Goal: Task Accomplishment & Management: Complete application form

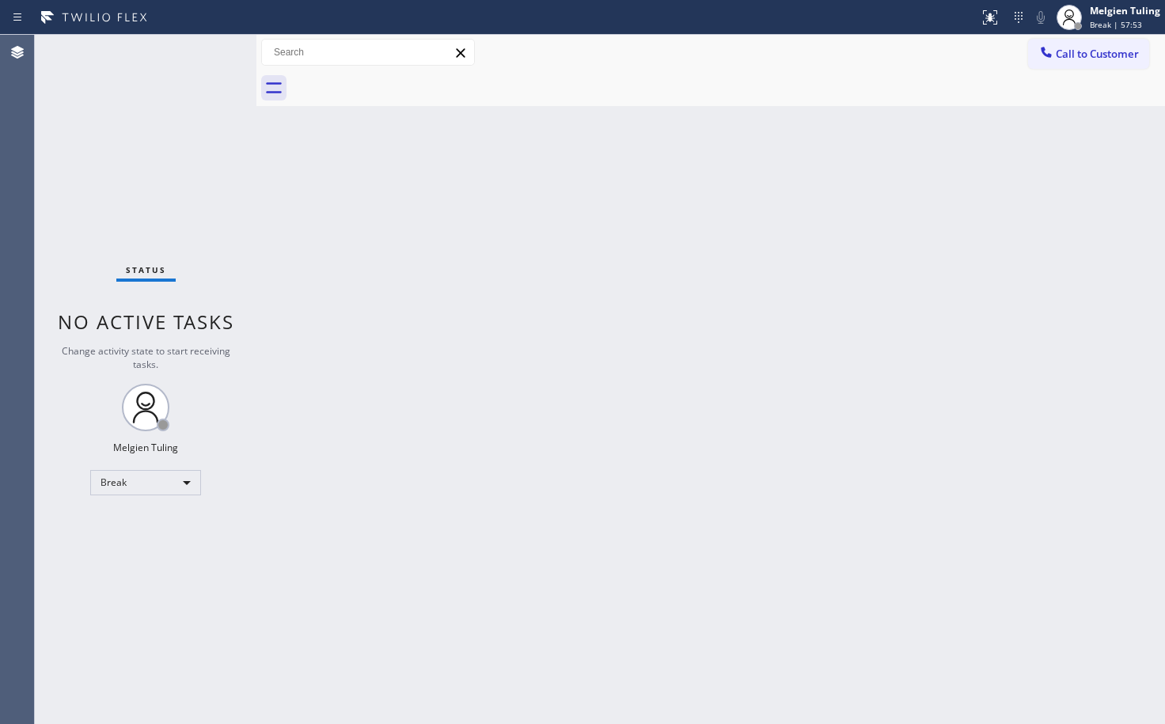
click at [313, 654] on div "Back to Dashboard Change Sender ID Customers Technicians Select a contact Outbo…" at bounding box center [710, 379] width 908 height 689
click at [167, 478] on div "Break" at bounding box center [145, 482] width 111 height 25
click at [140, 529] on li "Available" at bounding box center [145, 524] width 108 height 19
click at [531, 407] on div "Back to Dashboard Change Sender ID Customers Technicians Select a contact Outbo…" at bounding box center [710, 379] width 908 height 689
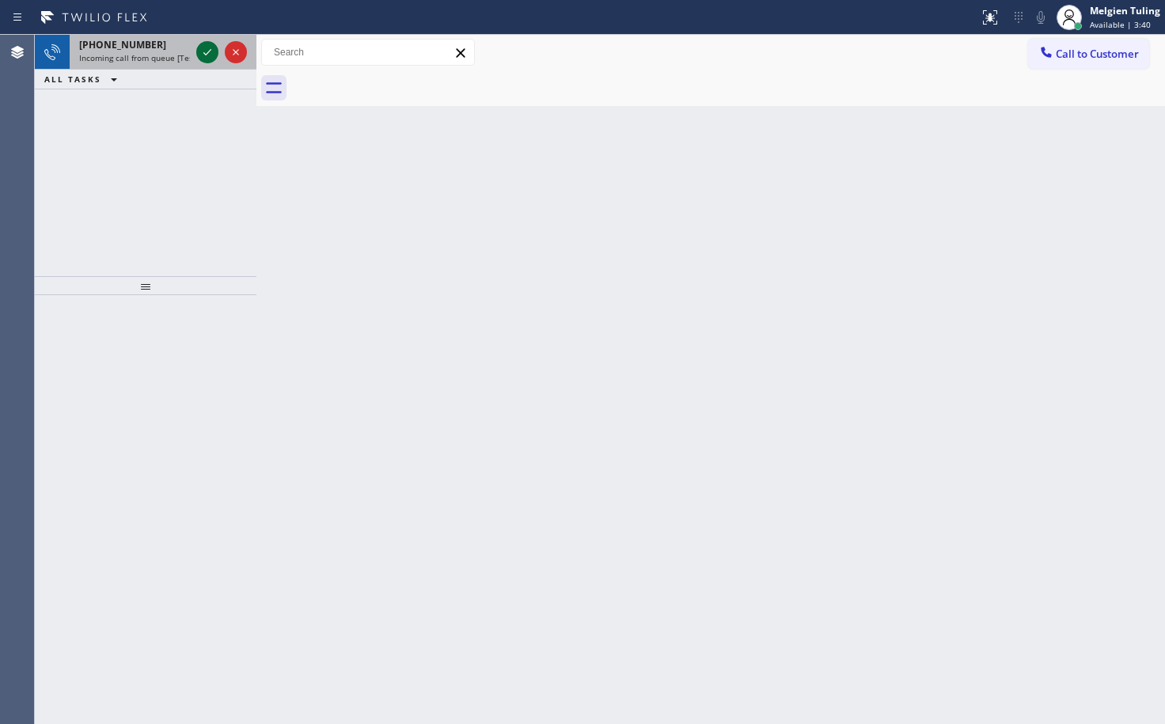
click at [199, 51] on icon at bounding box center [207, 52] width 19 height 19
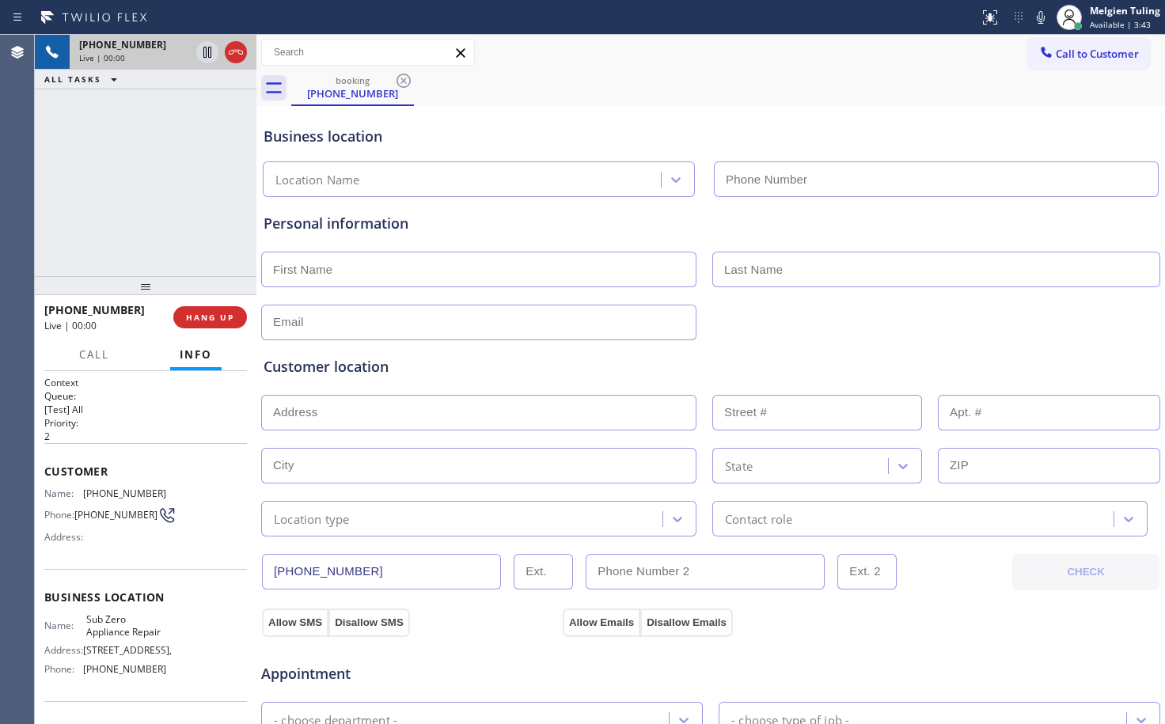
type input "[PHONE_NUMBER]"
click at [511, 240] on div "Personal information" at bounding box center [711, 276] width 894 height 127
click at [1041, 18] on icon at bounding box center [1041, 17] width 8 height 13
click at [208, 51] on icon at bounding box center [207, 52] width 8 height 11
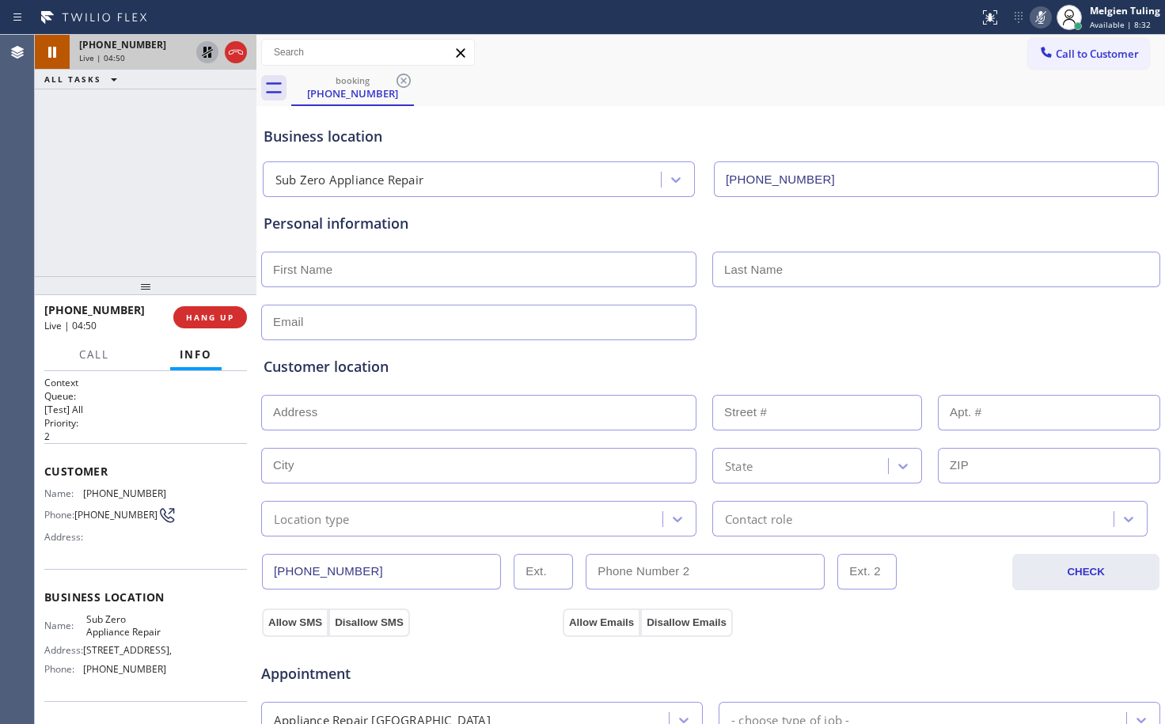
click at [856, 94] on div "booking [PHONE_NUMBER]" at bounding box center [728, 88] width 874 height 36
click at [1041, 22] on icon at bounding box center [1040, 17] width 19 height 19
click at [204, 51] on icon at bounding box center [207, 52] width 11 height 11
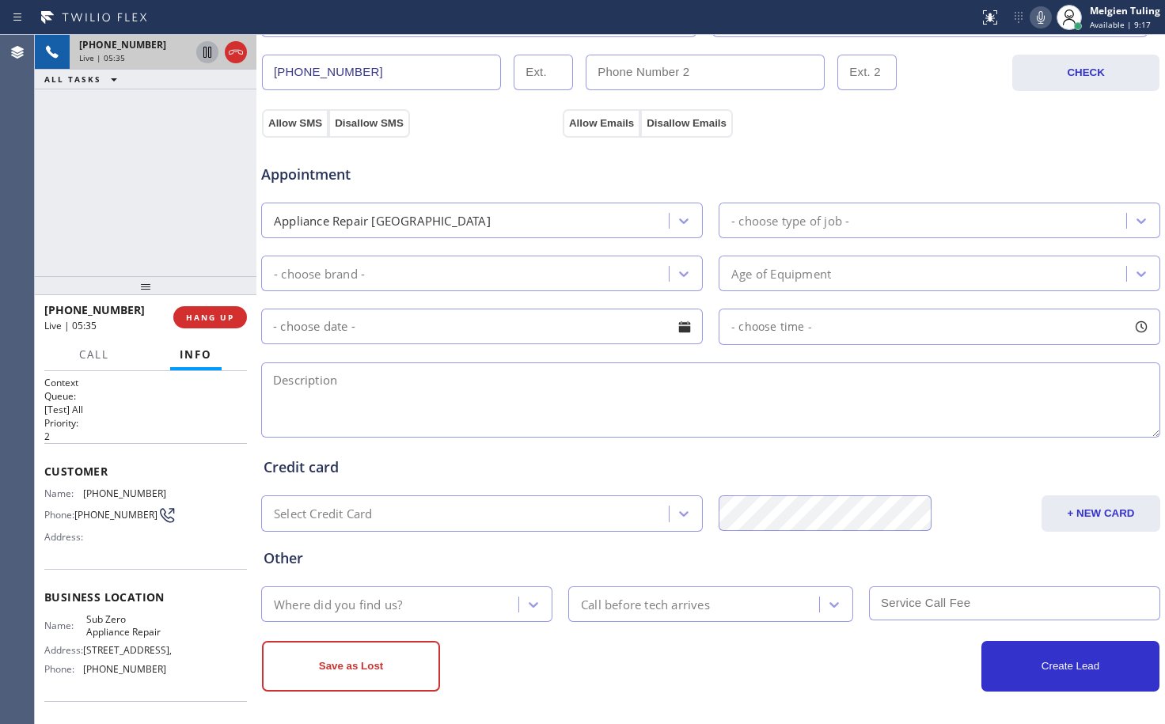
scroll to position [502, 0]
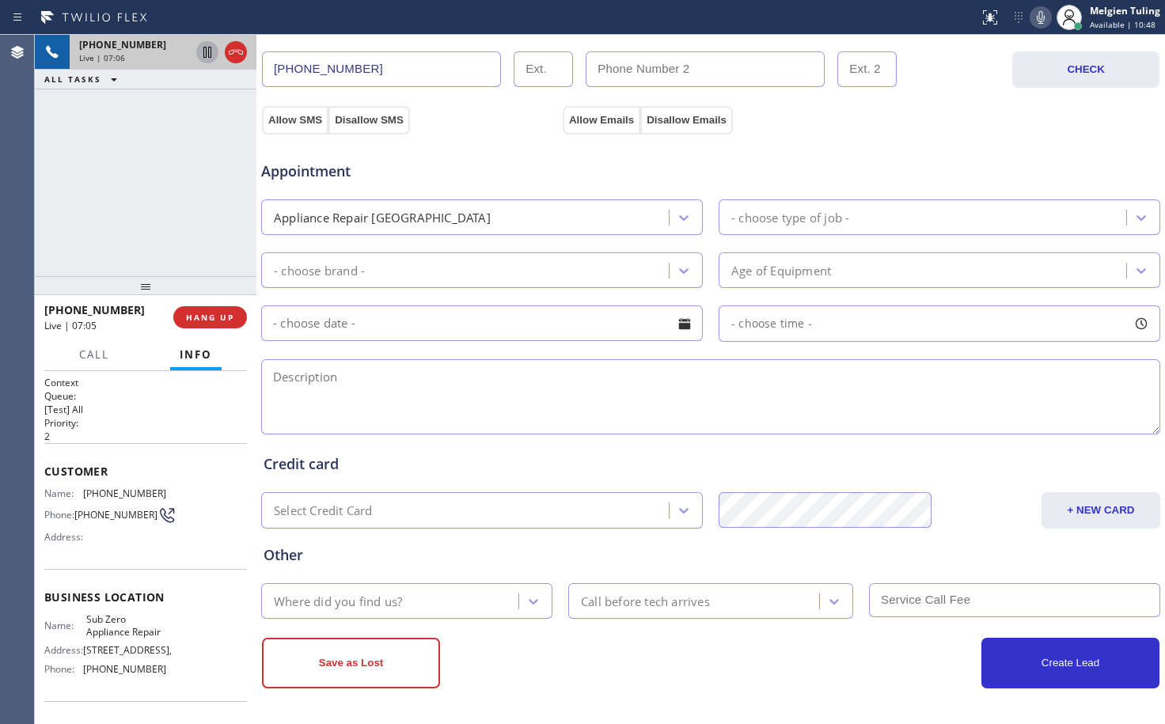
click at [1041, 21] on icon at bounding box center [1041, 17] width 8 height 13
click at [206, 53] on icon at bounding box center [207, 52] width 8 height 11
drag, startPoint x: 1139, startPoint y: 483, endPoint x: 1034, endPoint y: 32, distance: 462.2
click at [1034, 32] on div "Status report No issues detected If you experience an issue, please download th…" at bounding box center [1069, 17] width 192 height 35
click at [168, 222] on div "[PHONE_NUMBER] Live | 10:06 ALL TASKS ALL TASKS ACTIVE TASKS TASKS IN WRAP UP" at bounding box center [146, 155] width 222 height 241
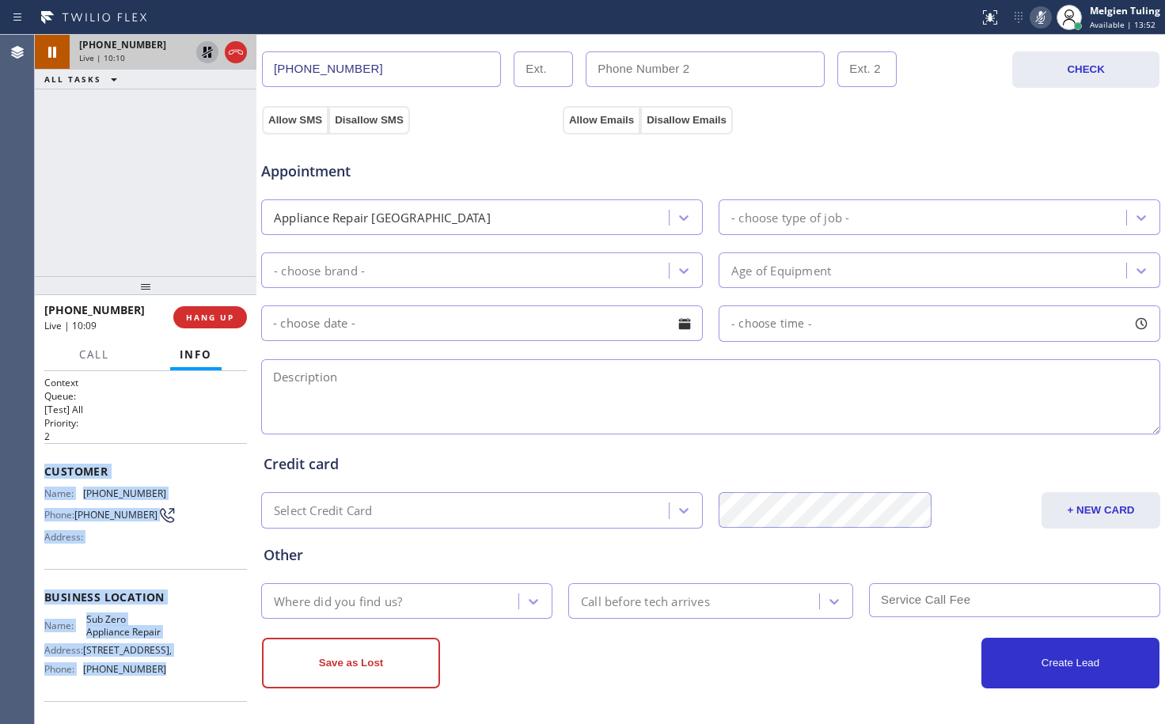
drag, startPoint x: 44, startPoint y: 469, endPoint x: 168, endPoint y: 684, distance: 247.4
click at [168, 684] on div "Context Queue: [Test] All Priority: 2 Customer Name: [PHONE_NUMBER] Phone: [PHO…" at bounding box center [146, 547] width 222 height 353
copy div "Customer Name: [PHONE_NUMBER] Phone: [PHONE_NUMBER] Address: Business location …"
click at [203, 50] on icon at bounding box center [207, 52] width 19 height 19
click at [1043, 15] on rect at bounding box center [1040, 15] width 11 height 11
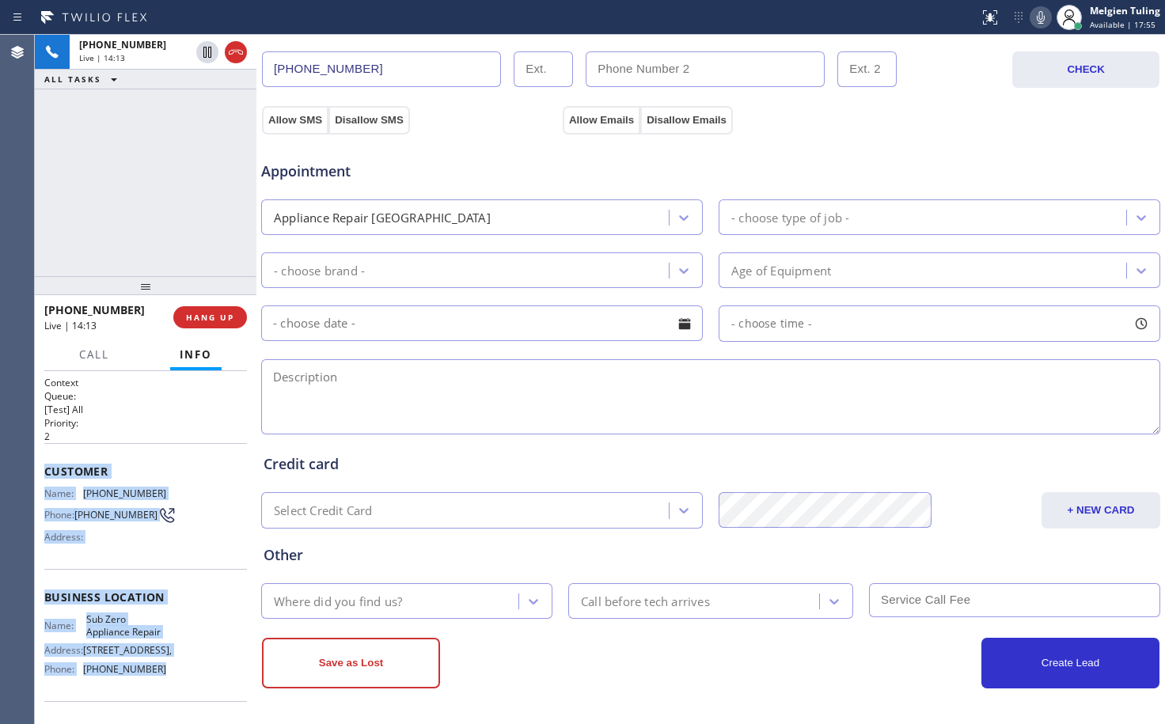
click at [391, 374] on textarea at bounding box center [710, 396] width 899 height 75
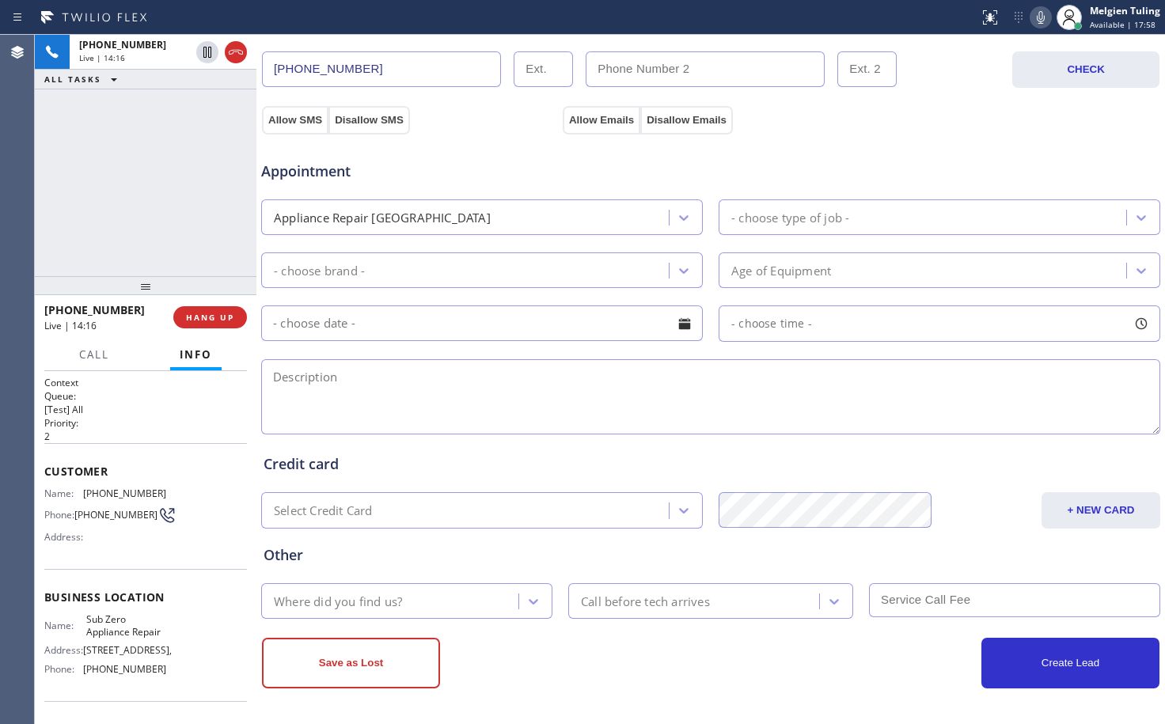
click at [1042, 12] on icon at bounding box center [1040, 17] width 19 height 19
click at [210, 51] on icon at bounding box center [207, 52] width 8 height 11
click at [459, 327] on input "text" at bounding box center [482, 323] width 442 height 36
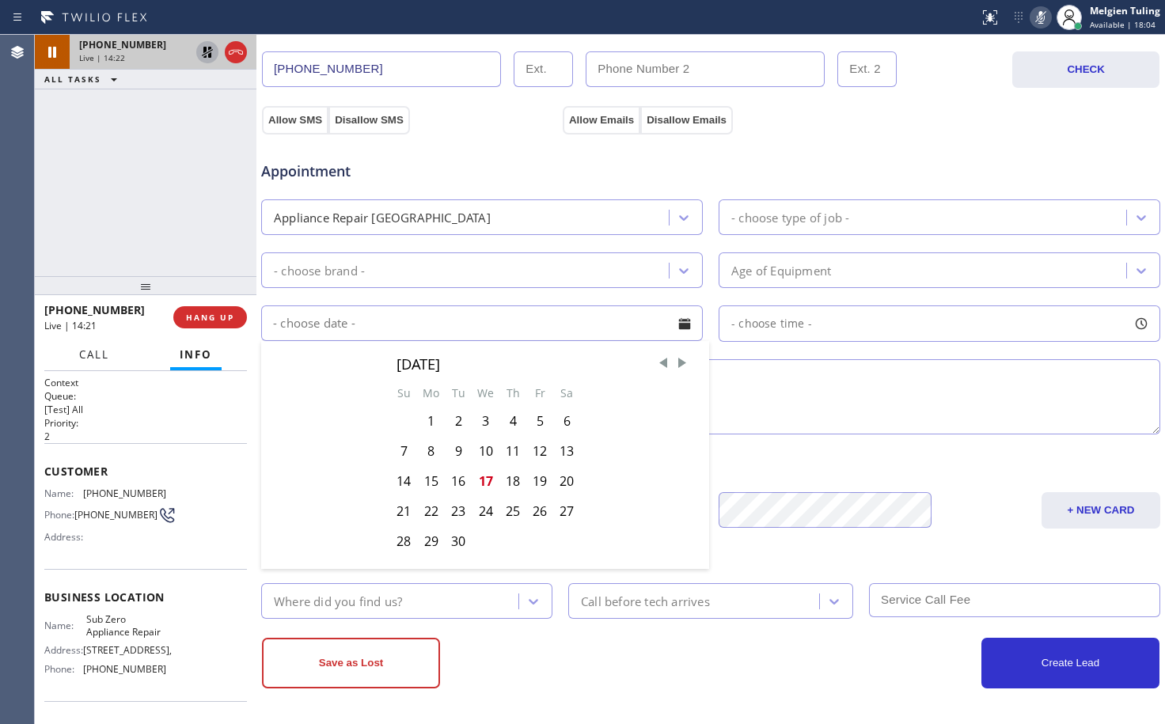
click at [85, 357] on span "Call" at bounding box center [94, 354] width 30 height 14
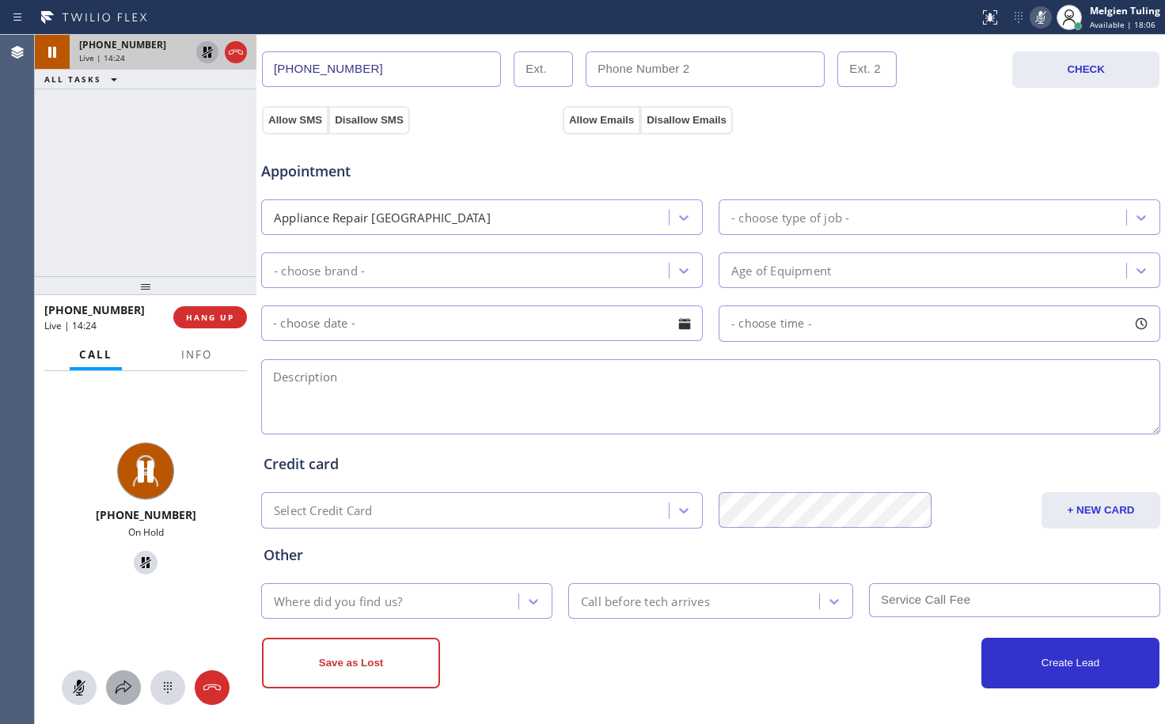
click at [129, 689] on icon at bounding box center [123, 687] width 19 height 19
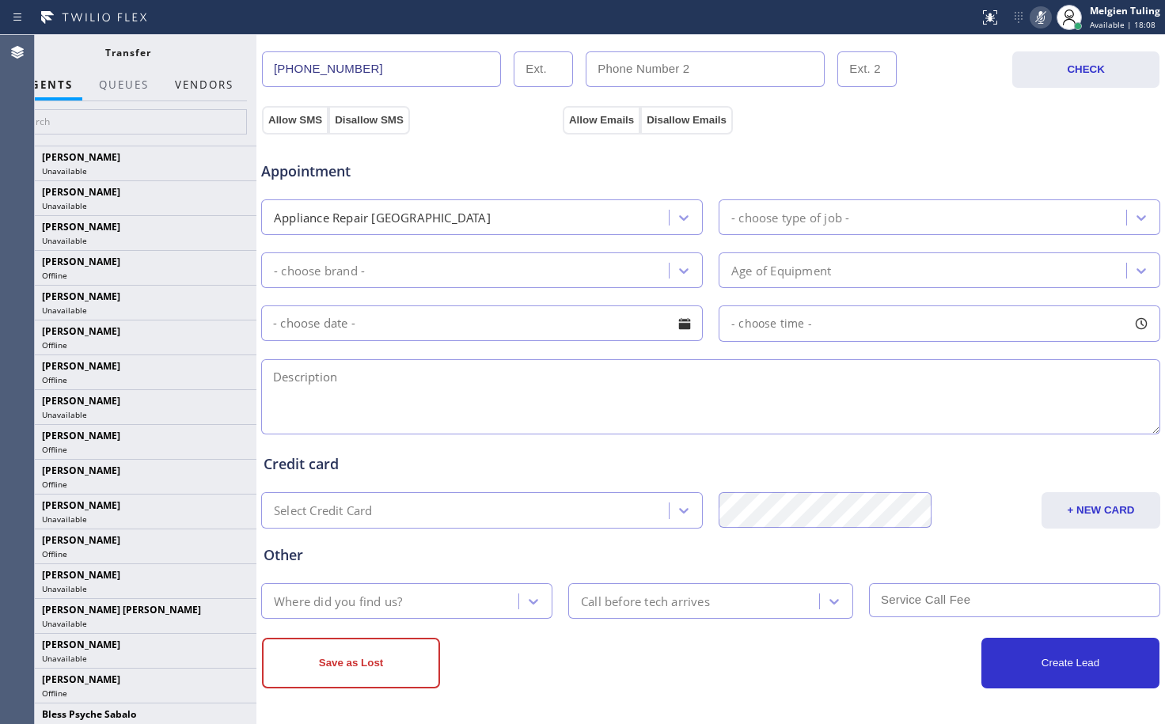
click at [186, 82] on button "Vendors" at bounding box center [204, 85] width 78 height 31
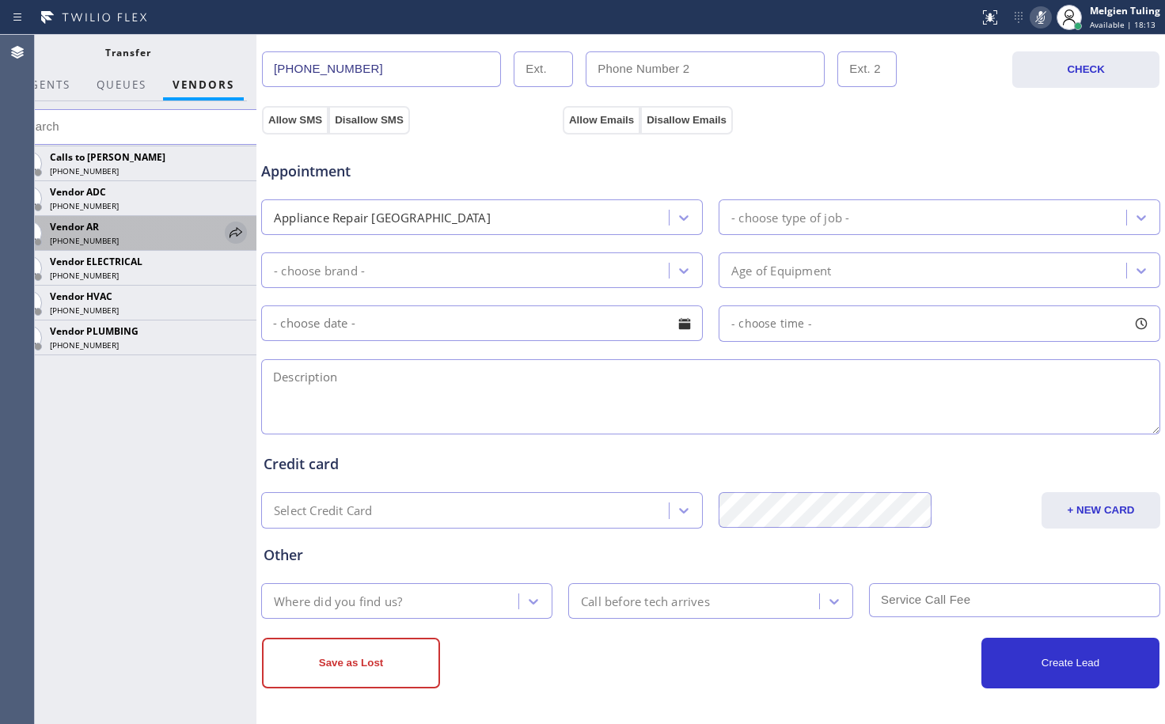
click at [237, 234] on icon at bounding box center [235, 232] width 13 height 10
click at [0, 0] on div "Zip Code Save & Transfer" at bounding box center [0, 0] width 0 height 0
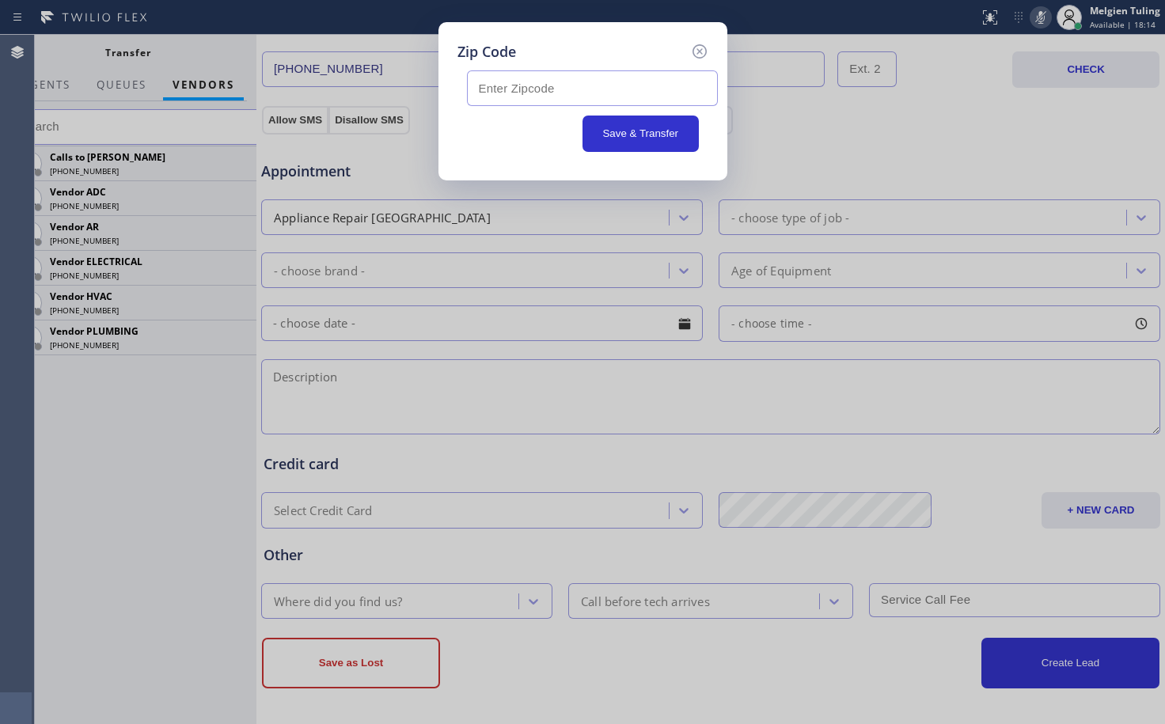
click at [524, 92] on input "text" at bounding box center [592, 88] width 251 height 36
paste input "Customer Name: [PHONE_NUMBER] Phone: [PHONE_NUMBER] Address: Business location …"
type input "C"
click at [563, 91] on input "text" at bounding box center [592, 88] width 251 height 36
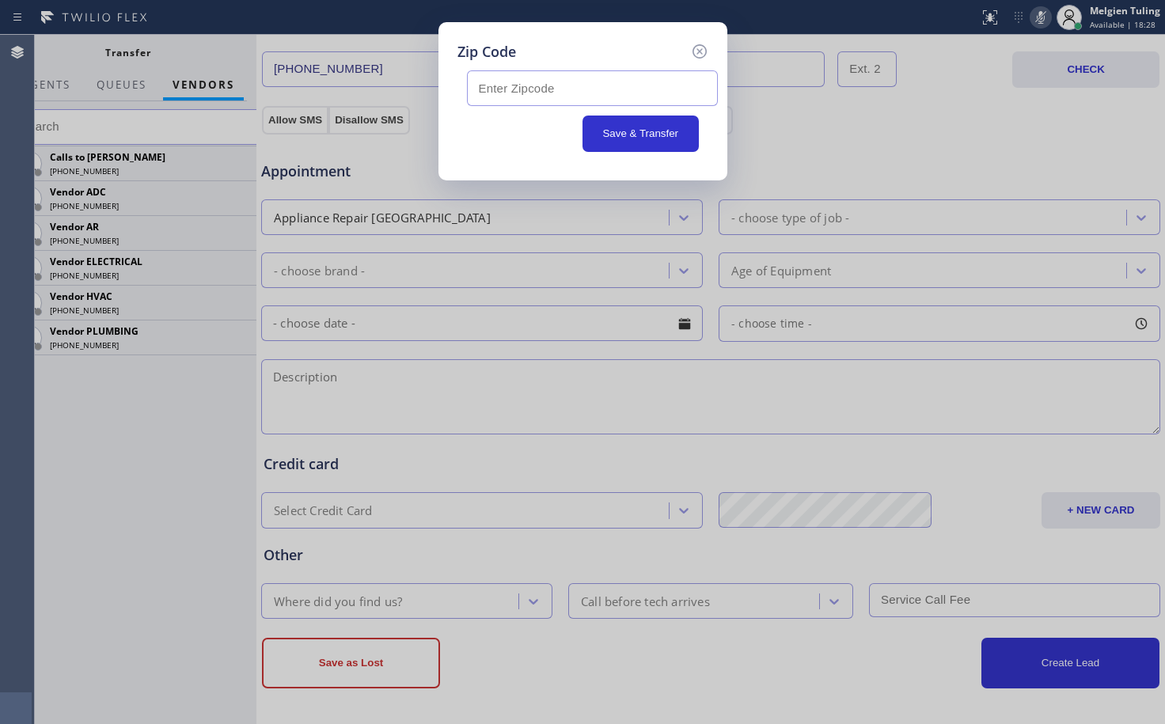
paste input "98225"
type input "98225"
click at [615, 125] on button "Save & Transfer" at bounding box center [640, 134] width 116 height 36
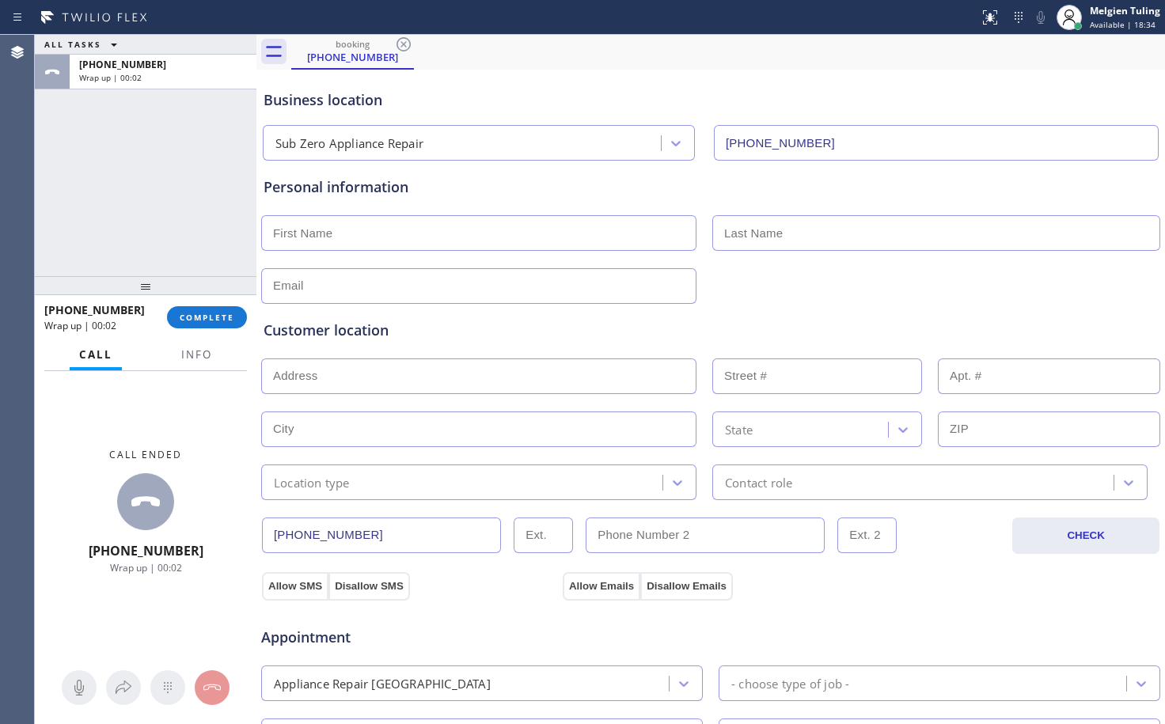
scroll to position [28, 0]
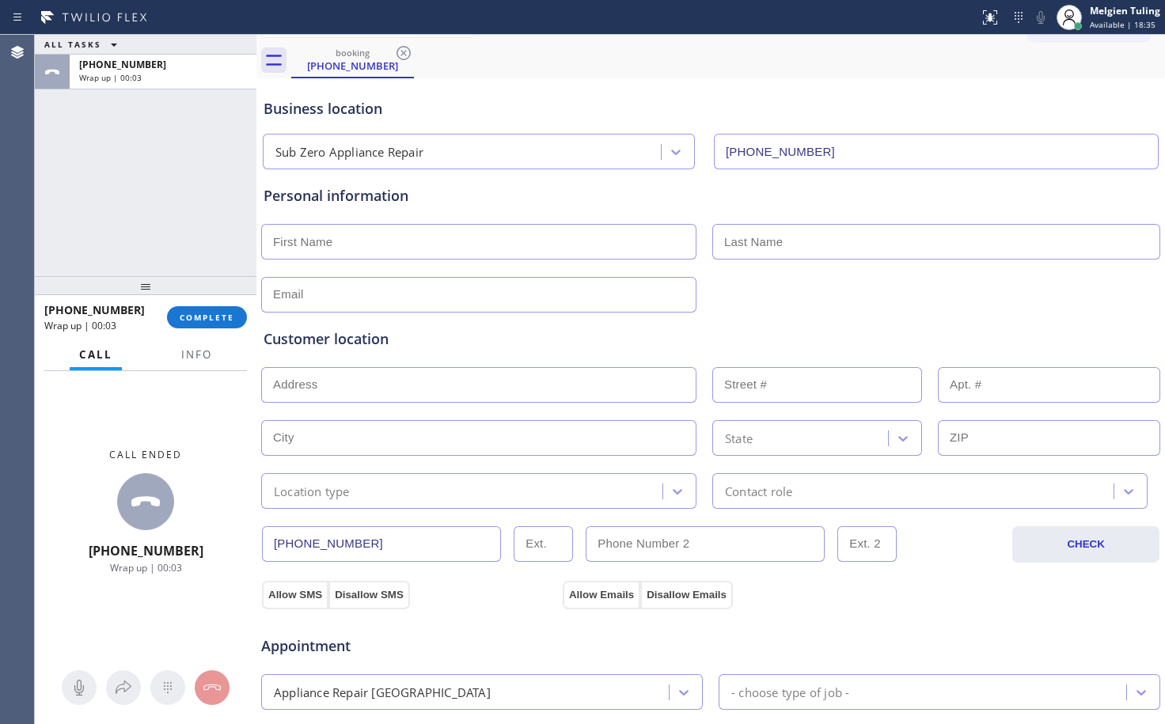
click at [375, 249] on input "text" at bounding box center [478, 242] width 435 height 36
type input "[DEMOGRAPHIC_DATA]"
click at [780, 247] on input "text" at bounding box center [936, 242] width 448 height 36
type input "[PERSON_NAME]"
click at [336, 285] on input "text" at bounding box center [478, 295] width 435 height 36
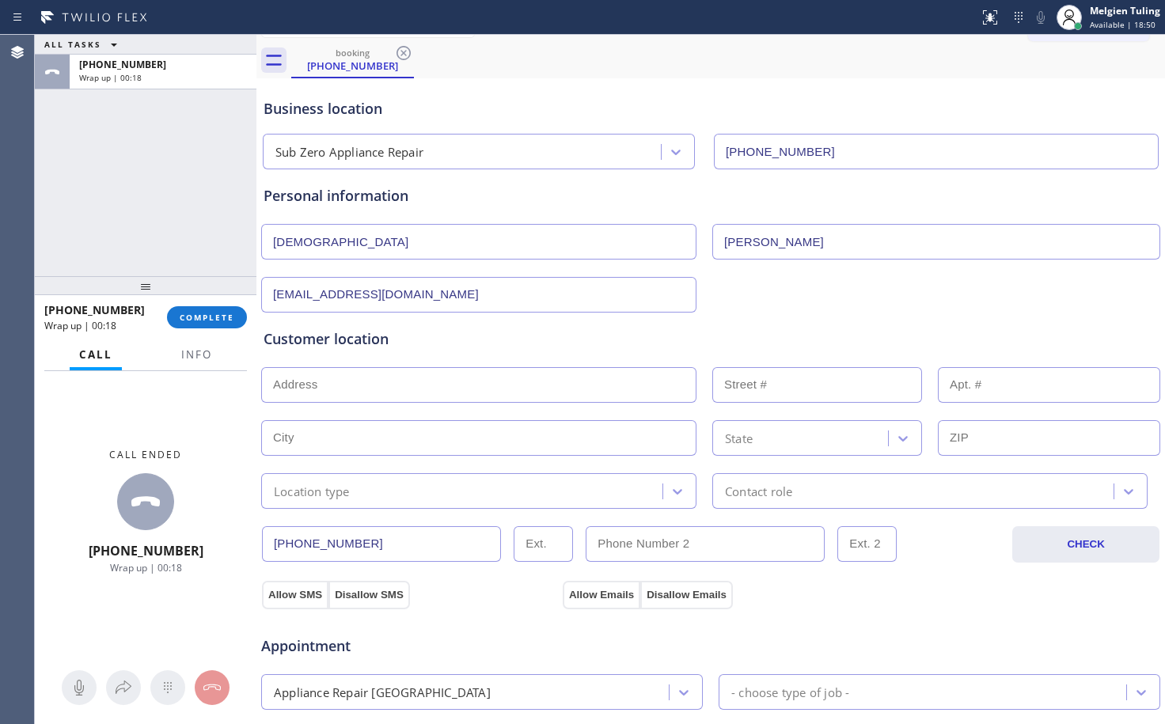
type input "[EMAIL_ADDRESS][DOMAIN_NAME]"
click at [312, 383] on input "text" at bounding box center [478, 385] width 435 height 36
click at [428, 384] on input "text" at bounding box center [478, 385] width 435 height 36
paste input "[GEOGRAPHIC_DATA]"
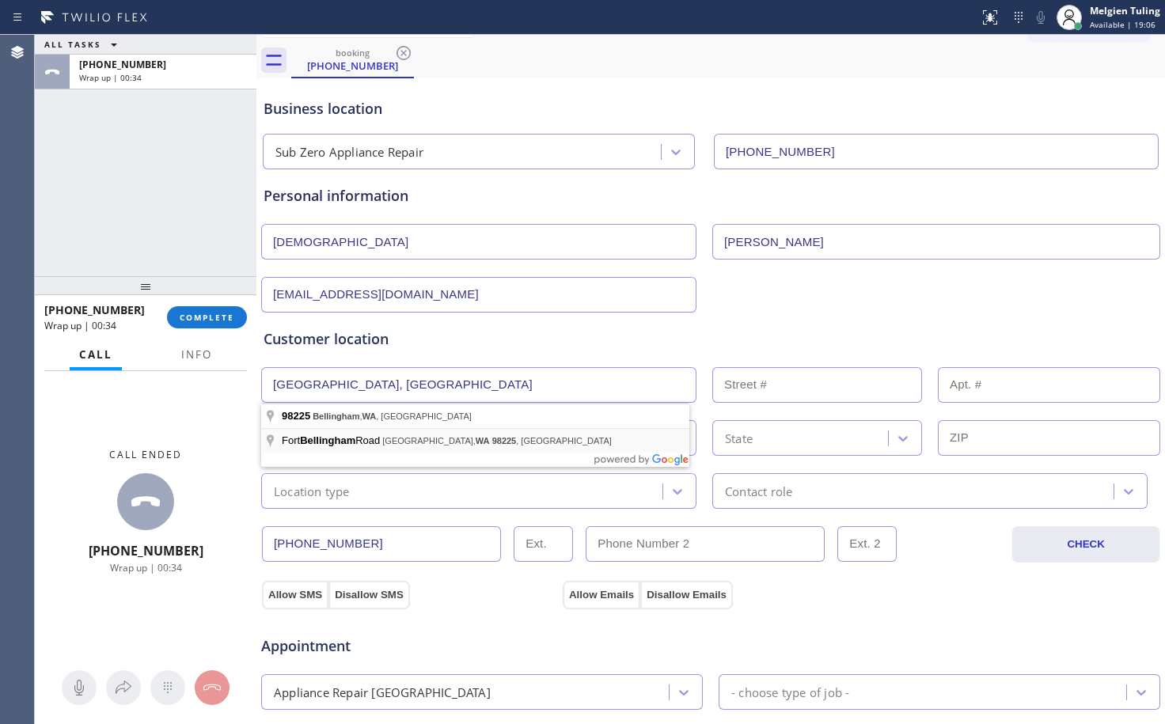
type input "[GEOGRAPHIC_DATA]"
type input "Bellingham"
type input "98225"
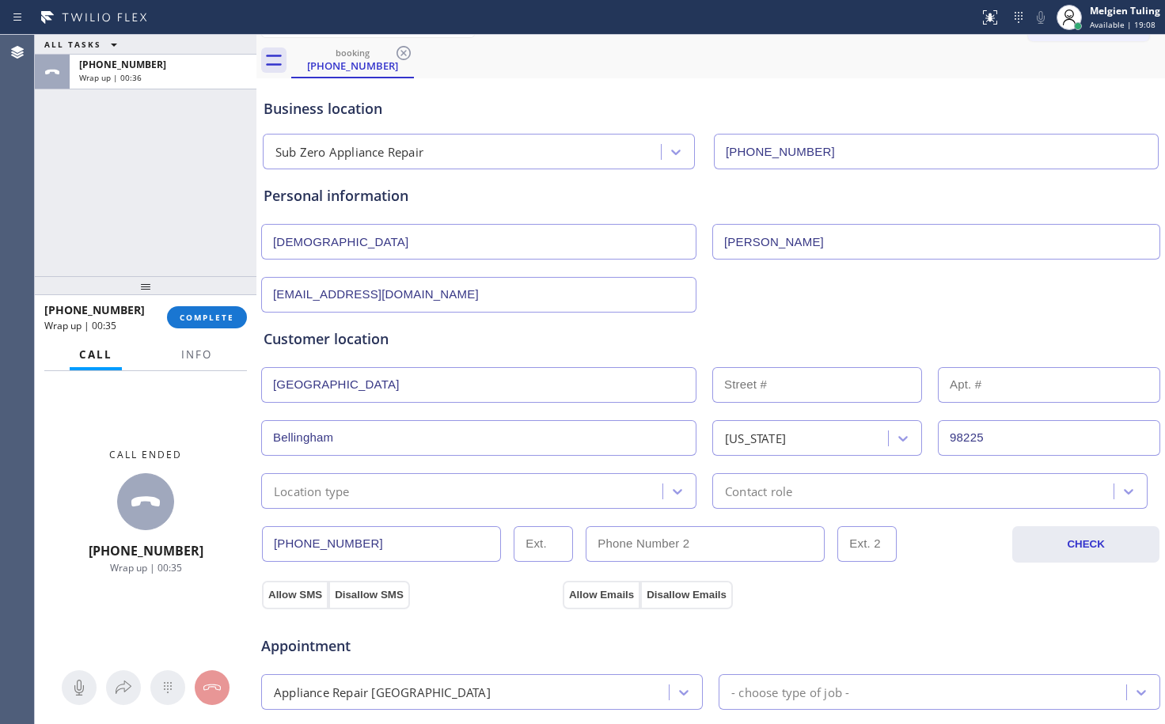
click at [408, 390] on input "[GEOGRAPHIC_DATA]" at bounding box center [478, 385] width 435 height 36
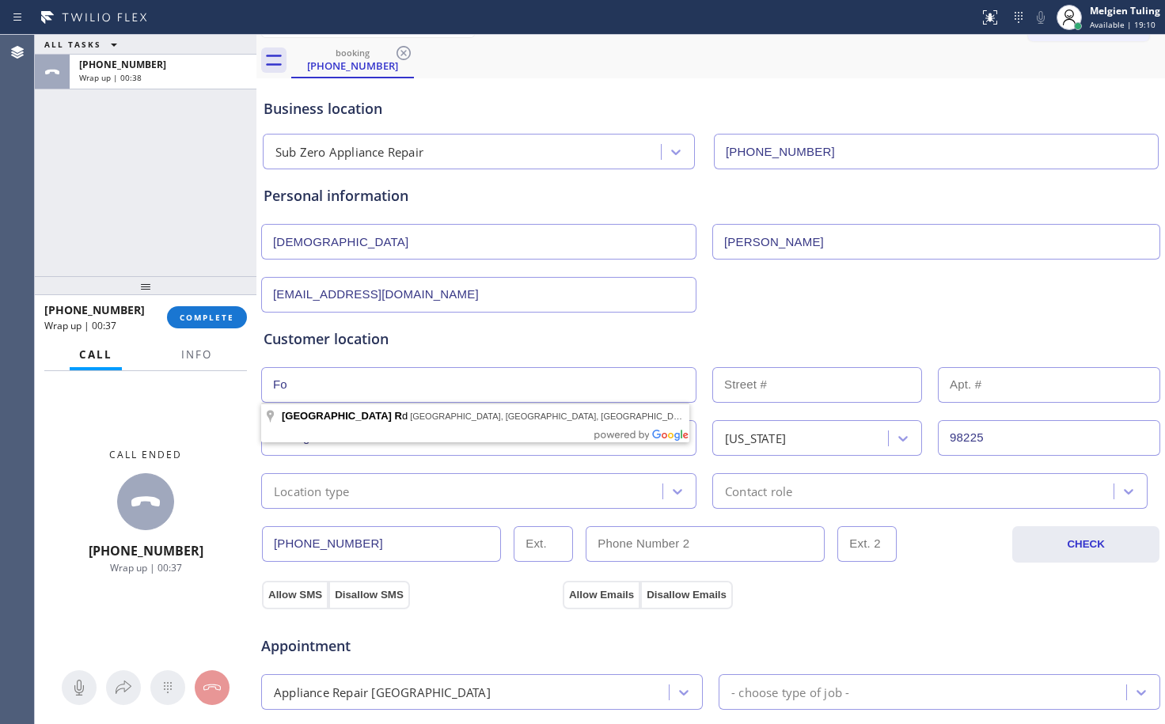
type input "F"
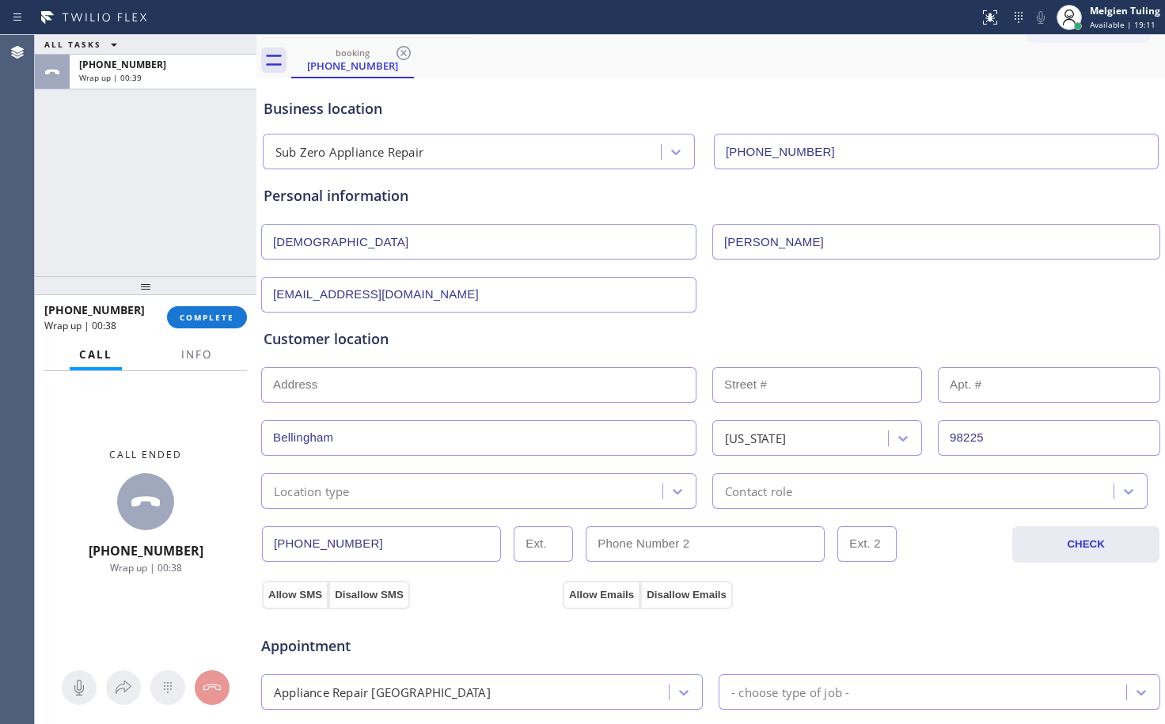
paste input "[GEOGRAPHIC_DATA]"
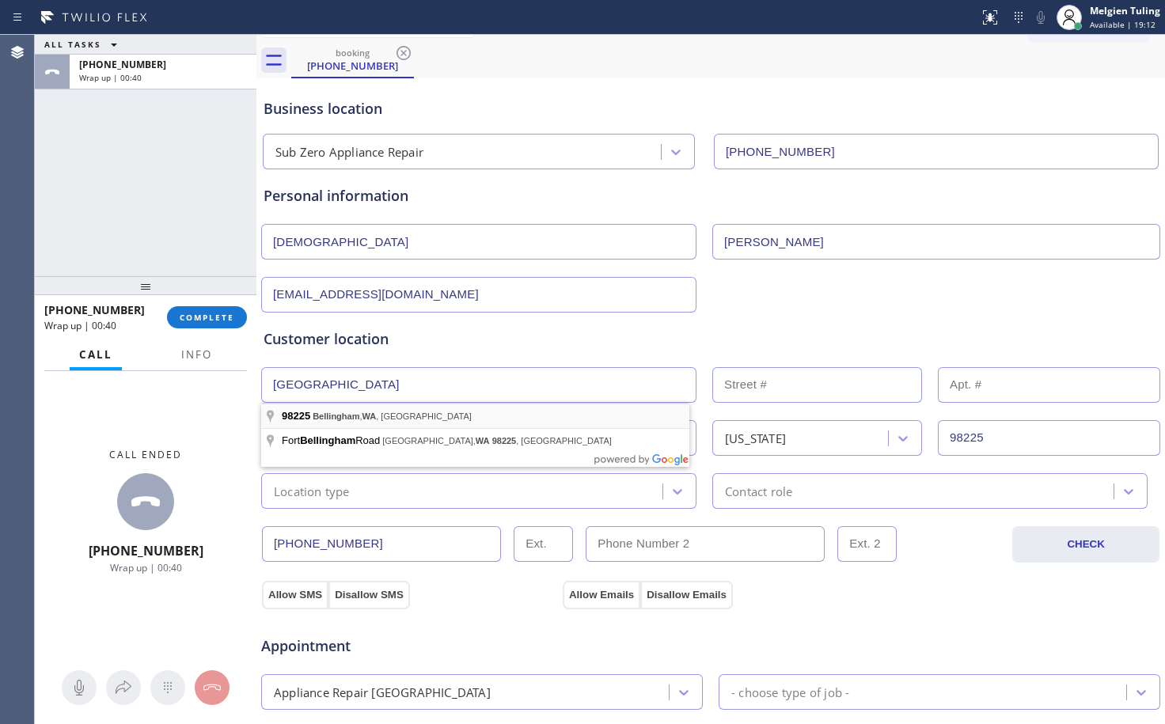
type input "[GEOGRAPHIC_DATA], [GEOGRAPHIC_DATA]"
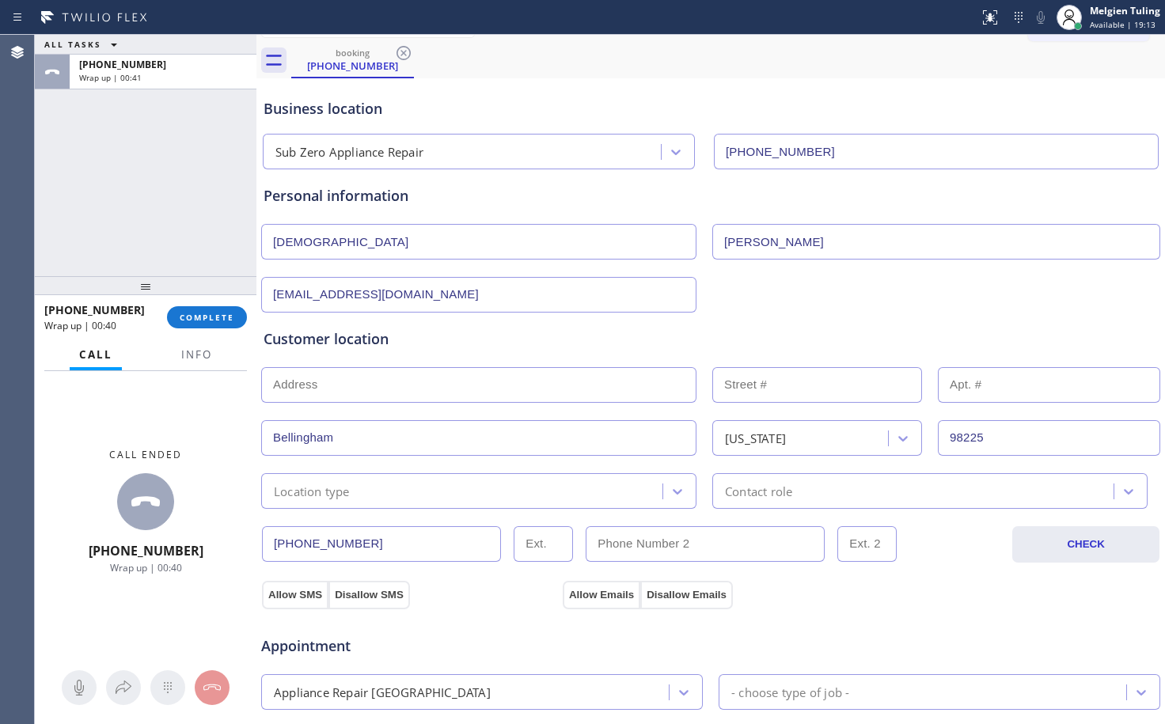
click at [349, 389] on input "text" at bounding box center [478, 385] width 435 height 36
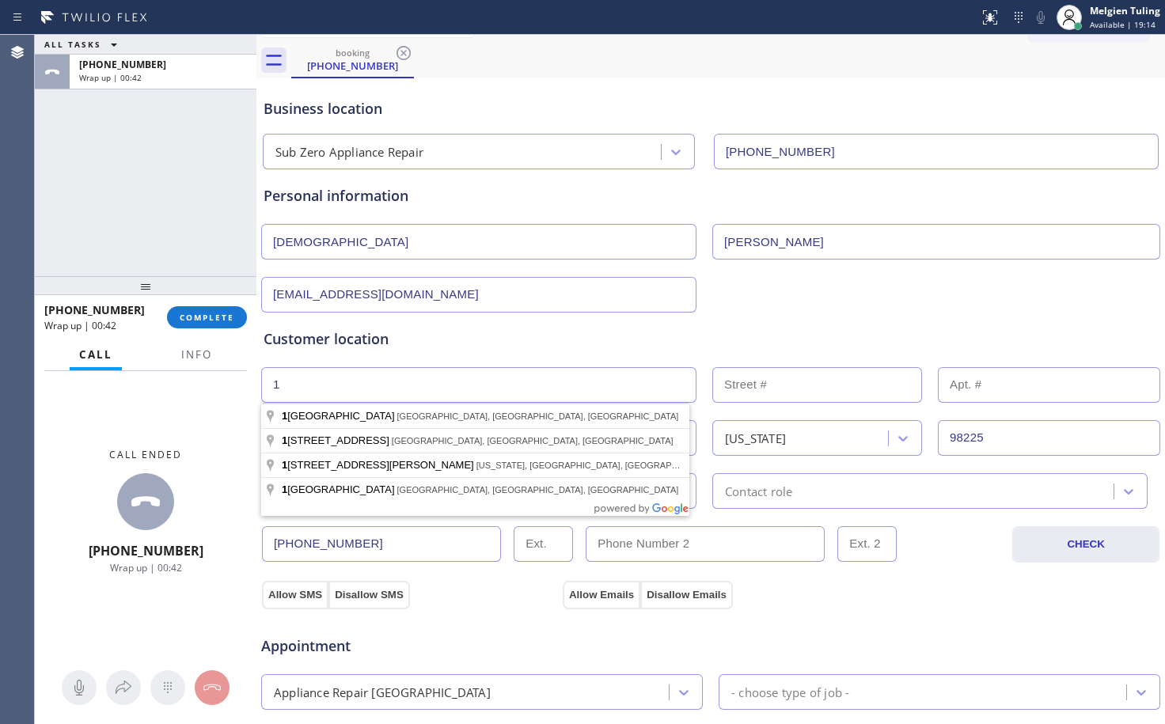
type input "1"
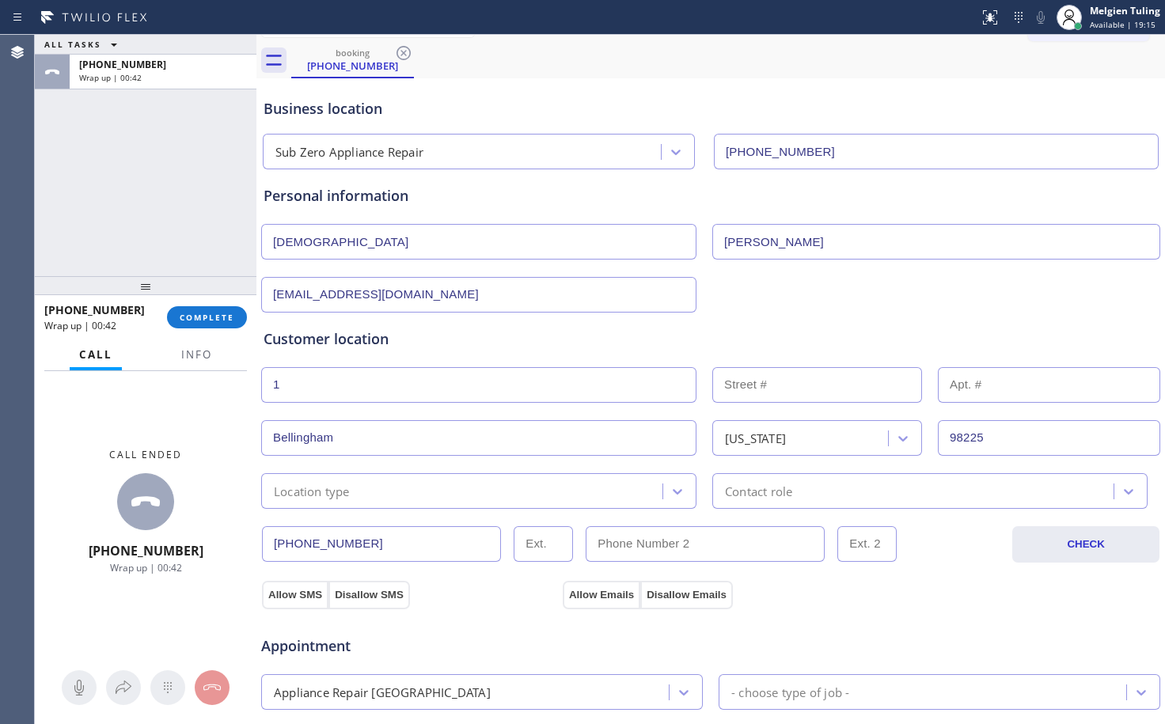
click at [767, 377] on input "text" at bounding box center [817, 385] width 210 height 36
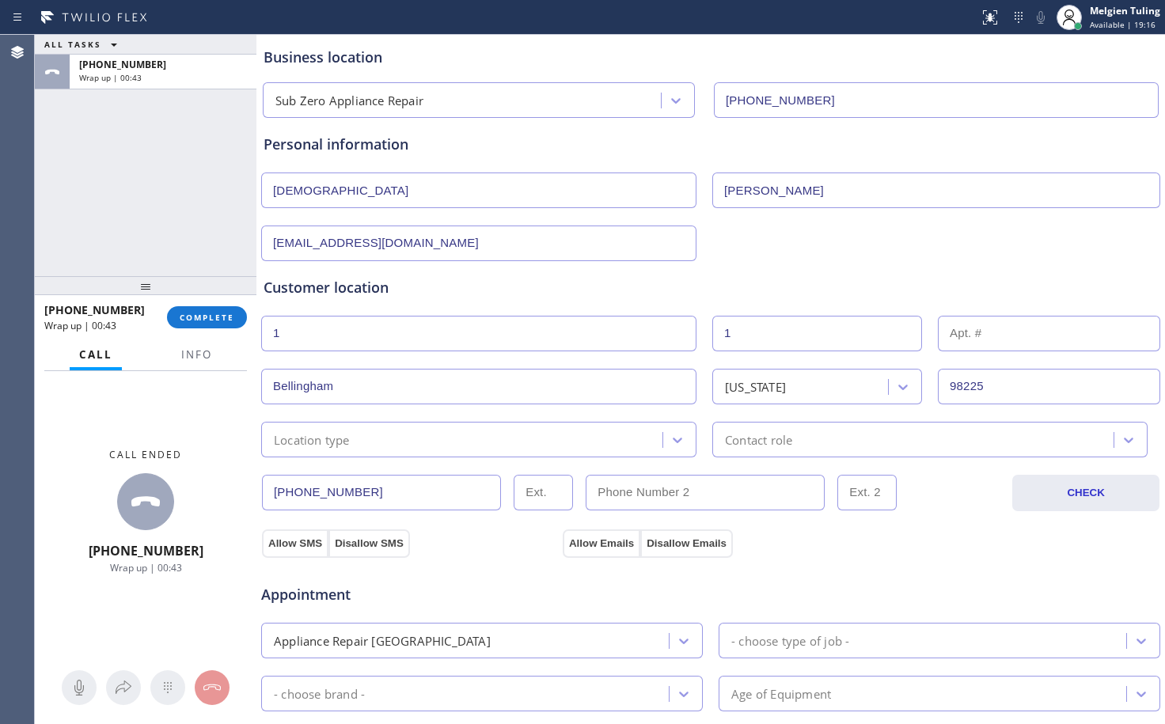
scroll to position [107, 0]
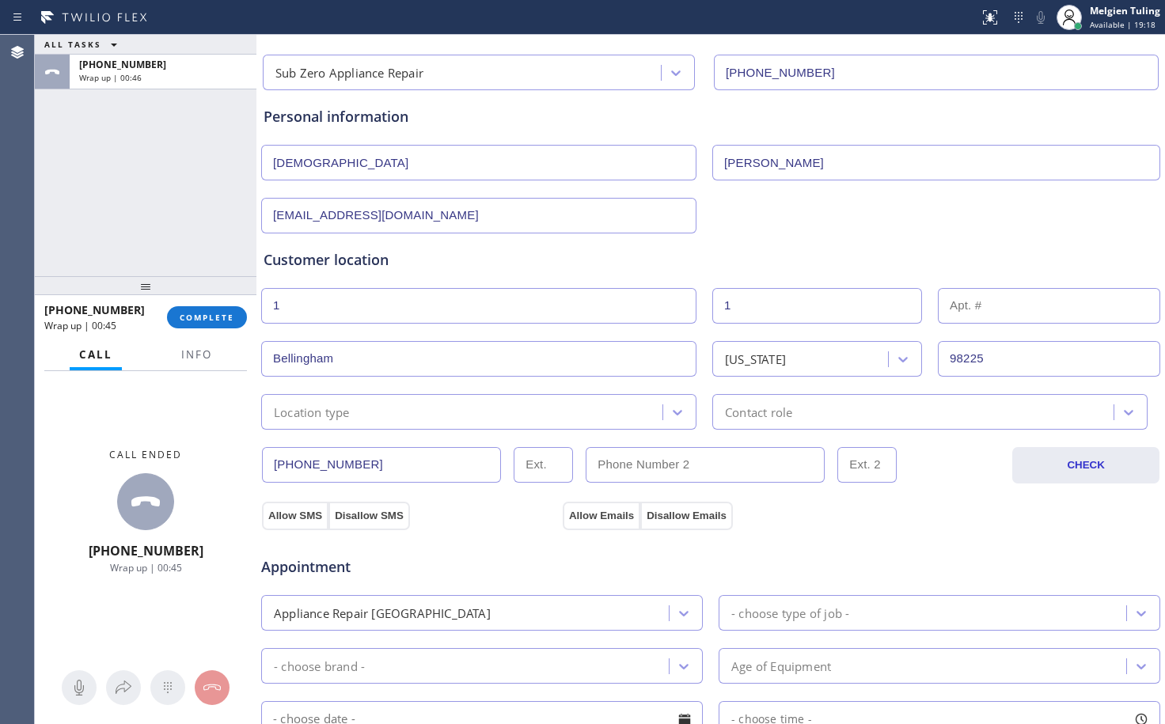
type input "1"
click at [498, 521] on div "Allow SMS Disallow SMS" at bounding box center [410, 515] width 301 height 28
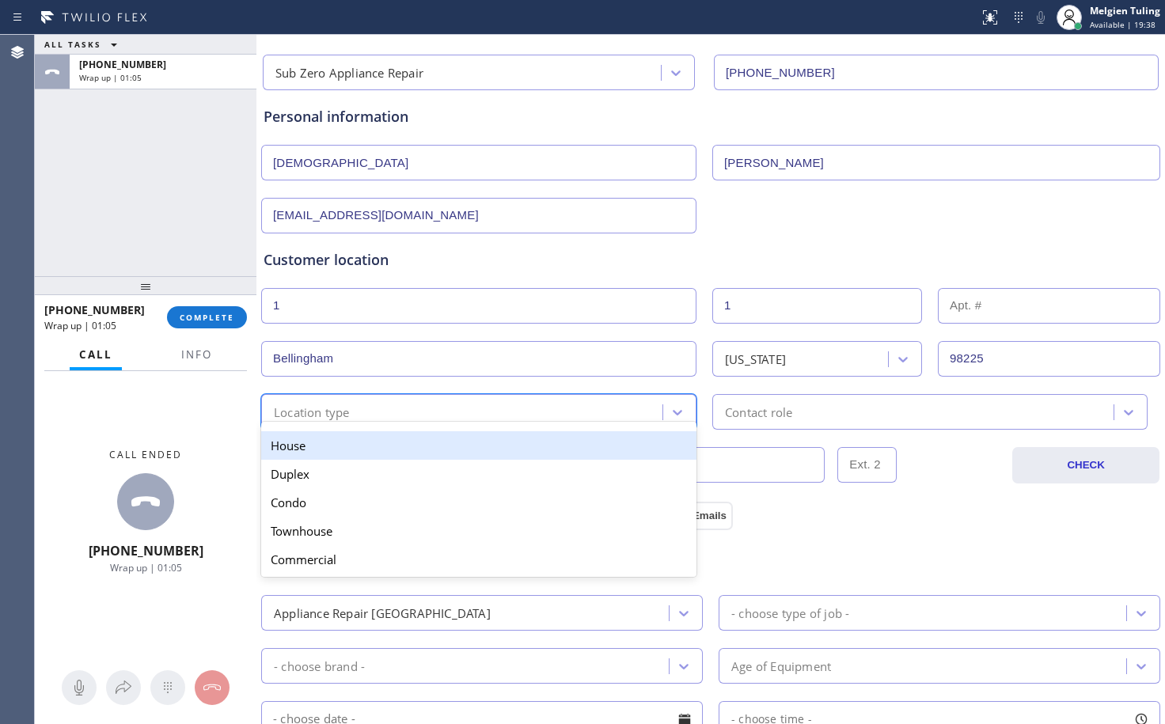
click at [367, 418] on div "Location type" at bounding box center [464, 412] width 396 height 28
click at [317, 444] on div "House" at bounding box center [478, 445] width 435 height 28
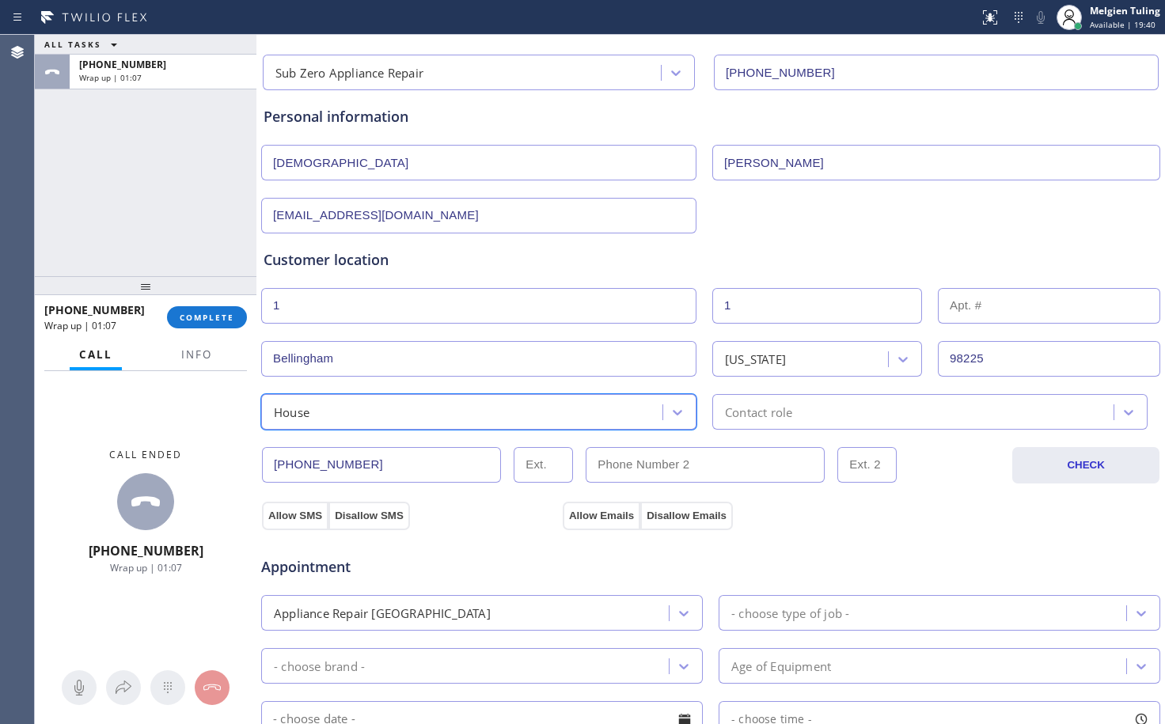
click at [773, 415] on div "Contact role" at bounding box center [758, 412] width 67 height 18
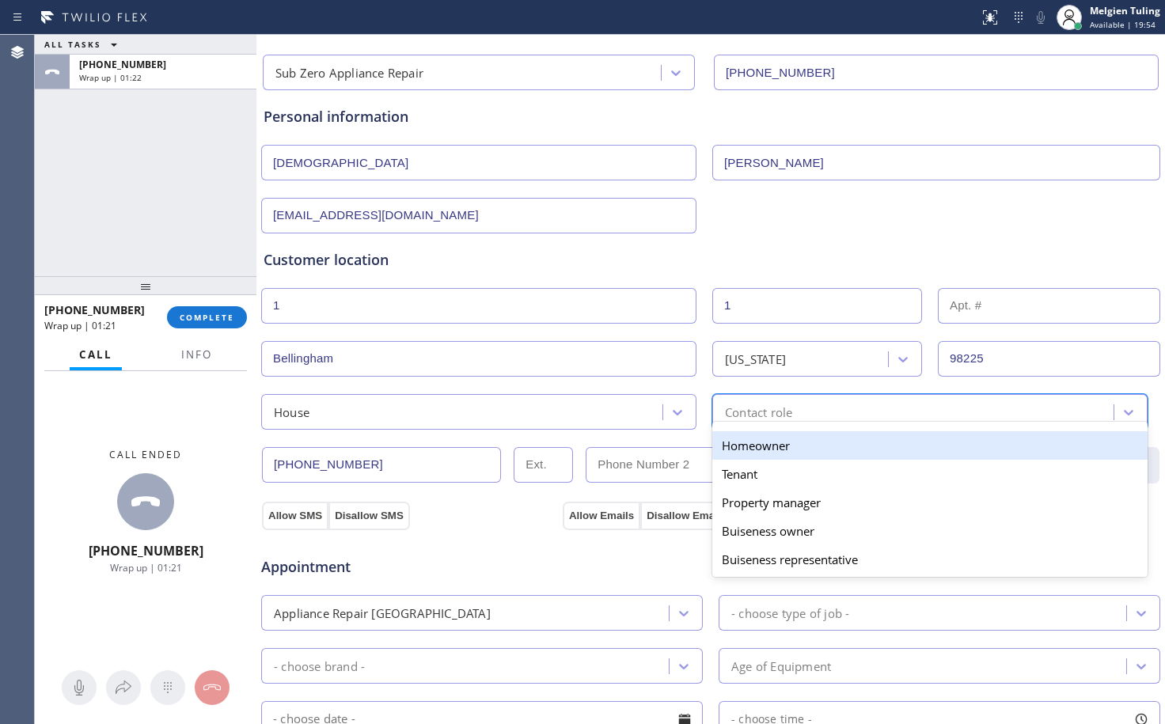
click at [756, 446] on div "Homeowner" at bounding box center [929, 445] width 435 height 28
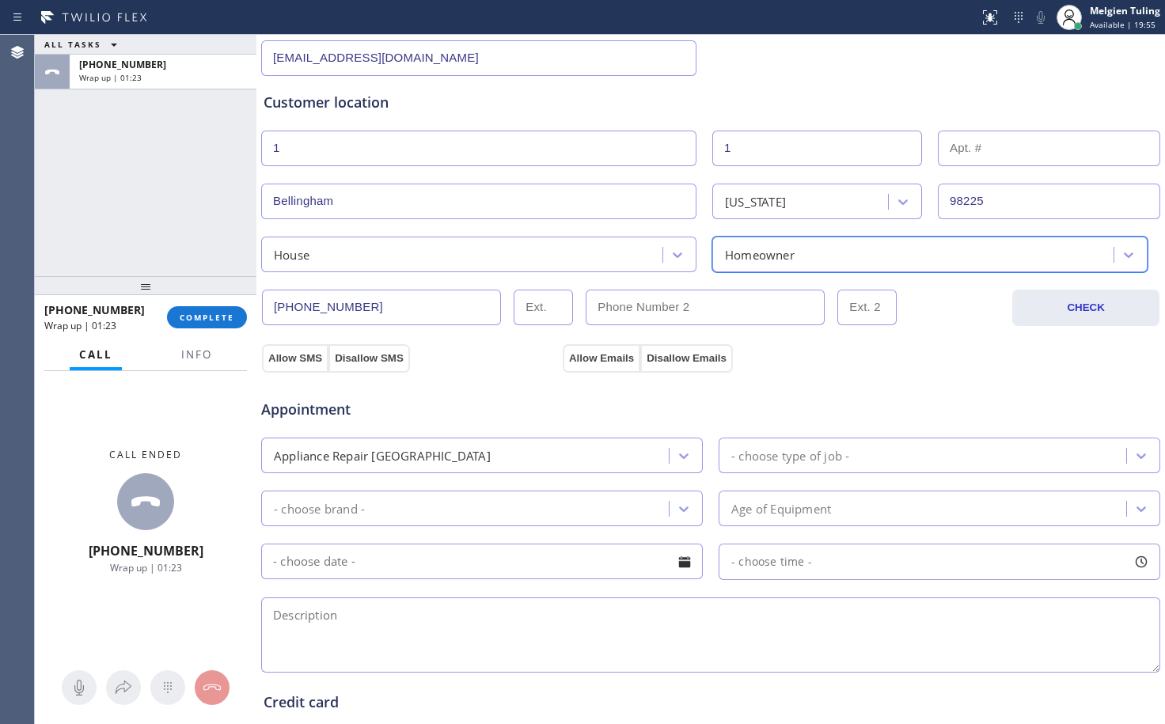
scroll to position [265, 0]
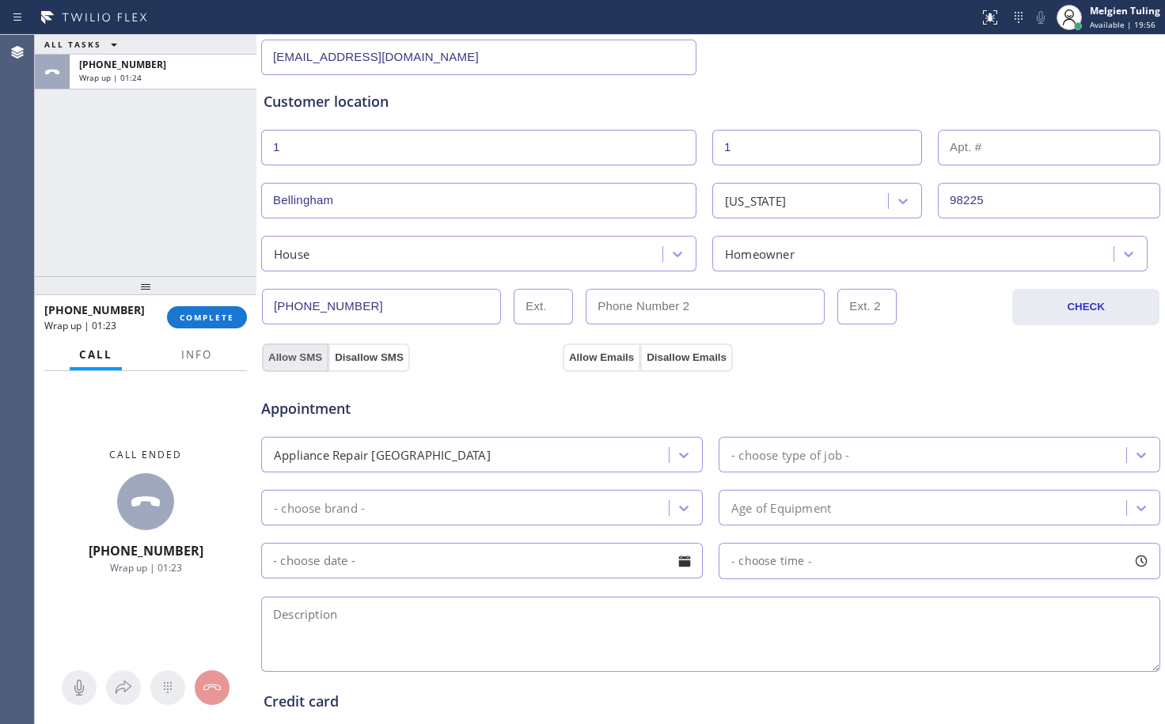
click at [301, 355] on button "Allow SMS" at bounding box center [295, 357] width 66 height 28
click at [600, 359] on button "Allow Emails" at bounding box center [602, 357] width 78 height 28
click at [604, 445] on div "Appliance Repair [GEOGRAPHIC_DATA]" at bounding box center [467, 455] width 403 height 28
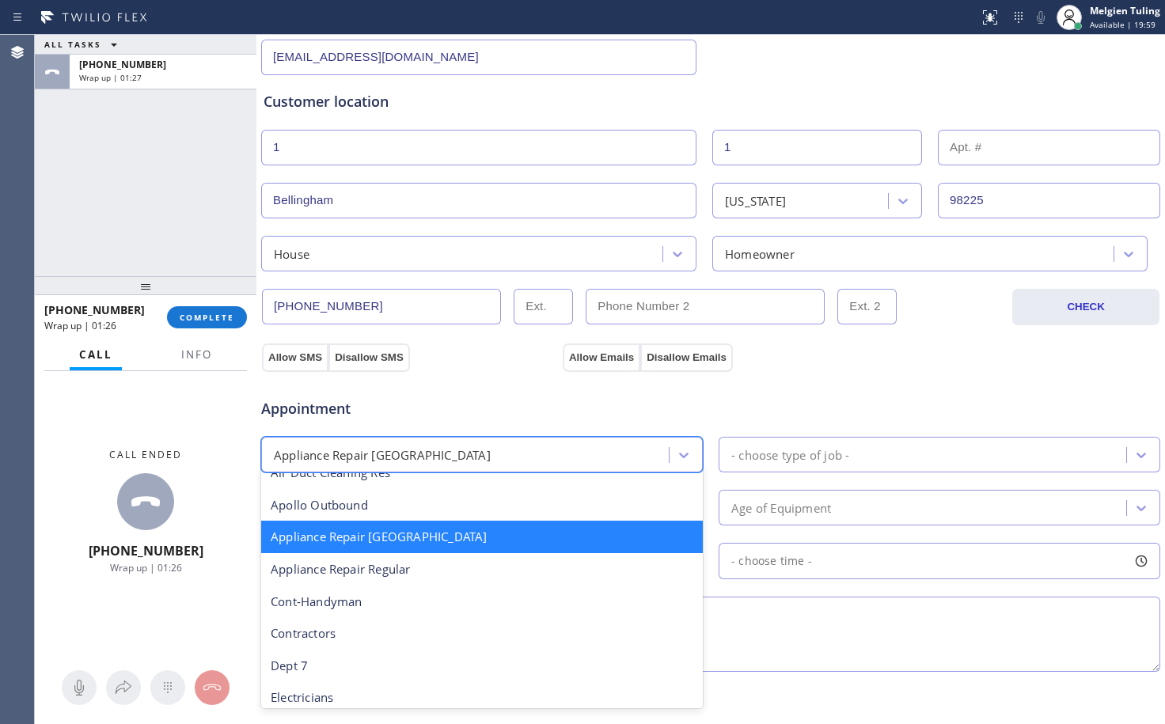
scroll to position [161, 0]
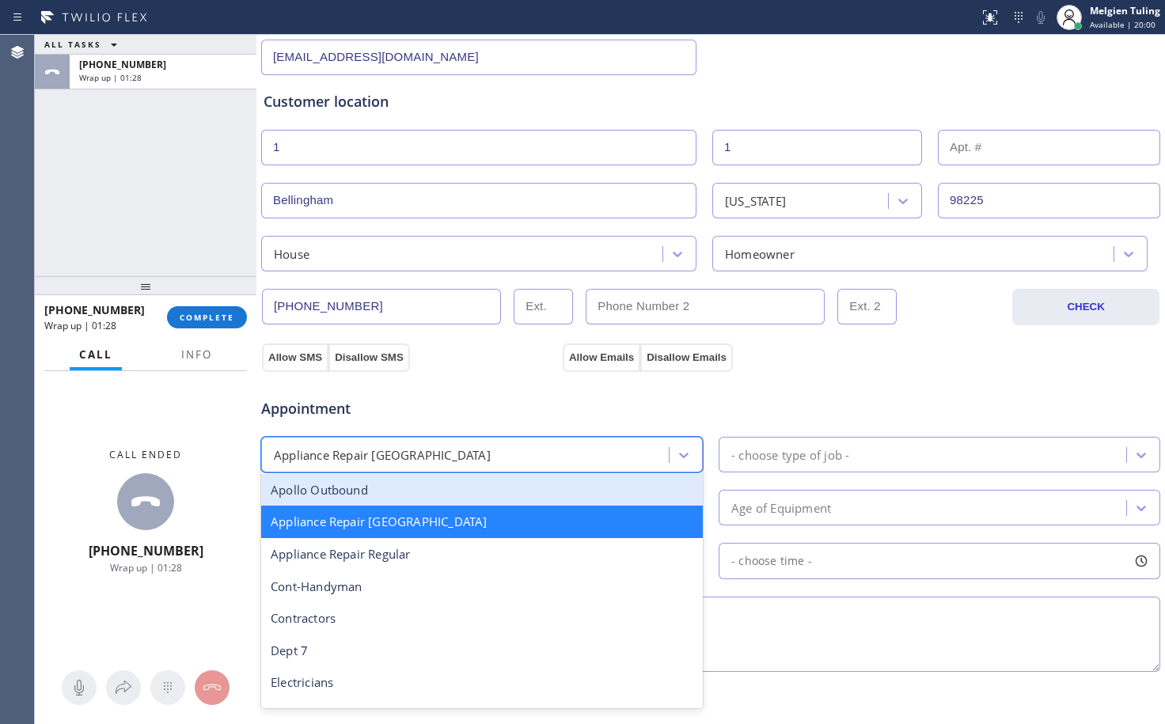
click at [809, 442] on div "- choose type of job -" at bounding box center [924, 455] width 403 height 28
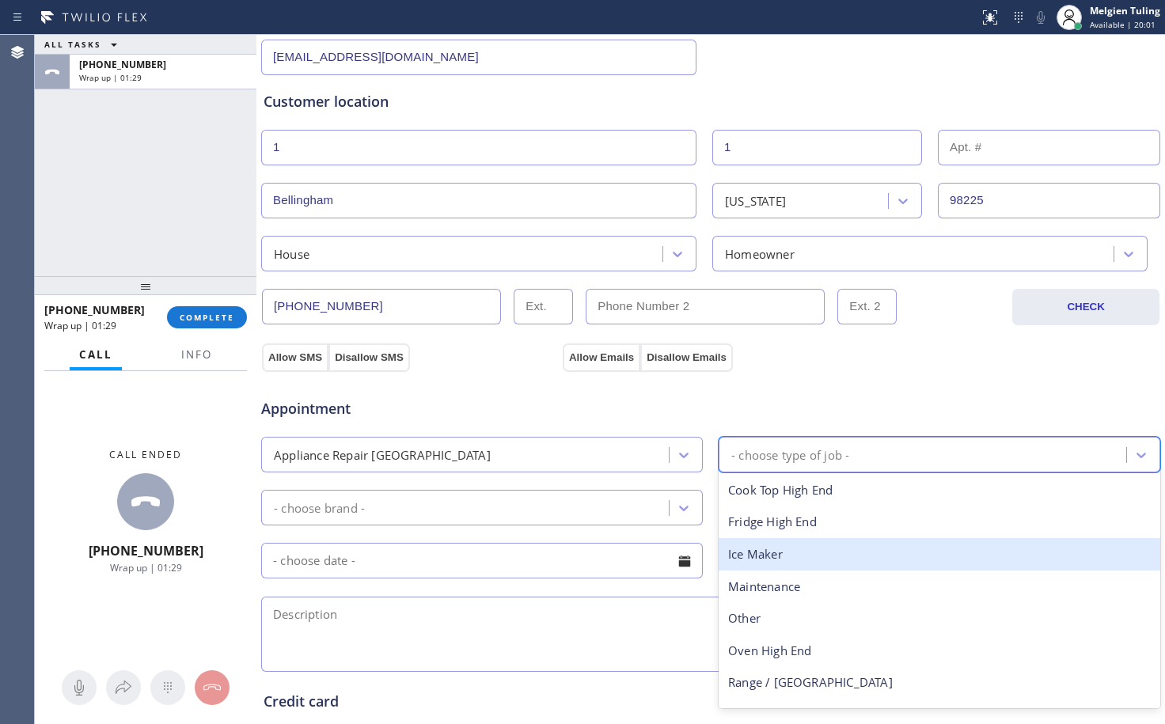
scroll to position [58, 0]
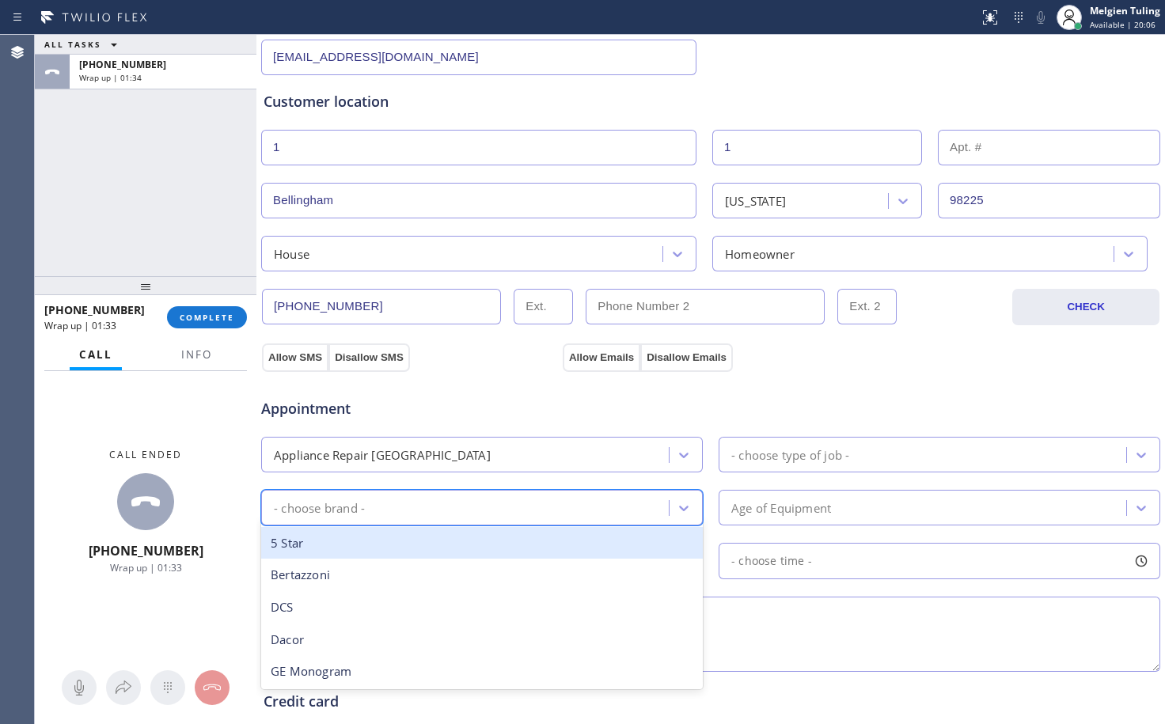
click at [427, 511] on div "- choose brand -" at bounding box center [467, 508] width 403 height 28
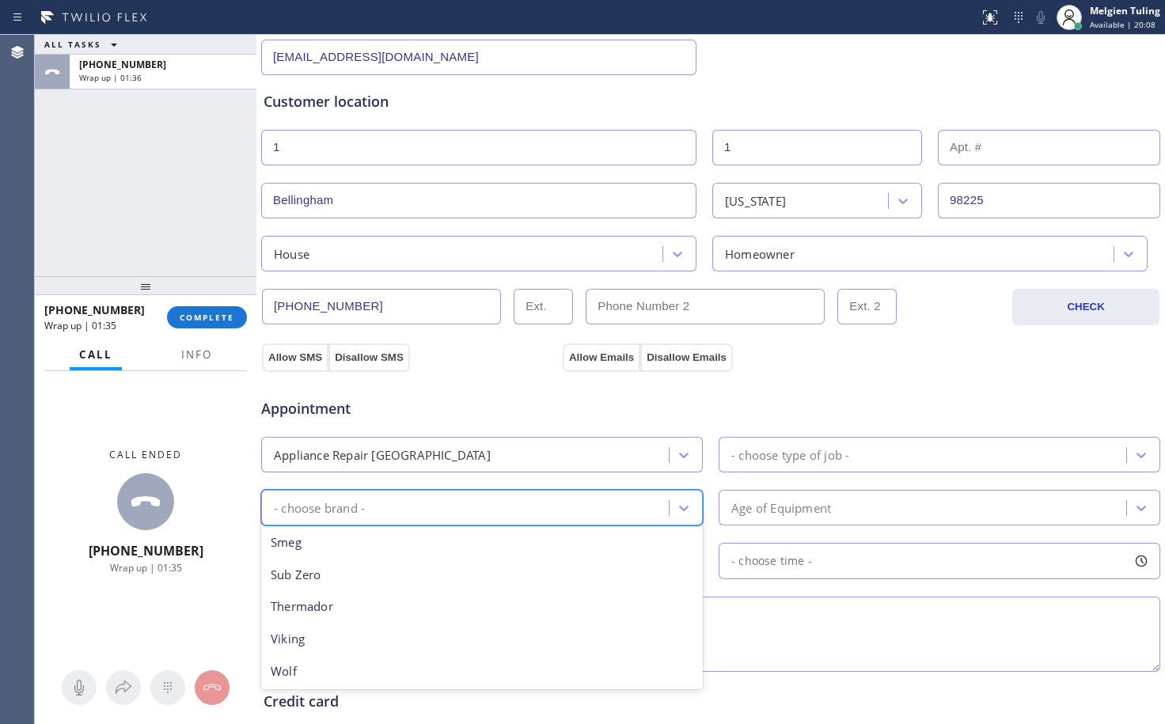
scroll to position [290, 0]
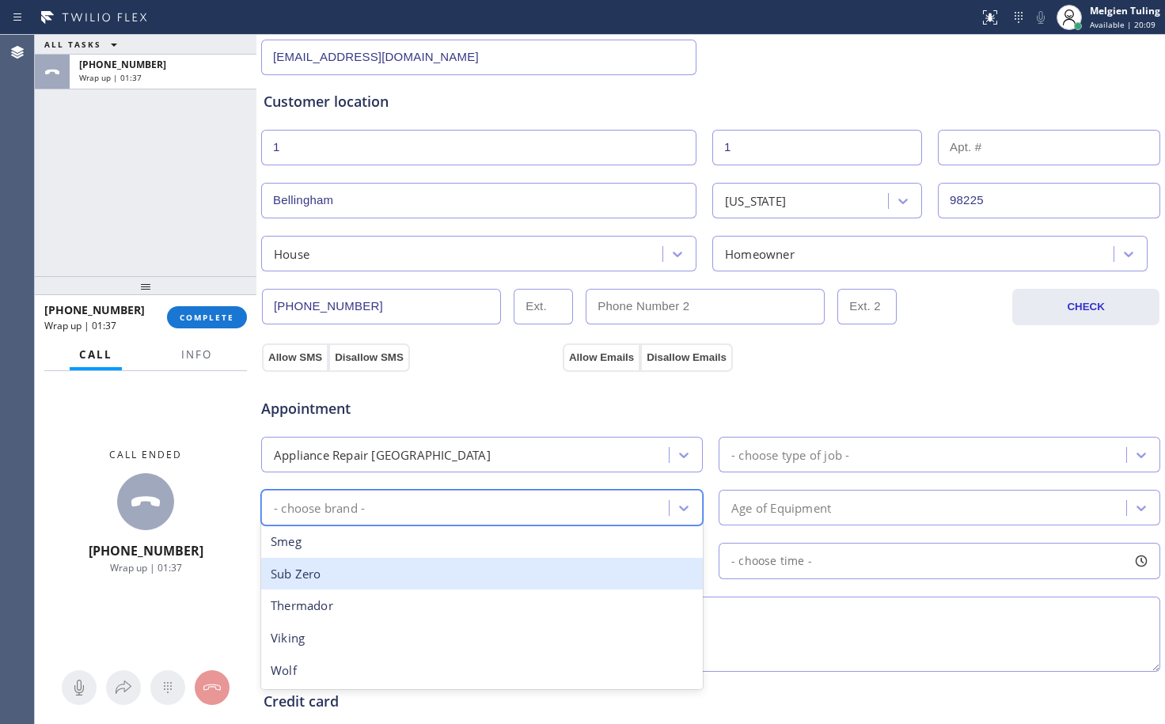
click at [324, 573] on div "Sub Zero" at bounding box center [482, 574] width 442 height 32
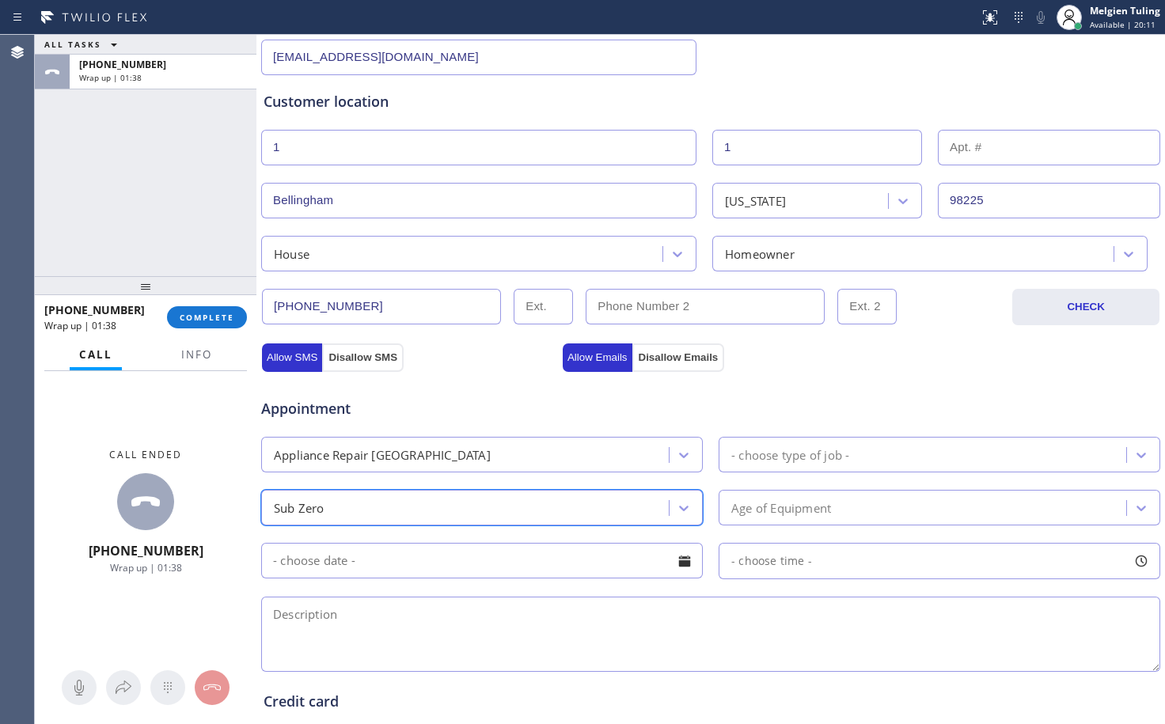
click at [737, 449] on div "- choose type of job -" at bounding box center [790, 455] width 118 height 18
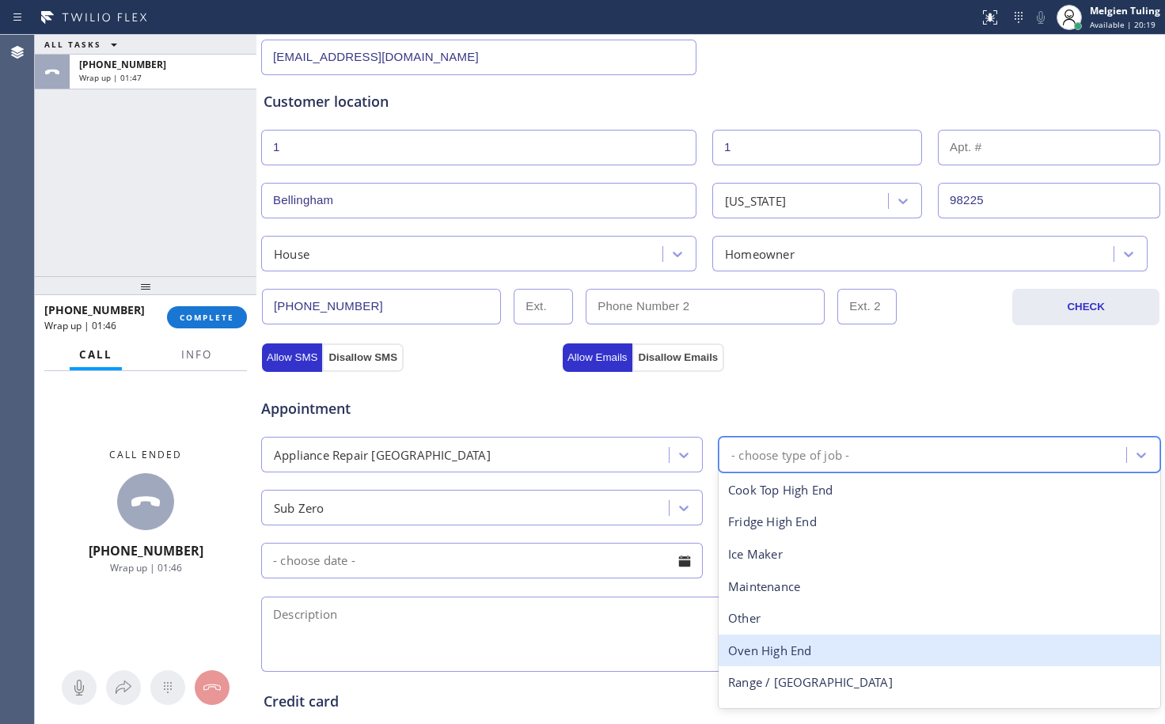
scroll to position [58, 0]
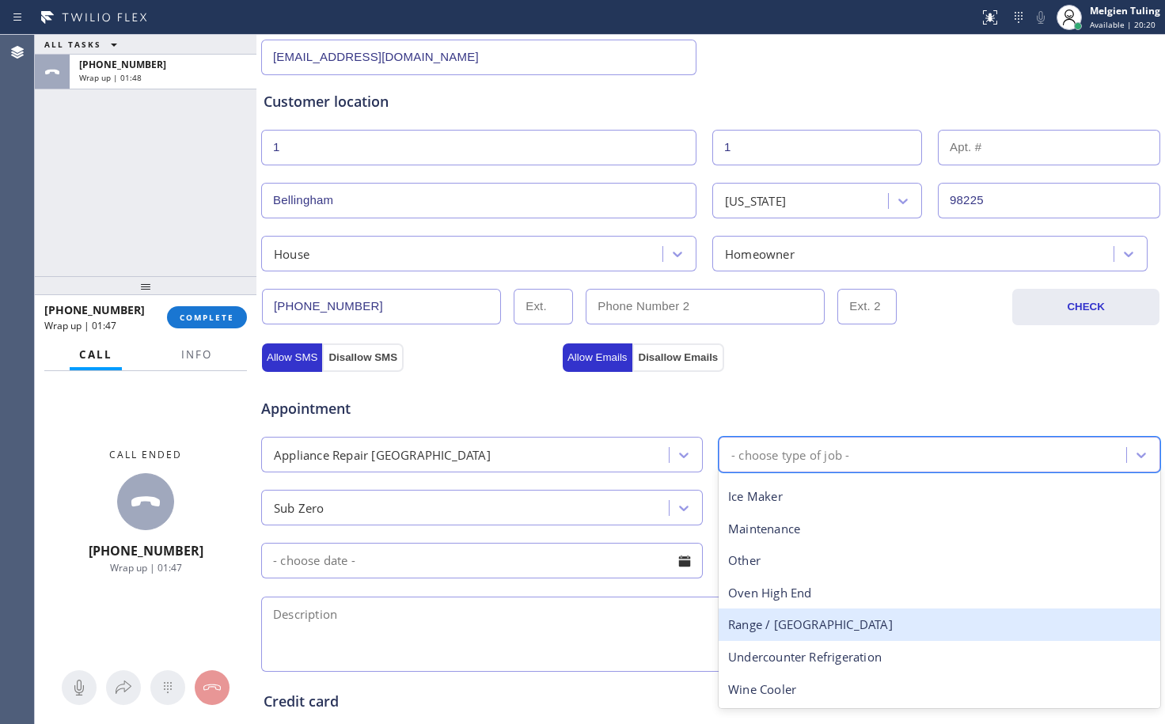
click at [762, 634] on div "Range / [GEOGRAPHIC_DATA]" at bounding box center [940, 625] width 442 height 32
click at [762, 634] on textarea at bounding box center [710, 634] width 899 height 75
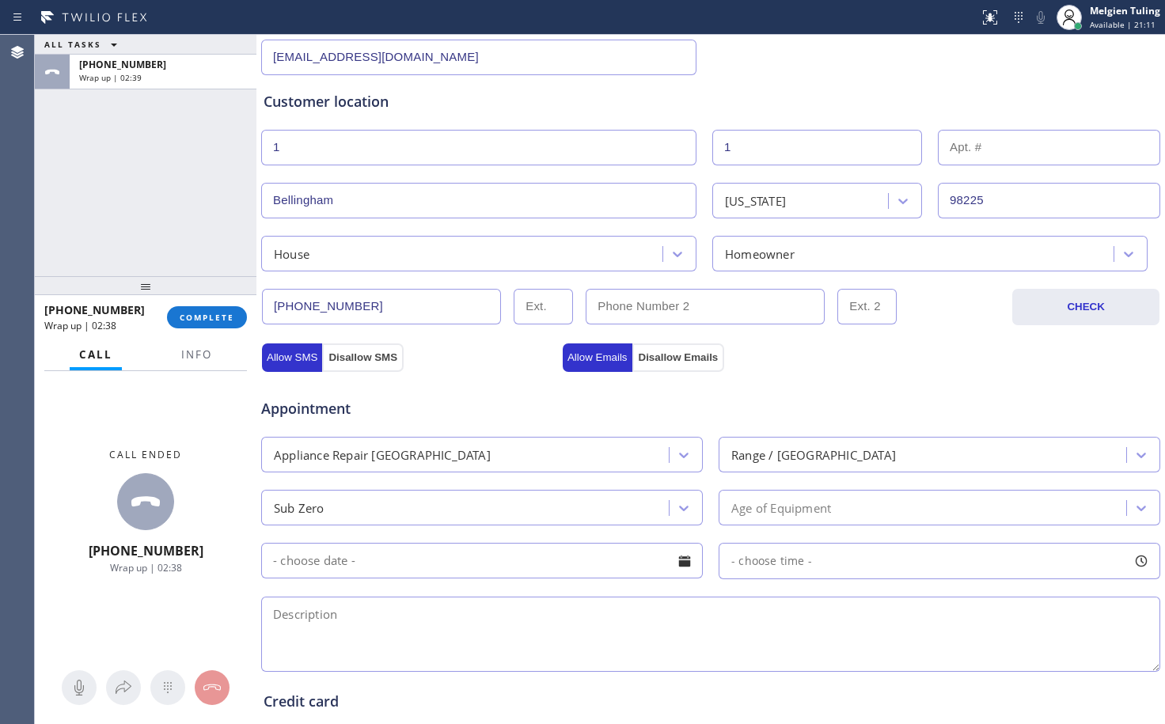
click at [825, 512] on div "Age of Equipment" at bounding box center [781, 508] width 100 height 18
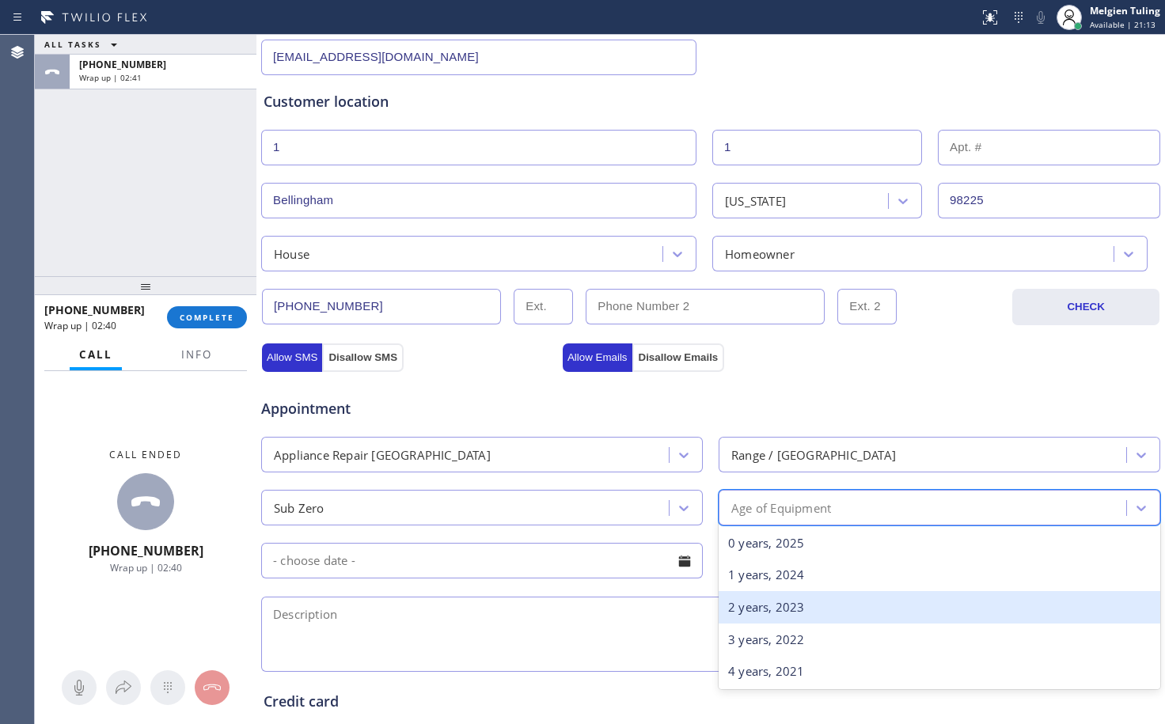
click at [810, 609] on div "2 years, 2023" at bounding box center [940, 607] width 442 height 32
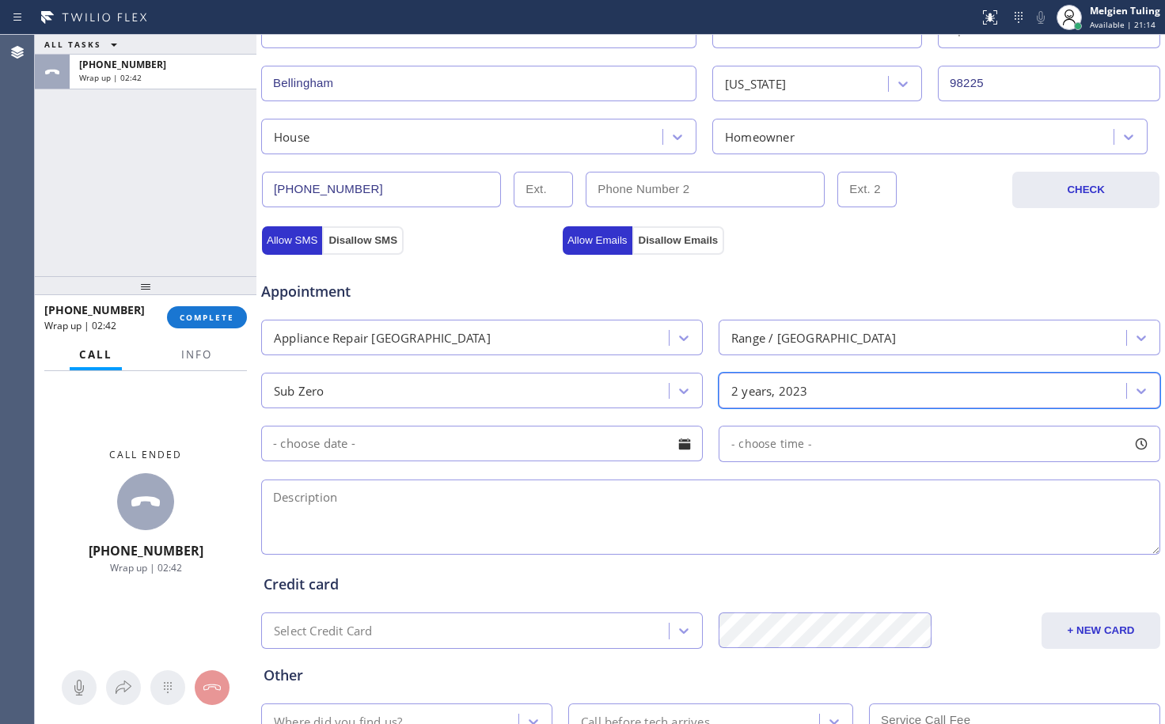
scroll to position [502, 0]
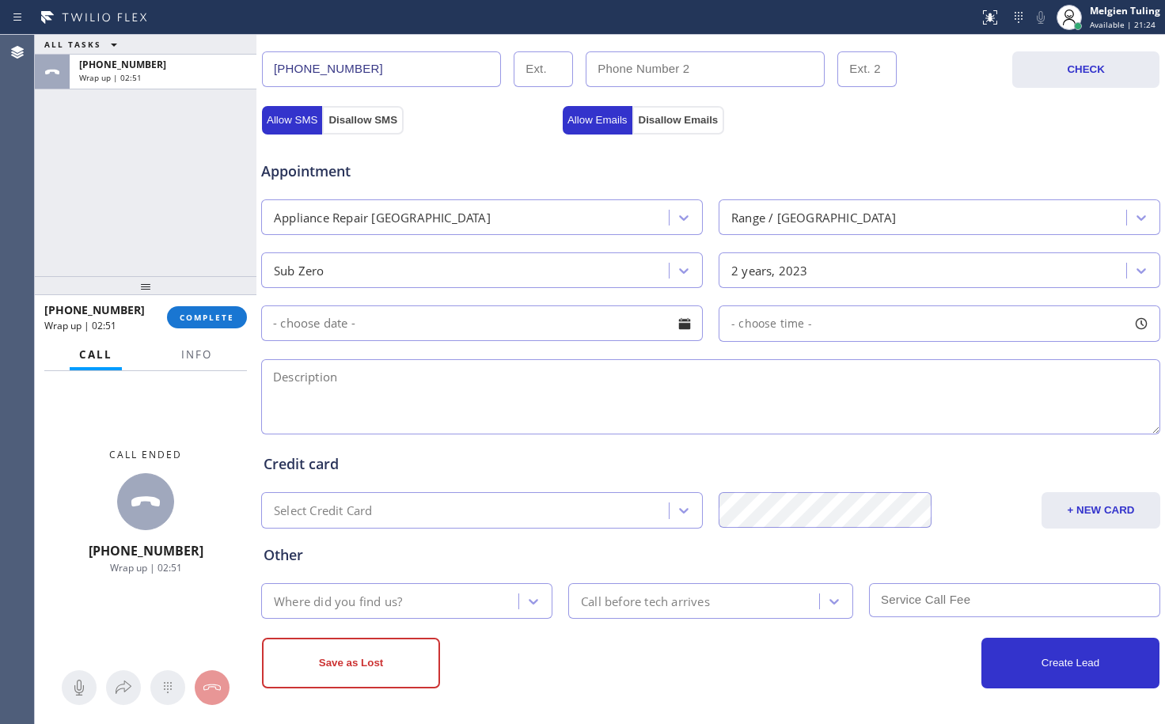
click at [304, 373] on textarea at bounding box center [710, 396] width 899 height 75
paste textarea "sub-zero/range|stove |burner is not working not turning on /2023/house-extended…"
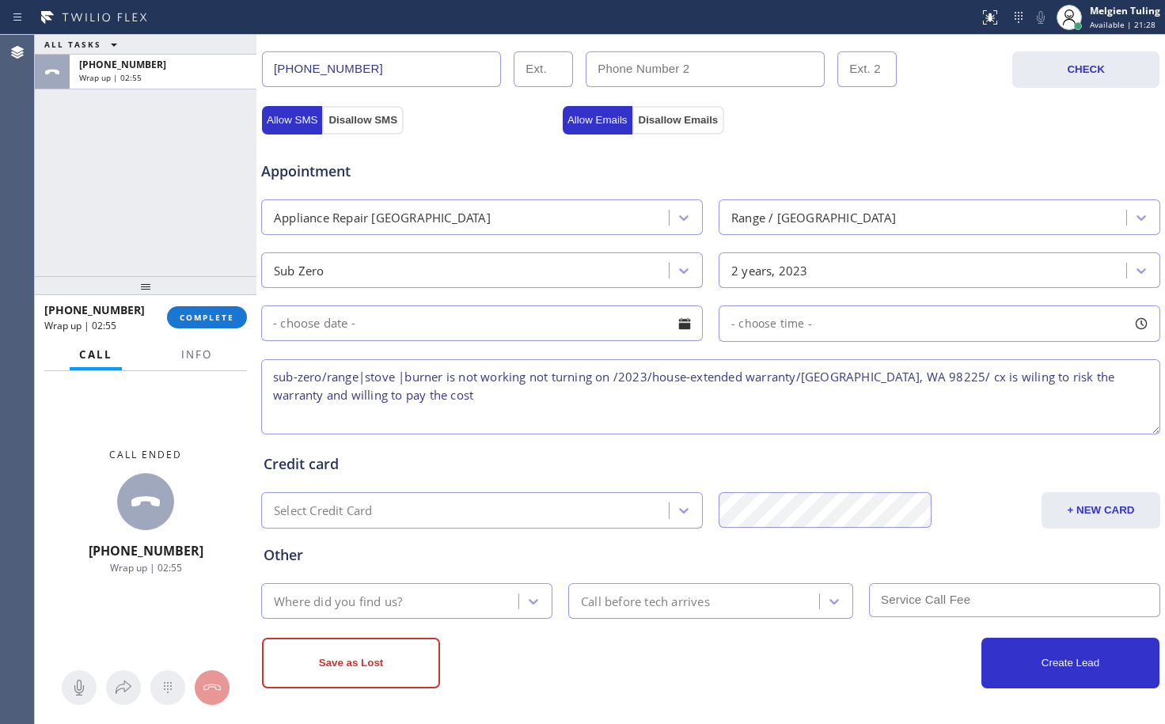
click at [325, 377] on textarea "sub-zero/range|stove |burner is not working not turning on /2023/house-extended…" at bounding box center [710, 396] width 899 height 75
click at [371, 373] on textarea "sub-zero | range|stove |burner is not working not turning on /2023/house-extend…" at bounding box center [710, 396] width 899 height 75
click at [411, 376] on textarea "sub-zero | range |stove |burner is not working not turning on /2023/house-exten…" at bounding box center [710, 396] width 899 height 75
click at [423, 395] on textarea "sub-zero | range |burner is not working not turning on /2023/house-extended war…" at bounding box center [710, 396] width 899 height 75
drag, startPoint x: 771, startPoint y: 377, endPoint x: 667, endPoint y: 381, distance: 103.7
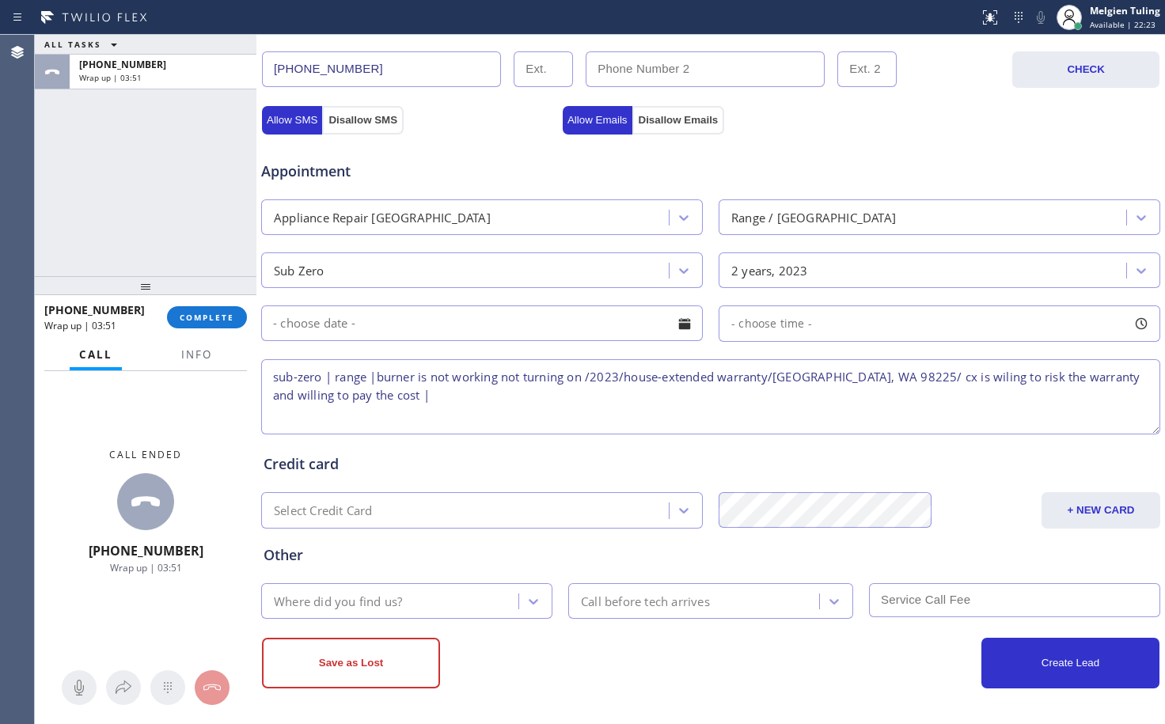
click at [667, 381] on textarea "sub-zero | range |burner is not working not turning on /2023/house-extended war…" at bounding box center [710, 396] width 899 height 75
click at [769, 375] on textarea "sub-zero | range |burner is not working not turning on /2023/house-extended war…" at bounding box center [710, 396] width 899 height 75
click at [758, 375] on textarea "sub-zero | range |burner is not working not turning on /2023/house-extended war…" at bounding box center [710, 396] width 899 height 75
click at [709, 376] on textarea "sub-zero | range |burner is not working not turning on /2023/house-extended war…" at bounding box center [710, 396] width 899 height 75
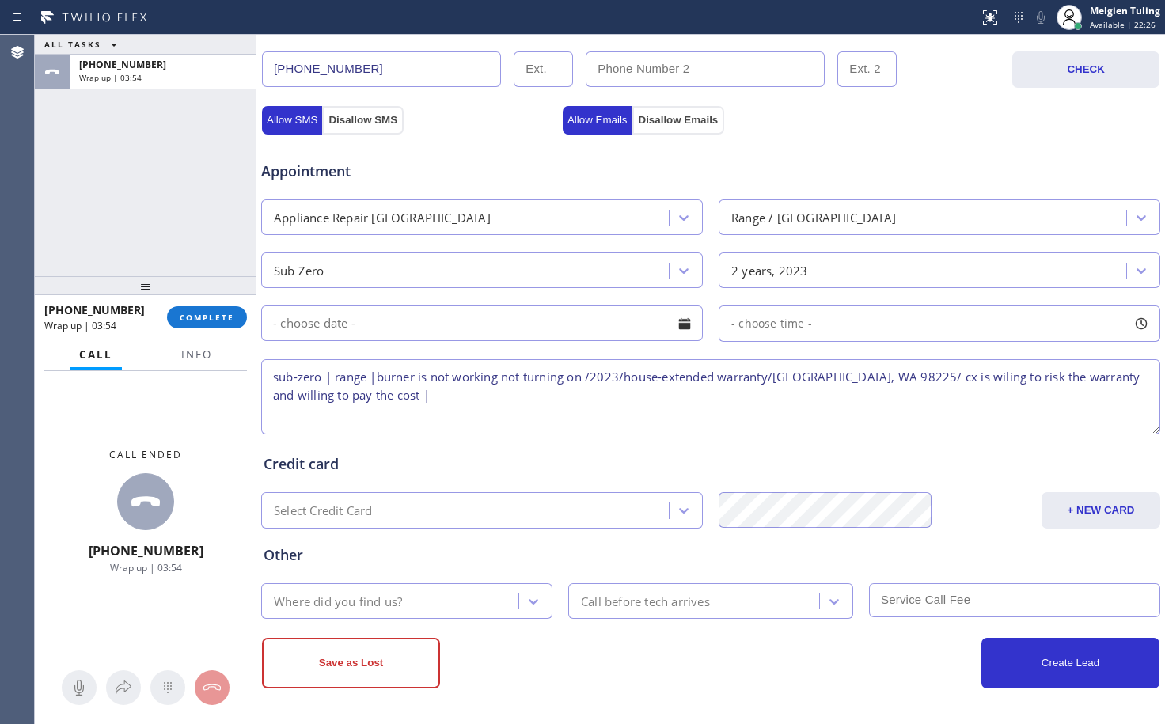
click at [709, 376] on textarea "sub-zero | range |burner is not working not turning on /2023/house-extended war…" at bounding box center [710, 396] width 899 height 75
click at [719, 372] on textarea "sub-zero | range |burner is not working not turning on /2023/house-extended war…" at bounding box center [710, 396] width 899 height 75
click at [741, 372] on textarea "sub-zero | range |burner is not working not turning on /2023/house-ho |warranty…" at bounding box center [710, 396] width 899 height 75
click at [351, 400] on textarea "sub-zero | range |burner is not working not turning on /2023/house-ho |[GEOGRAP…" at bounding box center [710, 396] width 899 height 75
type textarea "sub-zero | range |burner is not working not turning on /2023/house-ho |[GEOGRAP…"
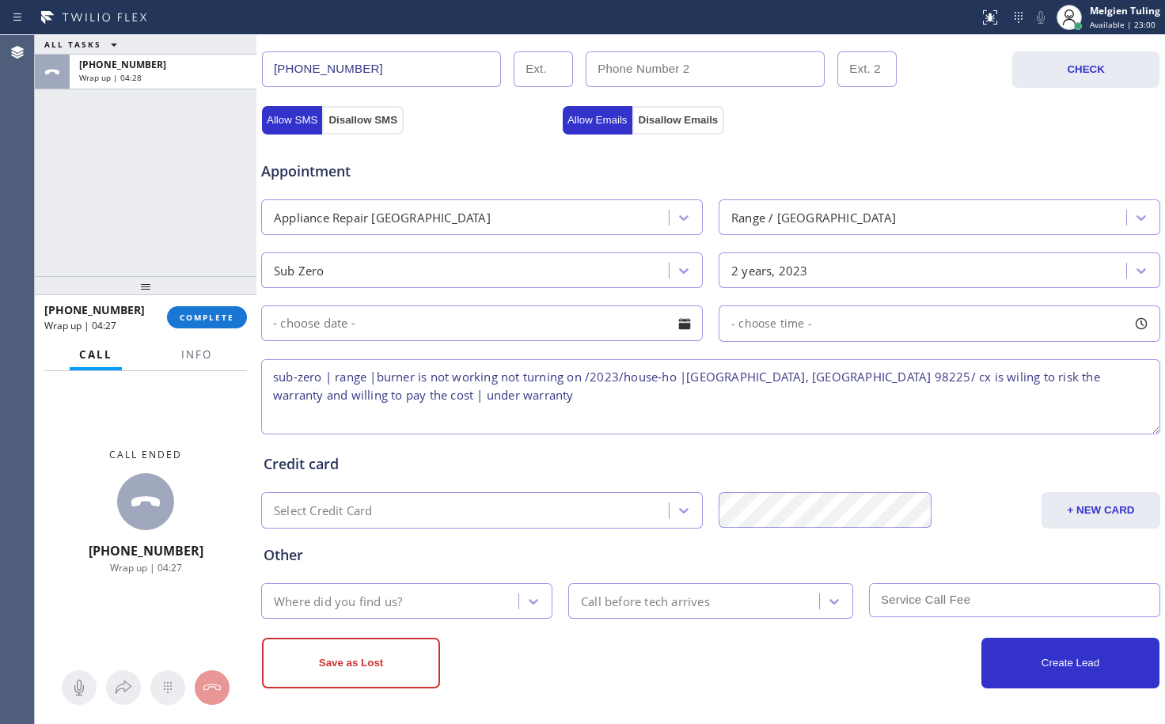
click at [326, 605] on div "Where did you find us?" at bounding box center [338, 601] width 128 height 18
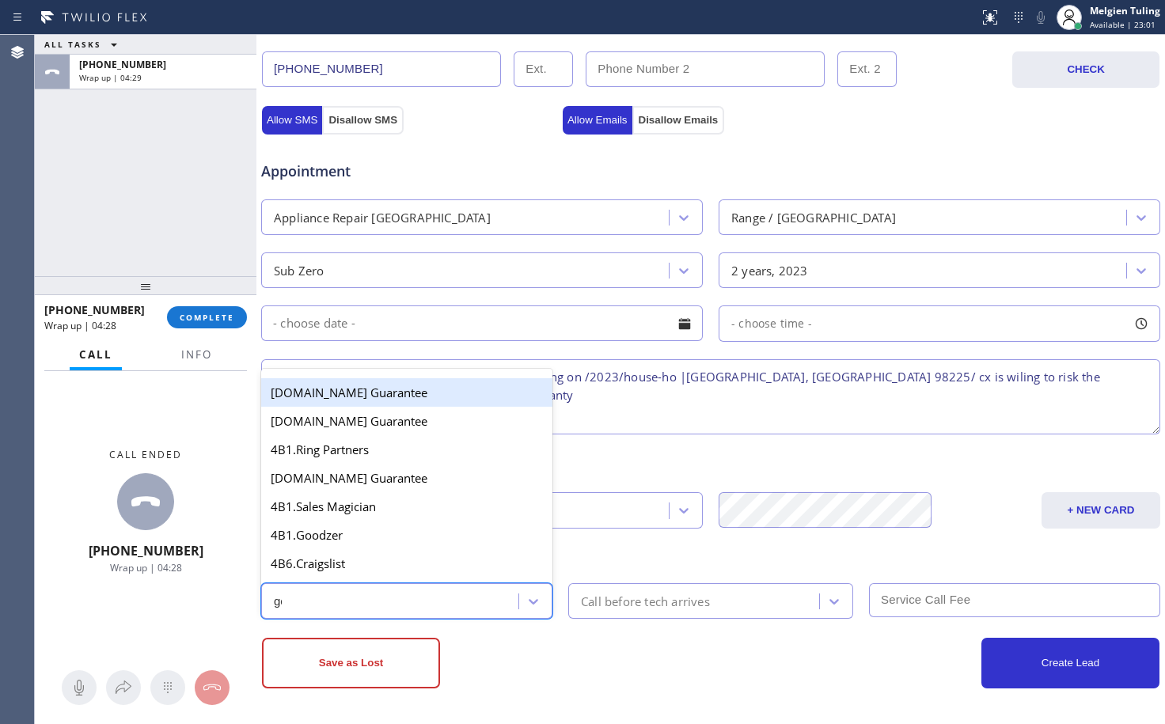
type input "goo"
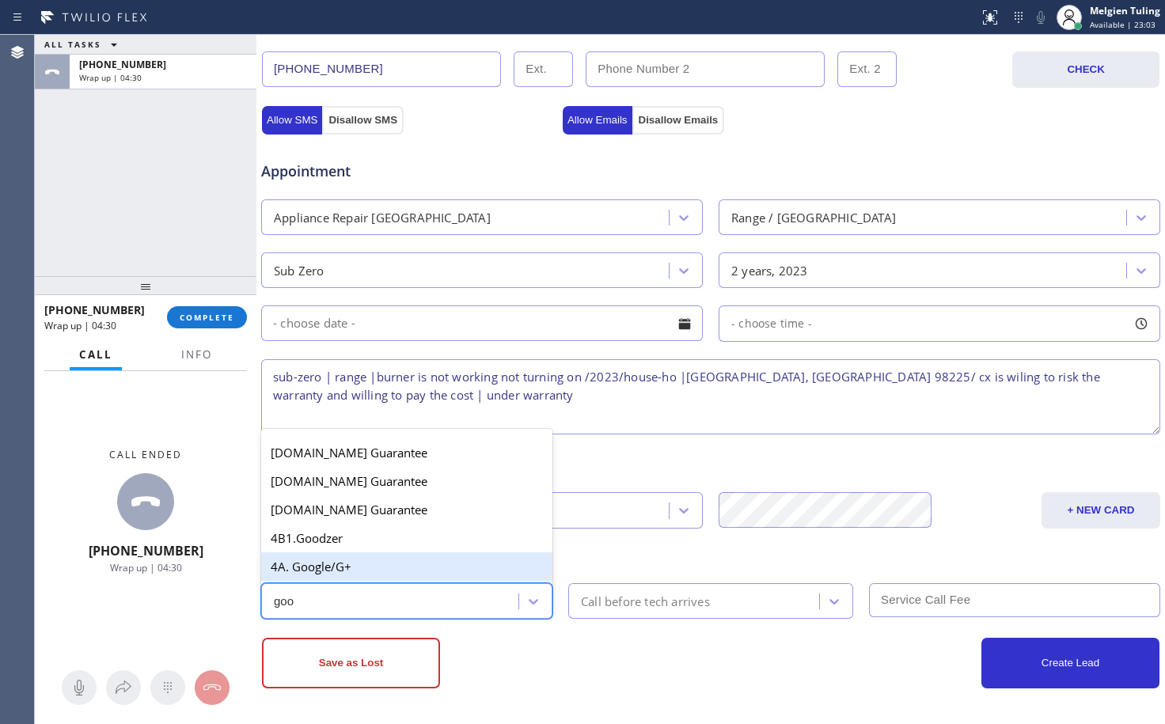
click at [326, 571] on div "4A. Google/G+" at bounding box center [406, 566] width 291 height 28
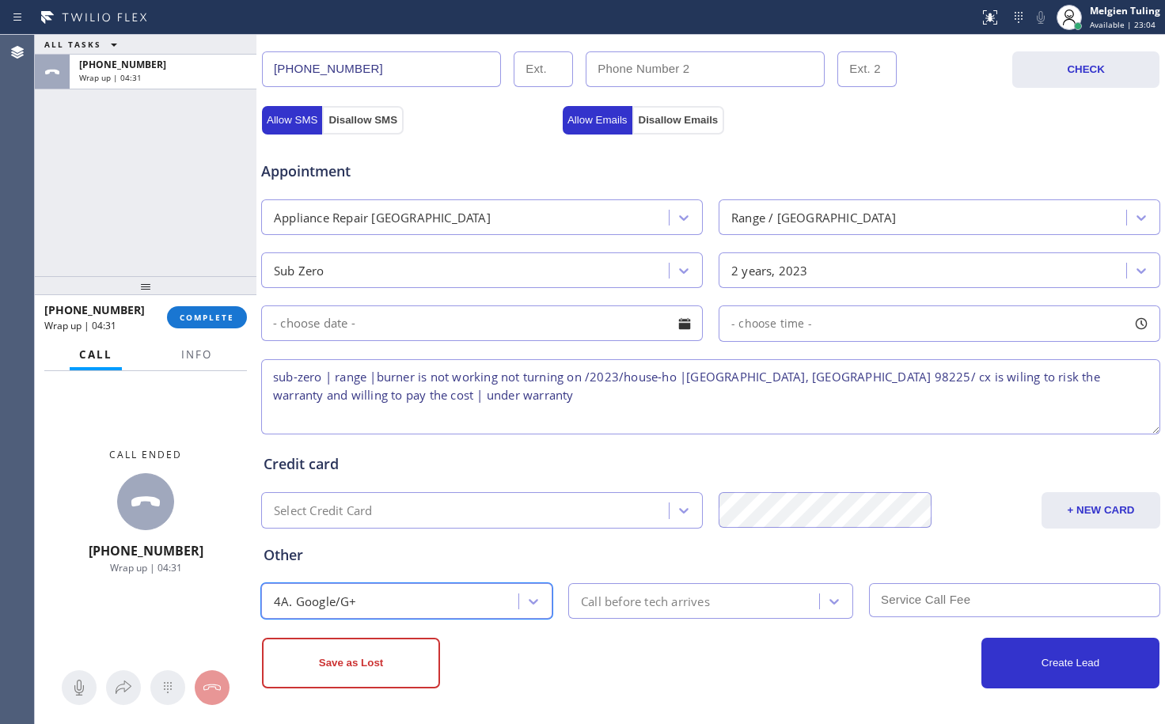
click at [633, 605] on div "Call before tech arrives" at bounding box center [645, 601] width 129 height 18
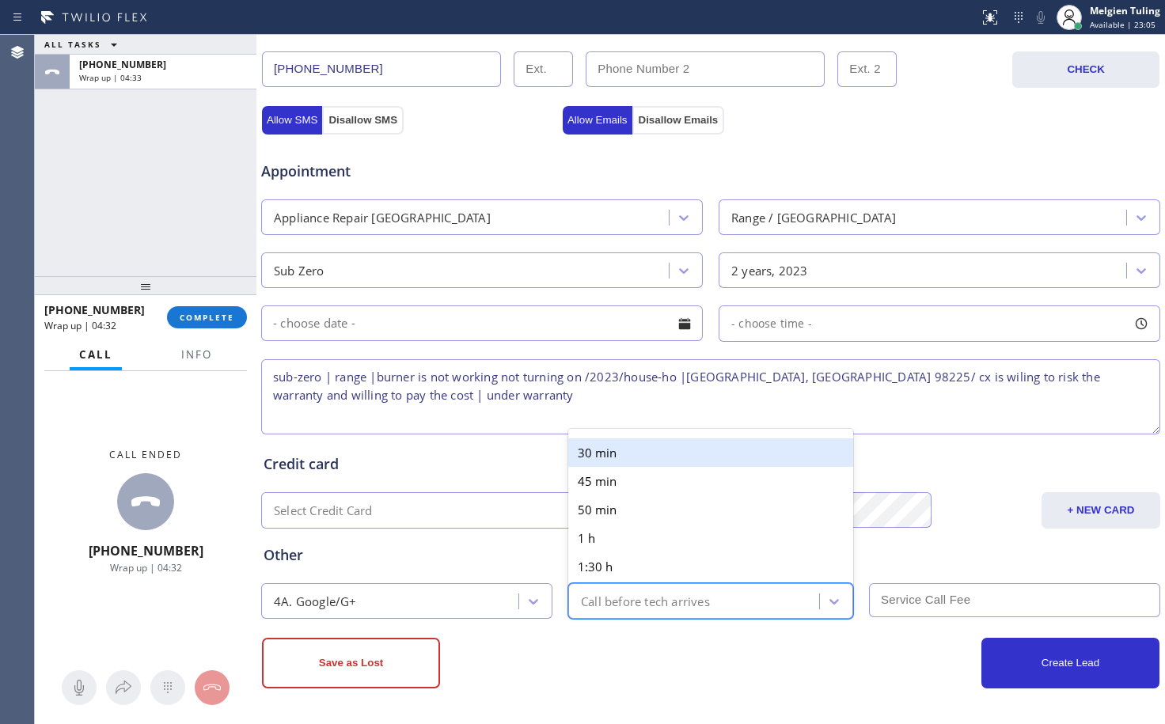
click at [422, 543] on div "Other 4A. Google/G+ option 30 min focused, 1 of 6. 6 results available. Use Up …" at bounding box center [710, 574] width 901 height 90
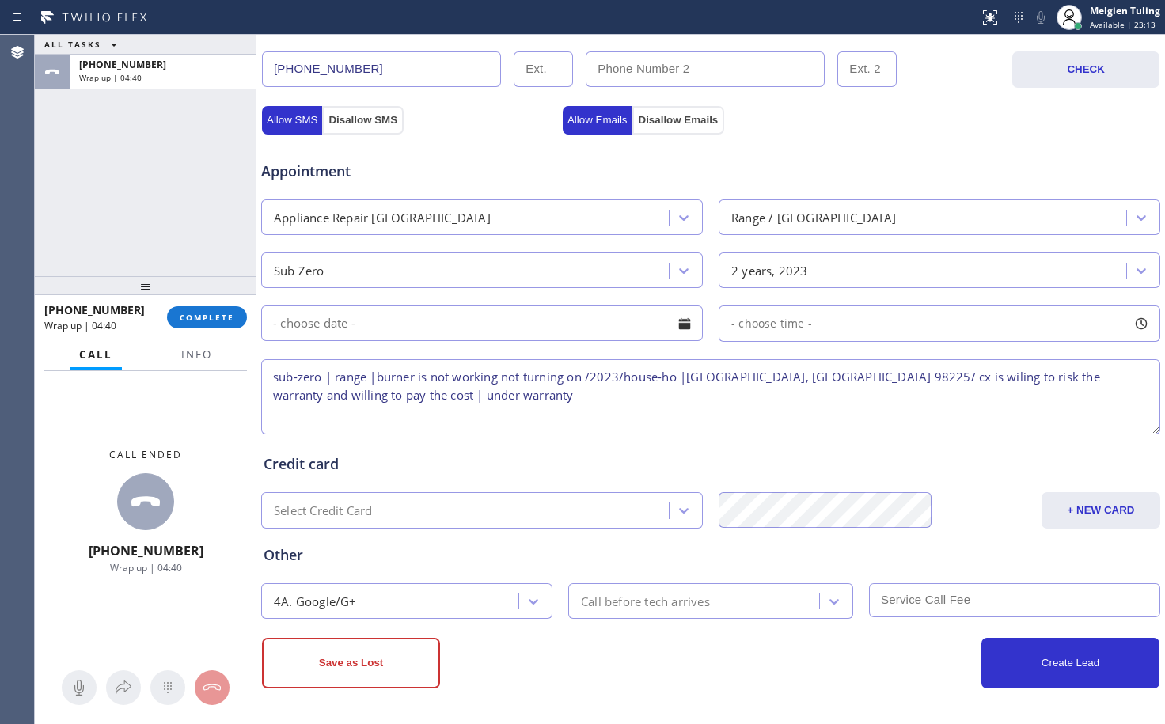
click at [426, 398] on textarea "sub-zero | range |burner is not working not turning on /2023/house-ho |[GEOGRAP…" at bounding box center [710, 396] width 899 height 75
type textarea "sub-zero | range |burner is not working not turning on /2023/house-ho |[GEOGRAP…"
click at [363, 656] on button "Save as Lost" at bounding box center [351, 663] width 178 height 51
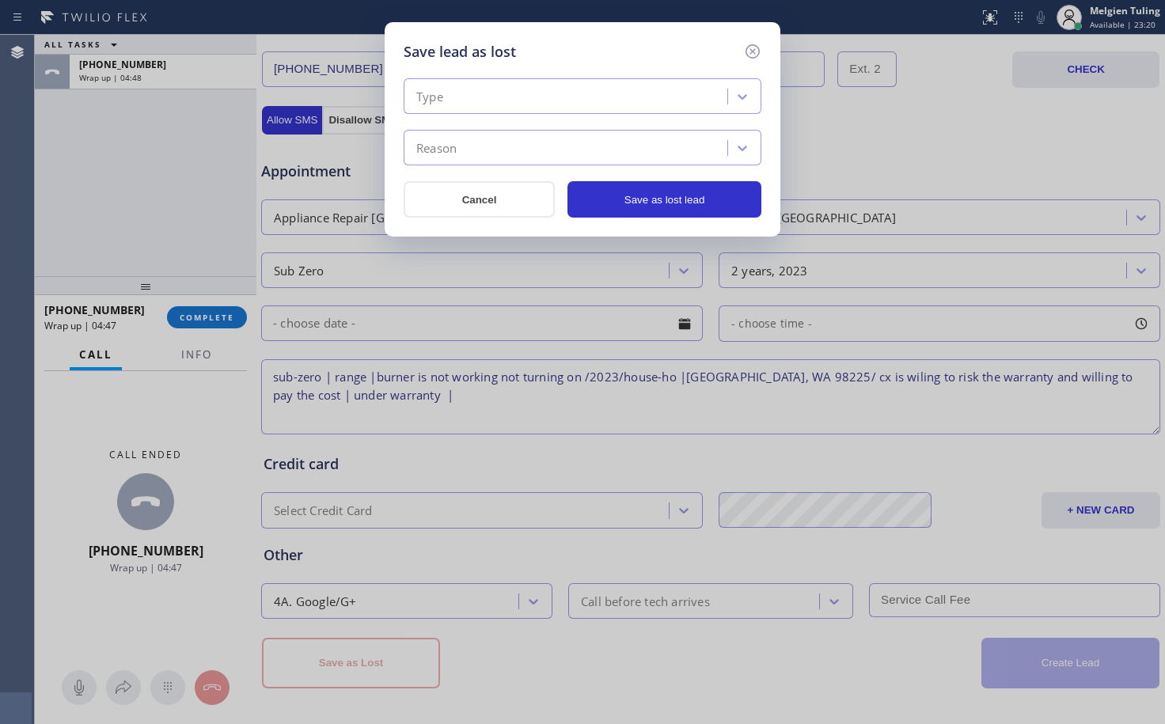
click at [448, 85] on div "Type" at bounding box center [567, 97] width 319 height 28
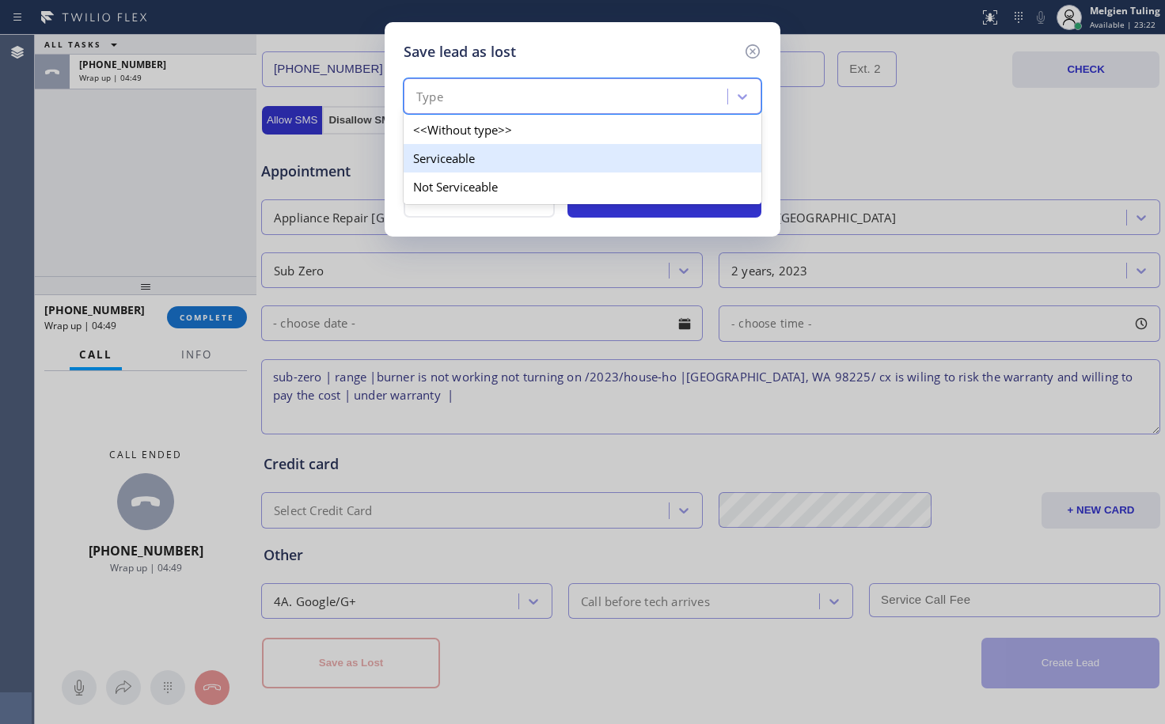
click at [446, 157] on div "Serviceable" at bounding box center [583, 158] width 358 height 28
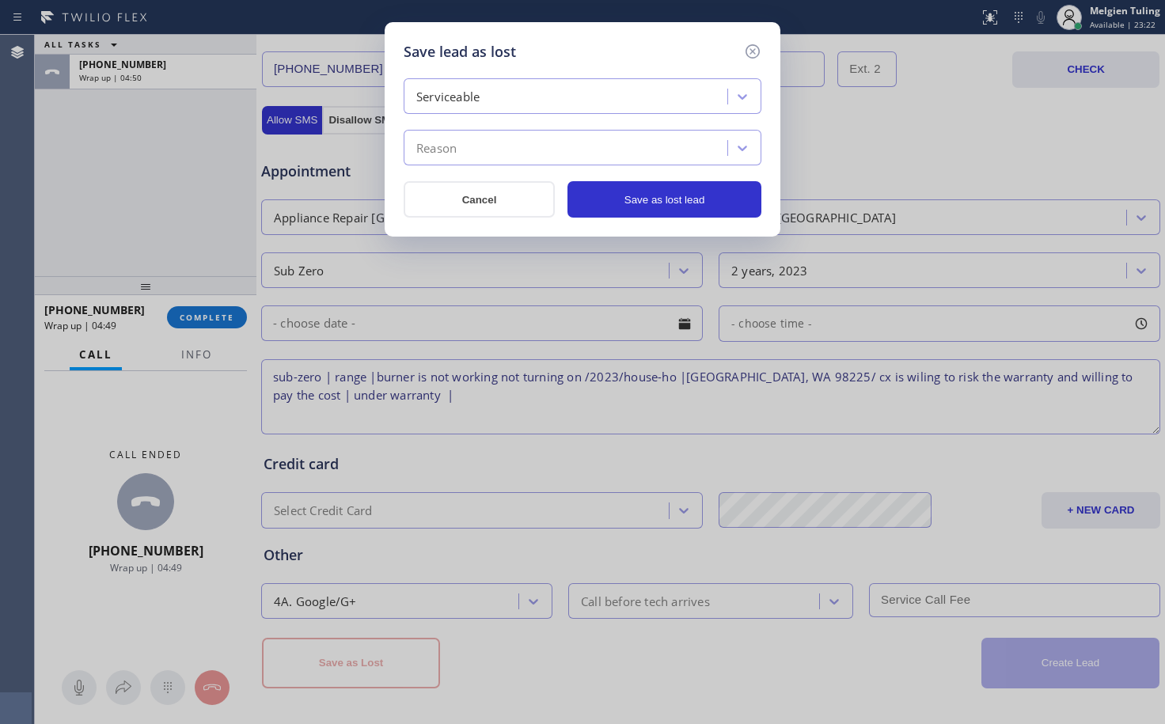
click at [453, 147] on div "Reason" at bounding box center [436, 148] width 40 height 18
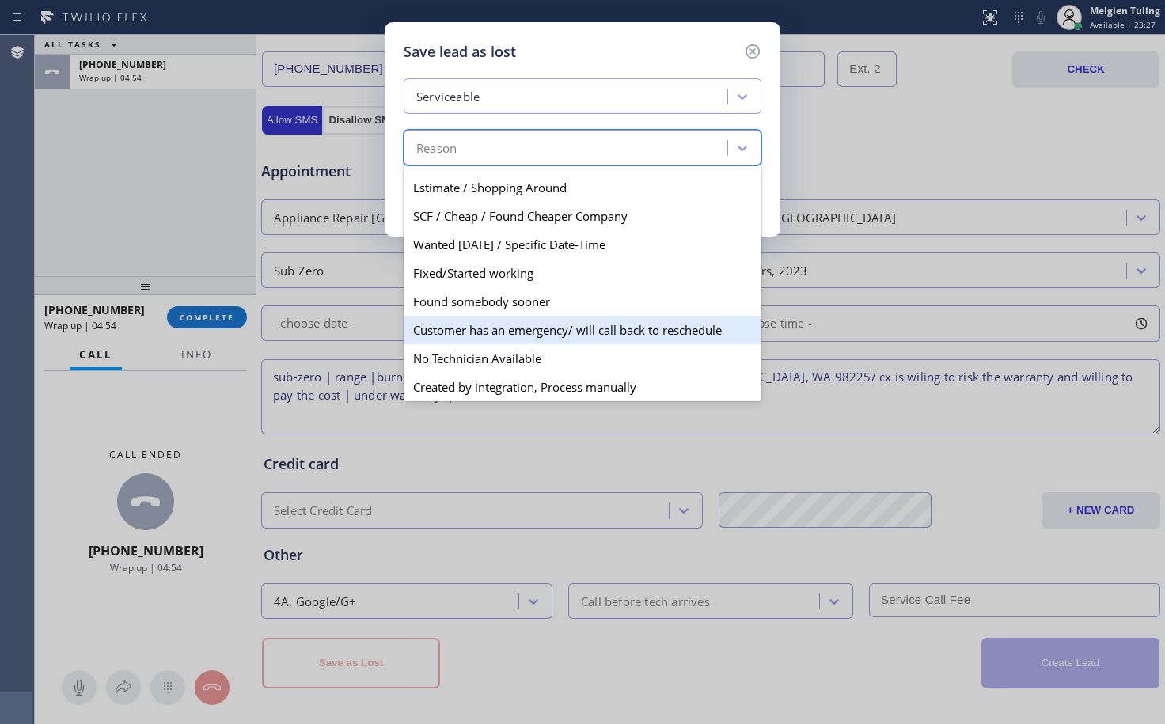
scroll to position [82, 0]
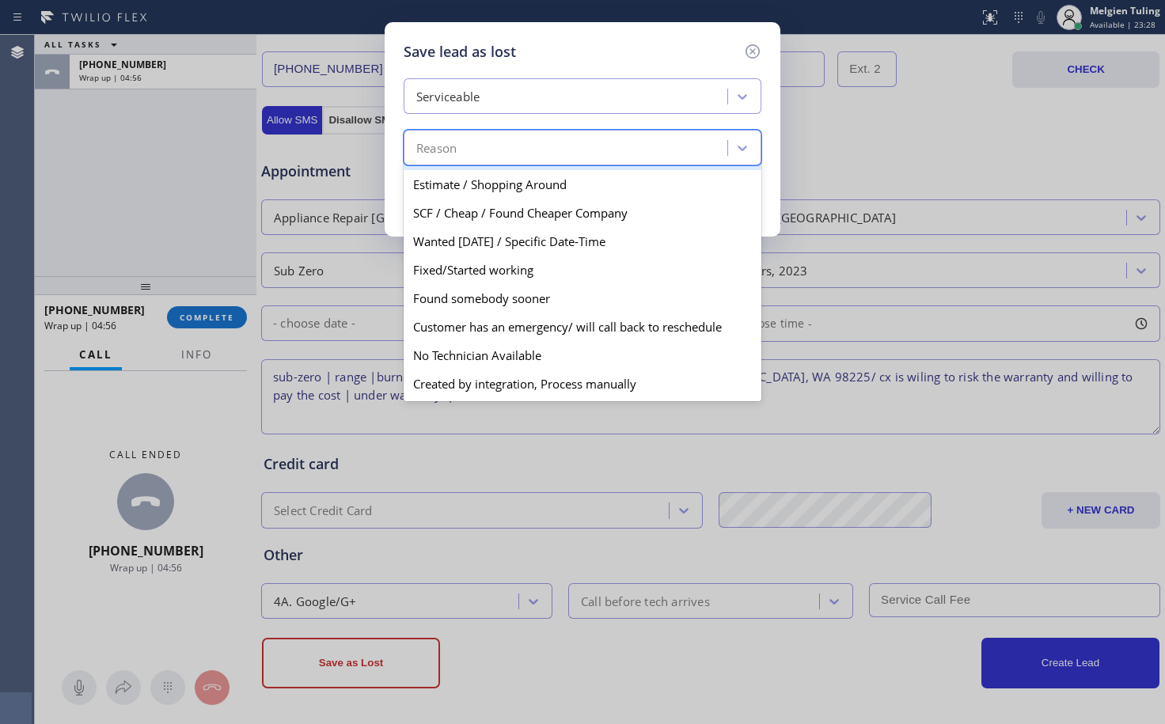
click at [487, 92] on div "Serviceable" at bounding box center [567, 97] width 319 height 28
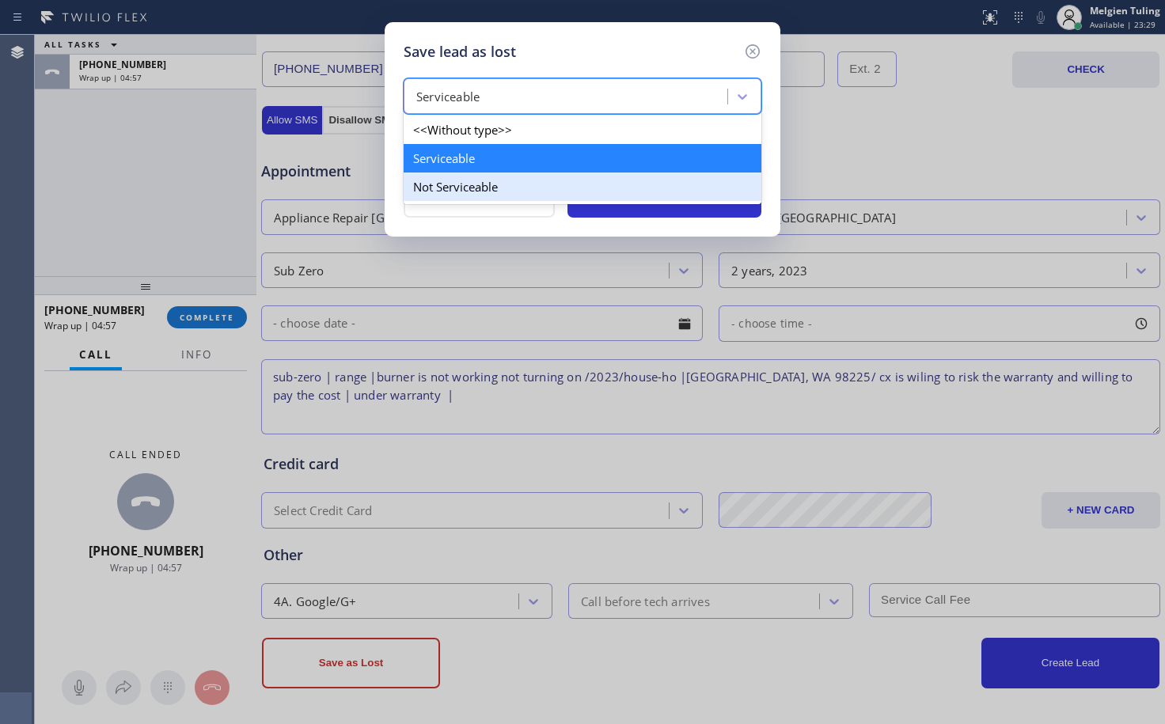
click at [446, 179] on div "Not Serviceable" at bounding box center [583, 187] width 358 height 28
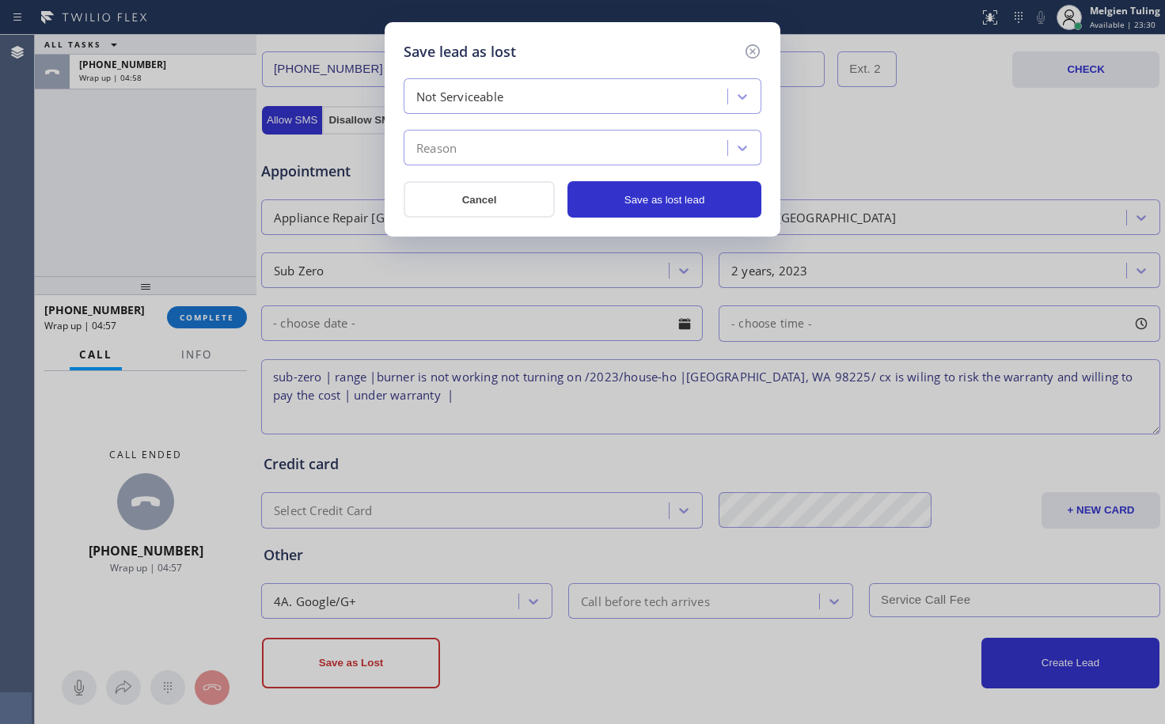
click at [493, 150] on div "Reason" at bounding box center [567, 149] width 319 height 28
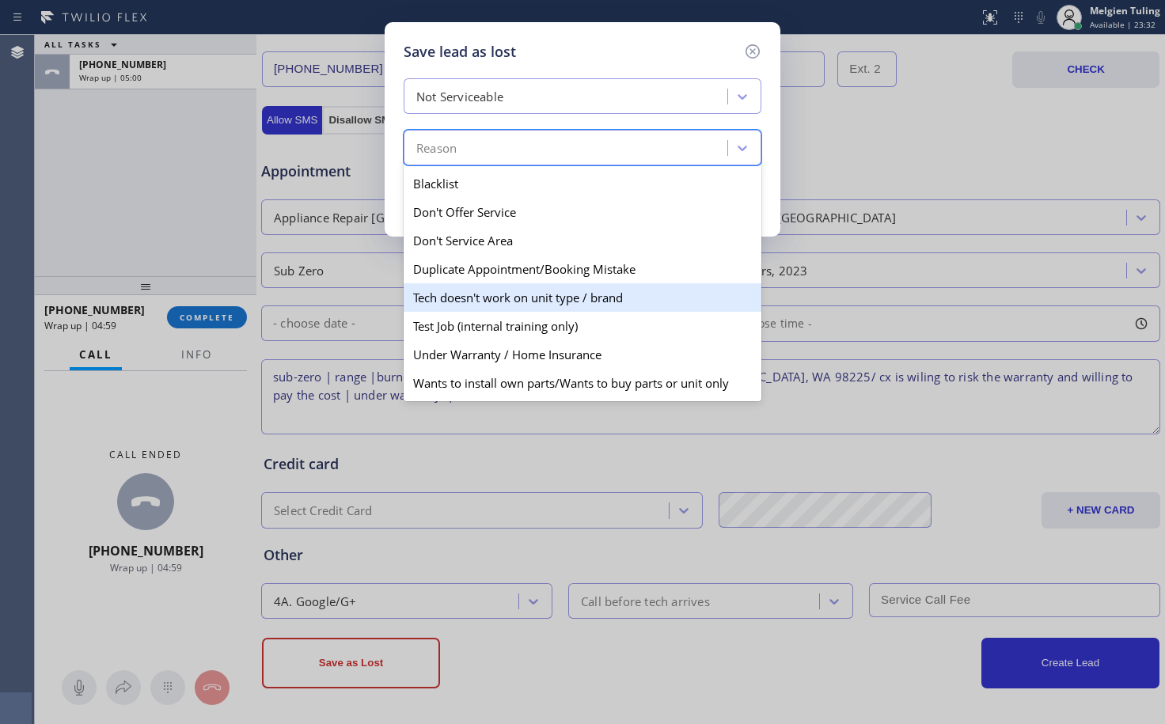
scroll to position [139, 0]
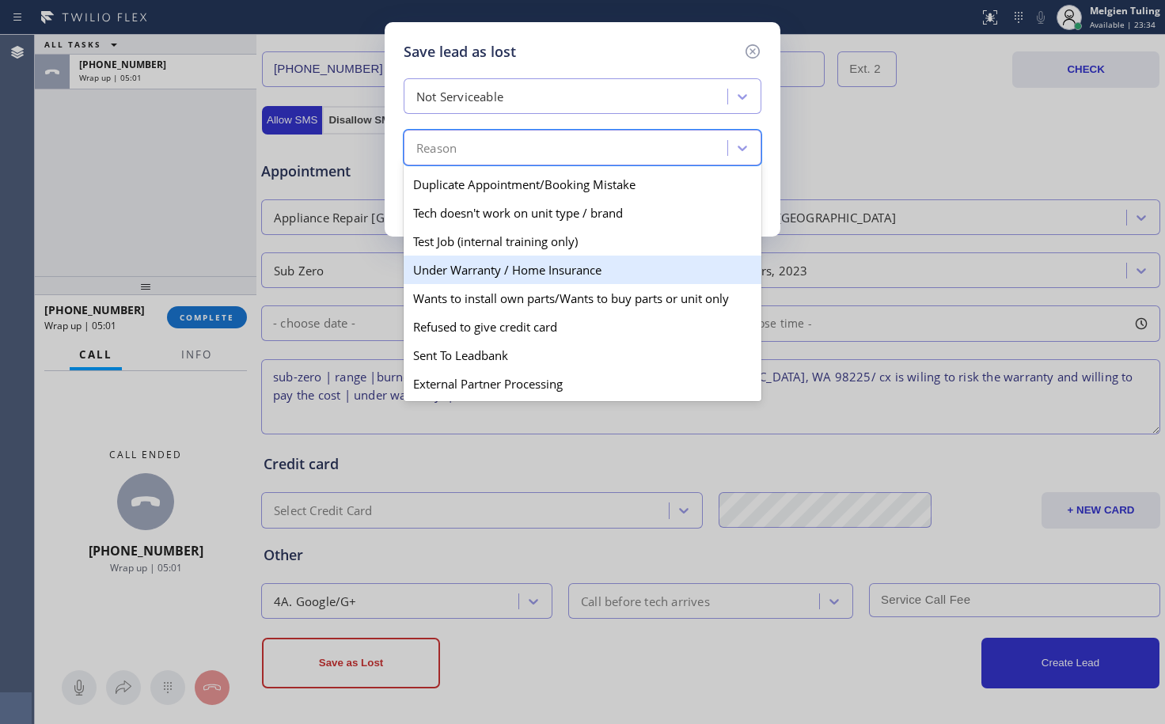
click at [474, 275] on div "Under Warranty / Home Insurance" at bounding box center [583, 270] width 358 height 28
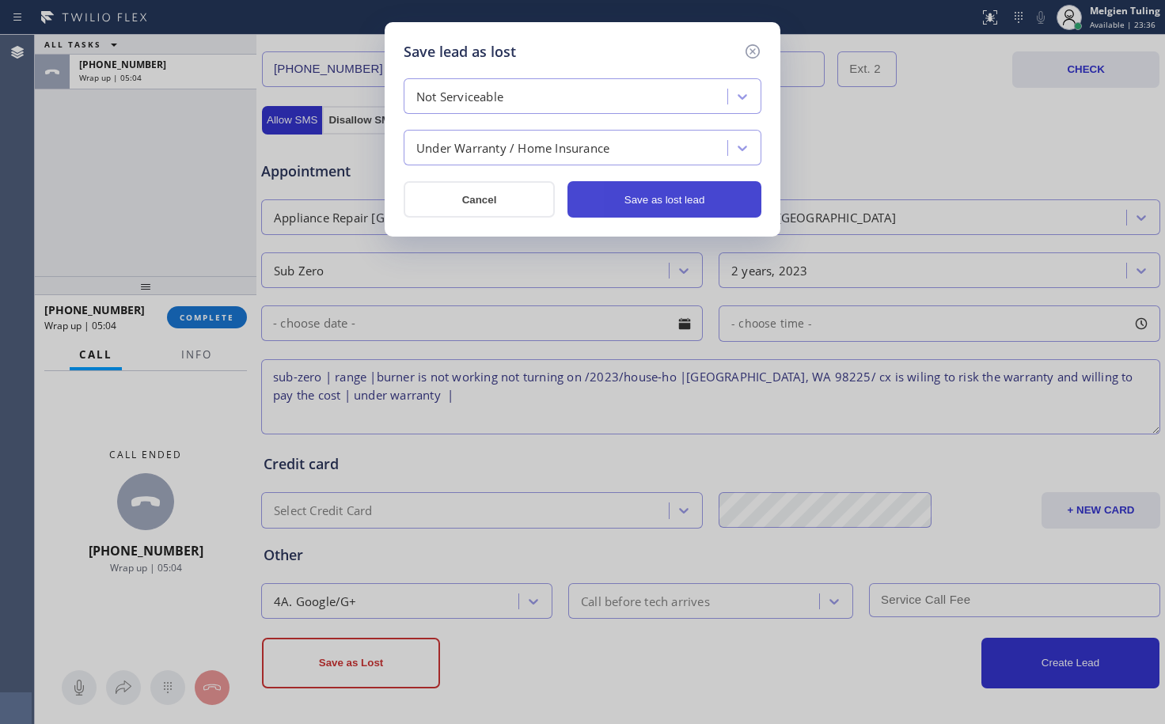
click at [677, 195] on button "Save as lost lead" at bounding box center [664, 199] width 194 height 36
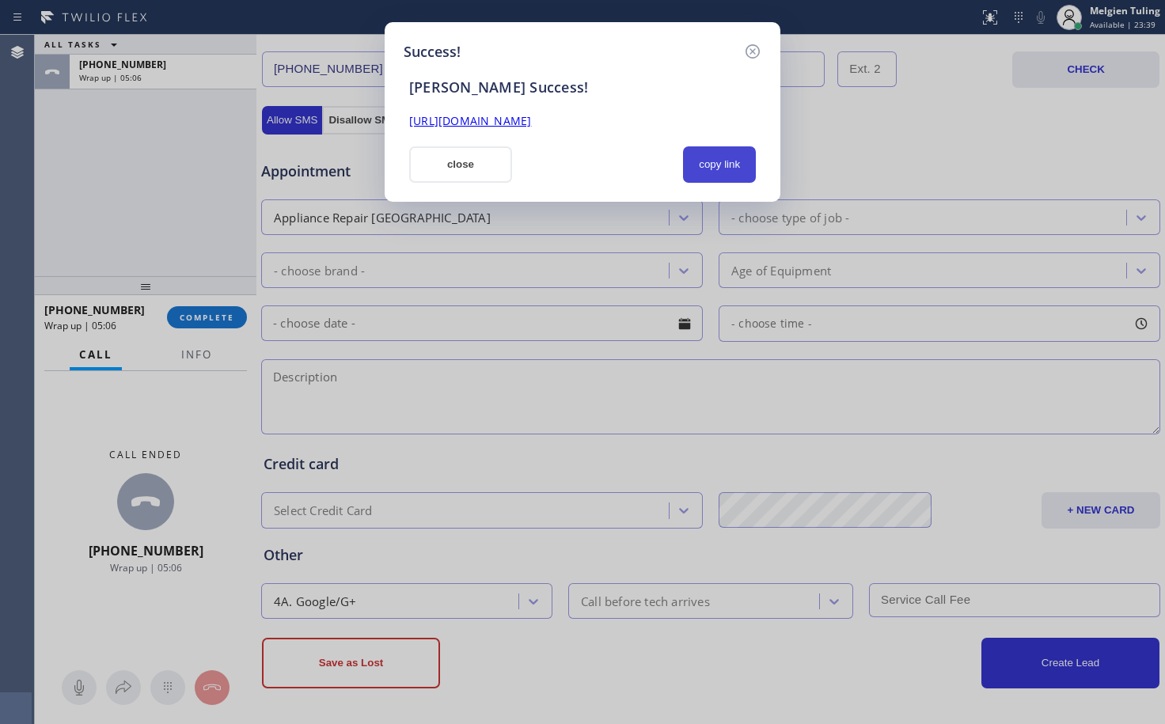
click at [710, 165] on button "copy link" at bounding box center [719, 164] width 73 height 36
click at [531, 114] on link "[URL][DOMAIN_NAME]" at bounding box center [470, 120] width 122 height 15
click at [462, 154] on button "close" at bounding box center [460, 164] width 103 height 36
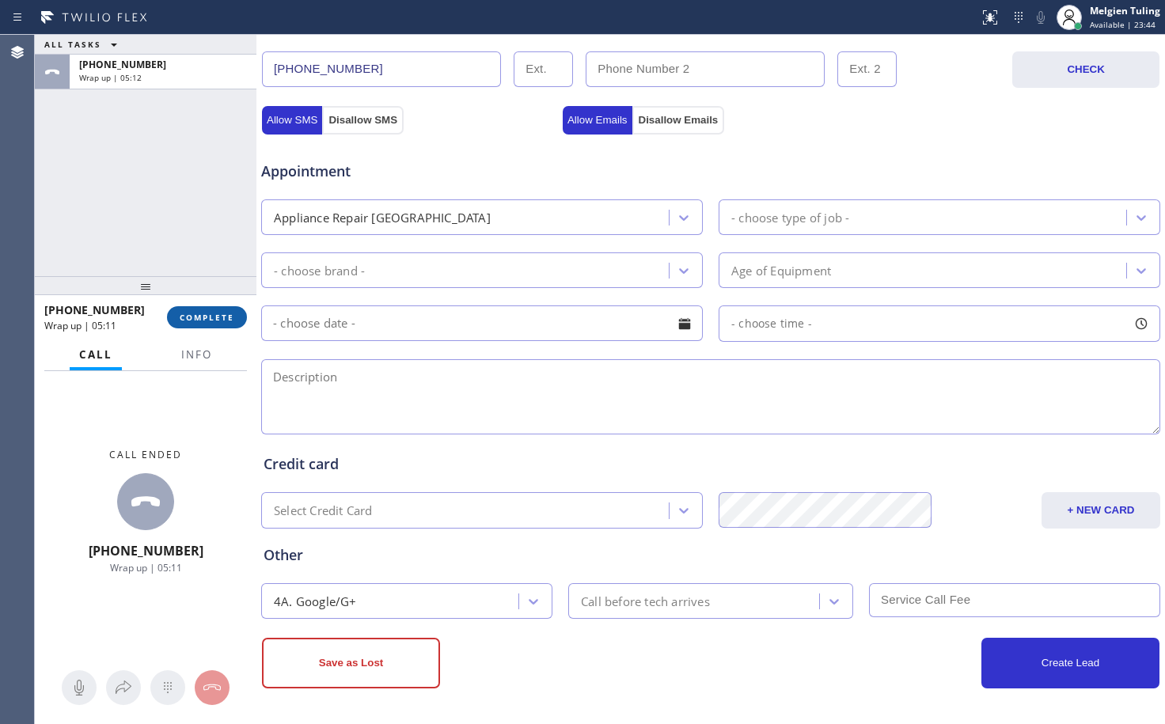
click at [203, 317] on span "COMPLETE" at bounding box center [207, 317] width 55 height 11
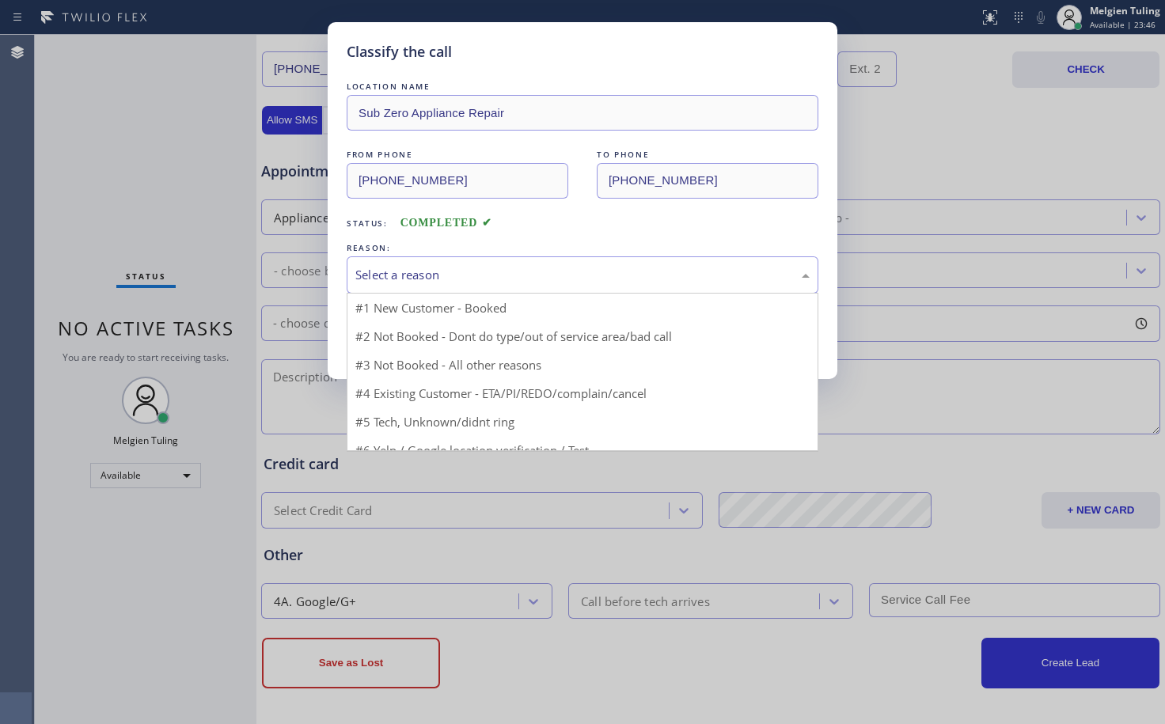
click at [411, 278] on div "Select a reason" at bounding box center [582, 275] width 454 height 18
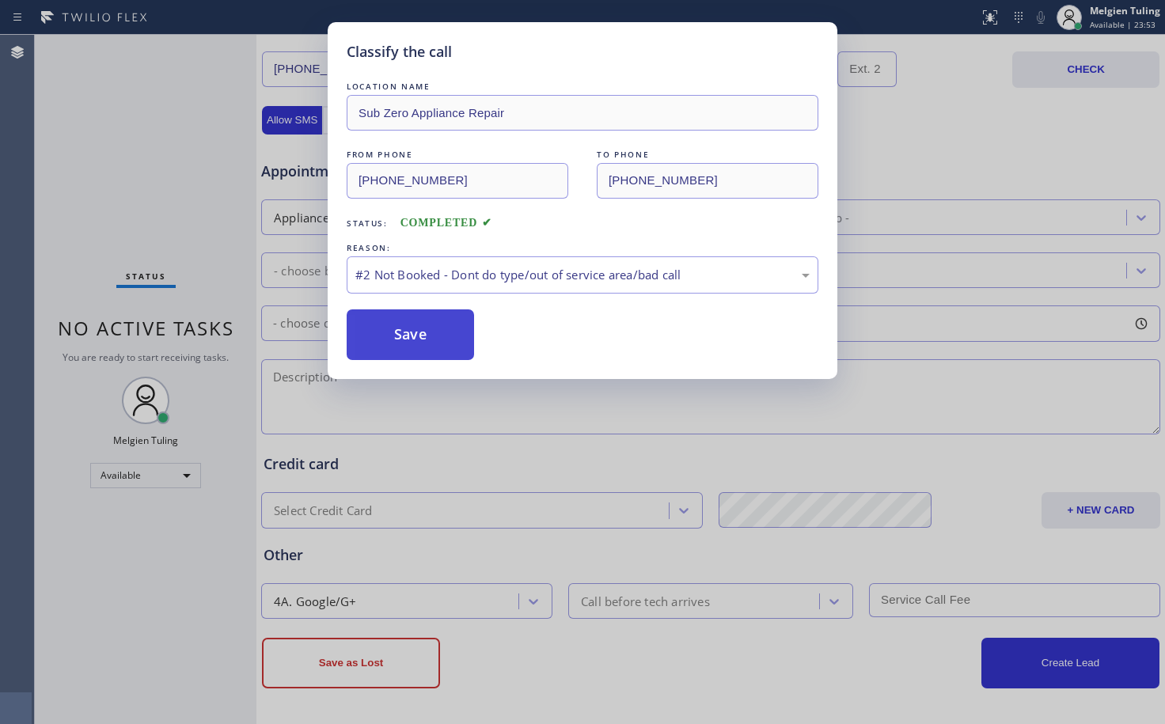
click at [423, 339] on button "Save" at bounding box center [410, 334] width 127 height 51
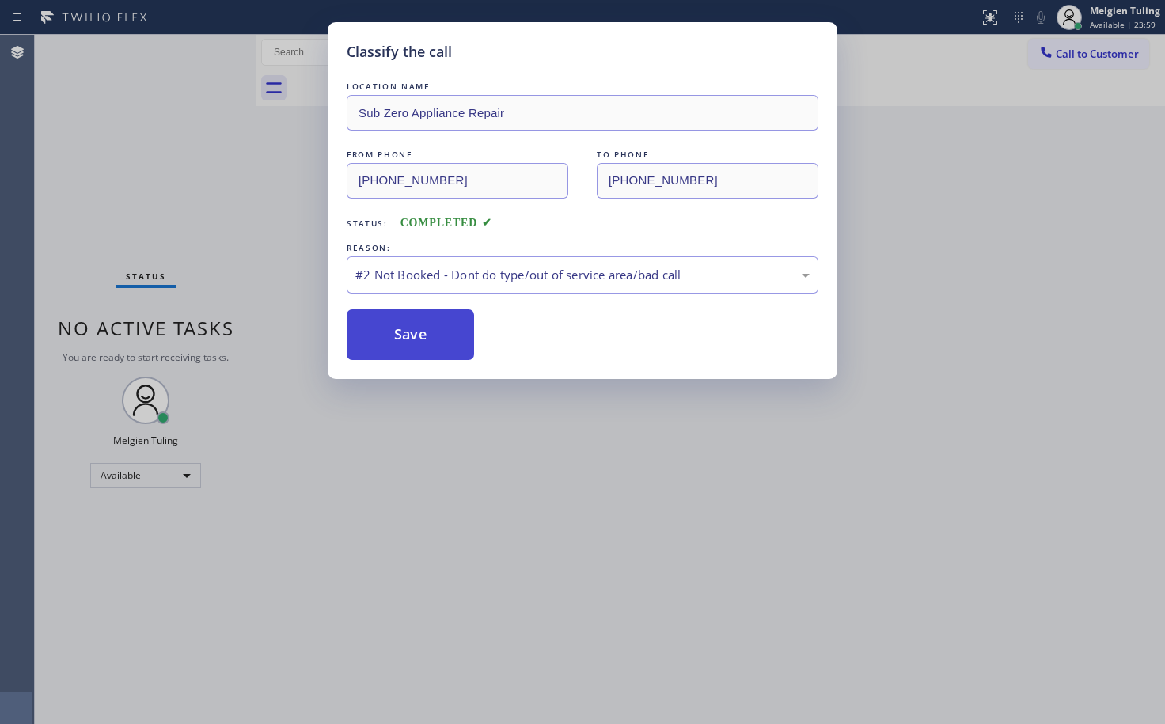
click at [404, 339] on button "Save" at bounding box center [410, 334] width 127 height 51
click at [404, 337] on button "Save" at bounding box center [410, 334] width 127 height 51
click at [417, 324] on button "Save" at bounding box center [410, 334] width 127 height 51
click at [388, 332] on button "Save" at bounding box center [410, 334] width 127 height 51
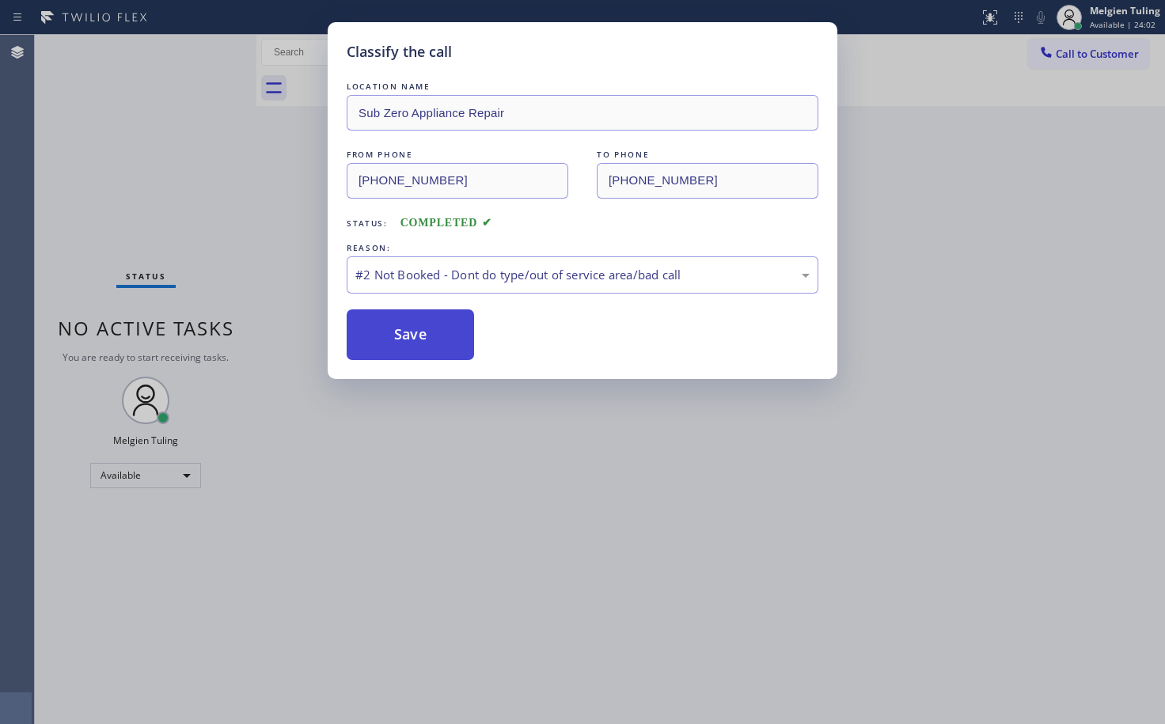
click at [388, 332] on button "Save" at bounding box center [410, 334] width 127 height 51
click at [387, 332] on button "Save" at bounding box center [410, 334] width 127 height 51
drag, startPoint x: 386, startPoint y: 332, endPoint x: 358, endPoint y: 404, distance: 77.2
click at [381, 357] on button "Save" at bounding box center [410, 334] width 127 height 51
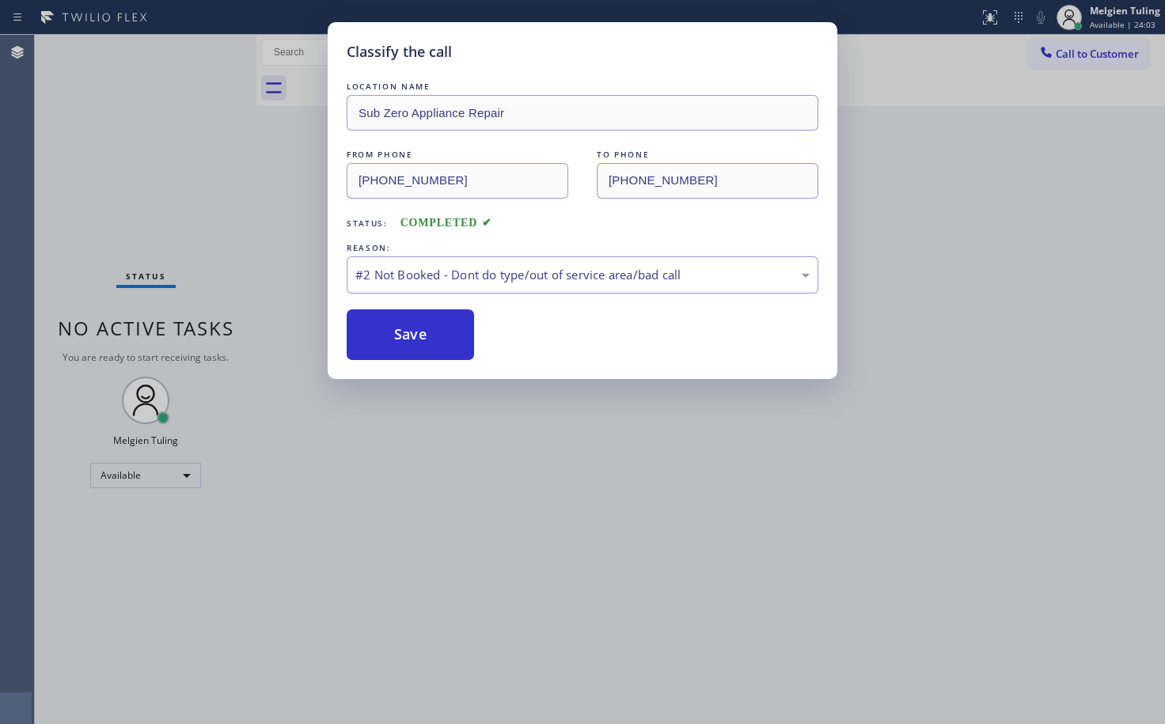
click at [358, 404] on div "Classify the call LOCATION NAME Sub Zero Appliance Repair FROM PHONE [PHONE_NUM…" at bounding box center [582, 362] width 1165 height 724
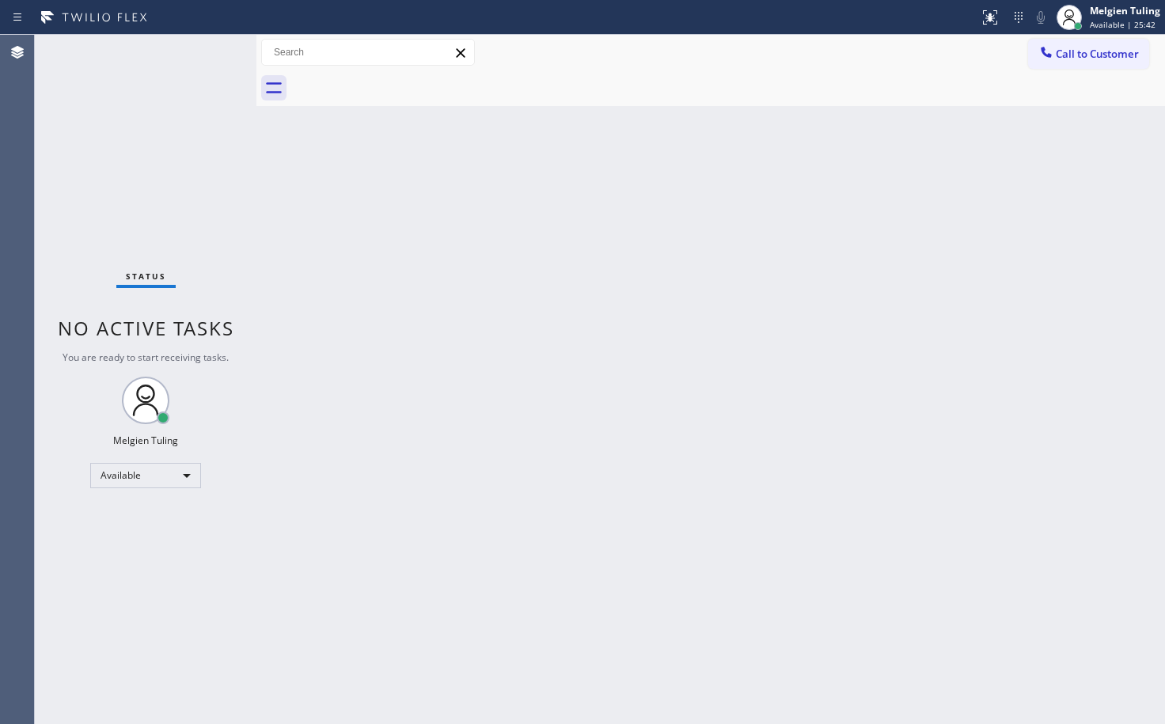
click at [783, 279] on div "Back to Dashboard Change Sender ID Customers Technicians Select a contact Outbo…" at bounding box center [710, 379] width 908 height 689
click at [169, 479] on div "Available" at bounding box center [145, 475] width 111 height 25
click at [119, 555] on li "Break" at bounding box center [145, 557] width 108 height 19
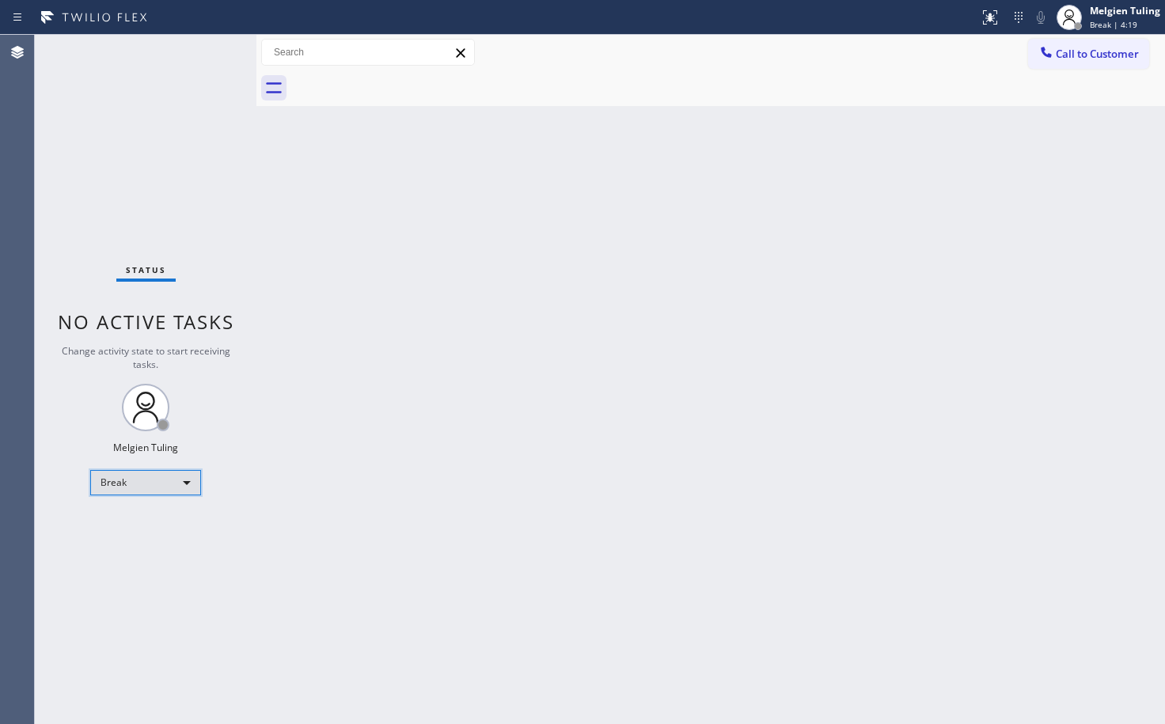
click at [164, 481] on div "Break" at bounding box center [145, 482] width 111 height 25
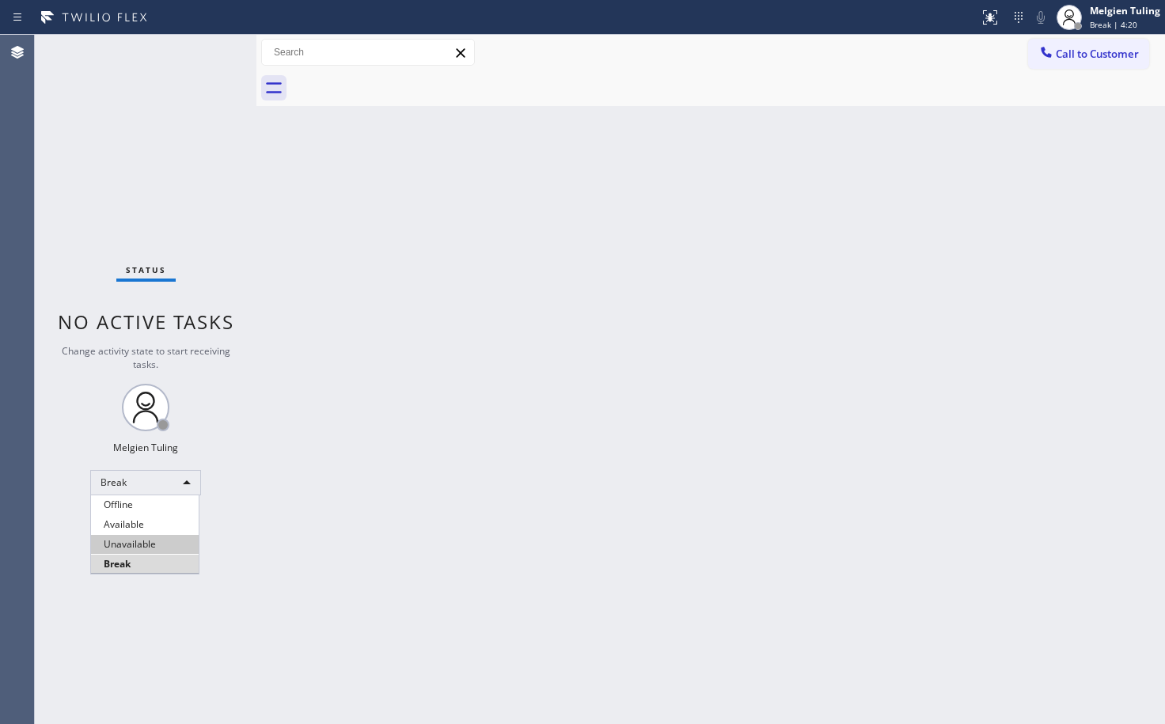
click at [131, 525] on li "Available" at bounding box center [145, 524] width 108 height 19
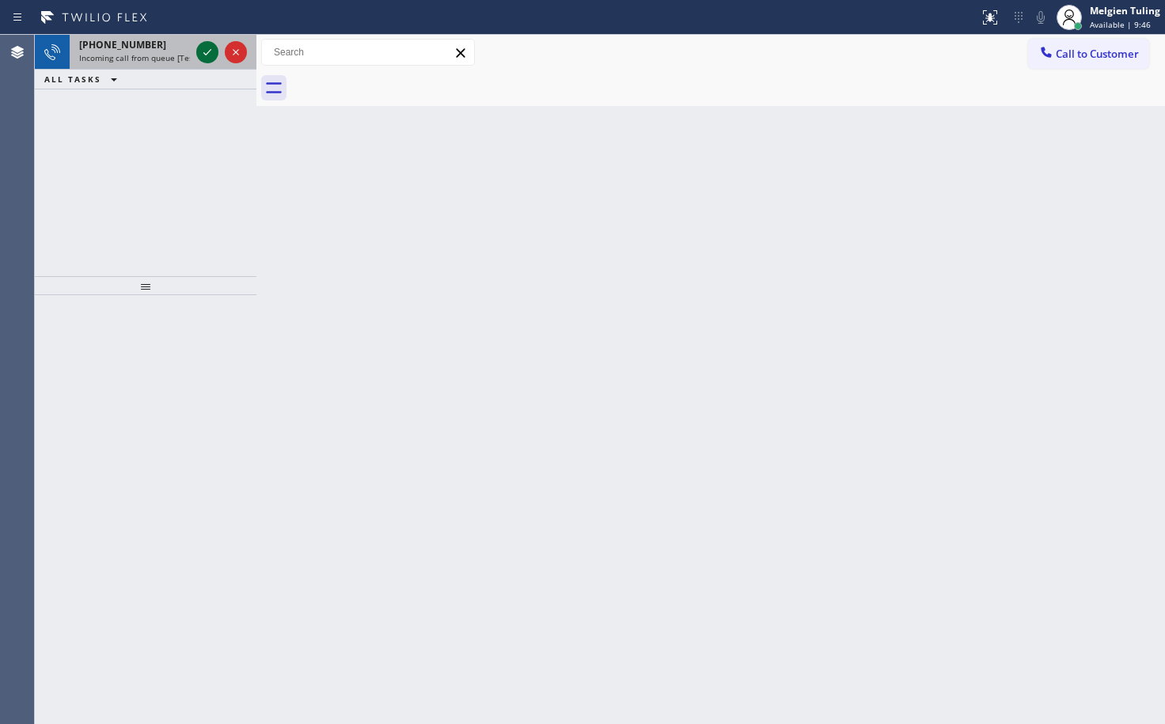
click at [209, 57] on icon at bounding box center [207, 52] width 19 height 19
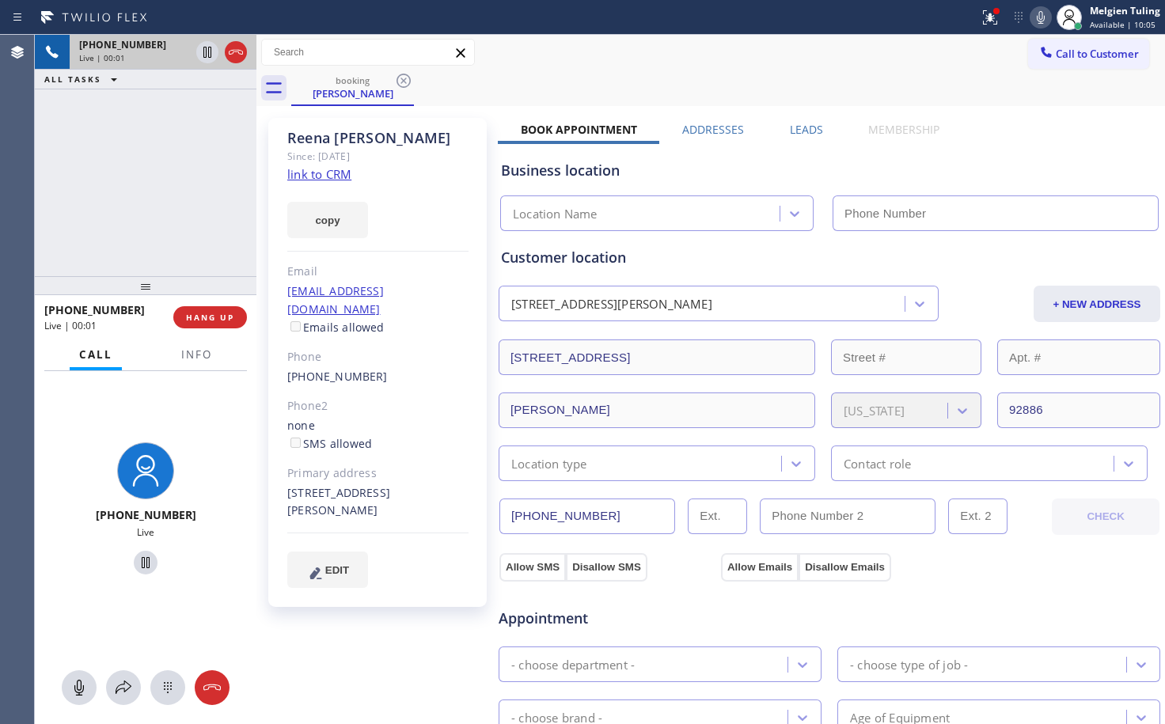
type input "[PHONE_NUMBER]"
click at [309, 171] on link "link to CRM" at bounding box center [319, 174] width 64 height 16
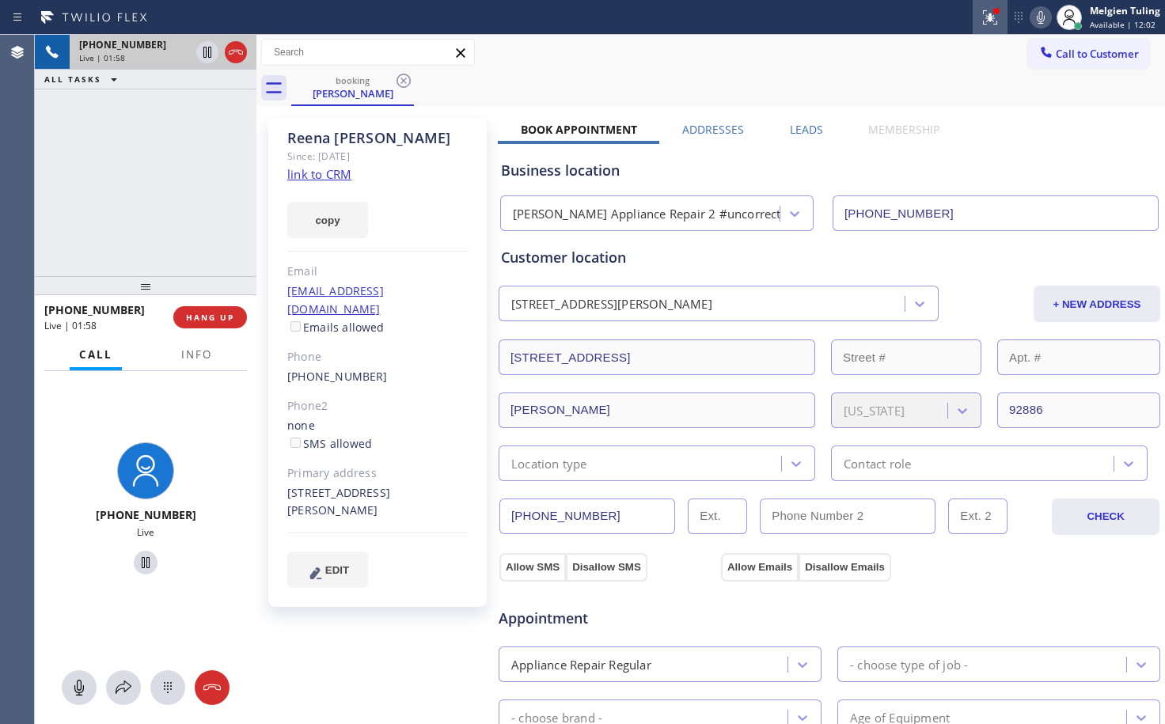
click at [993, 23] on icon at bounding box center [989, 17] width 19 height 19
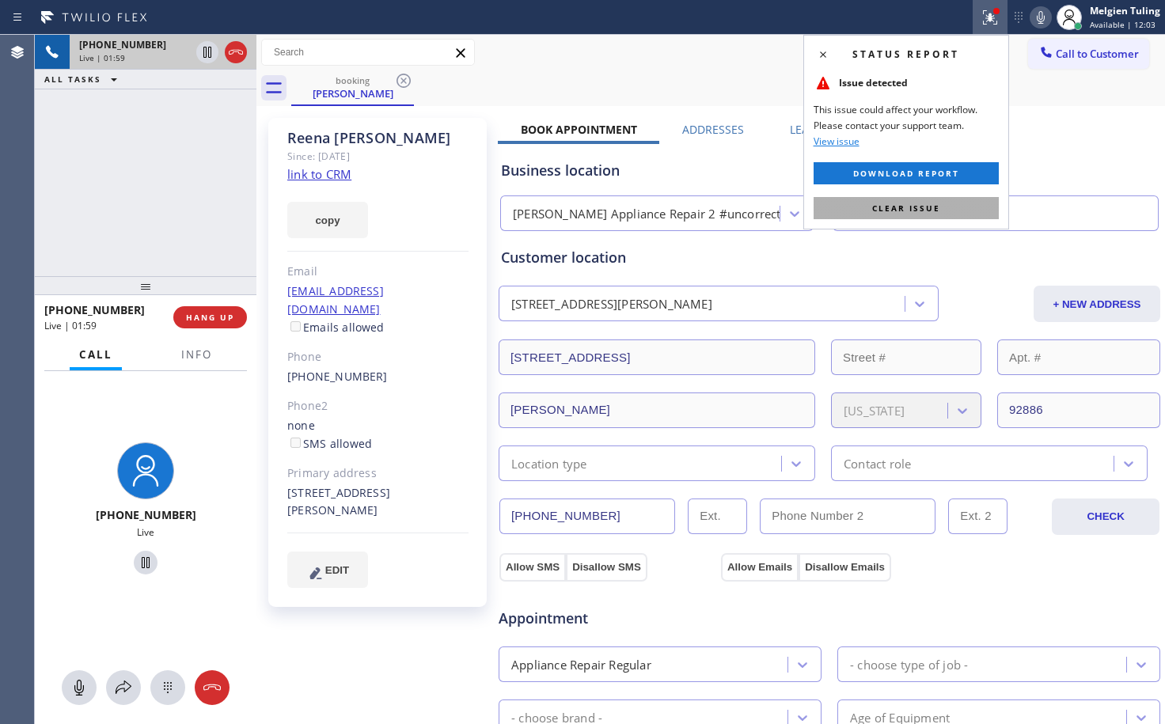
click at [879, 211] on span "Clear issue" at bounding box center [906, 208] width 68 height 11
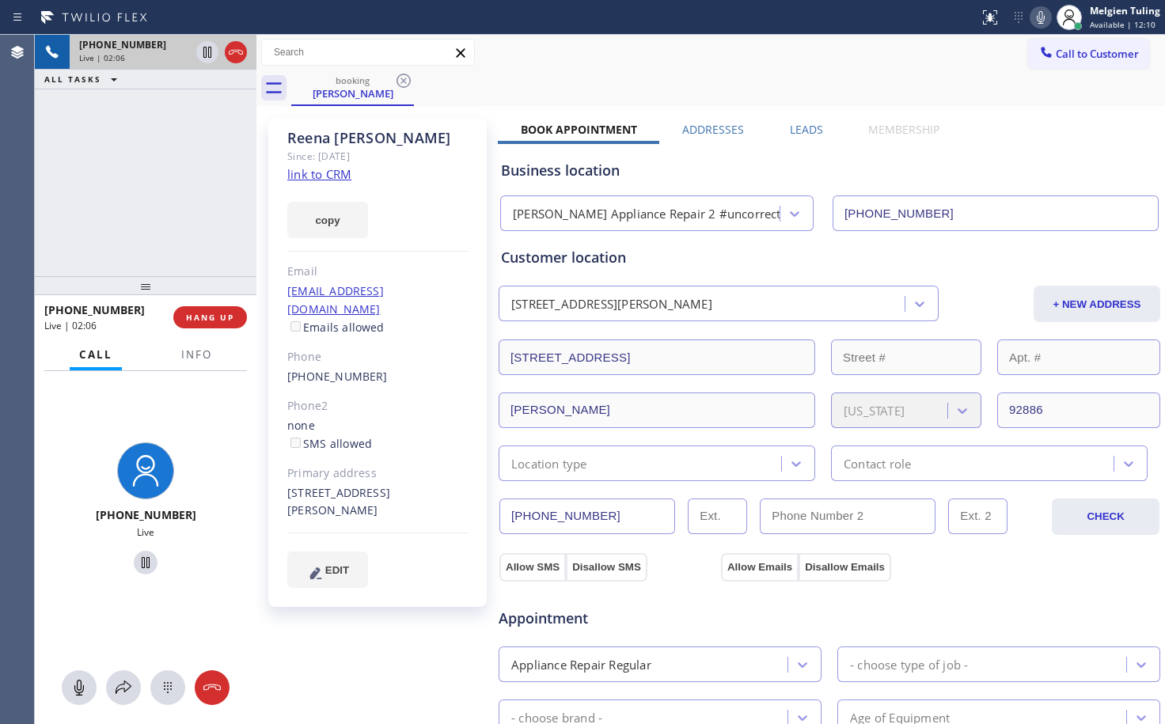
click at [1039, 17] on icon at bounding box center [1040, 17] width 19 height 19
click at [206, 54] on icon at bounding box center [207, 52] width 8 height 11
drag, startPoint x: 201, startPoint y: 171, endPoint x: 230, endPoint y: 122, distance: 57.1
click at [201, 172] on div "[PHONE_NUMBER] Live | 03:38 ALL TASKS ALL TASKS ACTIVE TASKS TASKS IN WRAP UP" at bounding box center [146, 155] width 222 height 241
click at [212, 57] on icon at bounding box center [207, 52] width 19 height 19
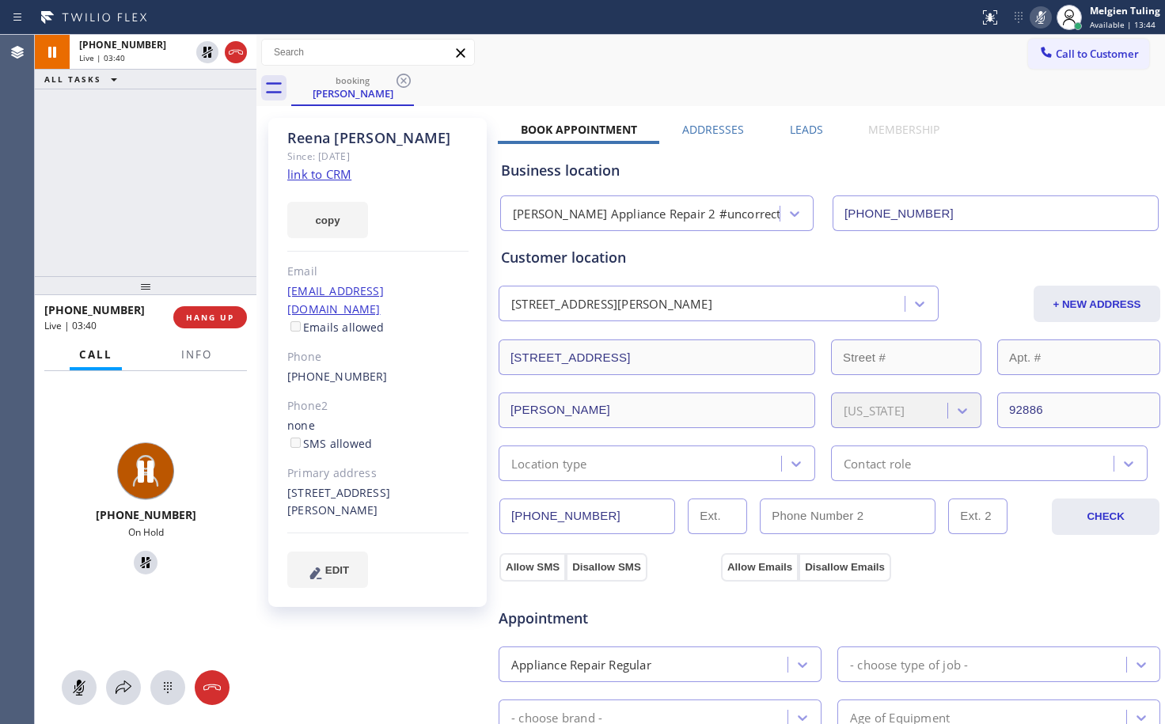
click at [1040, 19] on icon at bounding box center [1040, 17] width 19 height 19
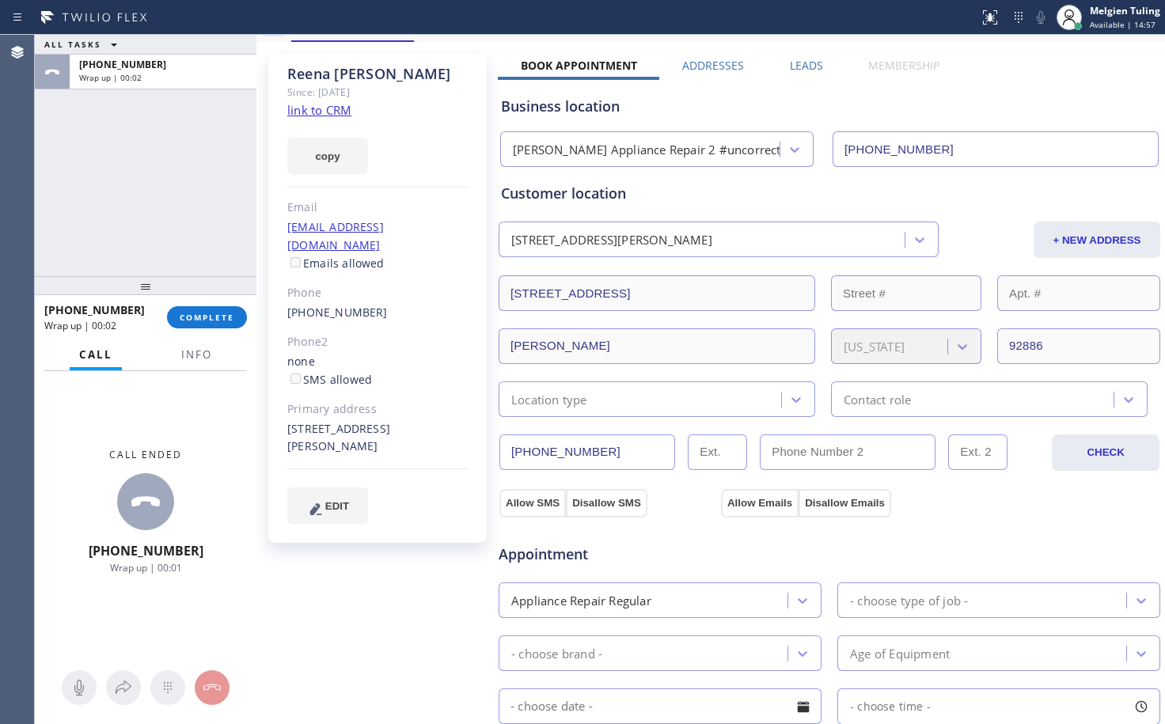
scroll to position [79, 0]
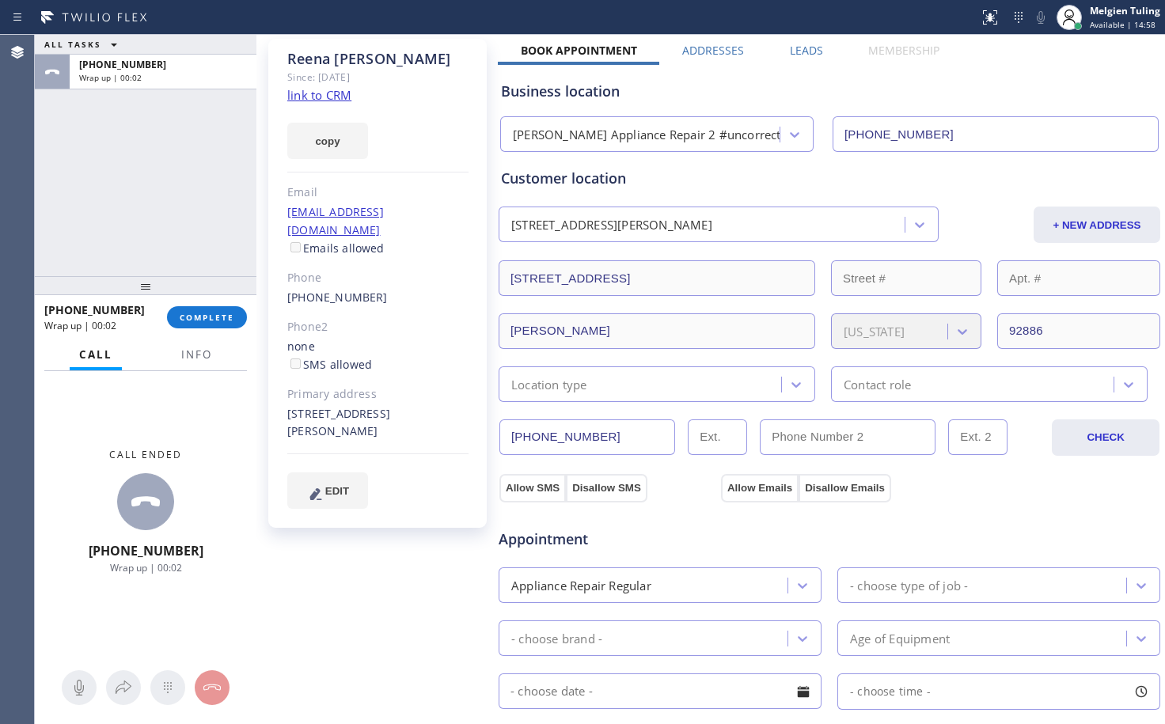
click at [691, 378] on div "Location type" at bounding box center [642, 384] width 278 height 28
click at [764, 381] on div "Location type" at bounding box center [642, 384] width 278 height 28
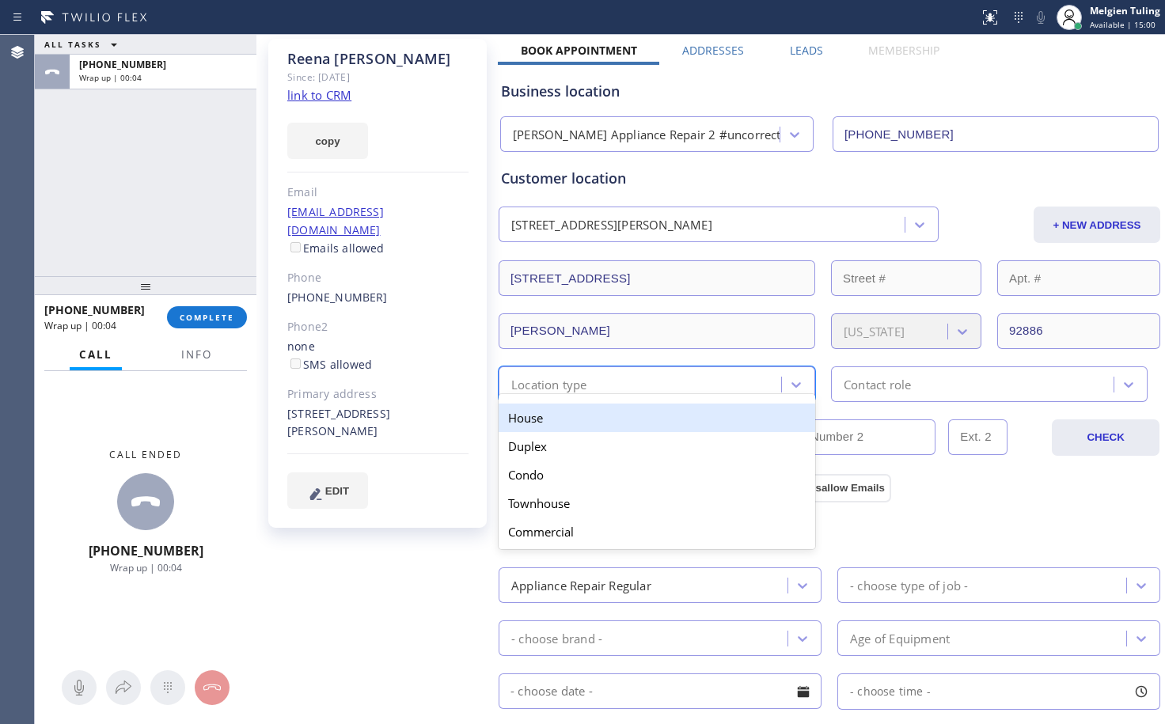
click at [657, 417] on div "House" at bounding box center [657, 418] width 317 height 28
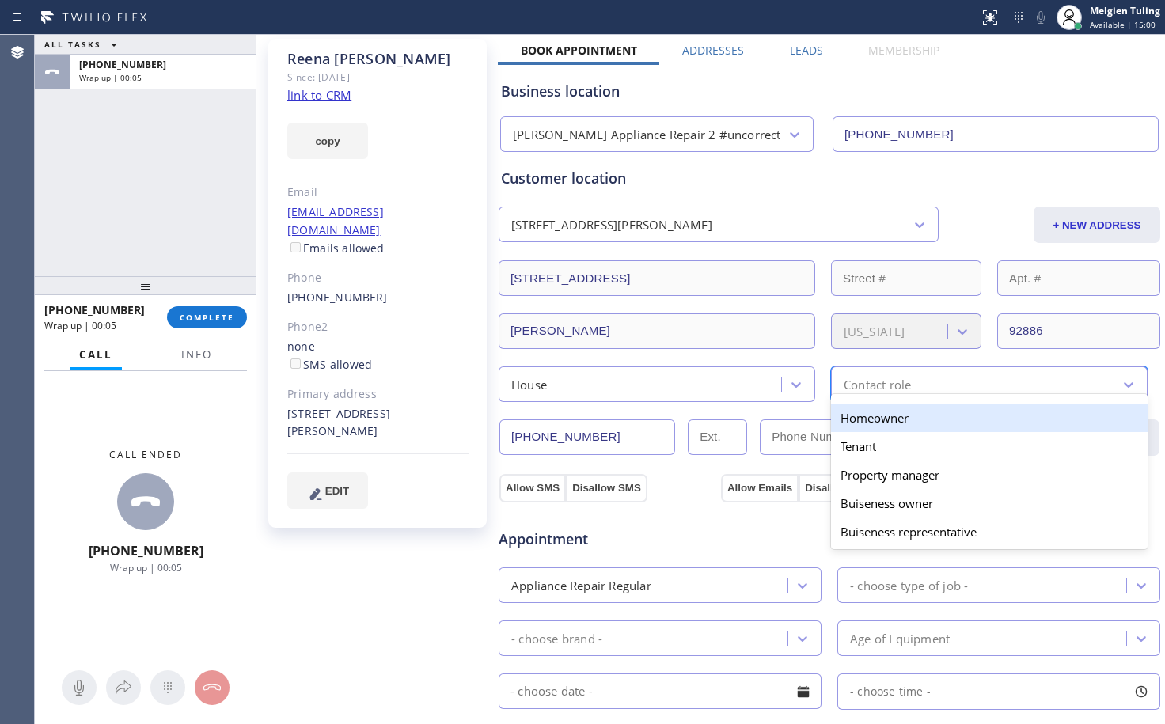
click at [875, 392] on div "Contact role" at bounding box center [877, 384] width 67 height 18
click at [871, 423] on div "Homeowner" at bounding box center [989, 418] width 317 height 28
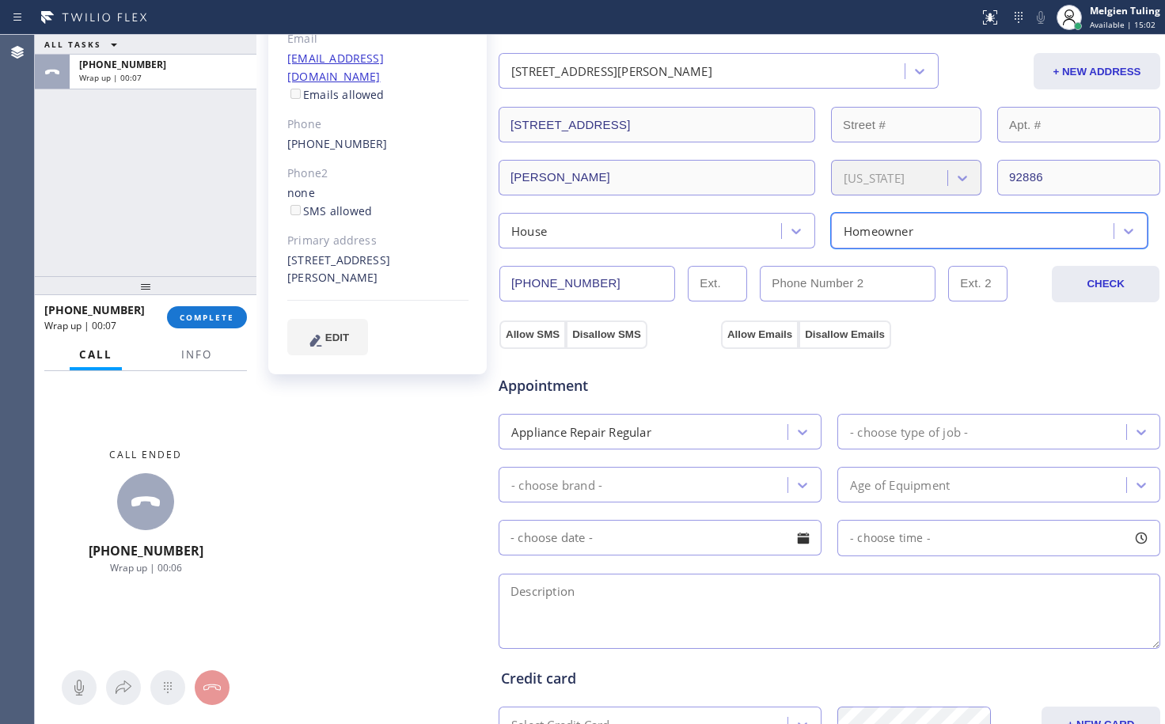
scroll to position [237, 0]
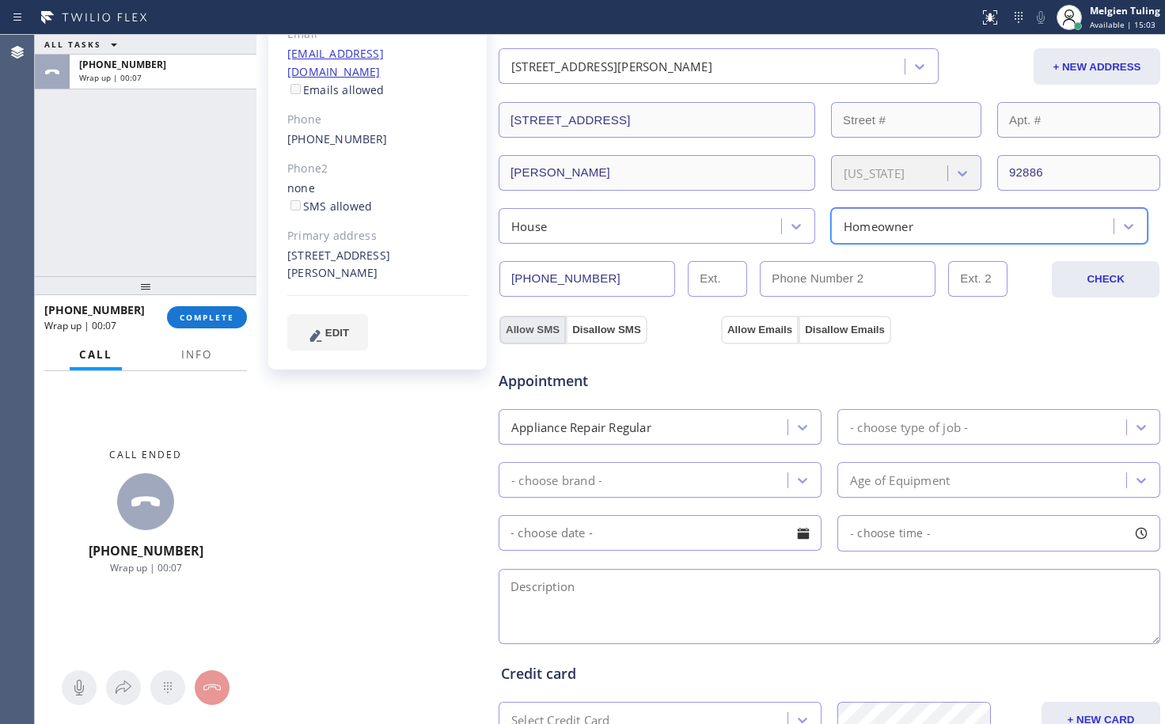
click at [543, 328] on button "Allow SMS" at bounding box center [532, 330] width 66 height 28
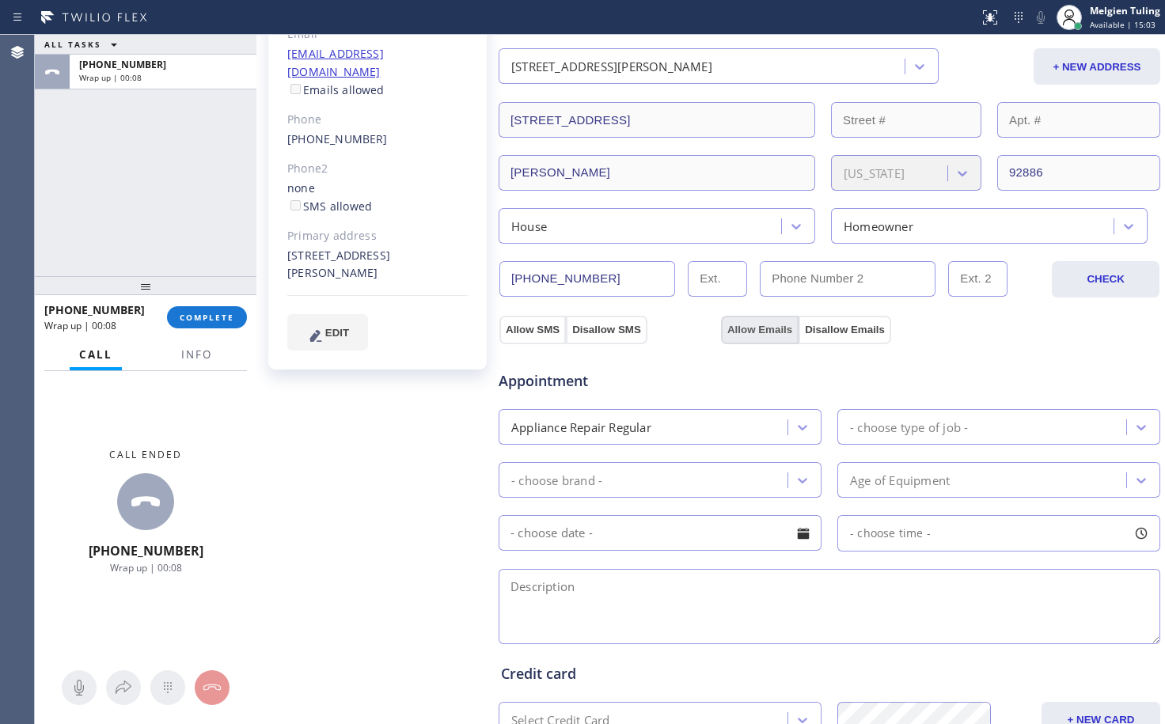
click at [754, 329] on button "Allow Emails" at bounding box center [760, 330] width 78 height 28
checkbox input "true"
click at [625, 479] on div "- choose brand -" at bounding box center [645, 480] width 284 height 28
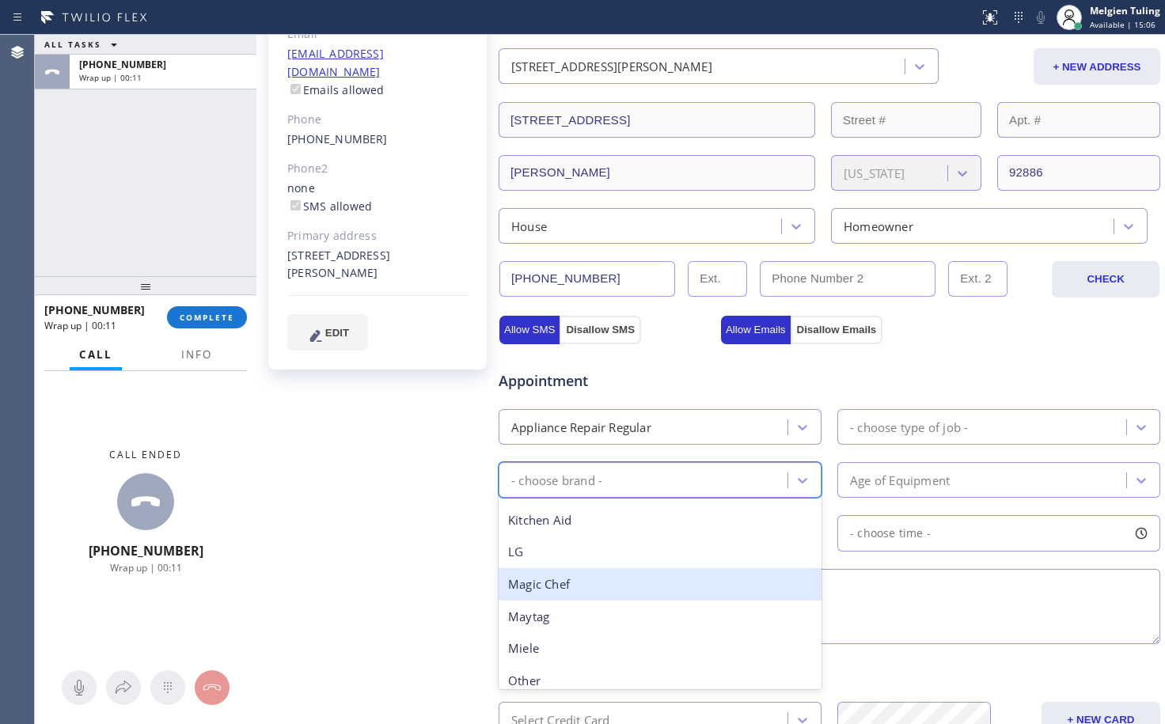
scroll to position [392, 0]
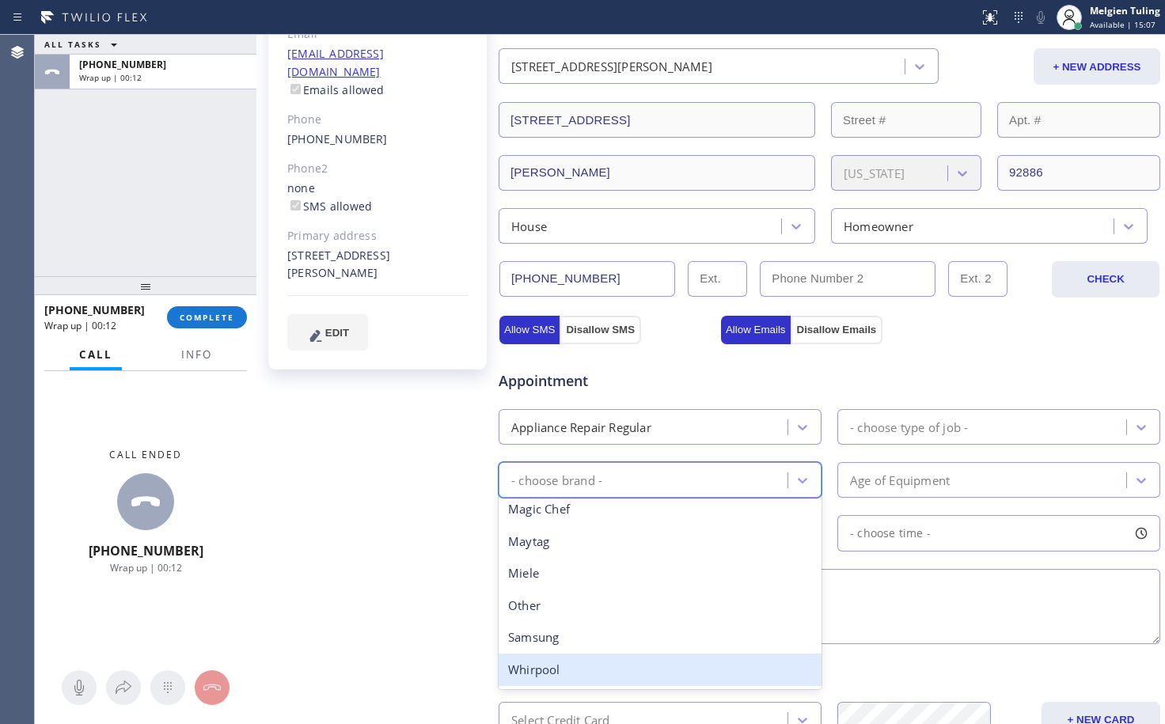
click at [586, 673] on div "Whirpool" at bounding box center [660, 670] width 323 height 32
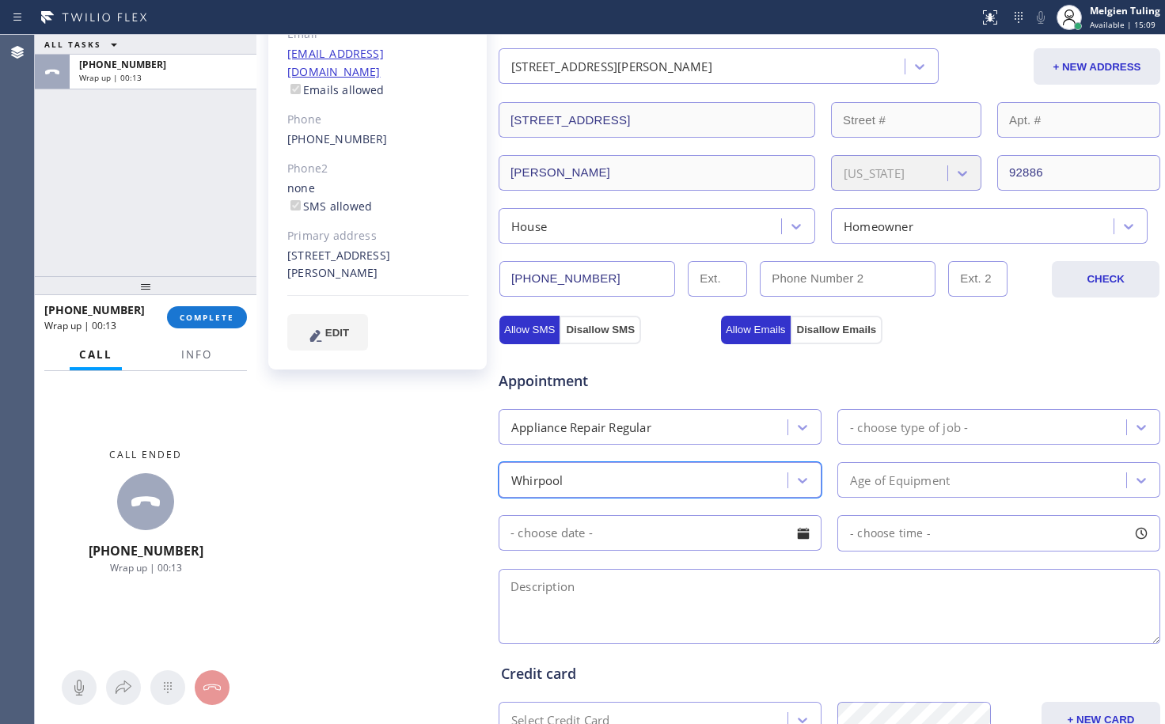
click at [866, 425] on div "- choose type of job -" at bounding box center [909, 427] width 118 height 18
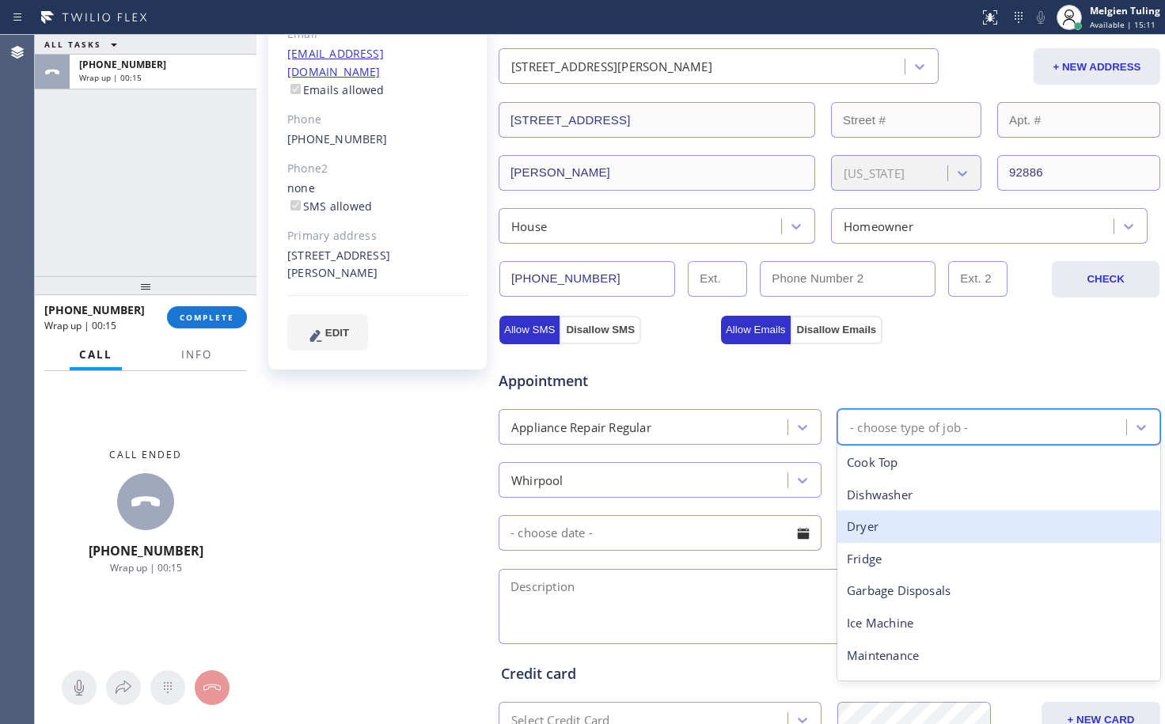
click at [878, 520] on div "Dryer" at bounding box center [998, 526] width 323 height 32
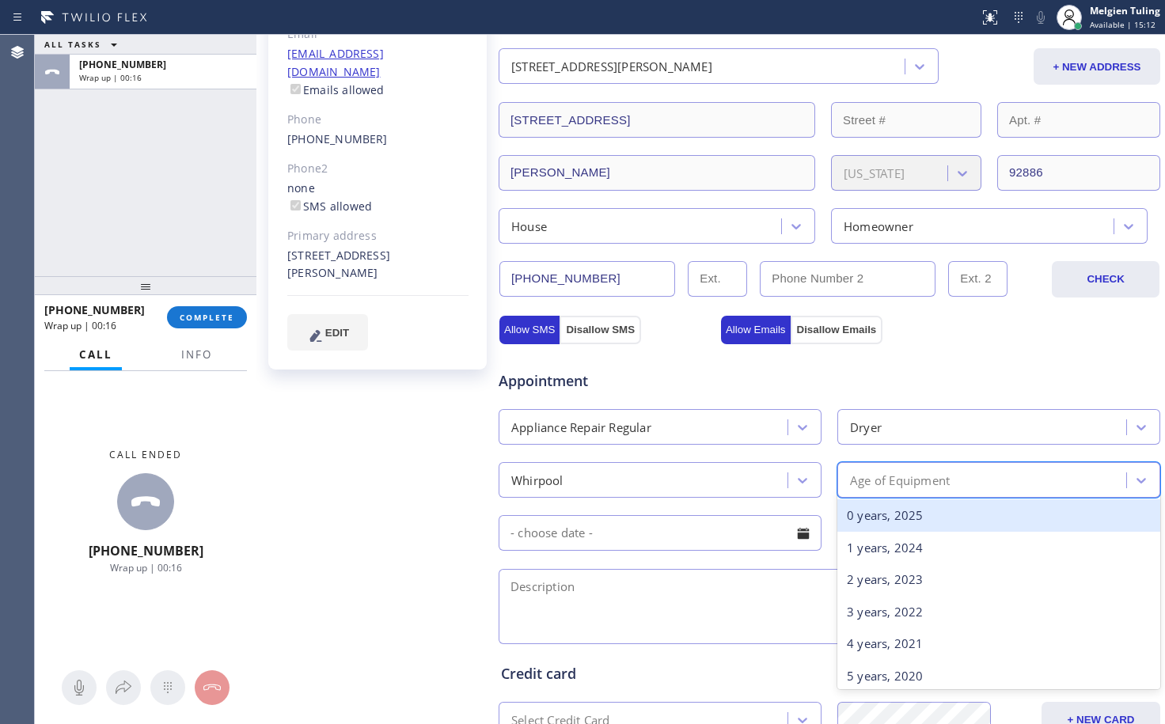
click at [874, 484] on div "Age of Equipment" at bounding box center [900, 480] width 100 height 18
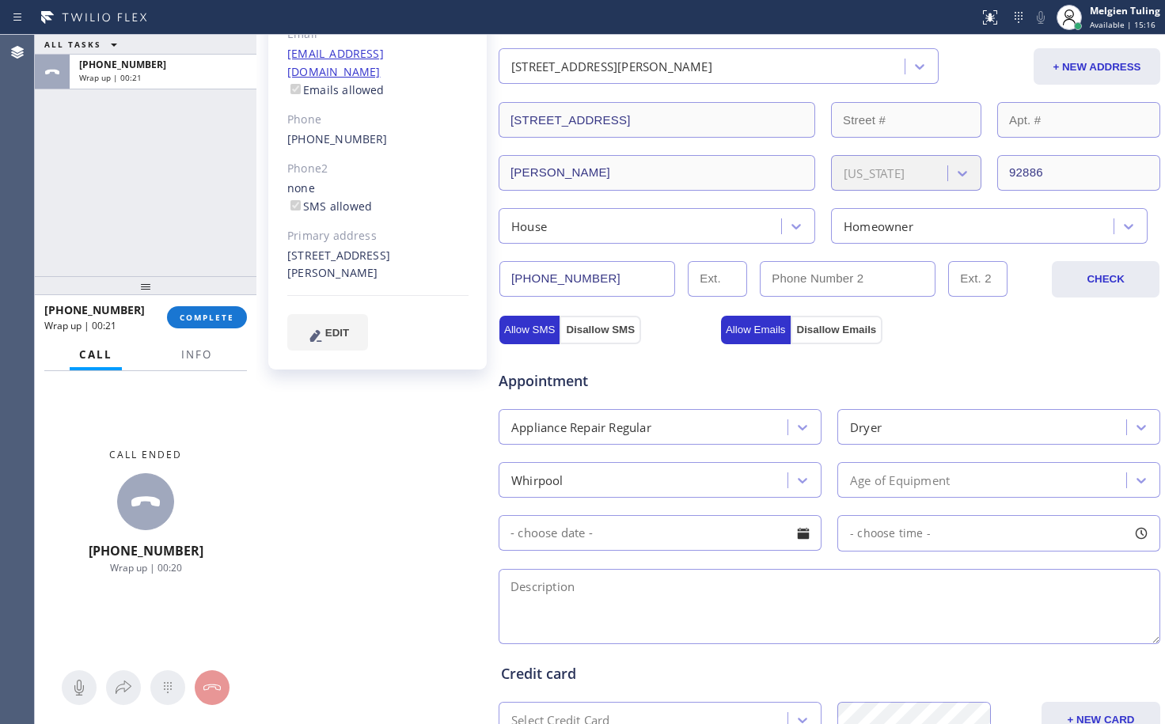
click at [906, 477] on div "Age of Equipment" at bounding box center [900, 480] width 100 height 18
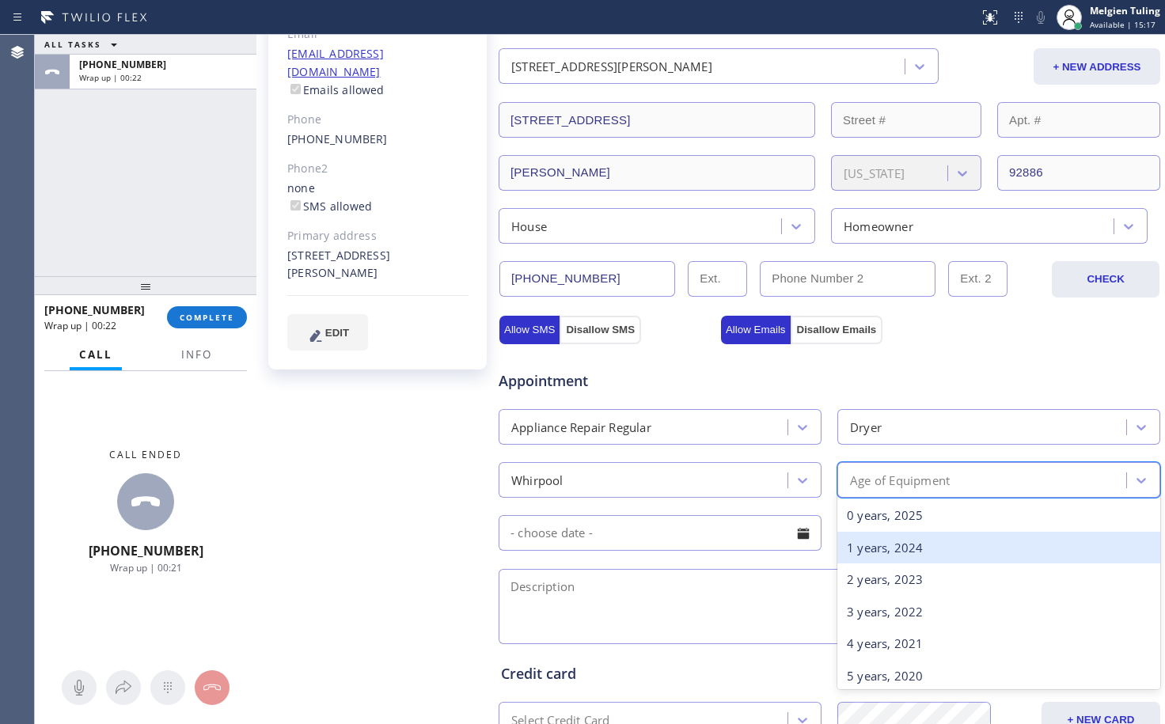
scroll to position [237, 0]
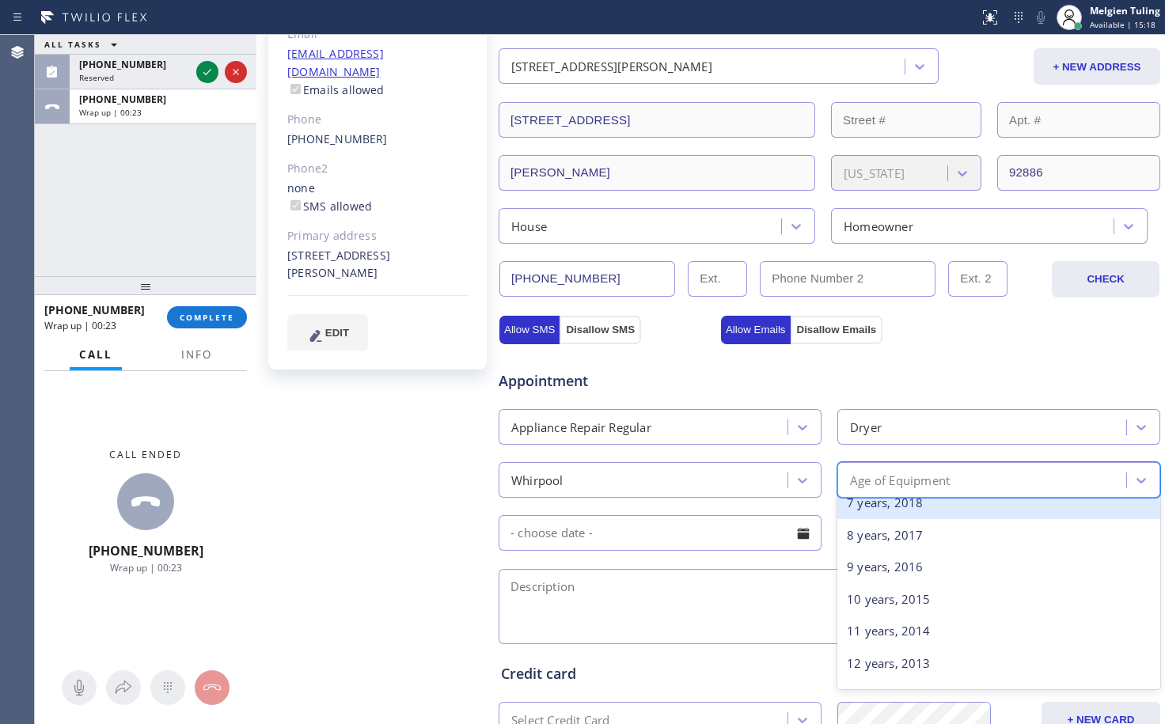
click at [901, 506] on div "7 years, 2018" at bounding box center [998, 503] width 323 height 32
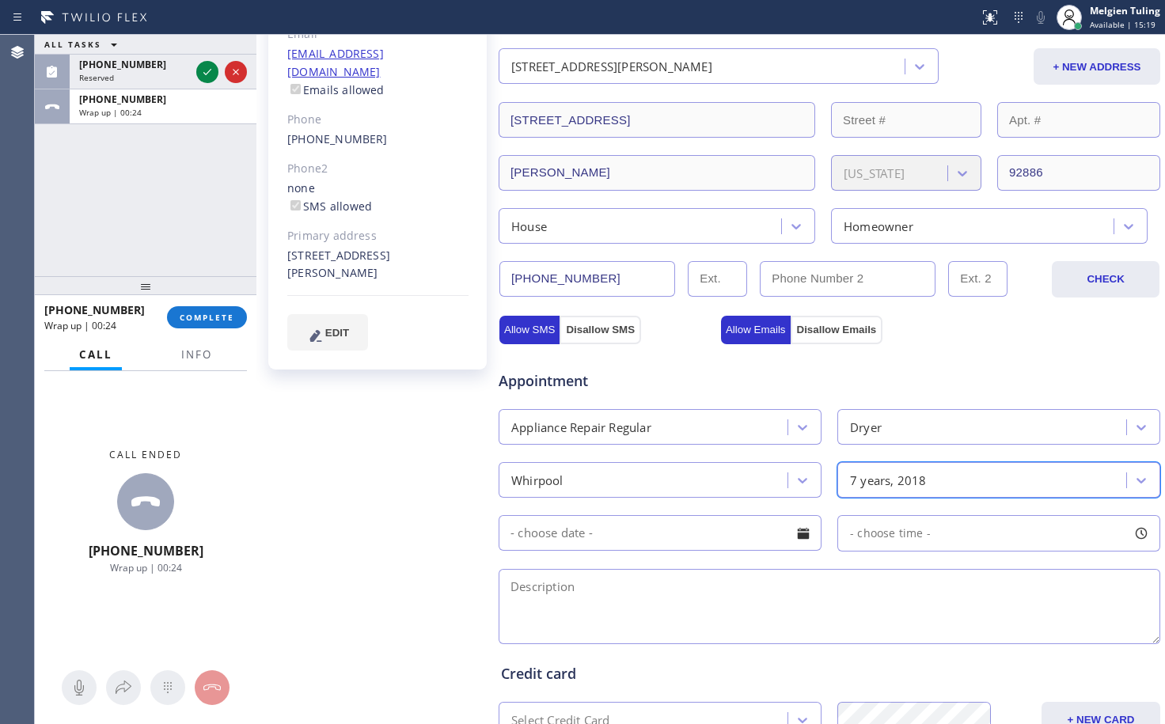
click at [136, 188] on div "ALL TASKS ALL TASKS ACTIVE TASKS TASKS IN WRAP UP [PHONE_NUMBER] Reserved [PHON…" at bounding box center [146, 155] width 222 height 241
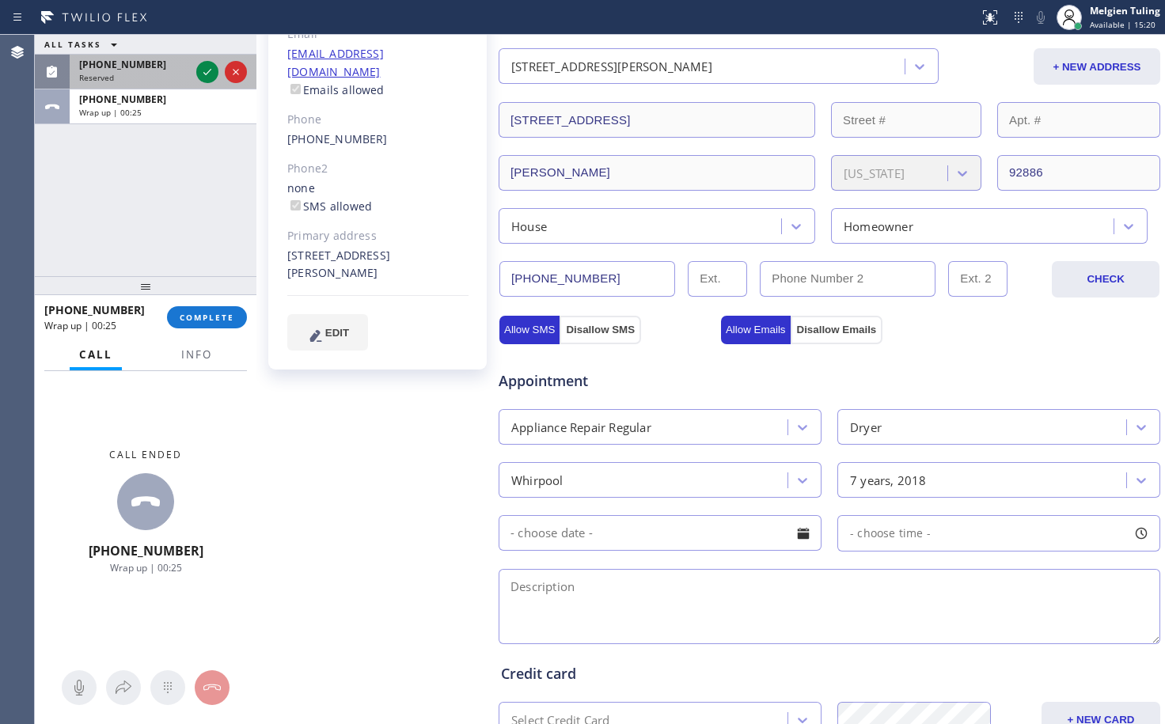
click at [162, 70] on div "[PHONE_NUMBER]" at bounding box center [134, 64] width 111 height 13
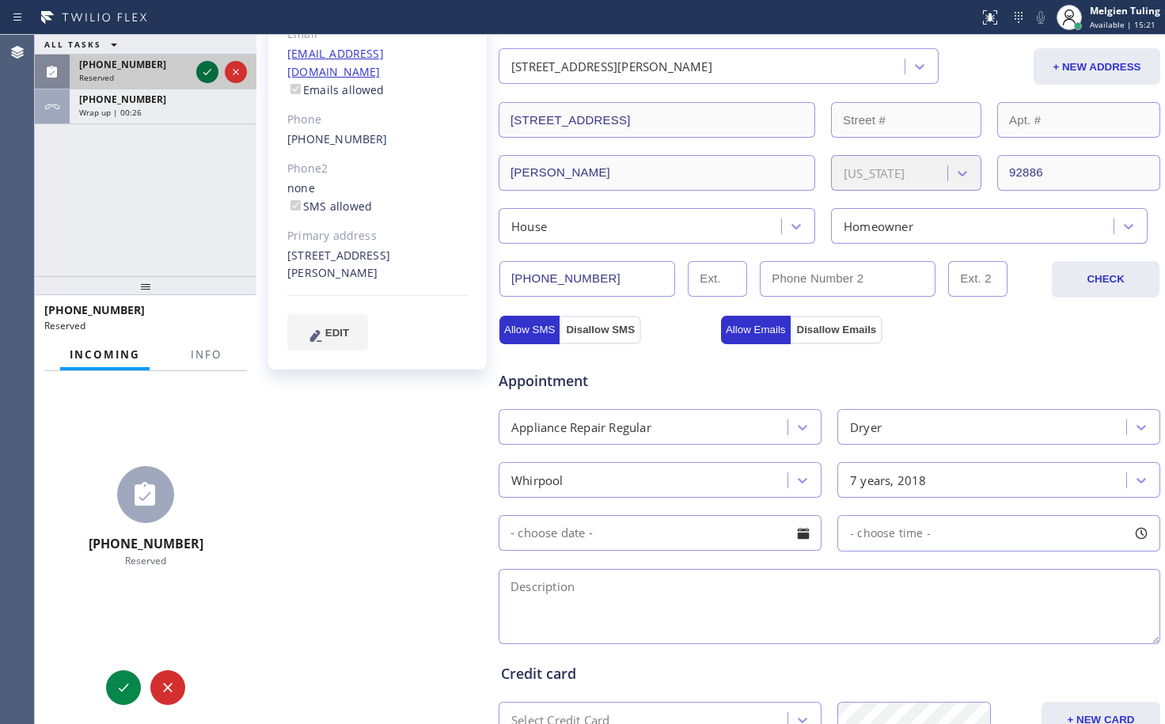
click at [204, 71] on icon at bounding box center [207, 72] width 19 height 19
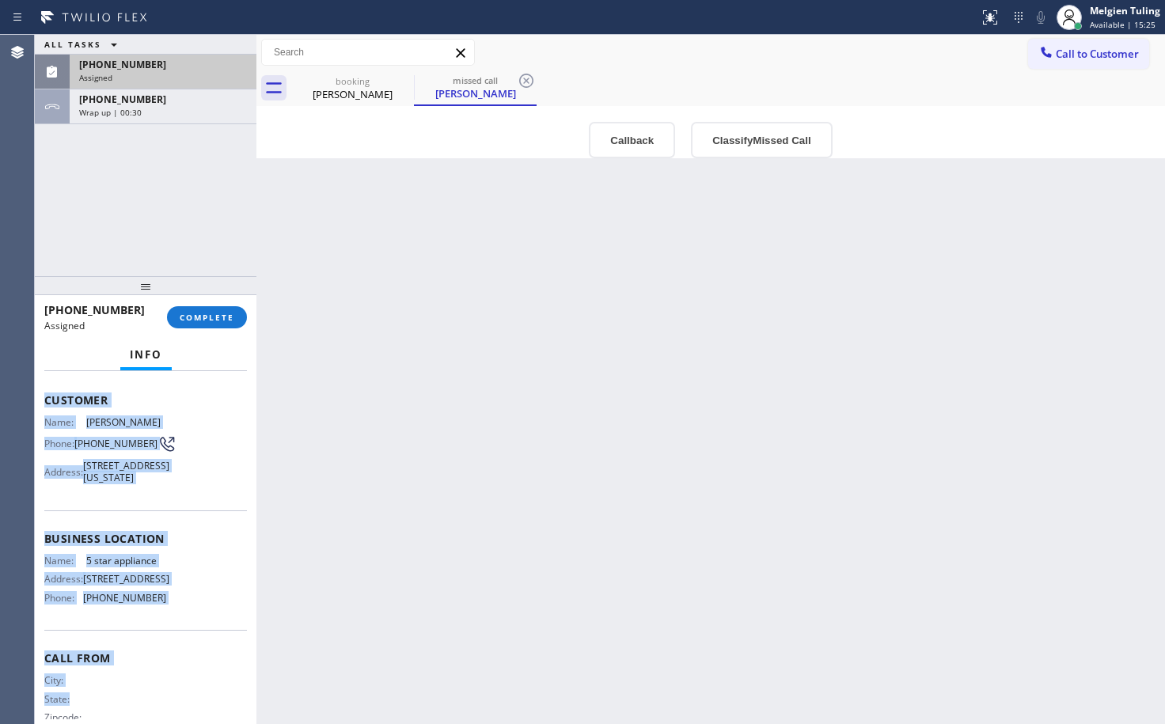
scroll to position [125, 0]
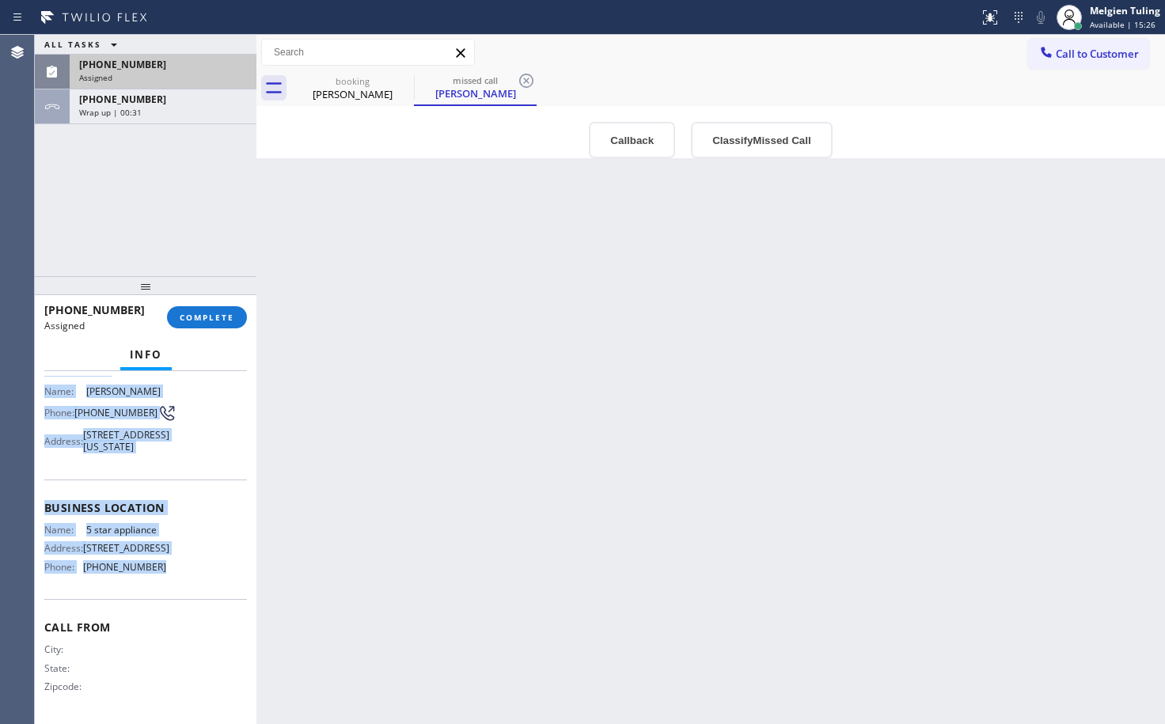
drag, startPoint x: 44, startPoint y: 482, endPoint x: 176, endPoint y: 591, distance: 170.8
click at [176, 591] on div "Context Queue: Appliance Repair High End Priority: 0 Task Age: Customer Name: […" at bounding box center [145, 489] width 203 height 459
click at [176, 579] on div "Name: 5 star appliance Address: [STREET_ADDRESS] Phone: [PHONE_NUMBER]" at bounding box center [145, 551] width 203 height 55
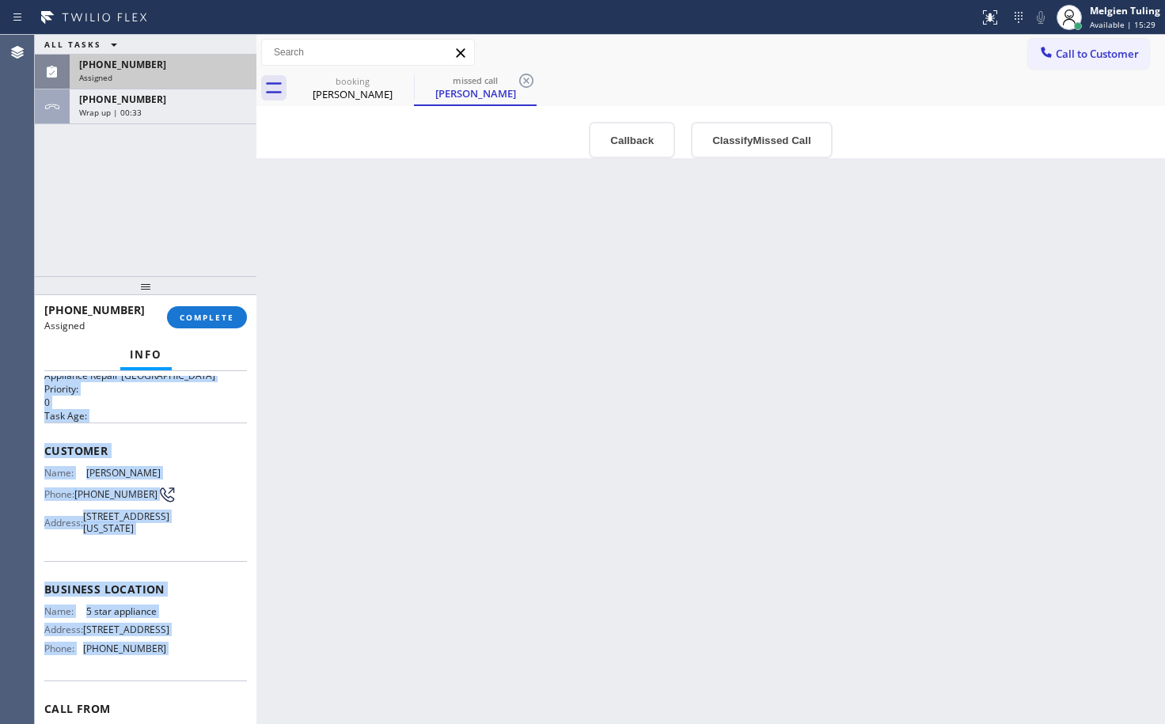
scroll to position [0, 0]
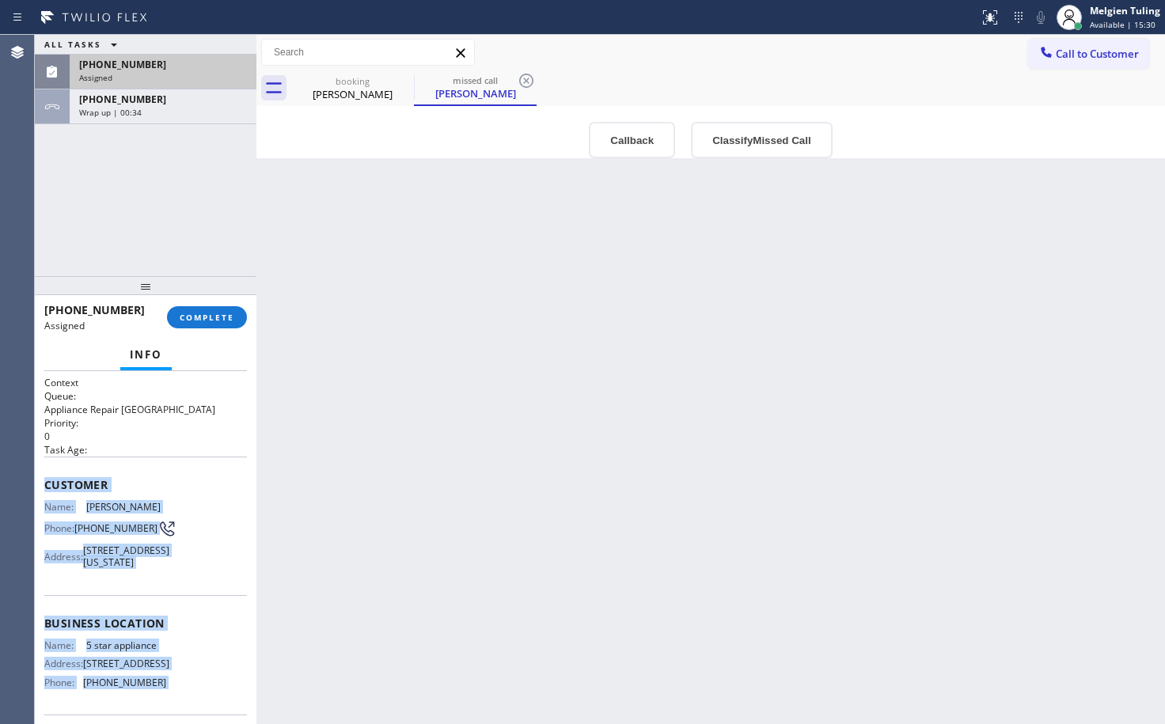
drag, startPoint x: 176, startPoint y: 591, endPoint x: 56, endPoint y: 483, distance: 160.8
click at [56, 483] on div "Context Queue: Appliance Repair High End Priority: 0 Task Age: Customer Name: […" at bounding box center [145, 605] width 203 height 459
click at [202, 320] on span "COMPLETE" at bounding box center [207, 317] width 55 height 11
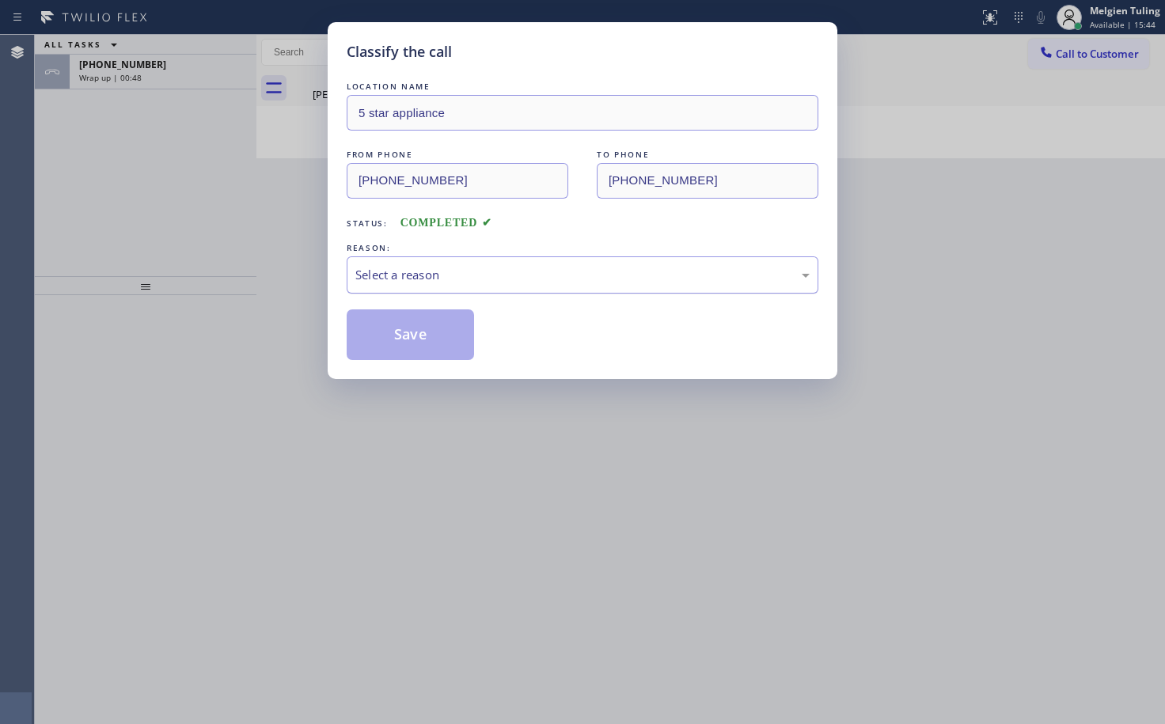
click at [400, 264] on div "Select a reason" at bounding box center [583, 274] width 472 height 37
click at [397, 329] on button "Save" at bounding box center [410, 334] width 127 height 51
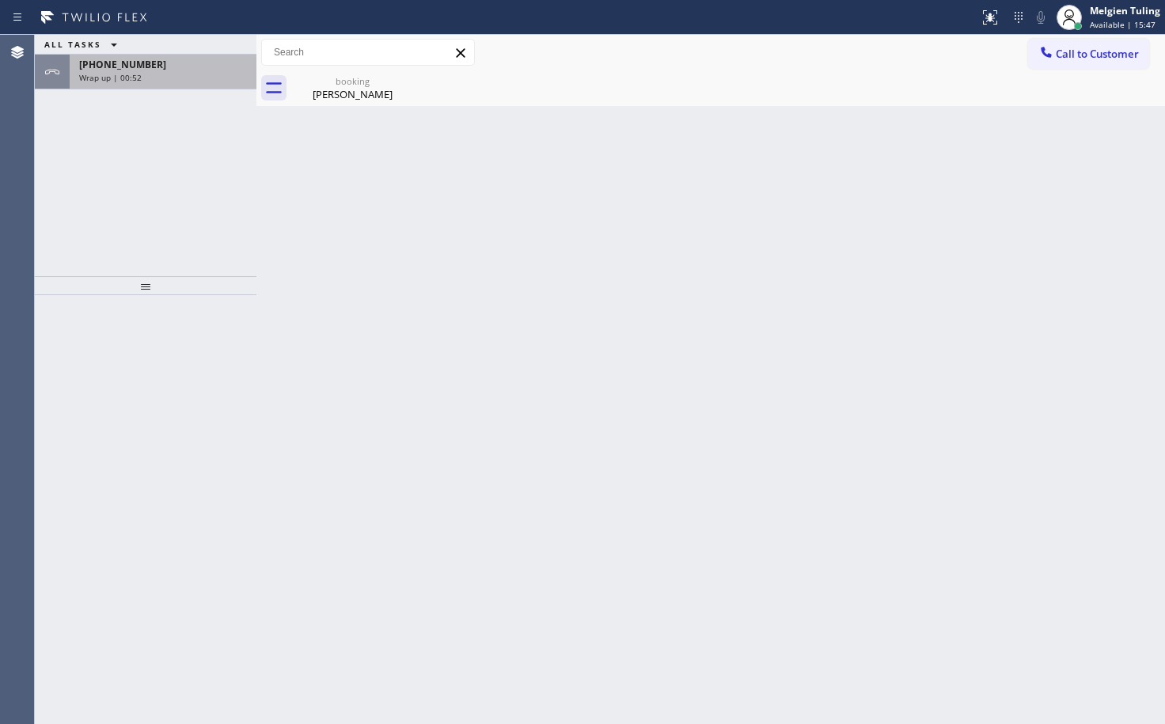
click at [169, 65] on div "[PHONE_NUMBER]" at bounding box center [163, 64] width 168 height 13
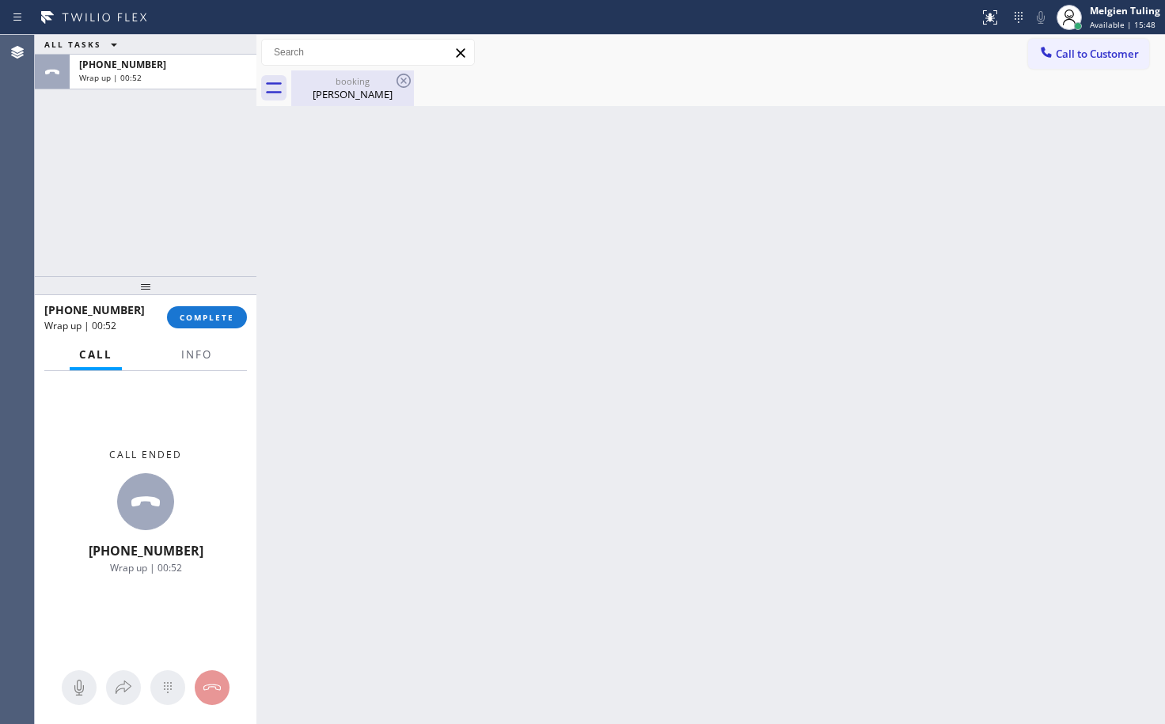
click at [323, 85] on div "booking" at bounding box center [352, 81] width 119 height 12
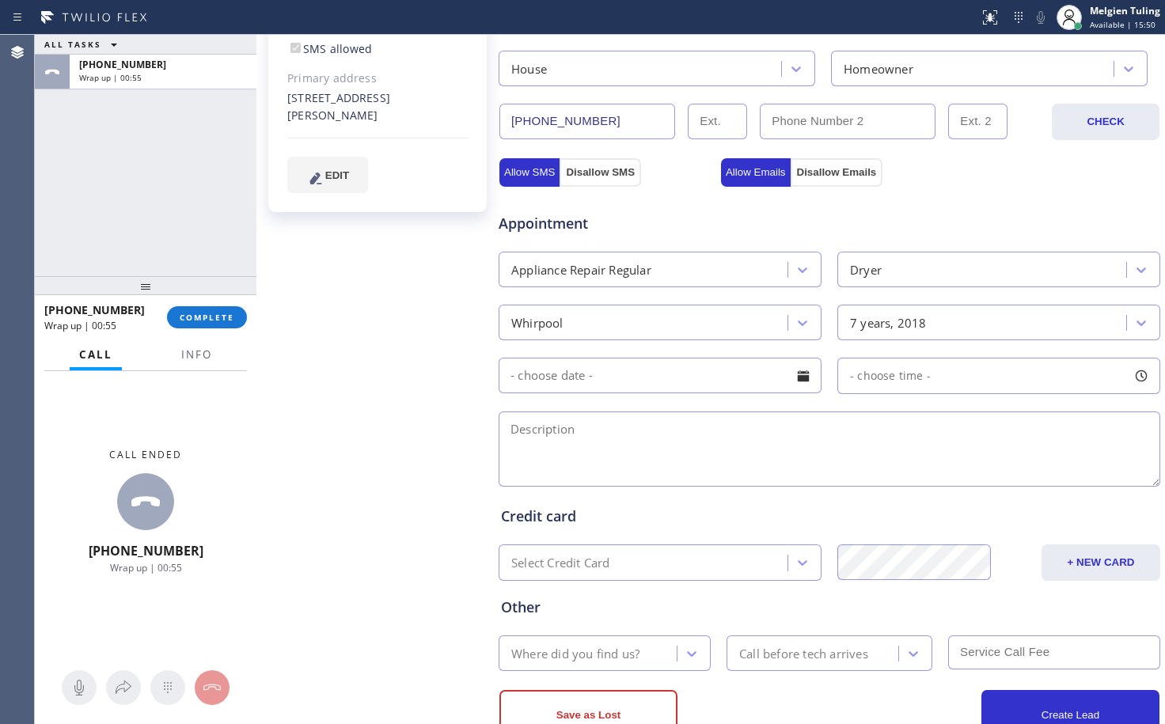
scroll to position [396, 0]
click at [650, 371] on input "text" at bounding box center [660, 375] width 323 height 36
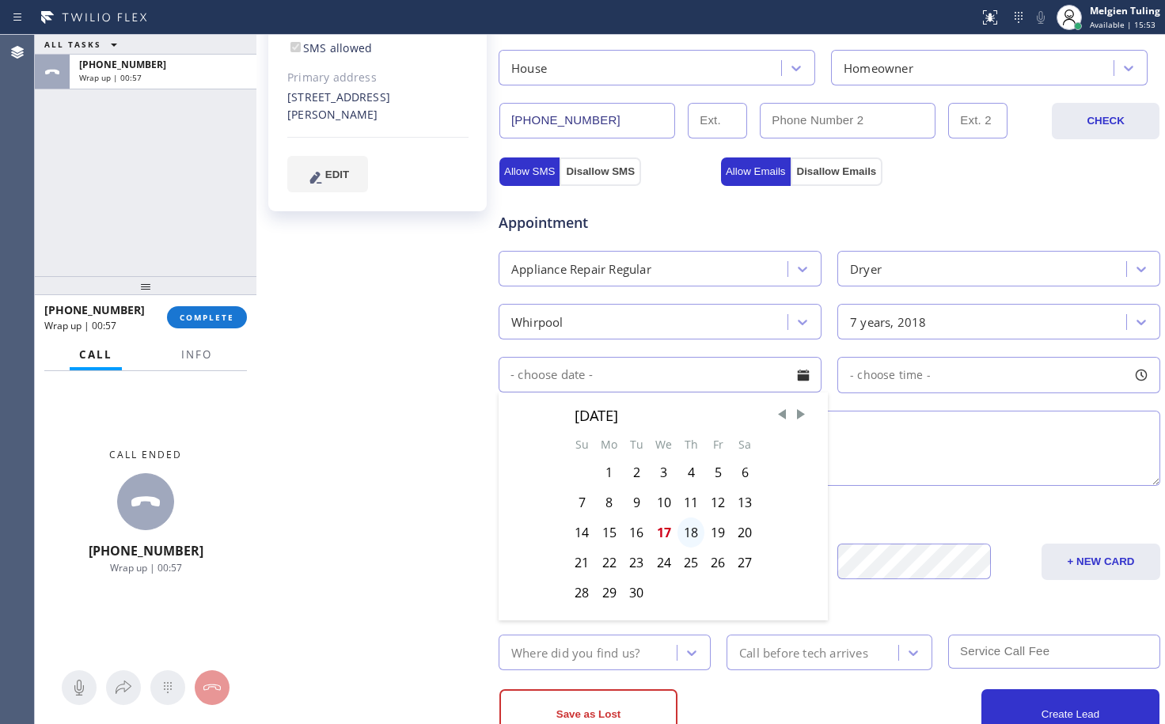
click at [687, 527] on div "18" at bounding box center [690, 533] width 27 height 30
type input "[DATE]"
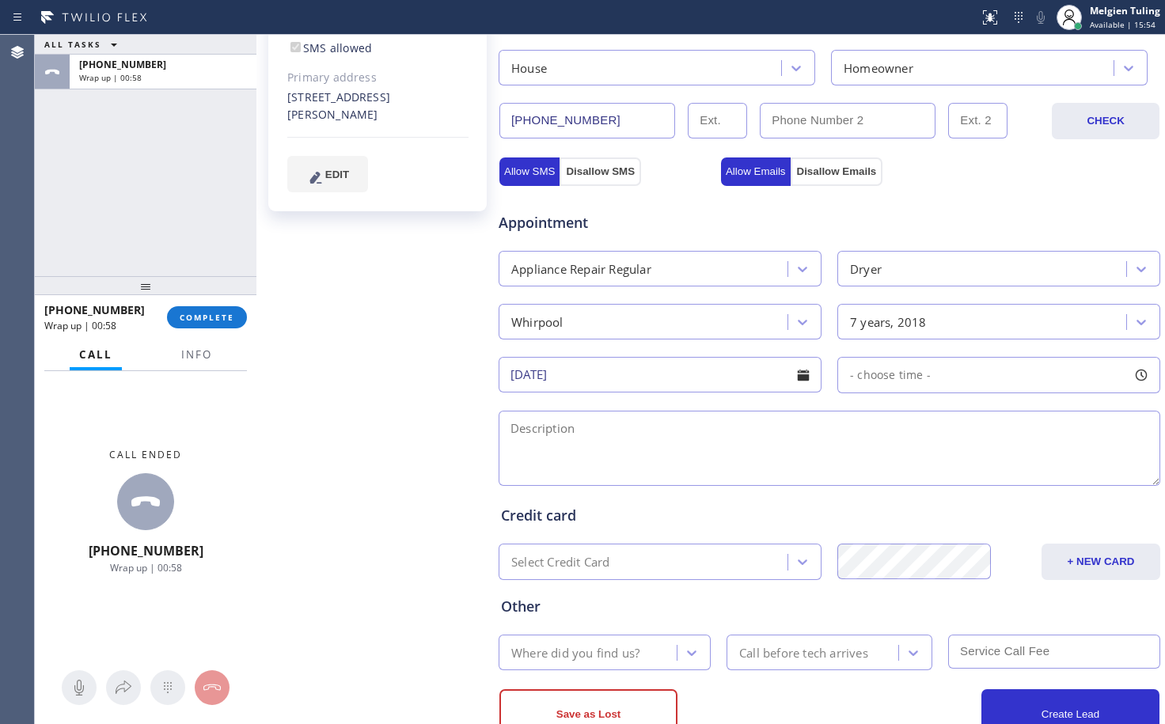
click at [866, 366] on div "- choose time -" at bounding box center [884, 375] width 93 height 18
drag, startPoint x: 846, startPoint y: 471, endPoint x: 938, endPoint y: 476, distance: 92.0
click at [938, 476] on div at bounding box center [940, 471] width 19 height 33
drag, startPoint x: 837, startPoint y: 472, endPoint x: 872, endPoint y: 469, distance: 34.9
click at [872, 469] on div at bounding box center [875, 471] width 19 height 33
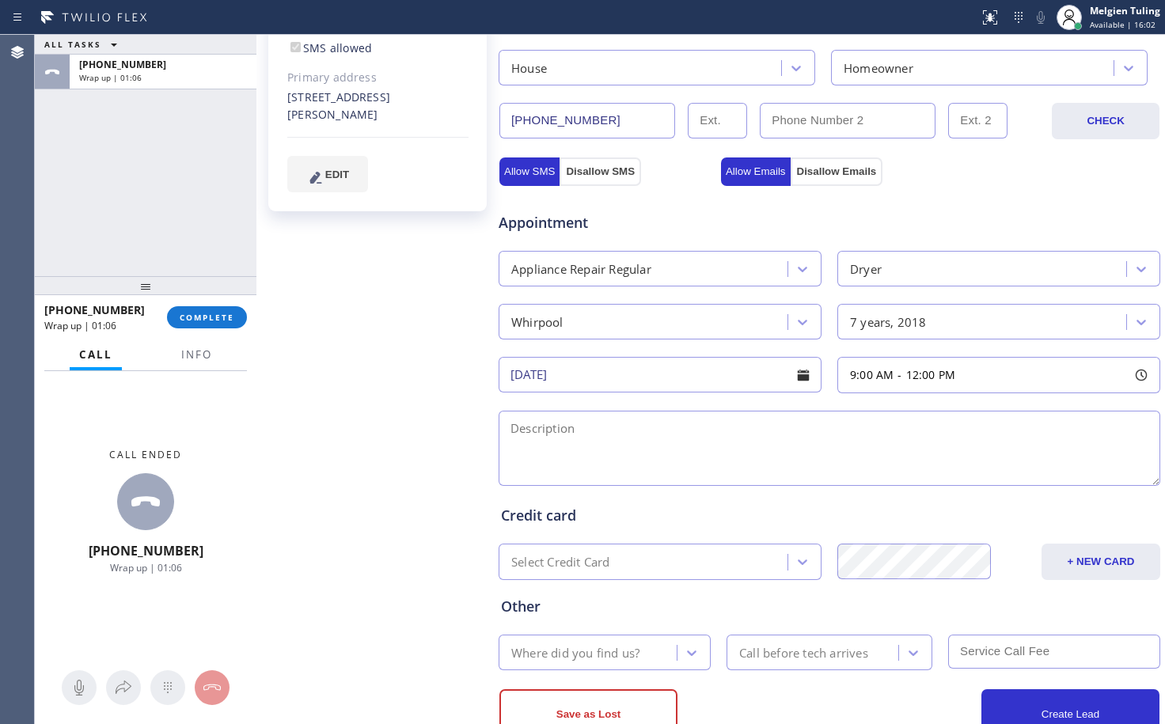
click at [669, 454] on textarea at bounding box center [830, 448] width 662 height 75
click at [567, 429] on textarea at bounding box center [830, 448] width 662 height 75
paste textarea "whirlpool/dryer/side by side//trouble drying/[DEMOGRAPHIC_DATA] -house-ho/ [GEO…"
click at [511, 427] on textarea "whirlpool/dryer/side by side//trouble drying/[DEMOGRAPHIC_DATA] -house-ho/ [GEO…" at bounding box center [830, 448] width 662 height 75
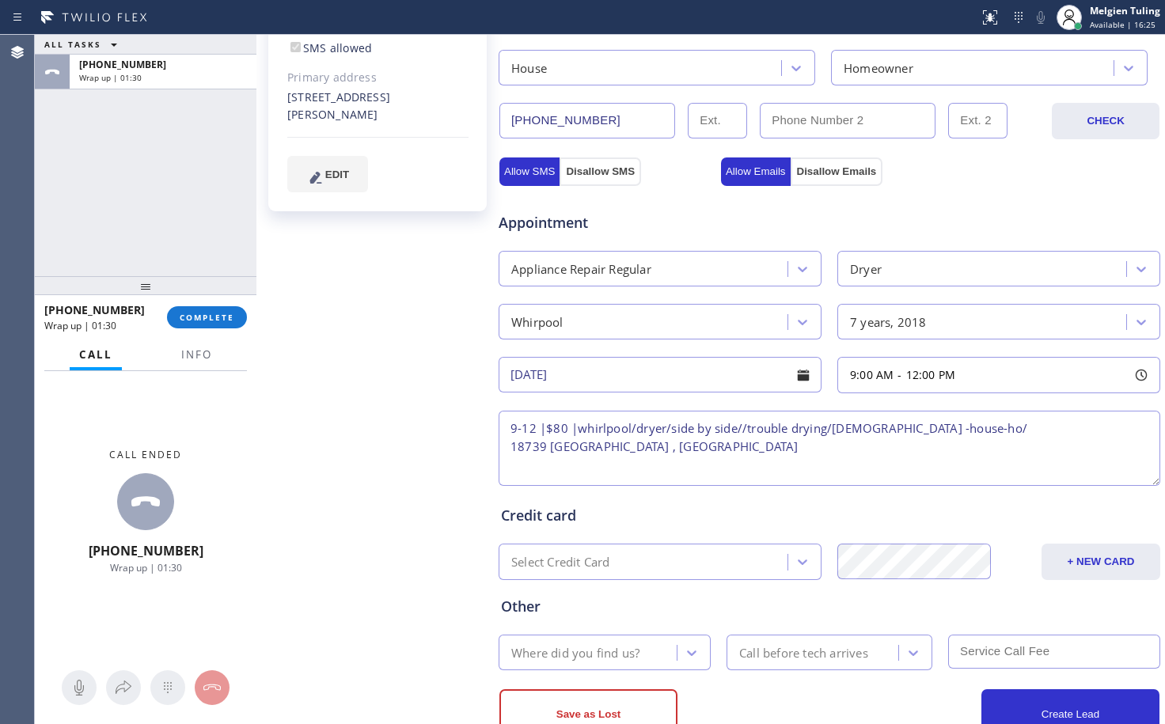
click at [630, 424] on textarea "9-12 |$80 |whirlpool/dryer/side by side//trouble drying/[DEMOGRAPHIC_DATA] -hou…" at bounding box center [830, 448] width 662 height 75
click at [677, 429] on textarea "9-12 |$80 |whirlpool |dryer/side by side//trouble drying/[DEMOGRAPHIC_DATA] -ho…" at bounding box center [830, 448] width 662 height 75
click at [759, 425] on textarea "9-12 |$80 |whirlpool |dryer |side by side//trouble drying/[DEMOGRAPHIC_DATA] -h…" at bounding box center [830, 448] width 662 height 75
click at [760, 425] on textarea "9-12 |$80 |whirlpool |dryer |side by side//trouble drying/[DEMOGRAPHIC_DATA] -h…" at bounding box center [830, 448] width 662 height 75
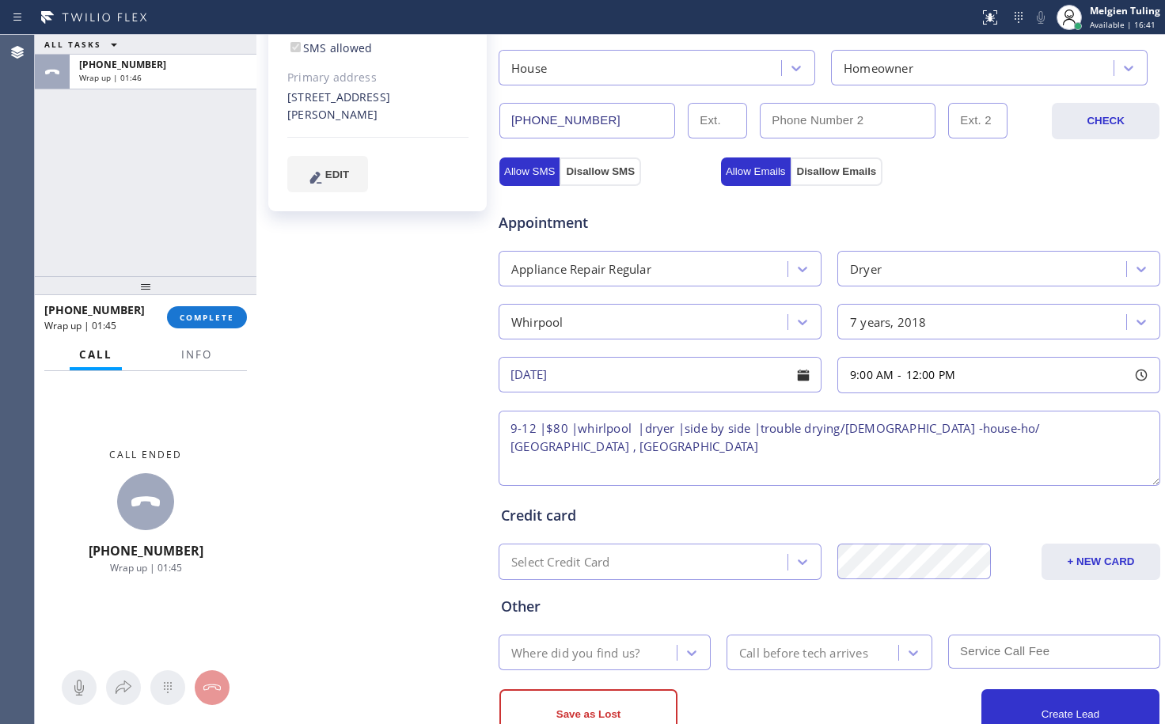
click at [846, 425] on textarea "9-12 |$80 |whirlpool |dryer |side by side |trouble drying/[DEMOGRAPHIC_DATA] -h…" at bounding box center [830, 448] width 662 height 75
click at [978, 434] on textarea "9-12 |$80 |whirlpool |dryer |side by side |trouble drying |[DEMOGRAPHIC_DATA] -…" at bounding box center [830, 448] width 662 height 75
click at [510, 445] on textarea "9-12 |$80 |whirlpool |dryer |side by side |trouble drying |[DEMOGRAPHIC_DATA] -…" at bounding box center [830, 448] width 662 height 75
click at [614, 450] on textarea "9-12 |$80 |whirlpool |dryer |side by side |trouble drying |[DEMOGRAPHIC_DATA] -…" at bounding box center [830, 448] width 662 height 75
type textarea "9-12 |$80 |whirlpool |dryer |side by side |trouble drying |[DEMOGRAPHIC_DATA] -…"
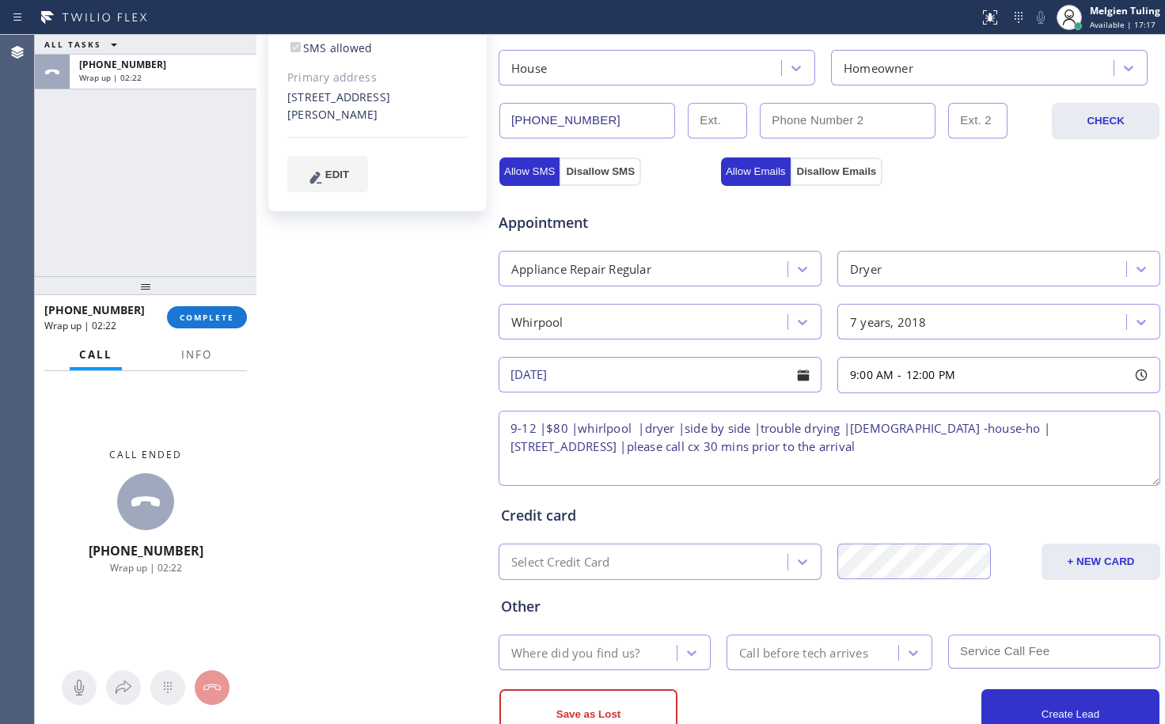
click at [630, 652] on div "Where did you find us?" at bounding box center [575, 652] width 128 height 18
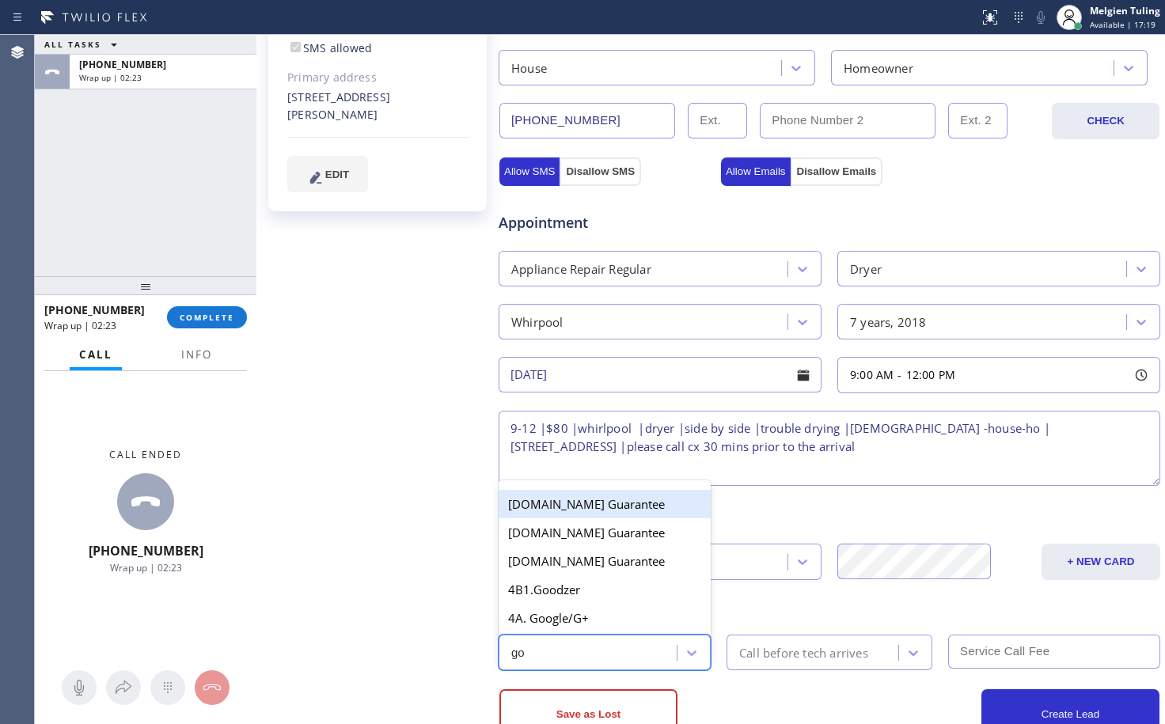
type input "goo"
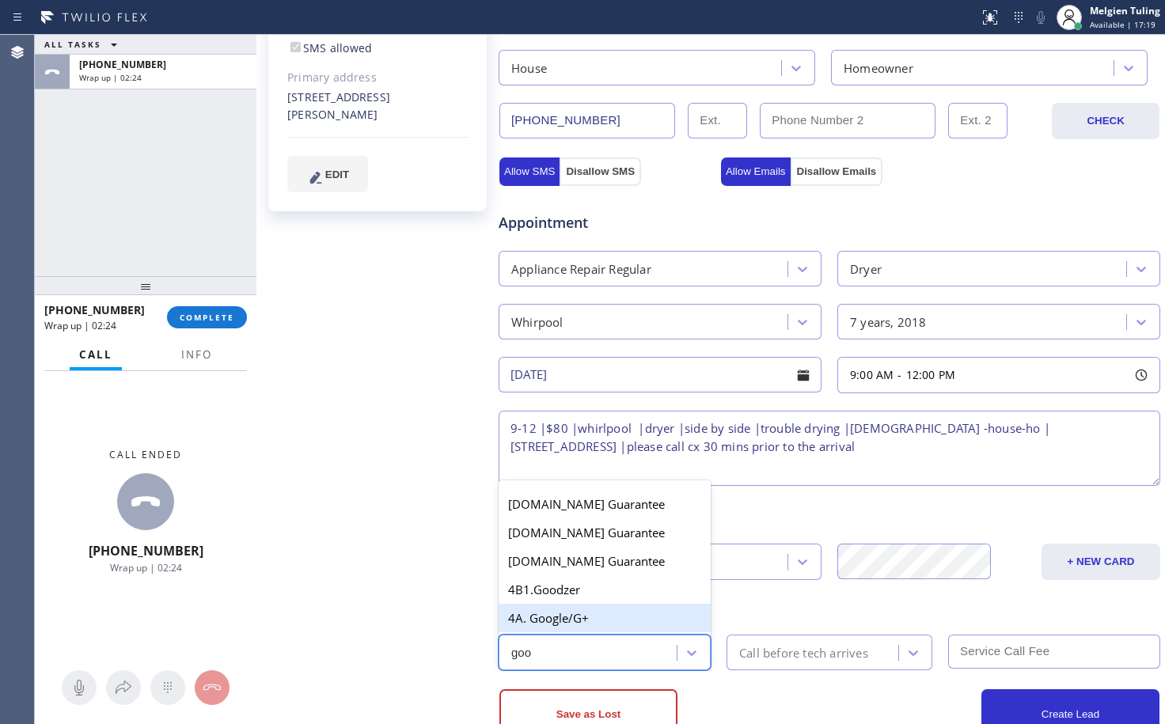
click at [605, 617] on div "4A. Google/G+" at bounding box center [605, 618] width 212 height 28
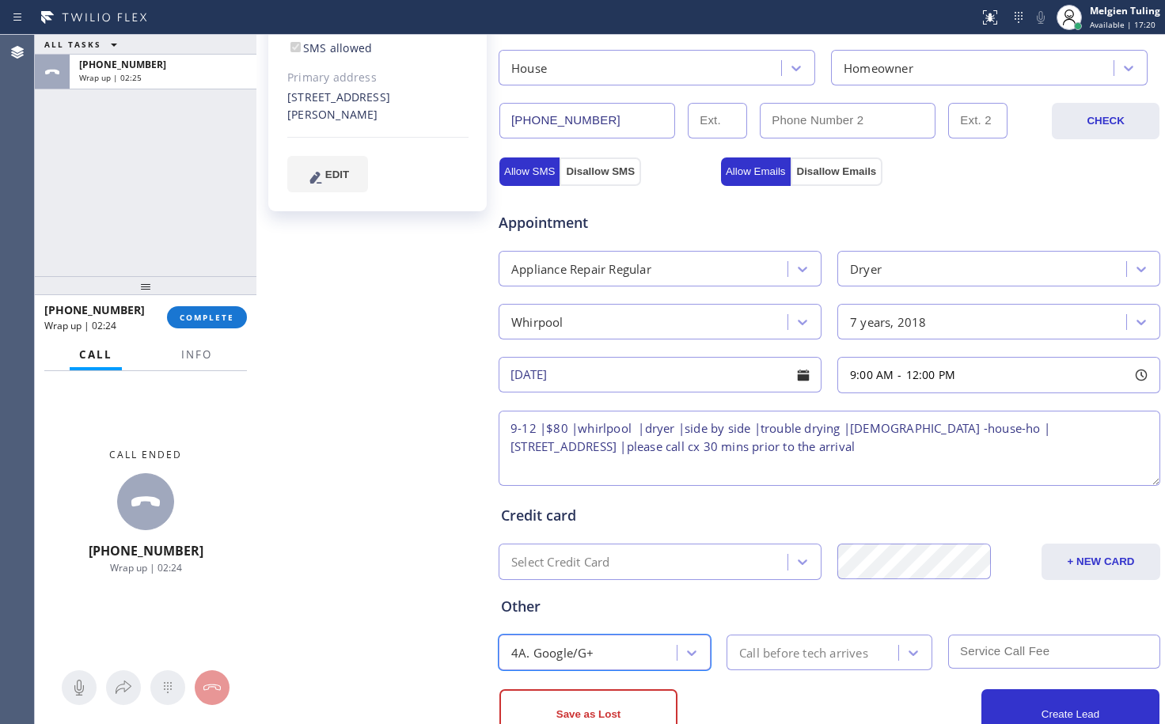
click at [745, 650] on div "Call before tech arrives" at bounding box center [803, 652] width 129 height 18
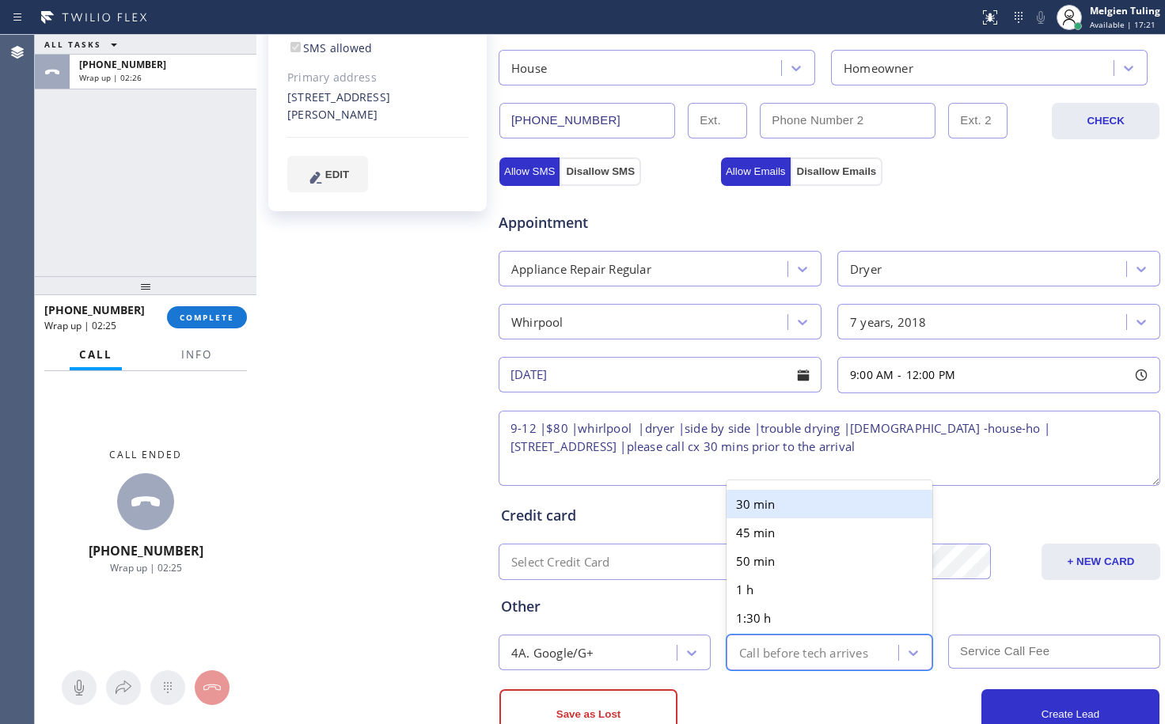
click at [777, 507] on div "30 min" at bounding box center [829, 504] width 206 height 28
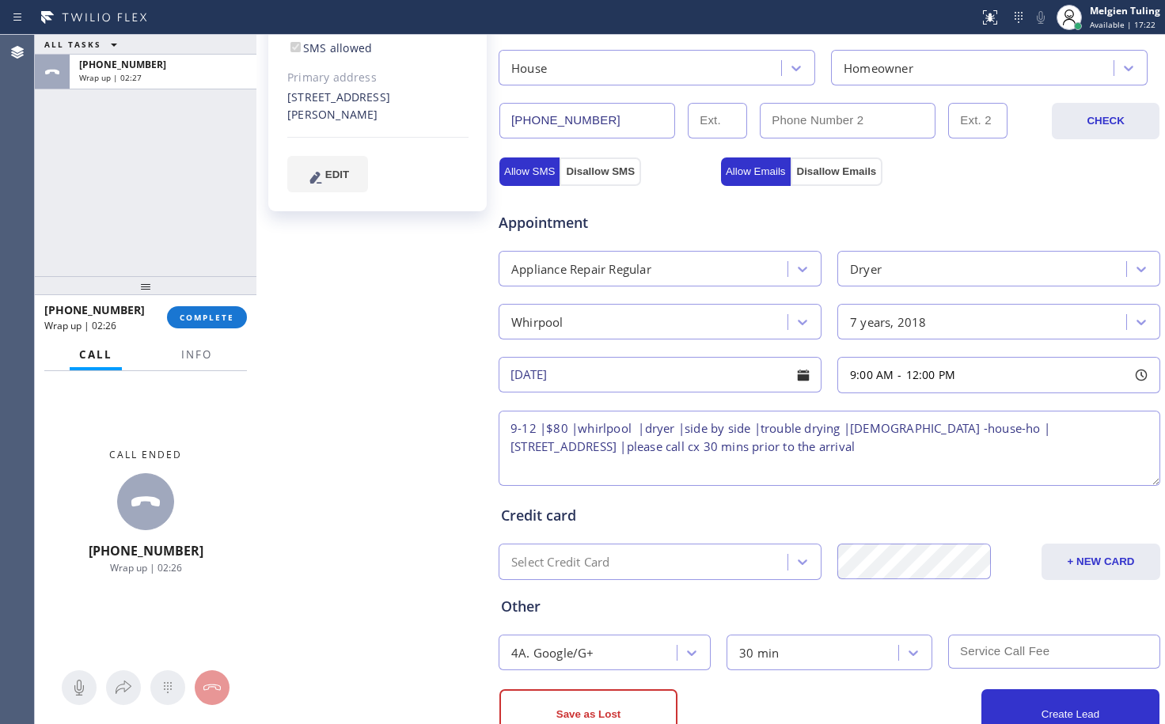
click at [980, 654] on input "text" at bounding box center [1054, 652] width 212 height 34
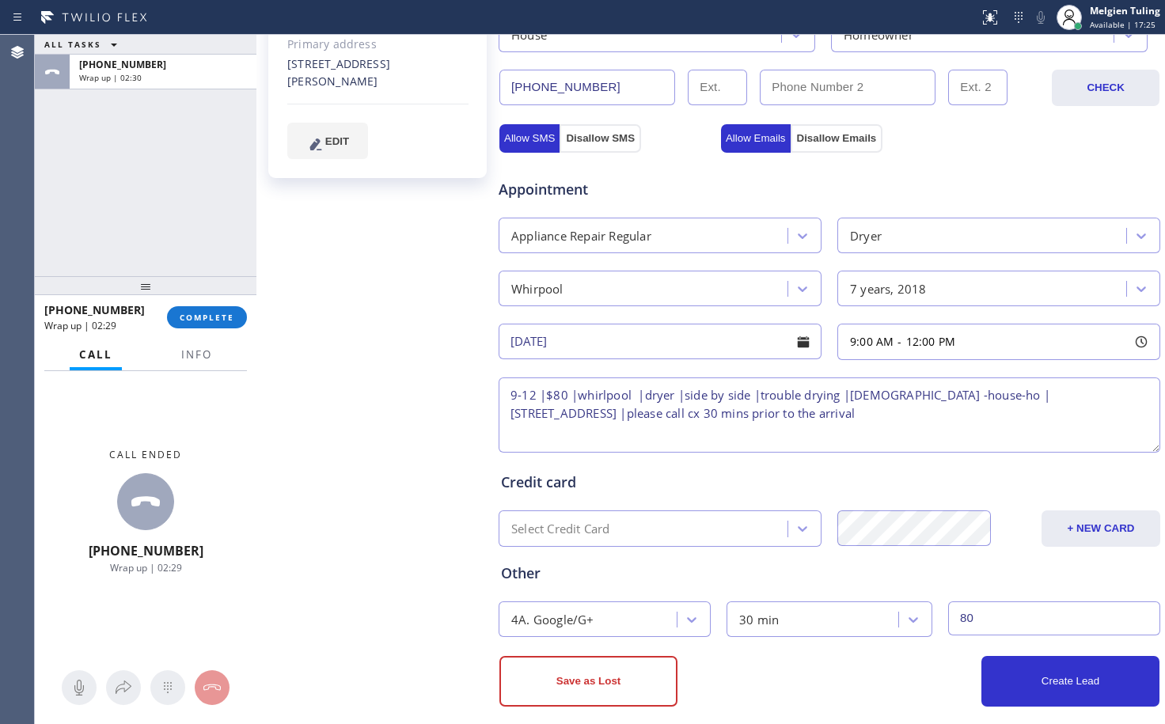
scroll to position [447, 0]
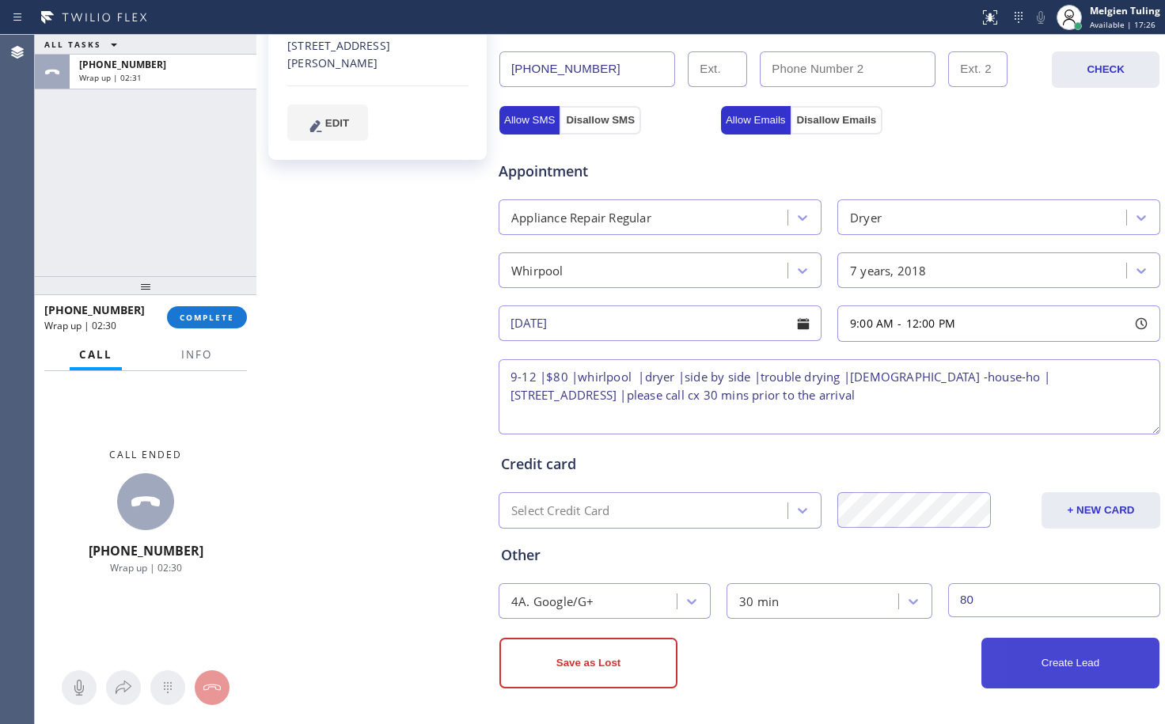
type input "80"
drag, startPoint x: 1035, startPoint y: 656, endPoint x: 1035, endPoint y: 643, distance: 12.7
click at [1036, 655] on button "Create Lead" at bounding box center [1070, 663] width 178 height 51
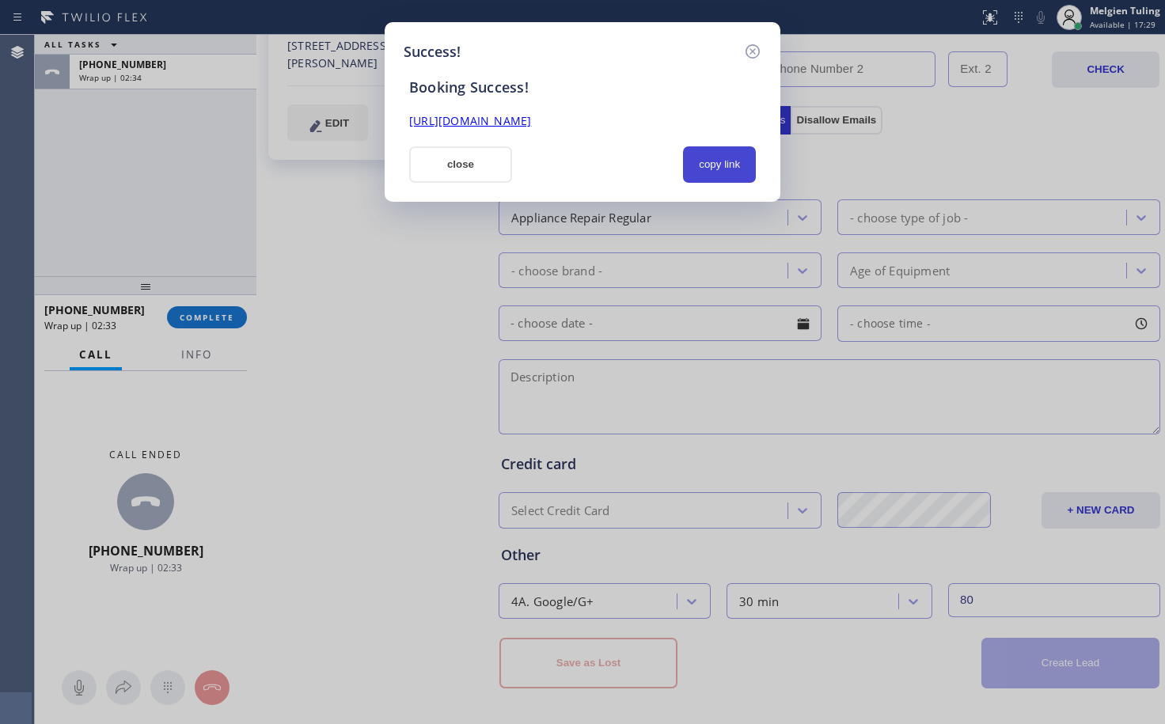
click at [722, 157] on button "copy link" at bounding box center [719, 164] width 73 height 36
click at [531, 125] on link "[URL][DOMAIN_NAME]" at bounding box center [470, 120] width 122 height 15
click at [461, 157] on button "close" at bounding box center [460, 164] width 103 height 36
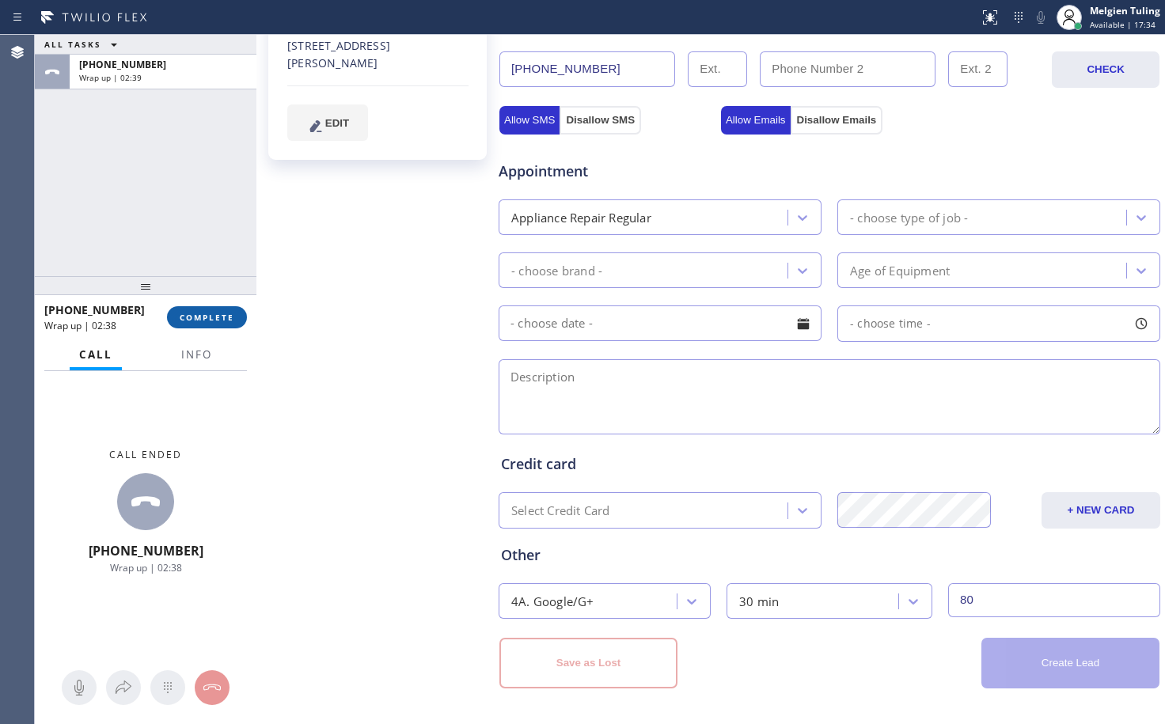
click at [202, 309] on button "COMPLETE" at bounding box center [207, 317] width 80 height 22
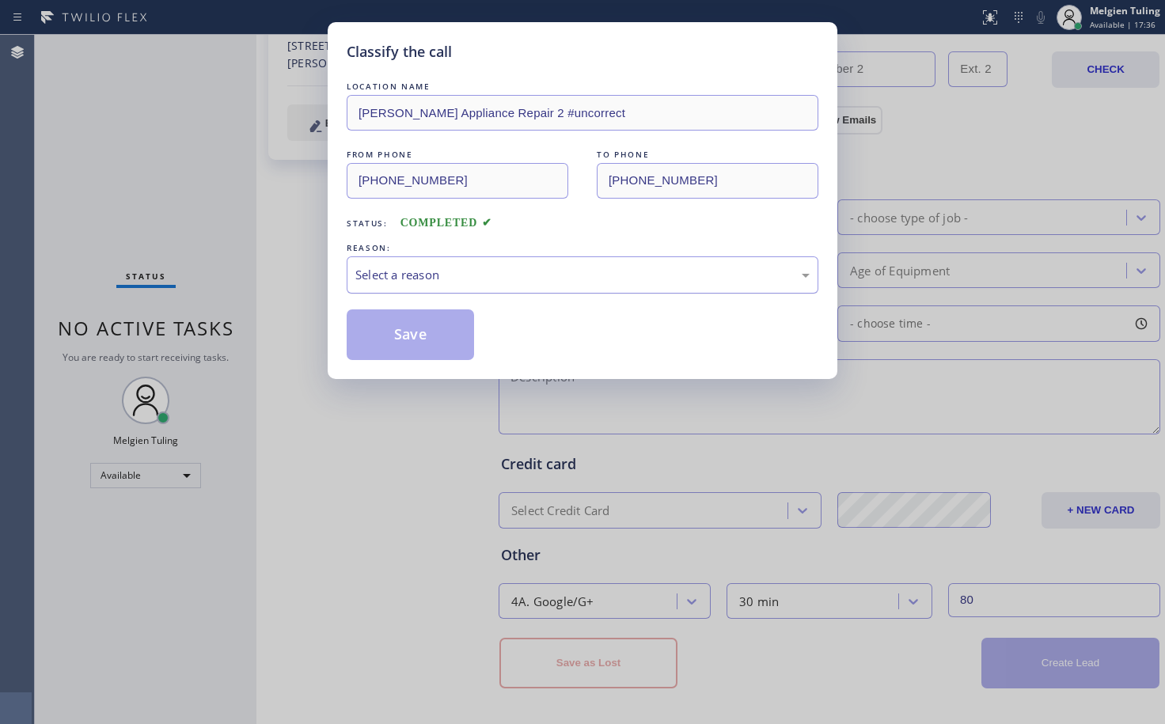
click at [364, 269] on div "Select a reason" at bounding box center [582, 275] width 454 height 18
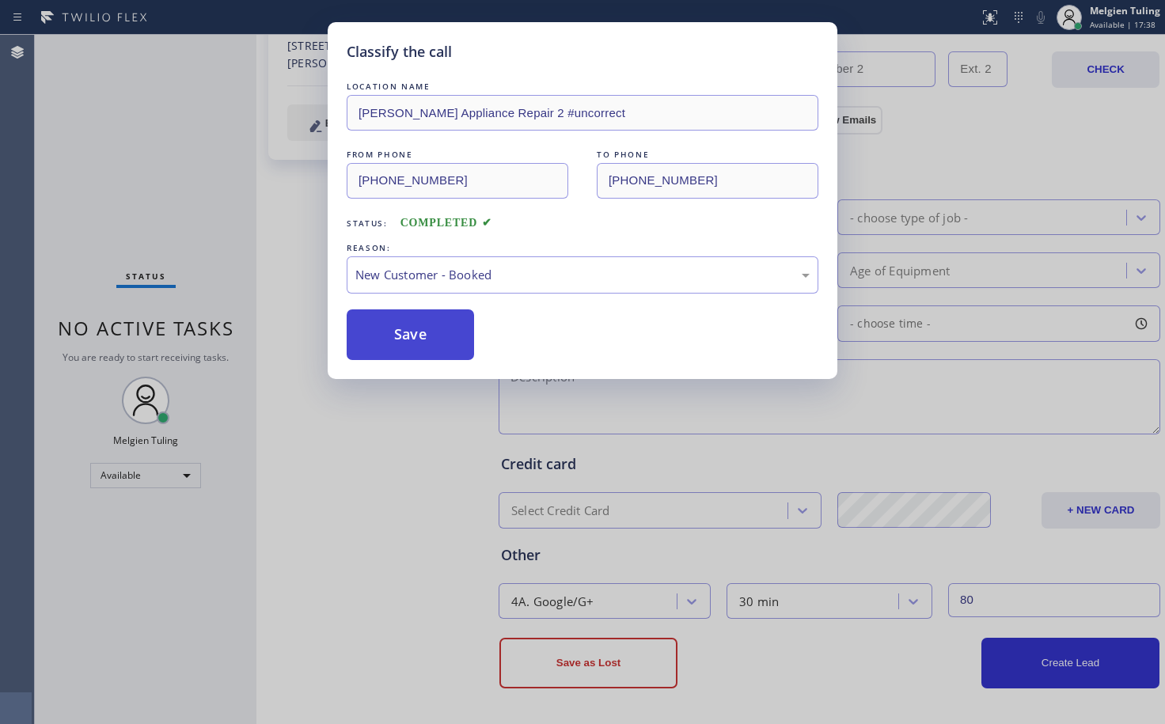
click at [390, 342] on button "Save" at bounding box center [410, 334] width 127 height 51
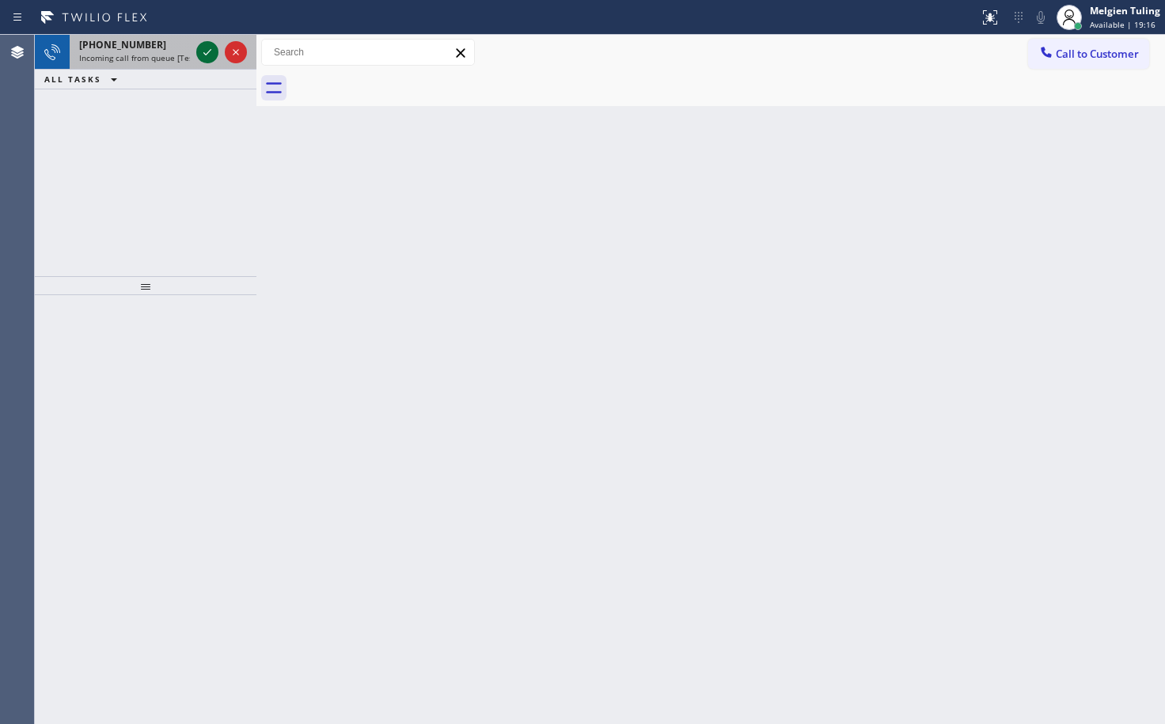
click at [216, 52] on icon at bounding box center [207, 52] width 19 height 19
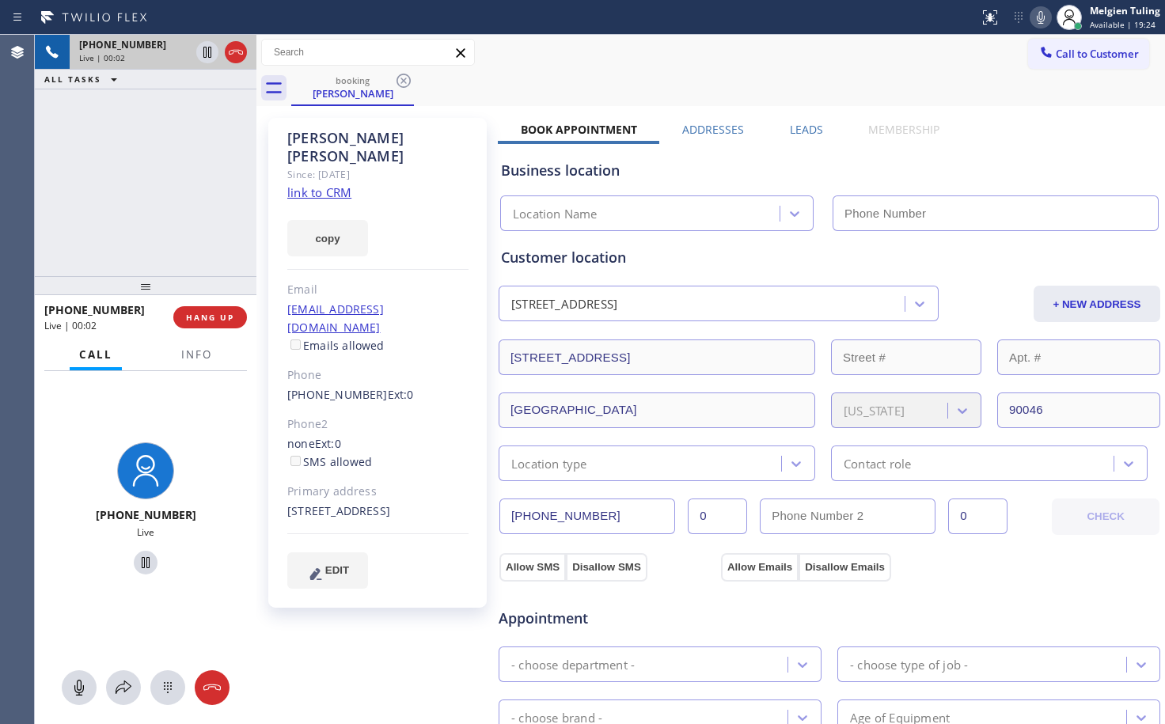
type input "[PHONE_NUMBER]"
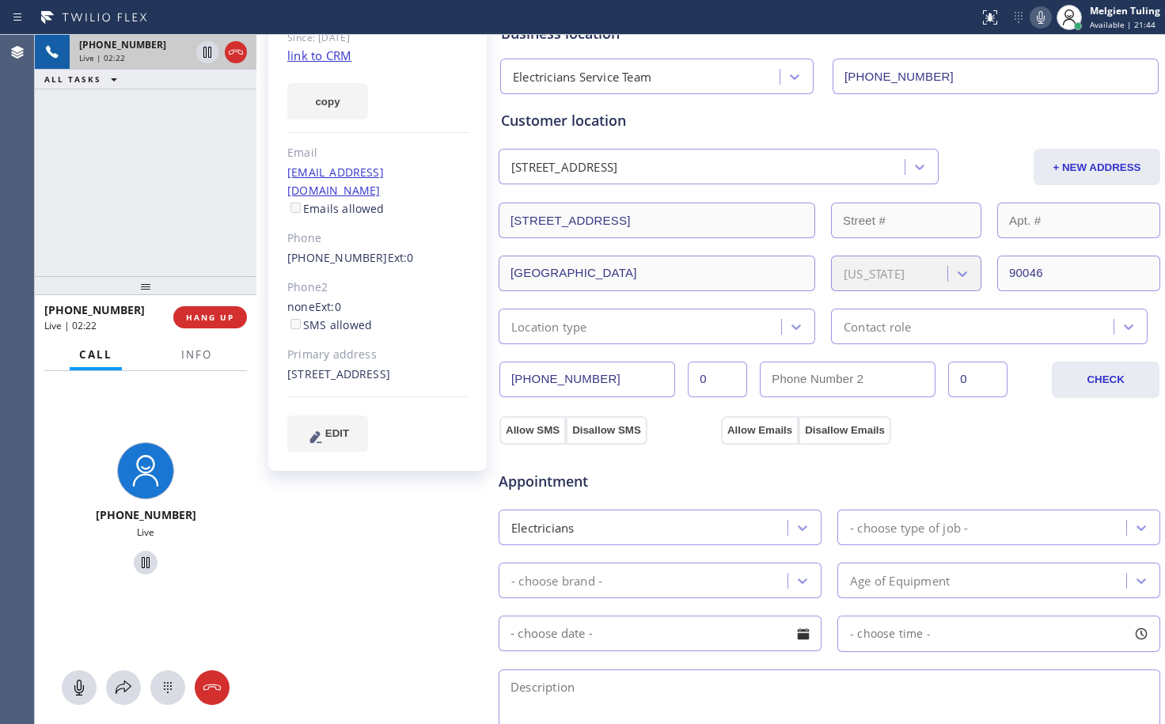
scroll to position [158, 0]
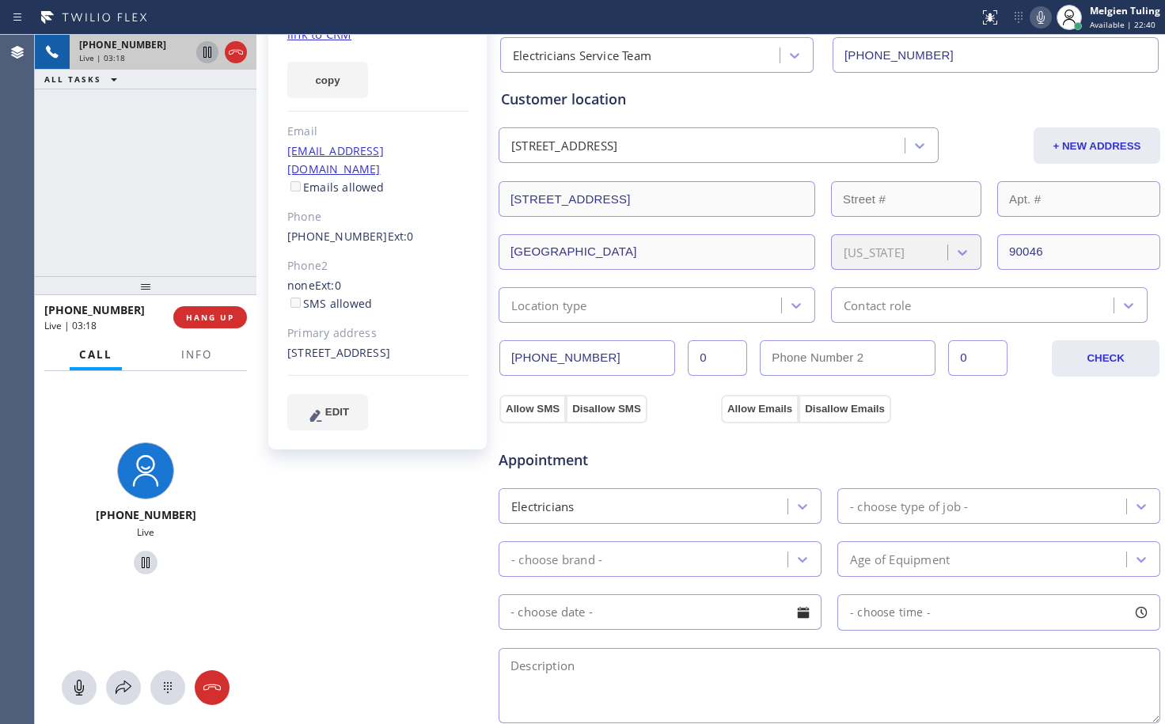
click at [207, 51] on icon at bounding box center [207, 52] width 19 height 19
click at [1042, 20] on icon at bounding box center [1040, 17] width 19 height 19
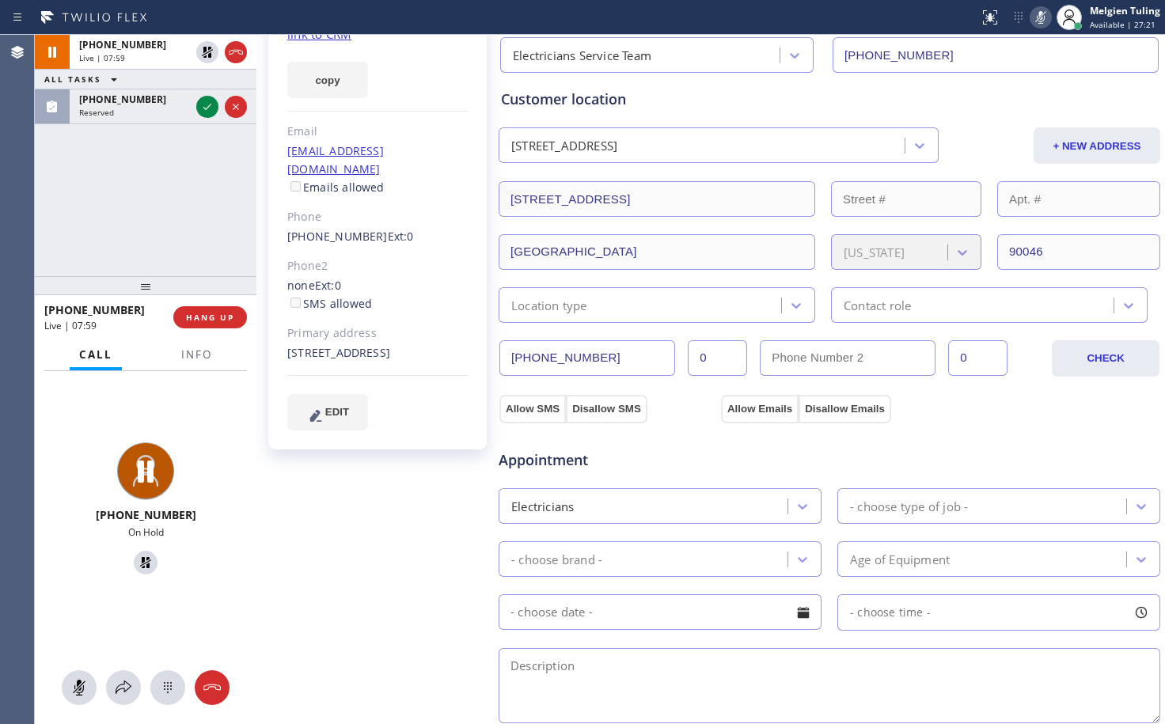
click at [172, 208] on div "[PHONE_NUMBER] Live | 07:59 ALL TASKS ALL TASKS ACTIVE TASKS TASKS IN WRAP UP […" at bounding box center [146, 155] width 222 height 241
click at [208, 52] on icon at bounding box center [207, 52] width 11 height 11
click at [1047, 20] on icon at bounding box center [1040, 17] width 19 height 19
click at [415, 257] on div "Phone2" at bounding box center [377, 266] width 181 height 18
click at [1045, 17] on icon at bounding box center [1040, 17] width 19 height 19
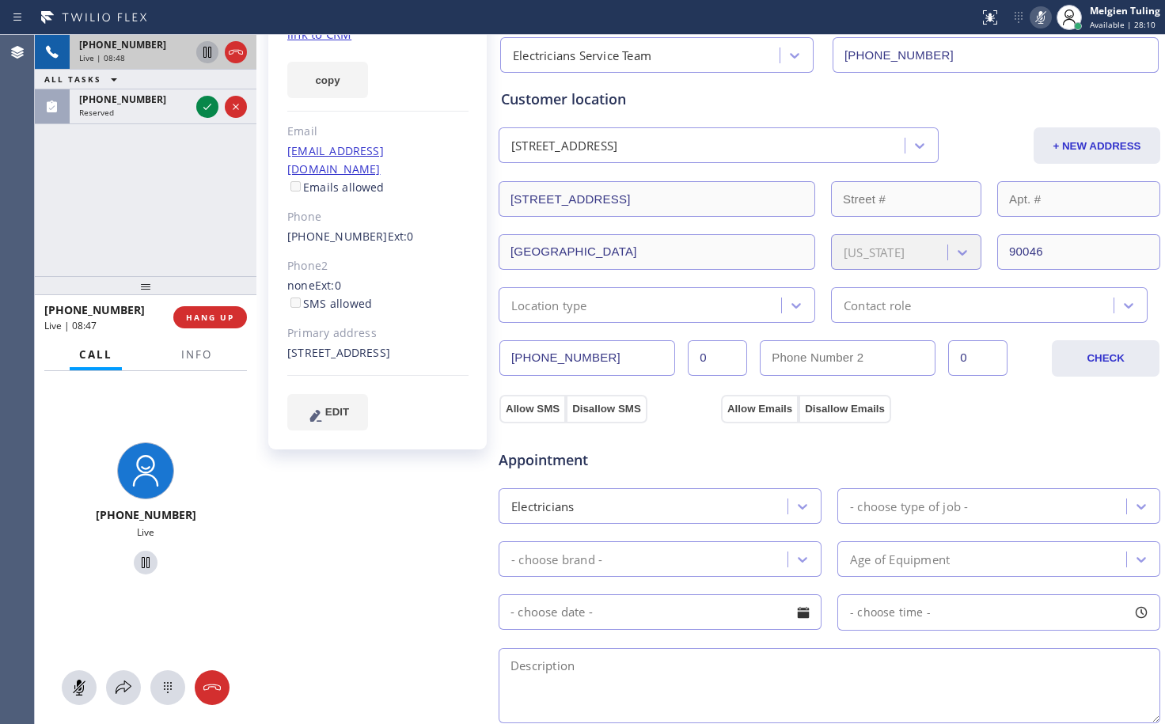
click at [210, 47] on icon at bounding box center [207, 52] width 8 height 11
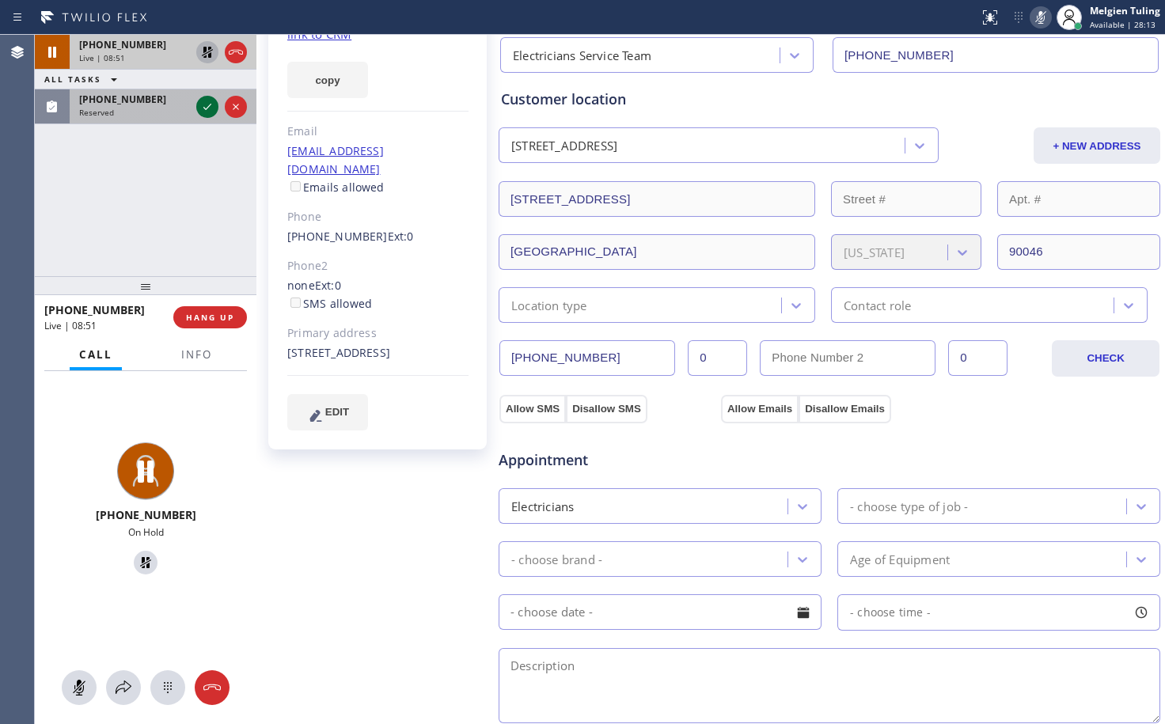
click at [207, 109] on icon at bounding box center [207, 106] width 19 height 19
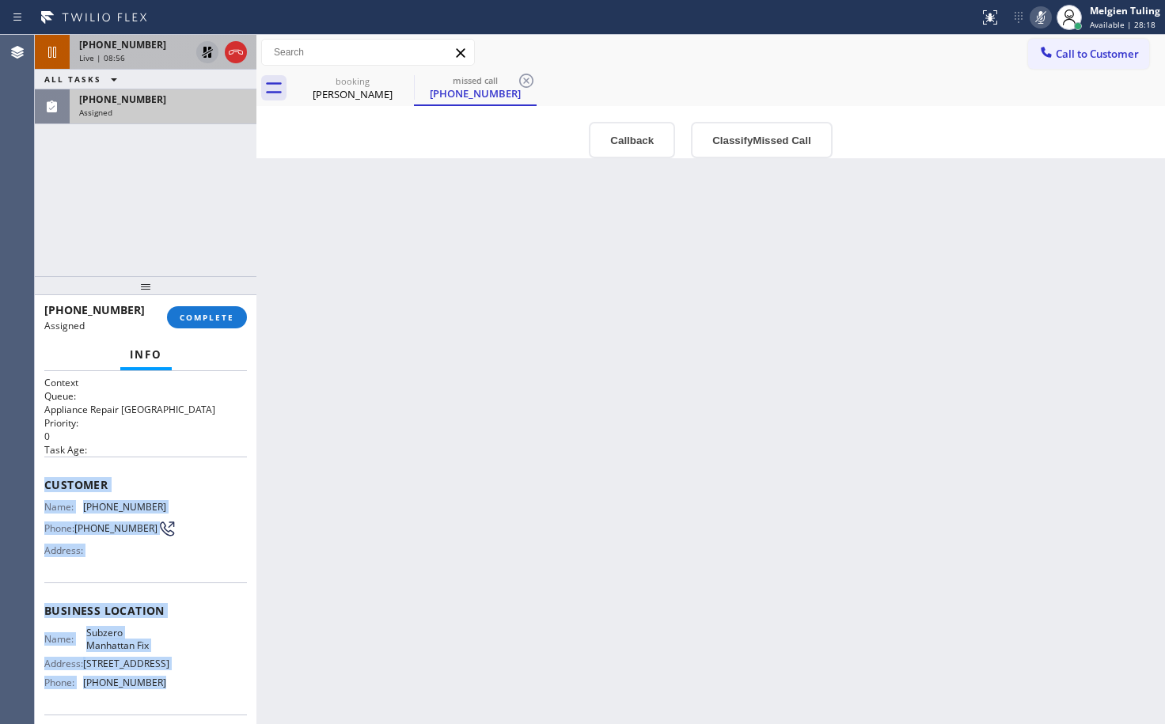
drag, startPoint x: 41, startPoint y: 484, endPoint x: 173, endPoint y: 685, distance: 240.1
click at [173, 685] on div "Context Queue: Appliance Repair High End Priority: 0 Task Age: Customer Name: […" at bounding box center [146, 547] width 222 height 353
copy div "Customer Name: [PHONE_NUMBER] Phone: [PHONE_NUMBER] Address: Business location …"
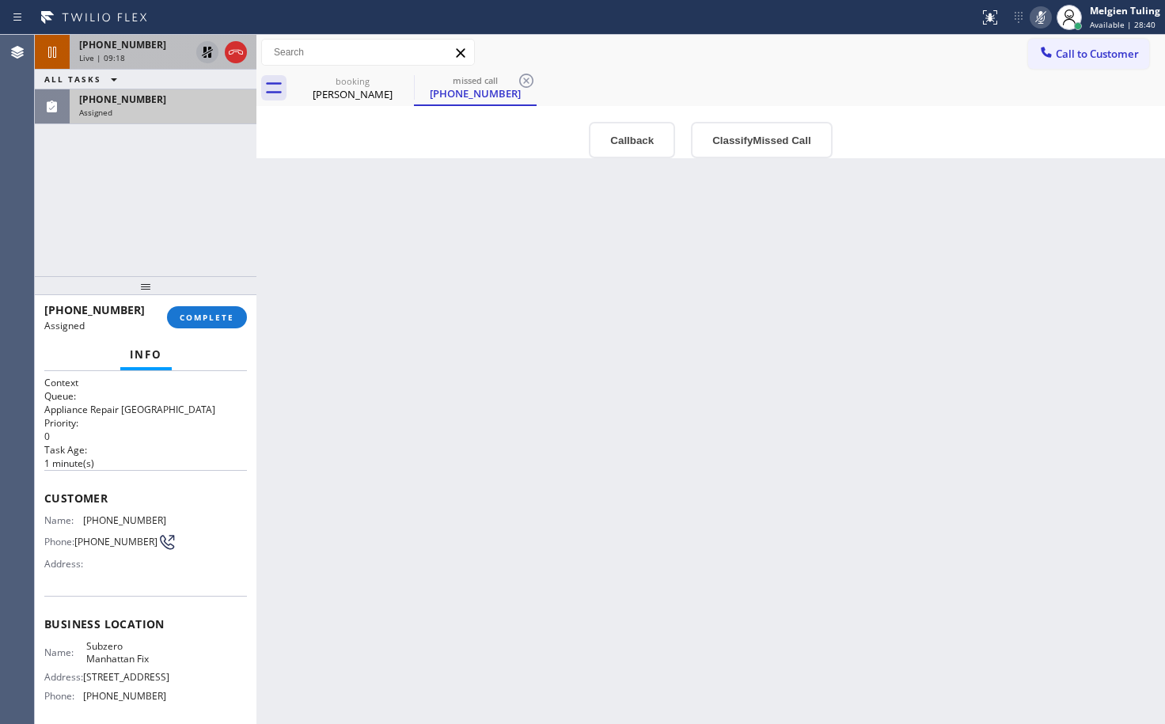
click at [436, 538] on div "Back to Dashboard Change Sender ID Customers Technicians Select a contact Outbo…" at bounding box center [710, 379] width 908 height 689
drag, startPoint x: 473, startPoint y: 248, endPoint x: 259, endPoint y: 128, distance: 245.5
click at [473, 247] on div "Back to Dashboard Change Sender ID Customers Technicians Select a contact Outbo…" at bounding box center [710, 379] width 908 height 689
click at [218, 316] on span "COMPLETE" at bounding box center [207, 317] width 55 height 11
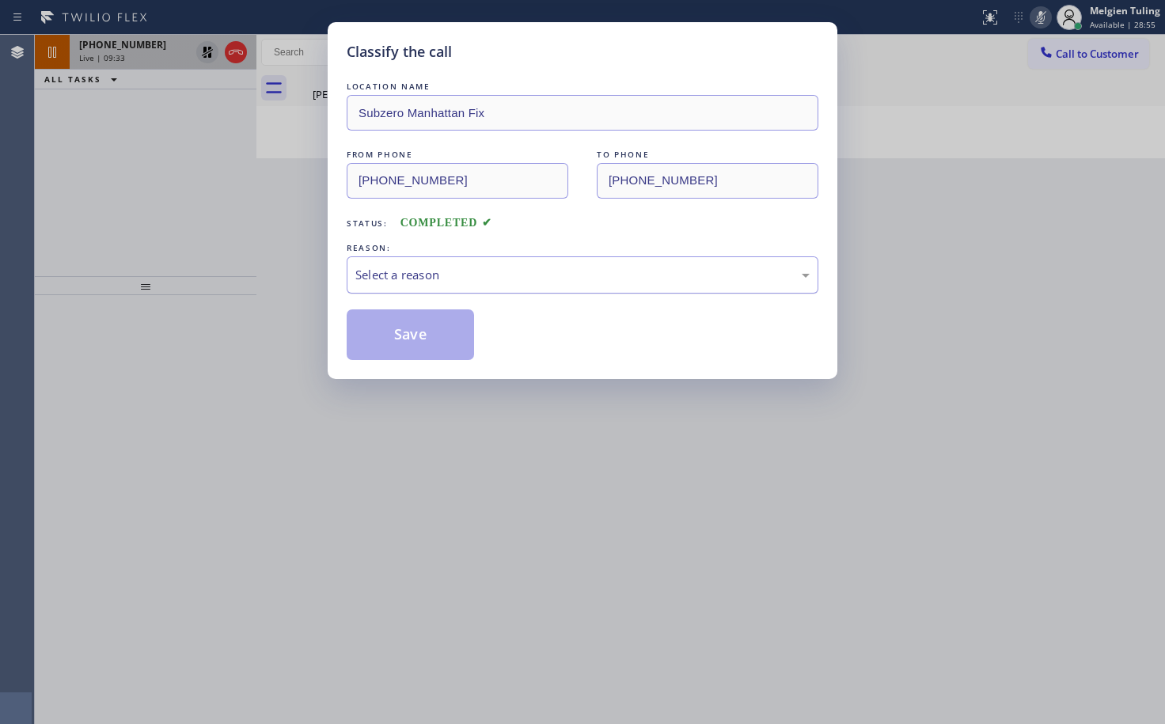
click at [393, 274] on div "Select a reason" at bounding box center [582, 275] width 454 height 18
click at [381, 329] on button "Save" at bounding box center [410, 334] width 127 height 51
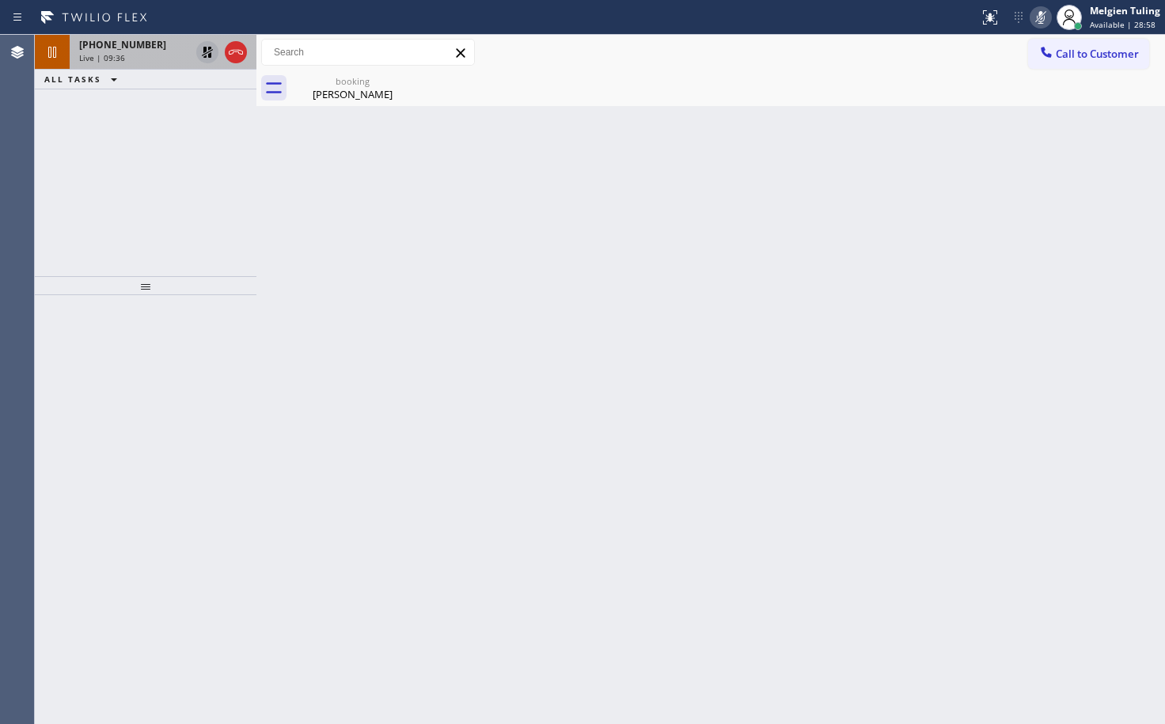
click at [151, 39] on div "[PHONE_NUMBER]" at bounding box center [134, 44] width 111 height 13
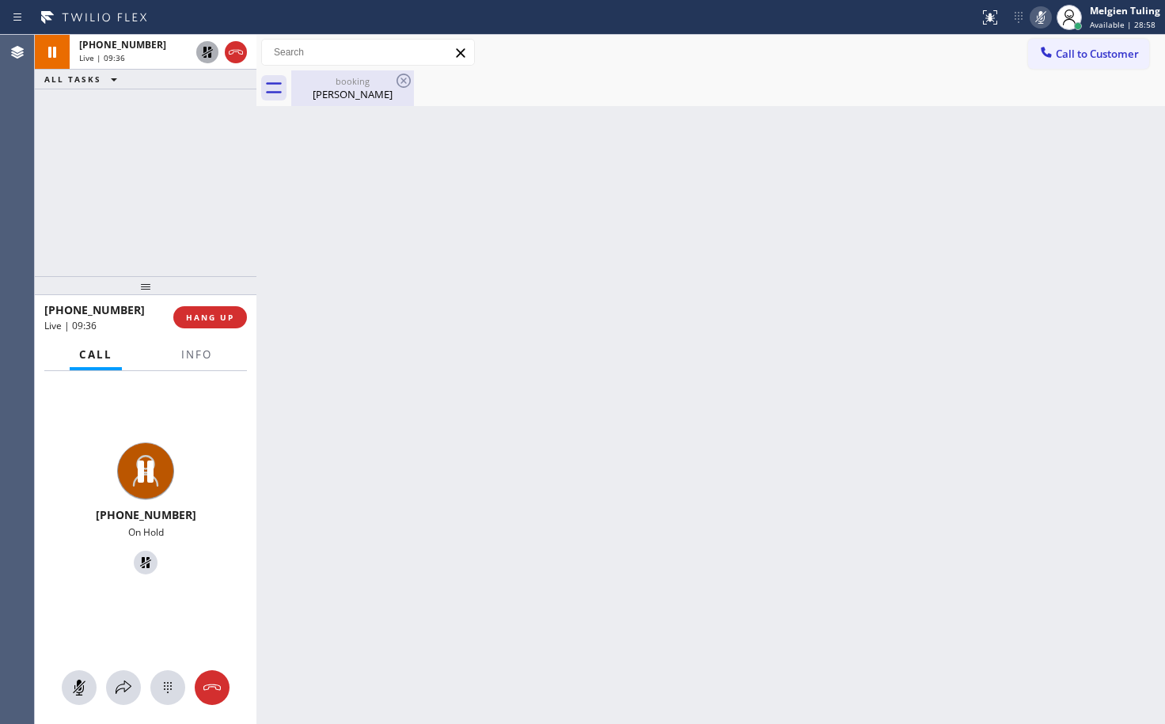
click at [343, 83] on div "booking" at bounding box center [352, 81] width 119 height 12
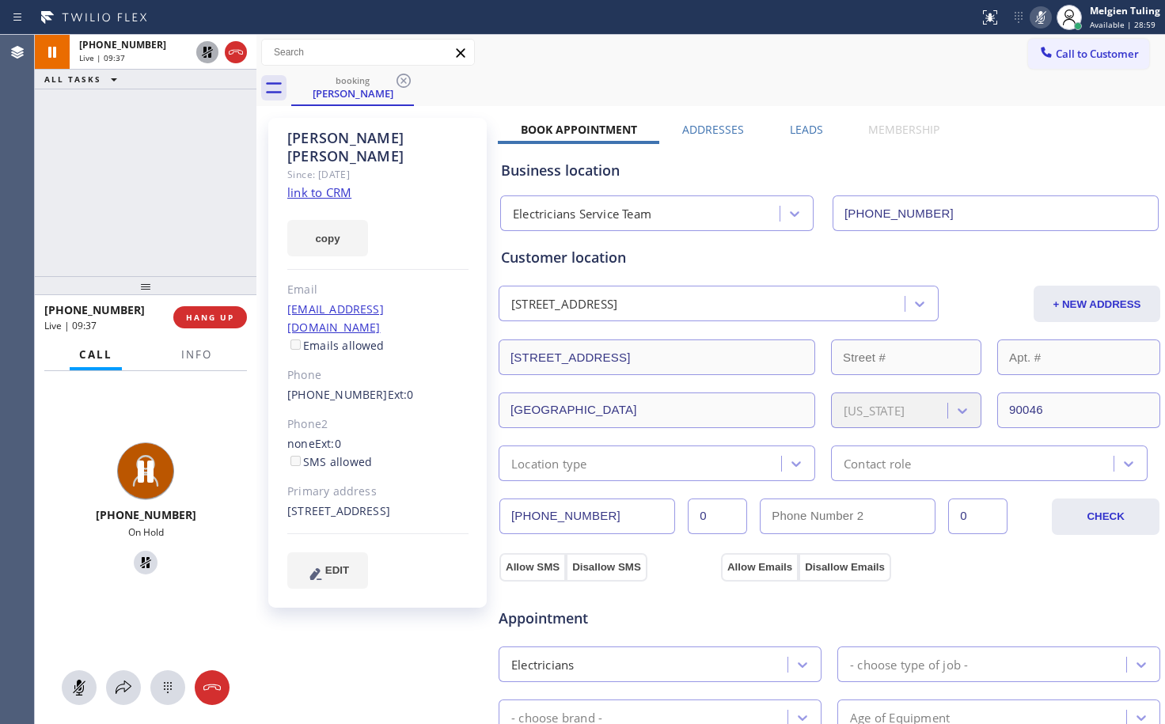
click at [210, 51] on icon at bounding box center [207, 52] width 19 height 19
click at [1036, 15] on icon at bounding box center [1040, 17] width 19 height 19
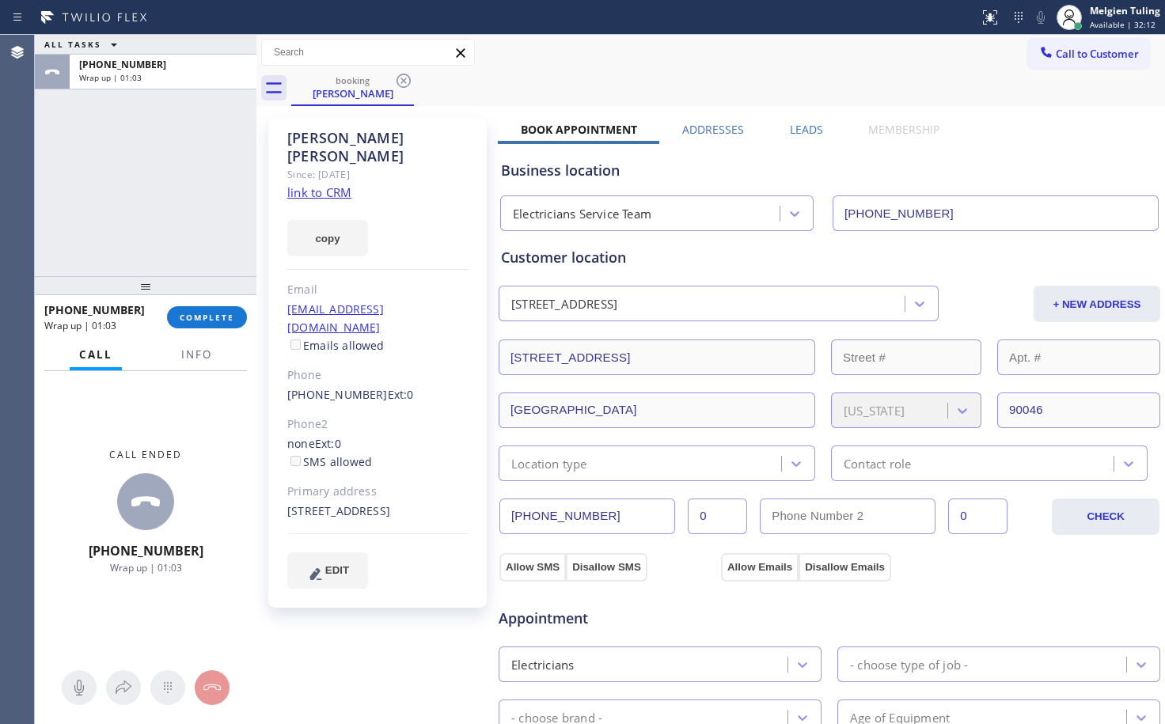
click at [441, 435] on div "none Ext: 0 SMS allowed" at bounding box center [377, 453] width 181 height 36
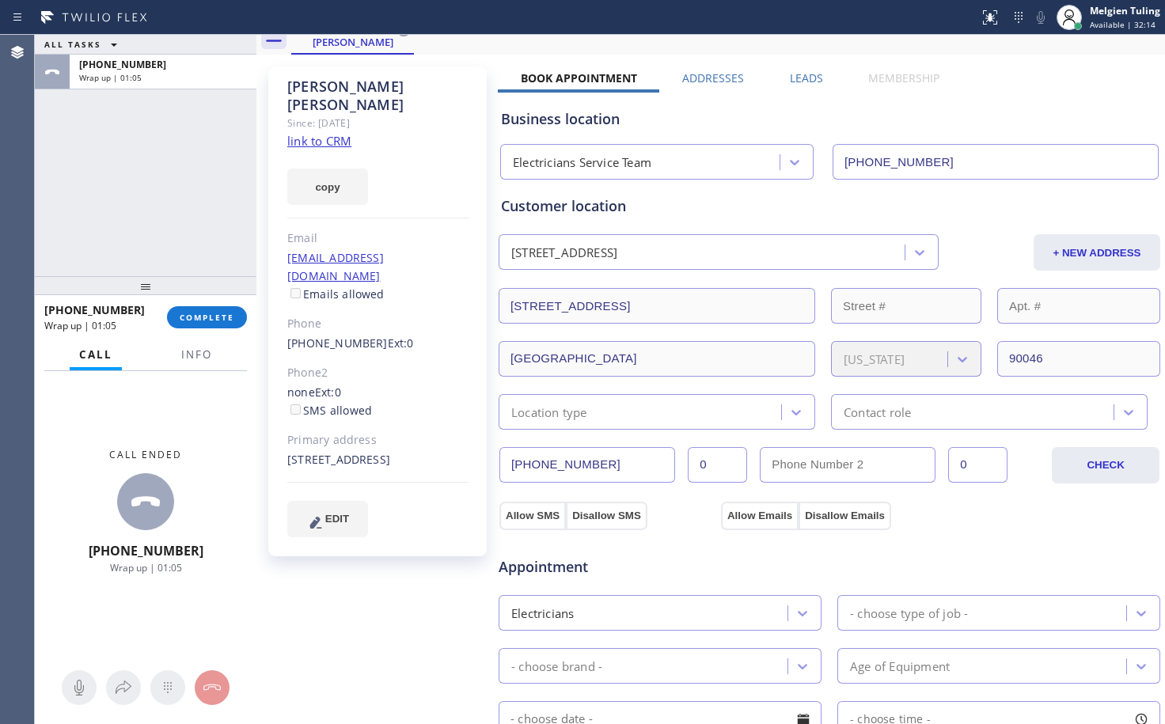
scroll to position [79, 0]
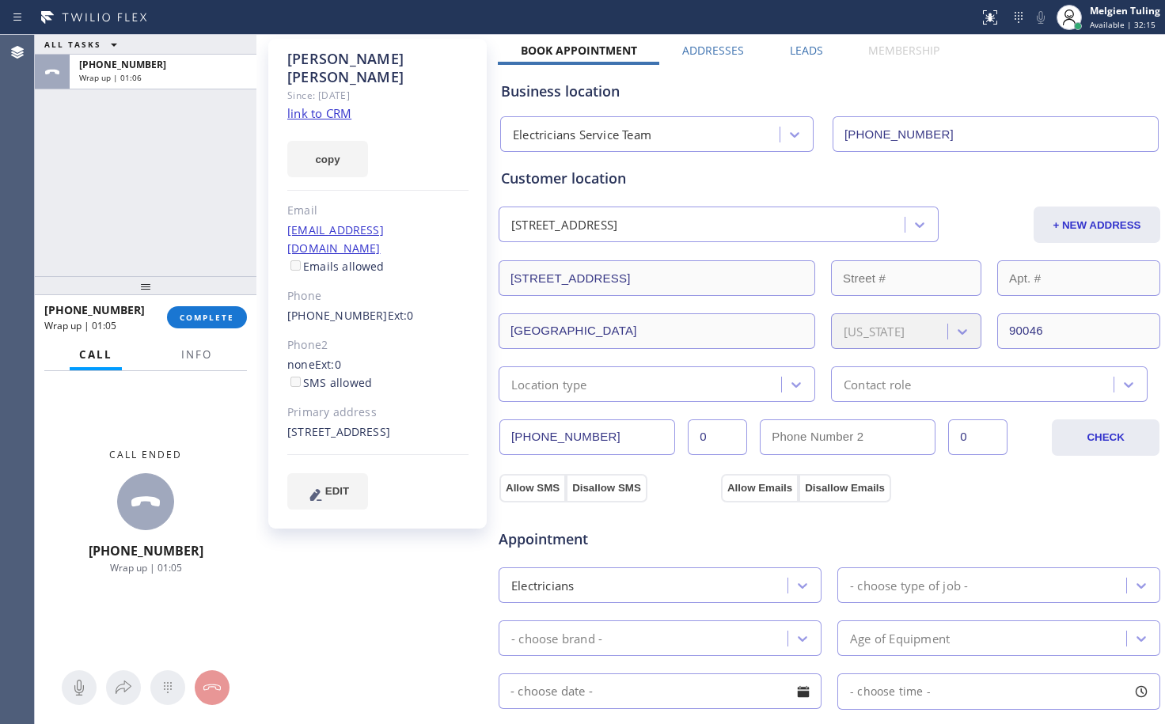
click at [621, 384] on div "Location type" at bounding box center [642, 384] width 278 height 28
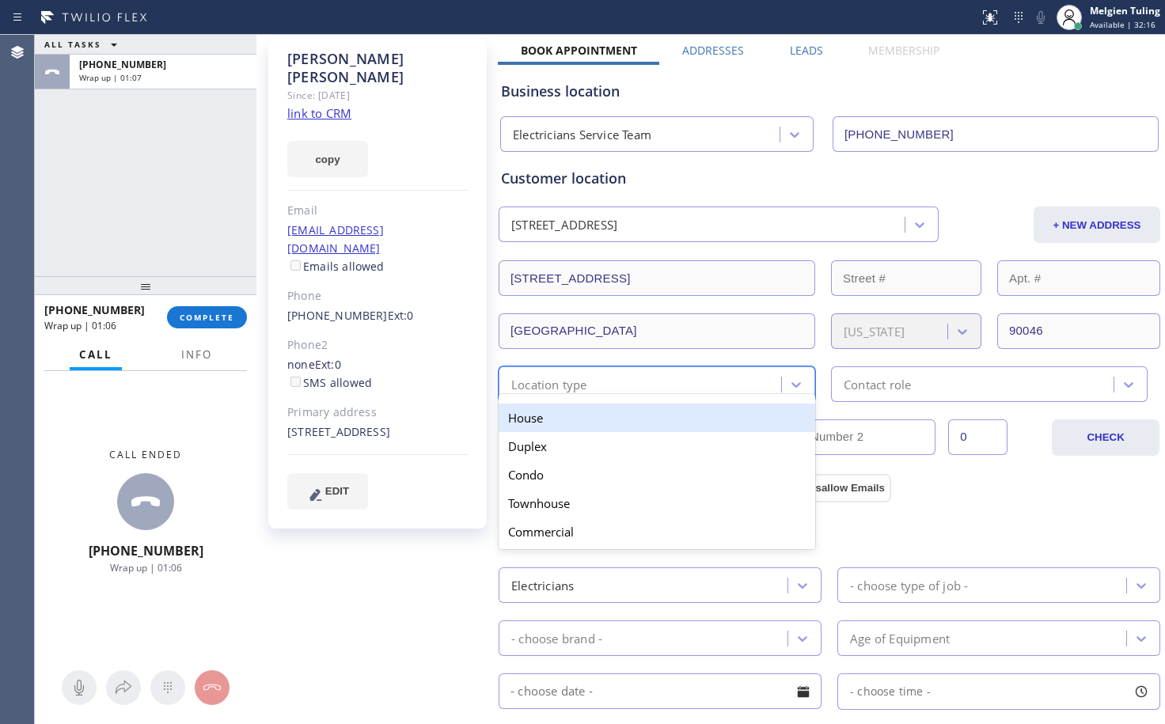
click at [581, 413] on div "House" at bounding box center [657, 418] width 317 height 28
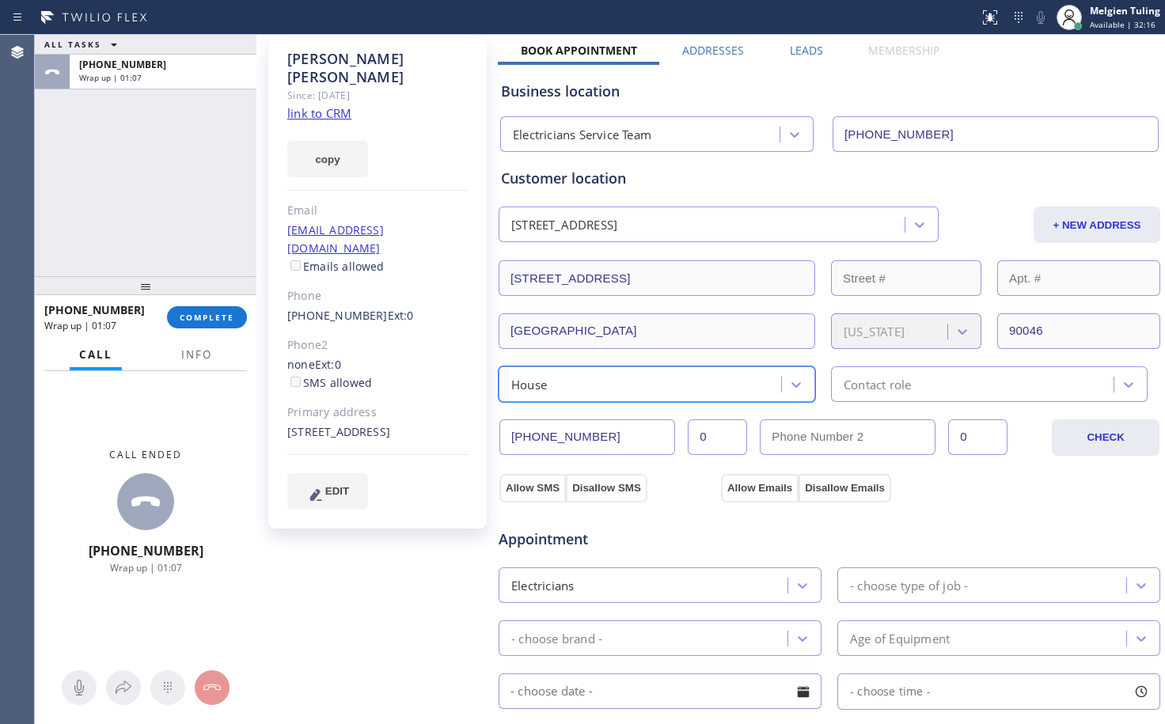
click at [860, 379] on div "Contact role" at bounding box center [877, 384] width 67 height 18
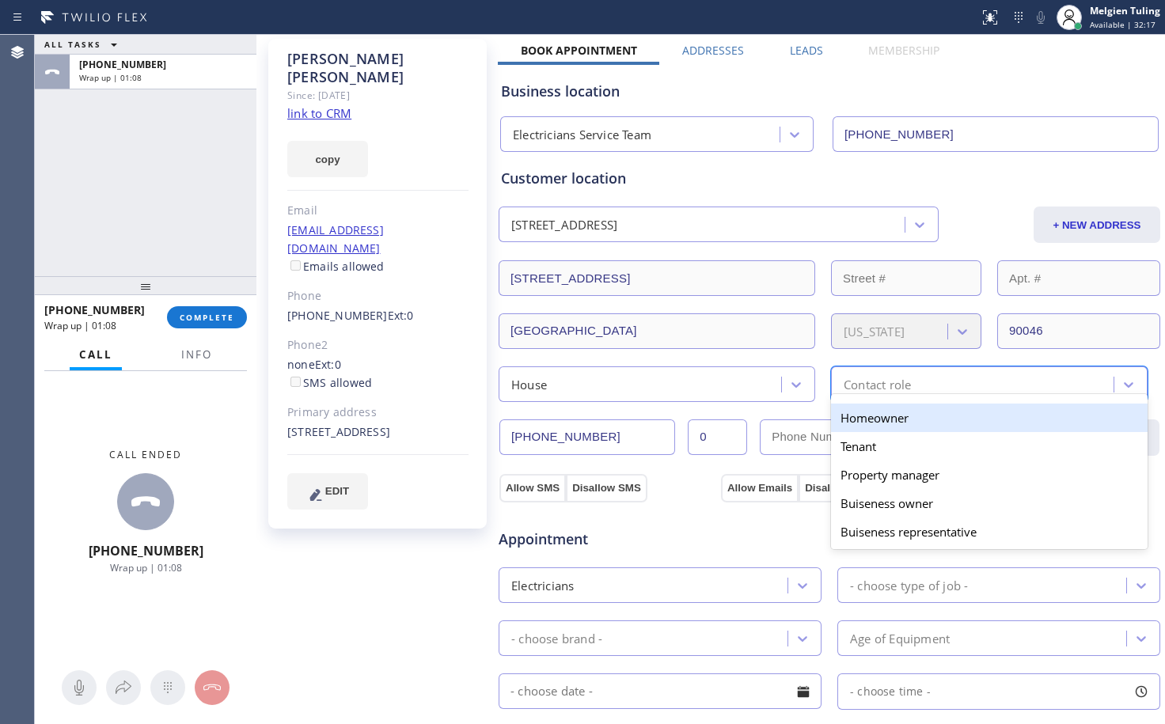
click at [860, 419] on div "Homeowner" at bounding box center [989, 418] width 317 height 28
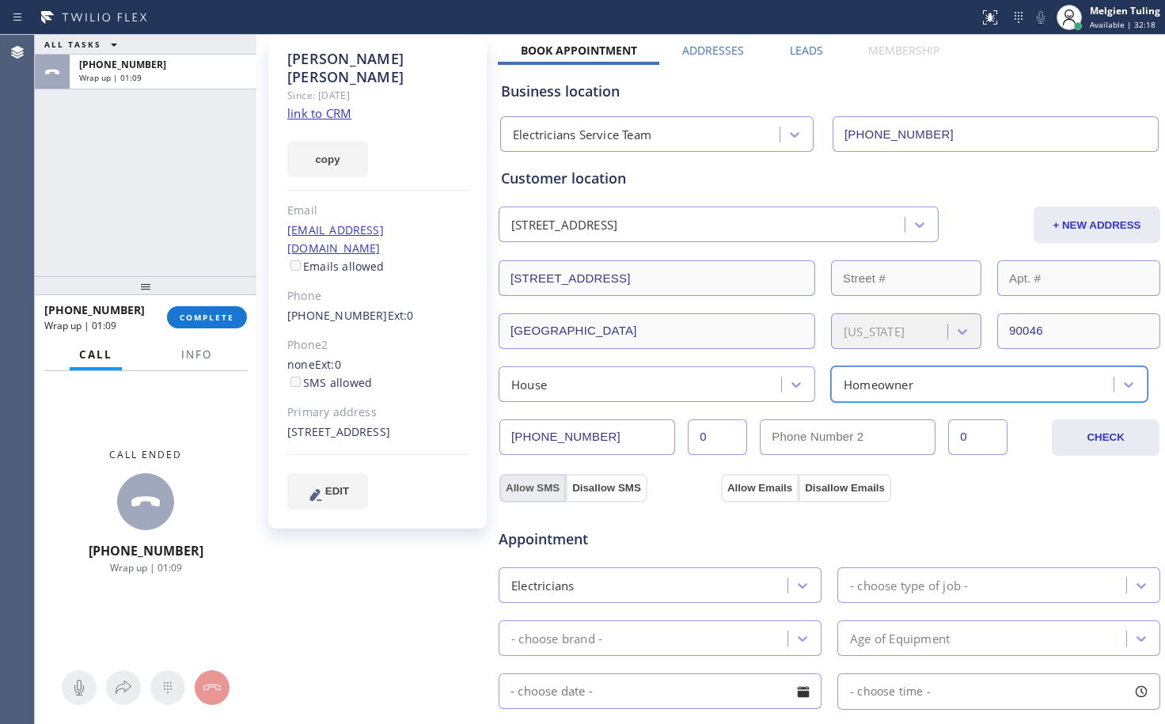
click at [534, 482] on button "Allow SMS" at bounding box center [532, 488] width 66 height 28
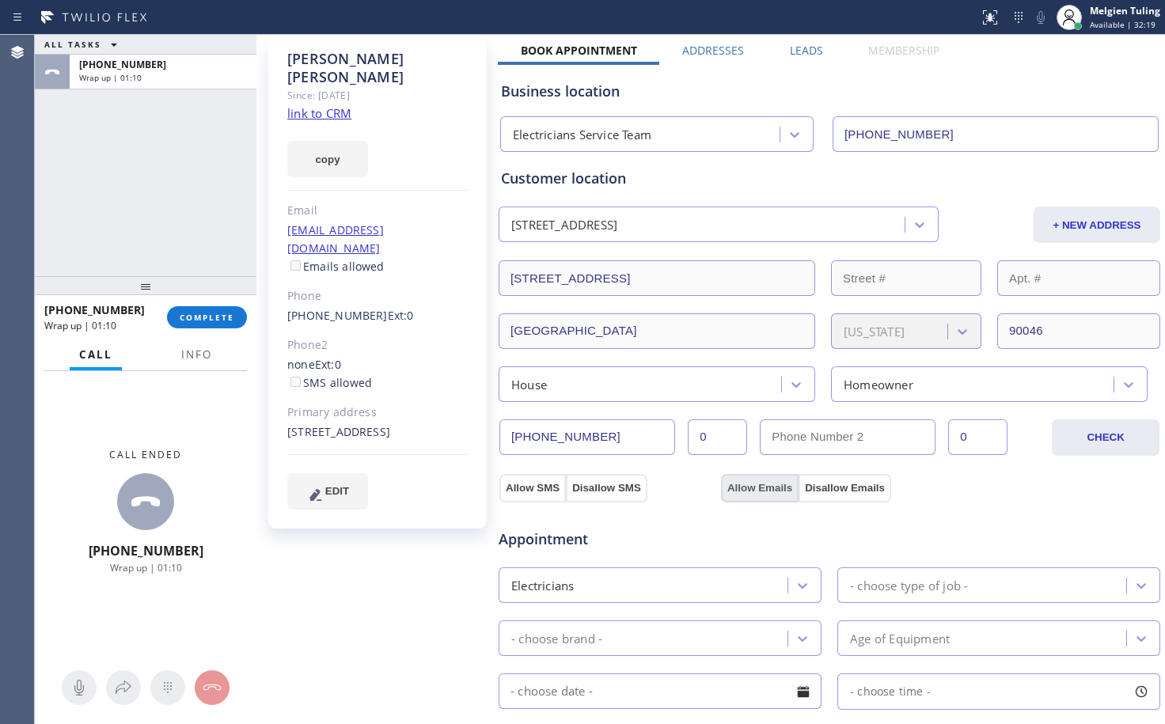
click at [737, 486] on button "Allow Emails" at bounding box center [760, 488] width 78 height 28
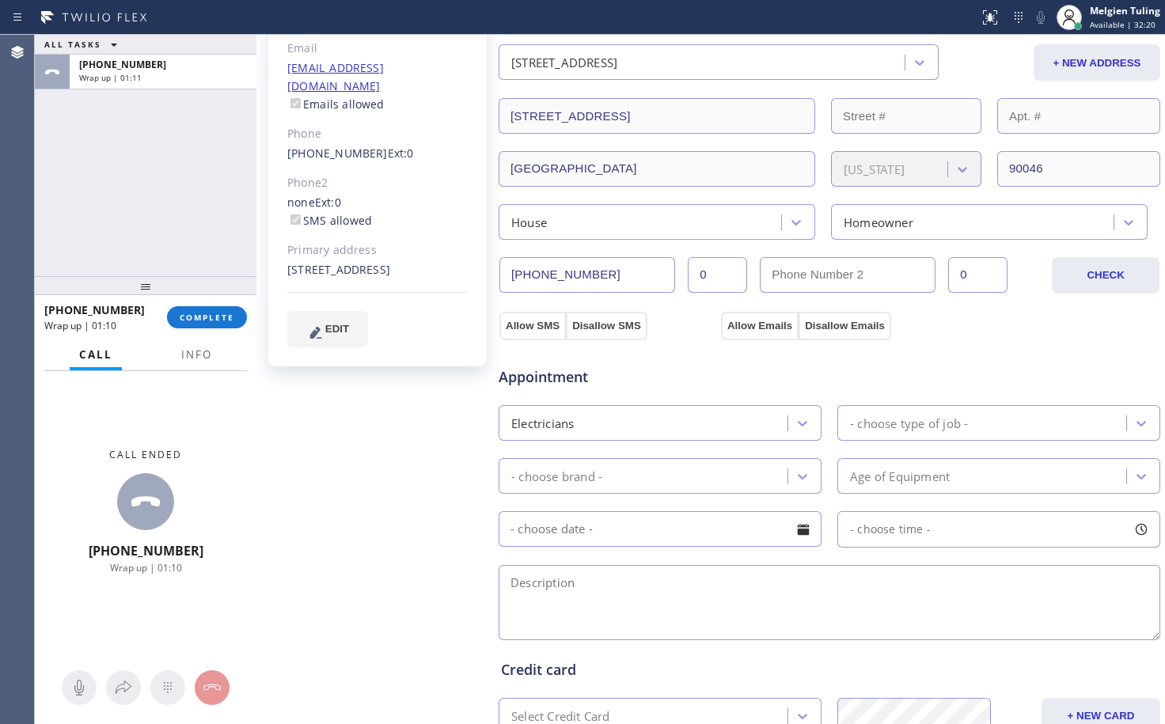
checkbox input "true"
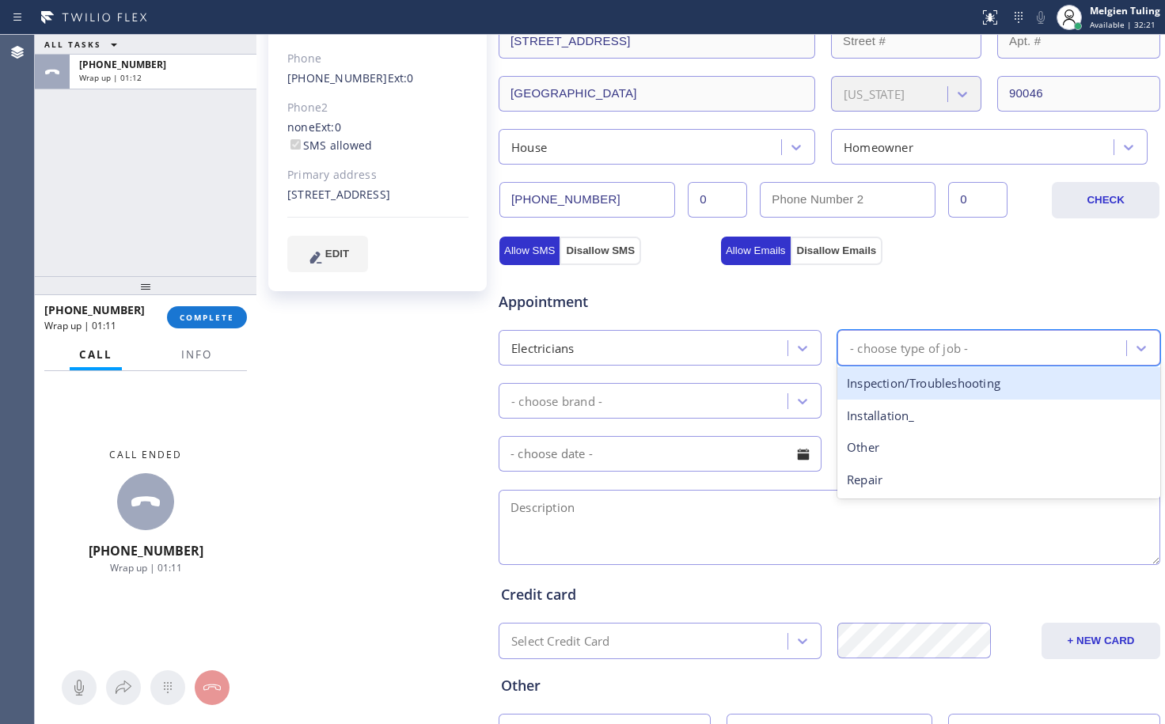
click at [873, 344] on div "- choose type of job -" at bounding box center [909, 348] width 118 height 18
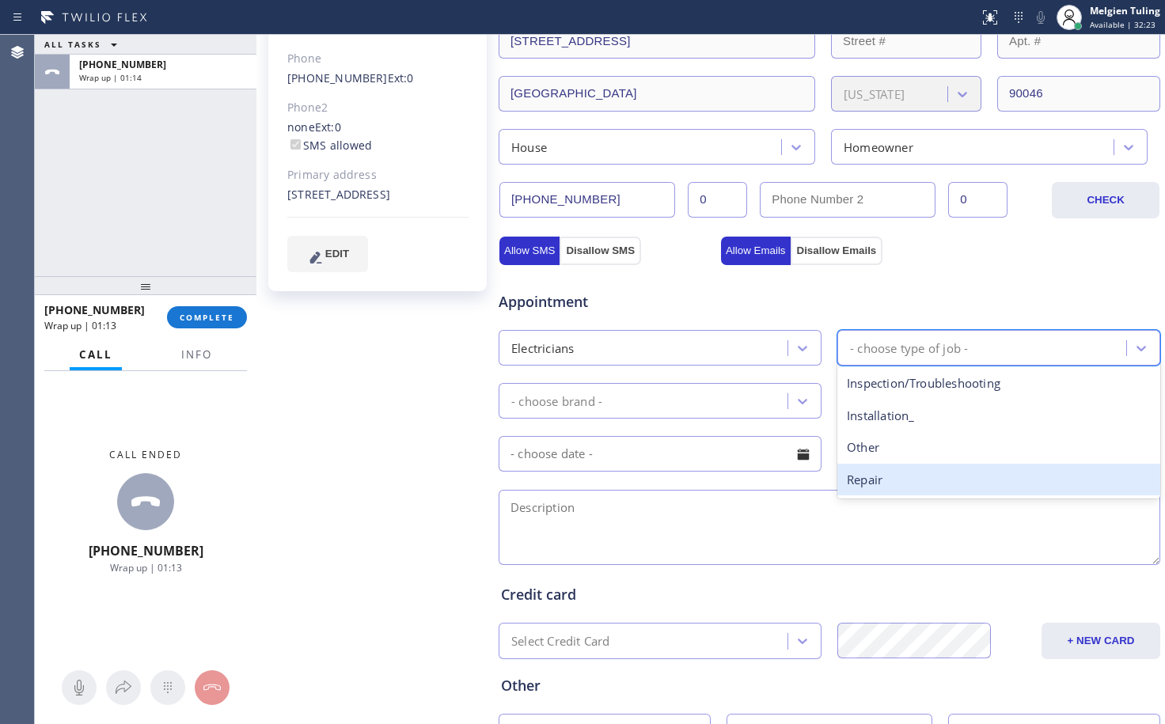
click at [852, 481] on div "Repair" at bounding box center [998, 480] width 323 height 32
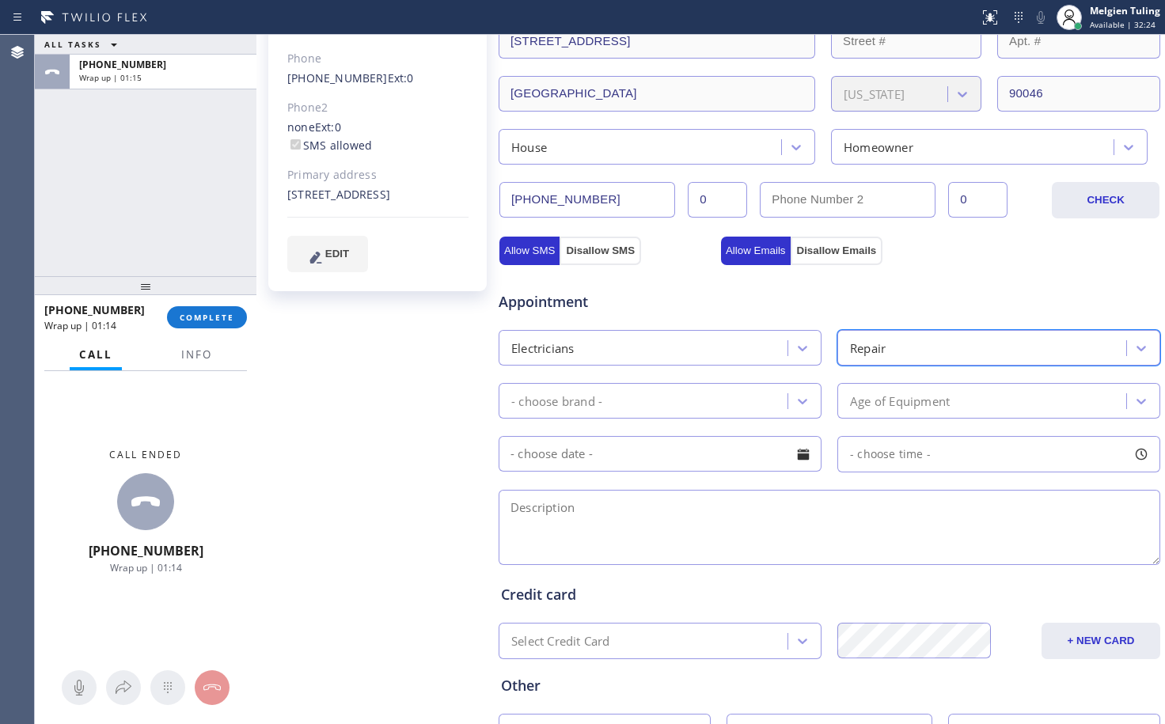
click at [750, 396] on div "- choose brand -" at bounding box center [645, 401] width 284 height 28
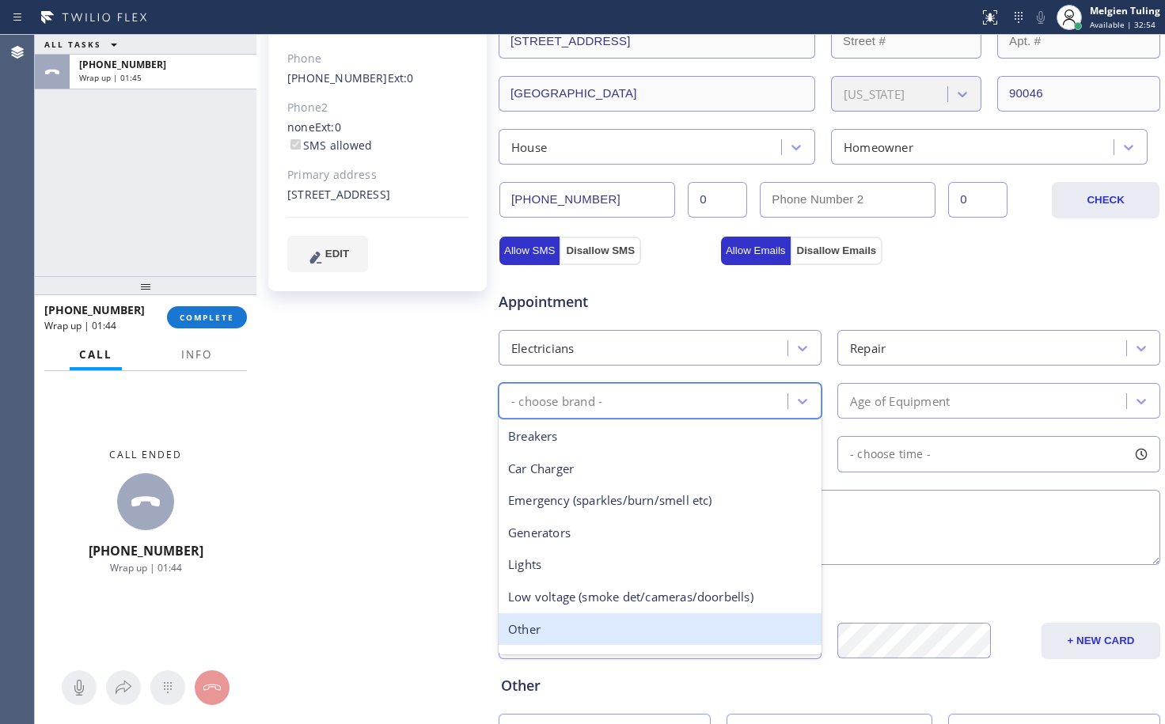
click at [594, 629] on div "Other" at bounding box center [660, 629] width 323 height 32
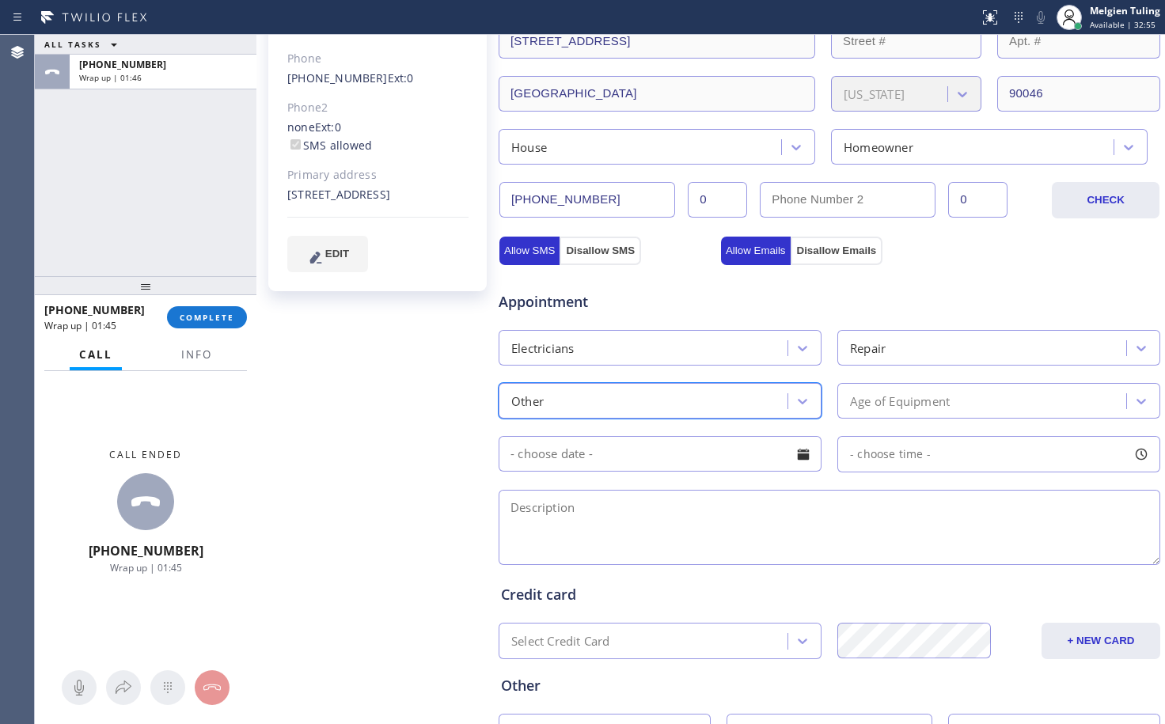
click at [864, 406] on div "Age of Equipment" at bounding box center [900, 401] width 100 height 18
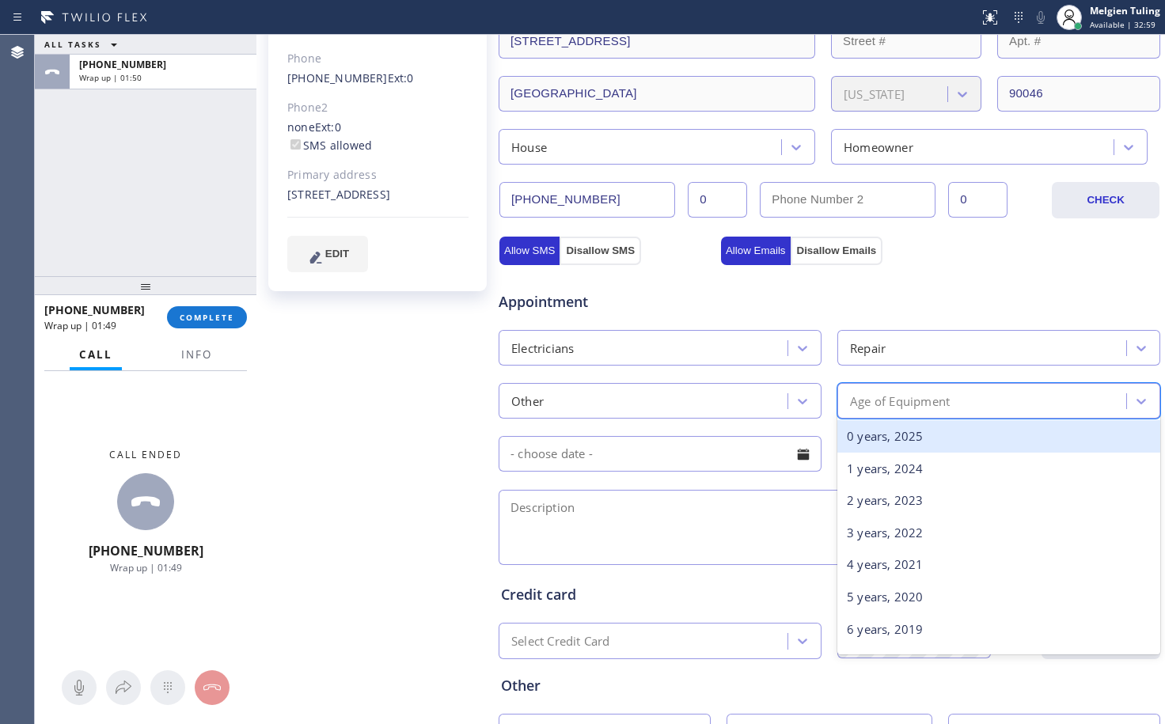
click at [872, 441] on div "0 years, 2025" at bounding box center [998, 436] width 323 height 32
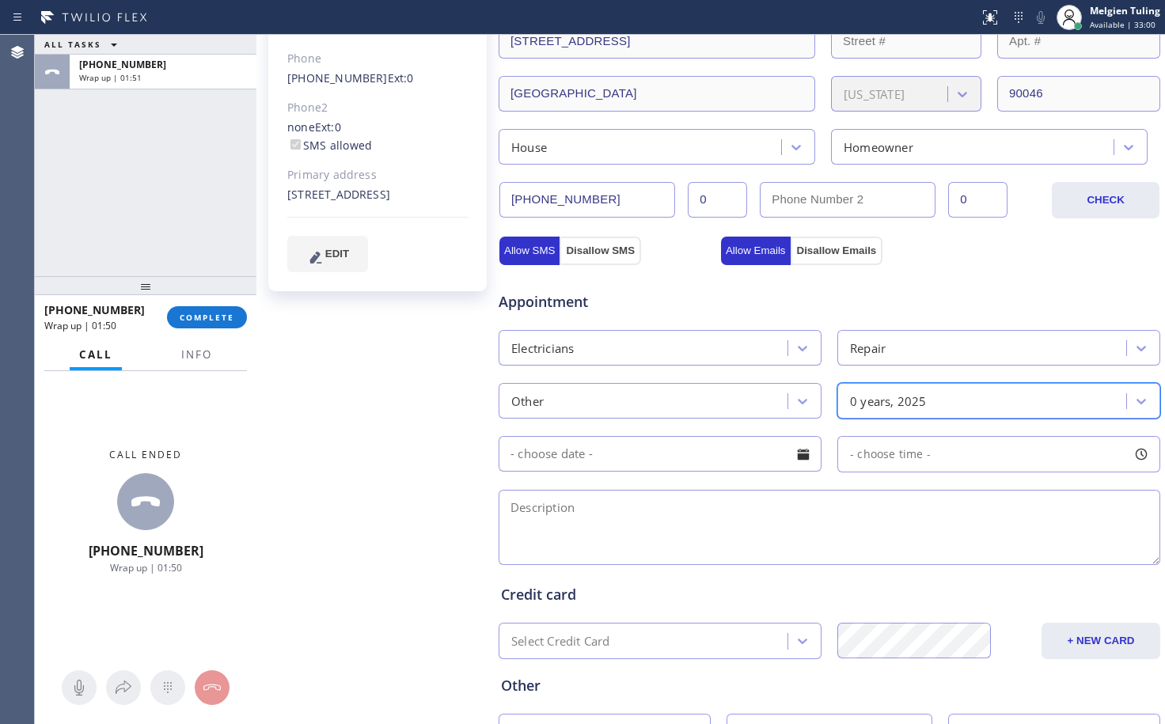
click at [658, 450] on input "text" at bounding box center [660, 454] width 323 height 36
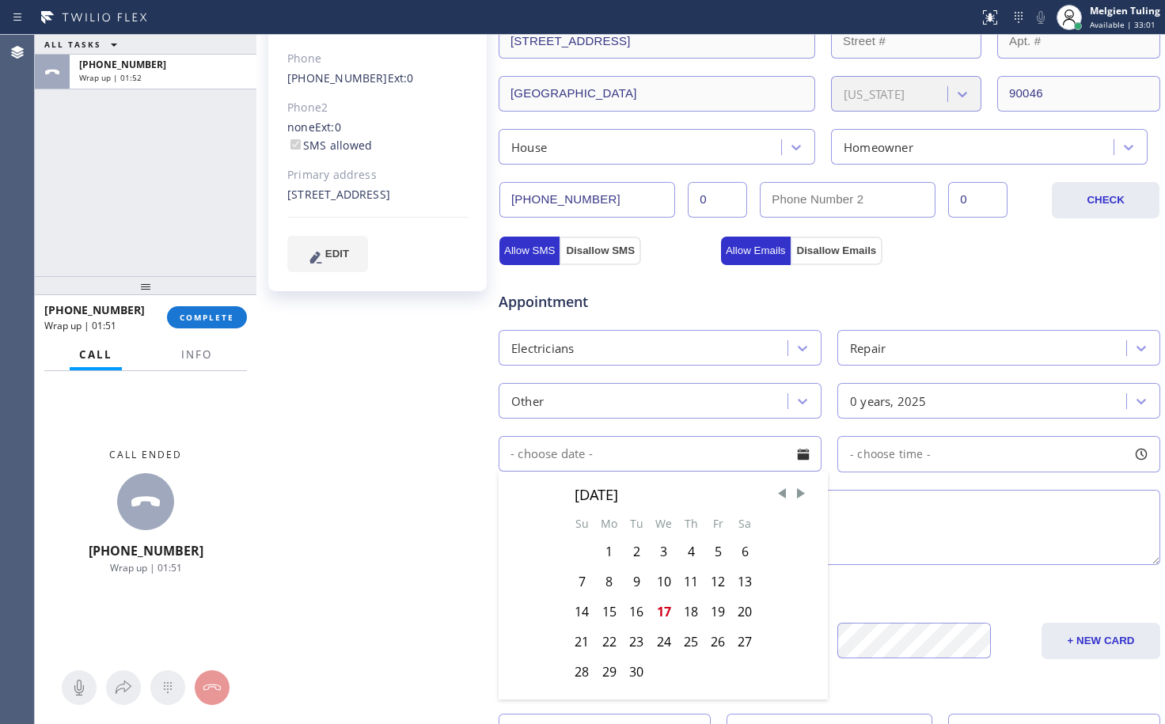
click at [920, 520] on textarea at bounding box center [830, 527] width 662 height 75
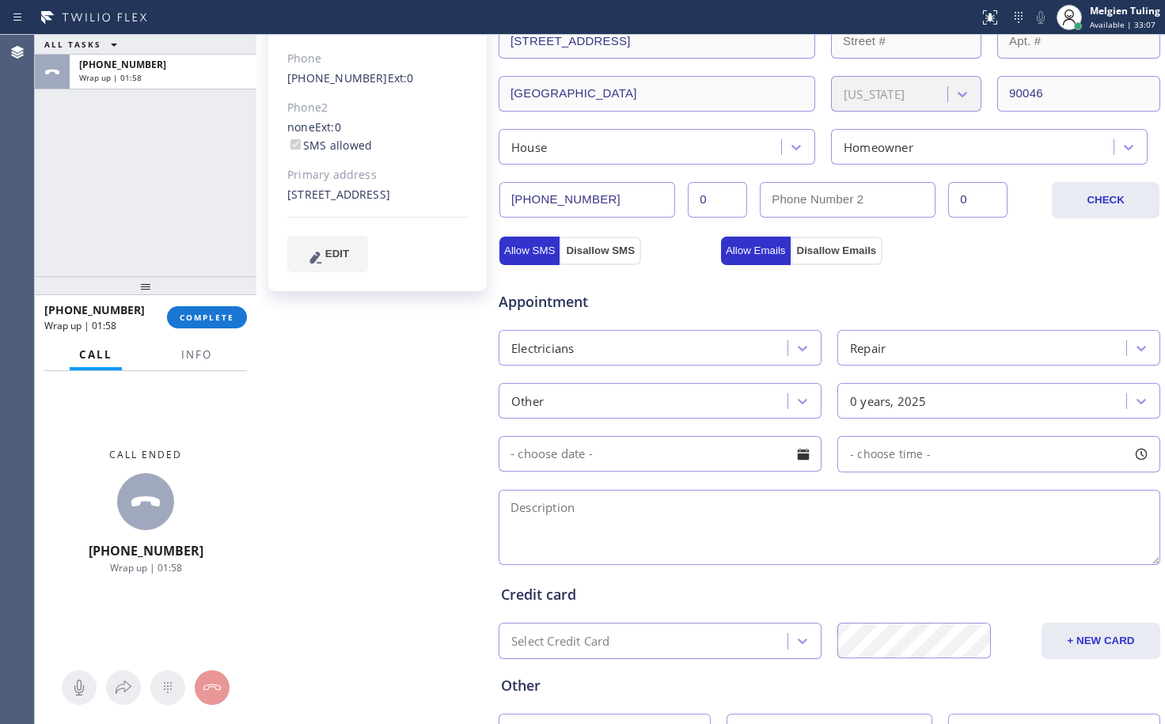
click at [577, 516] on textarea at bounding box center [830, 527] width 662 height 75
paste textarea "cx needs elecrical review and want to fix it/2 wires of one of the breakers and…"
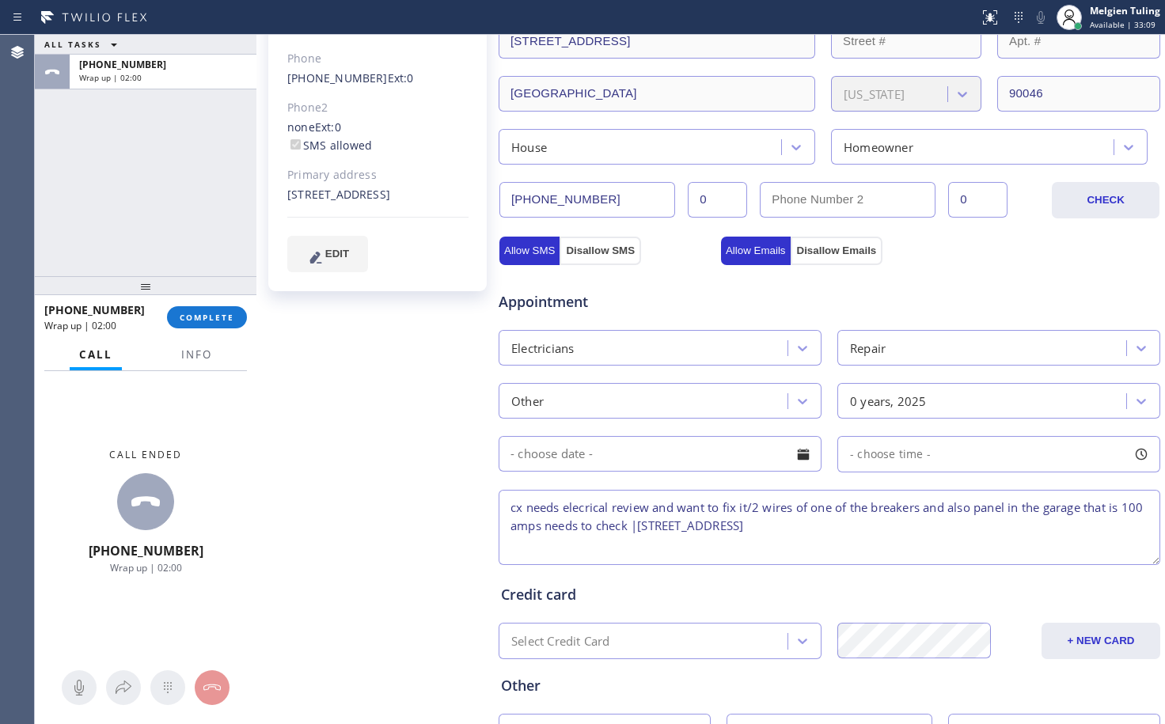
click at [590, 506] on textarea "cx needs elecrical review and want to fix it/2 wires of one of the breakers and…" at bounding box center [830, 527] width 662 height 75
click at [661, 524] on textarea "cx needs electrical review and want to fix it/2 wires of one of the breakers an…" at bounding box center [830, 527] width 662 height 75
click at [194, 351] on span "Info" at bounding box center [196, 354] width 31 height 14
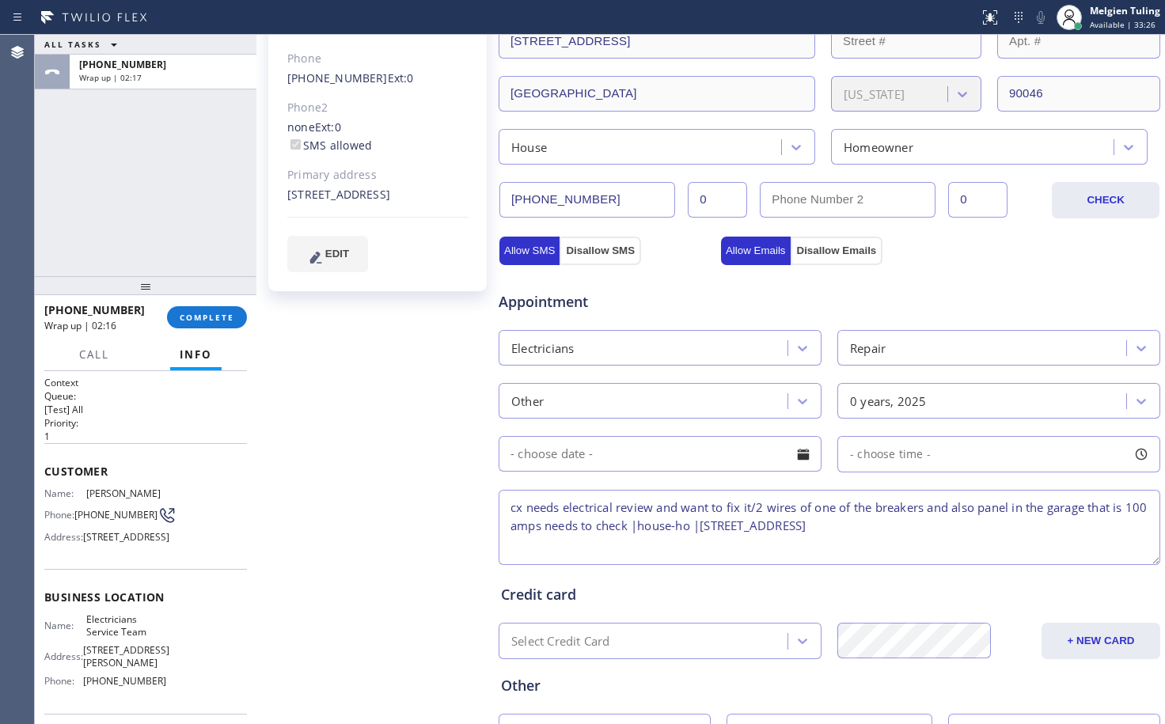
scroll to position [157, 0]
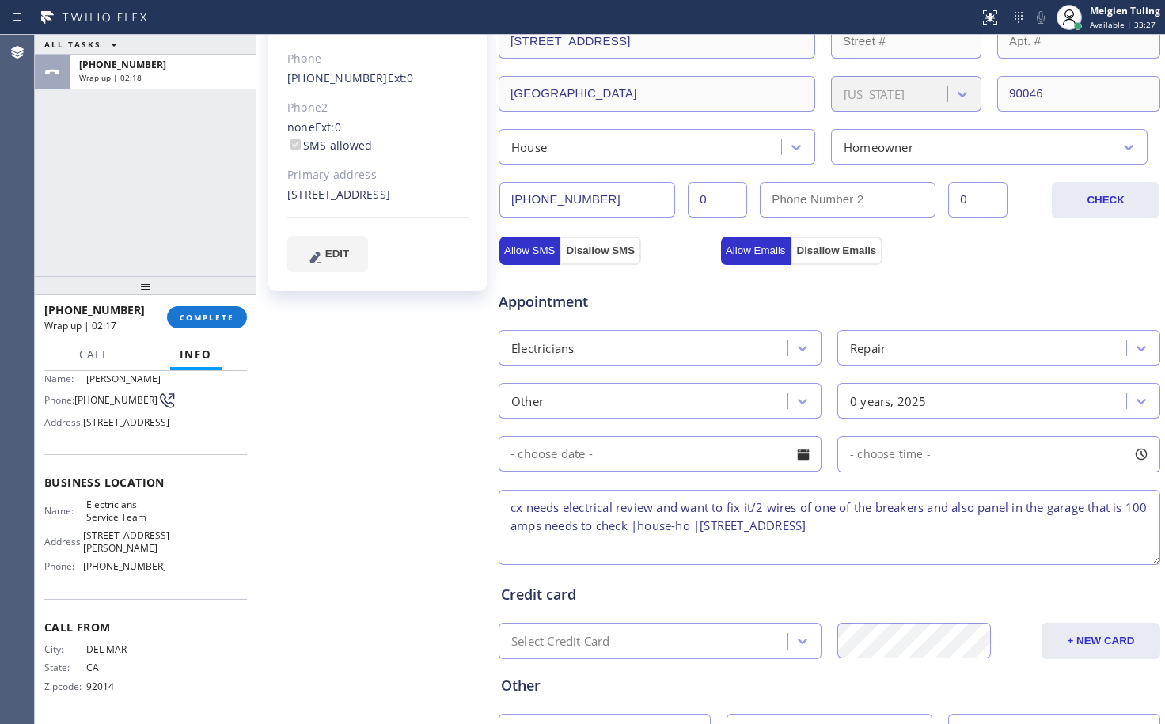
click at [102, 516] on span "Electricians Service Team" at bounding box center [125, 511] width 79 height 25
copy span "Electricians Service Team"
click at [727, 524] on textarea "cx needs electrical review and want to fix it/2 wires of one of the breakers an…" at bounding box center [830, 527] width 662 height 75
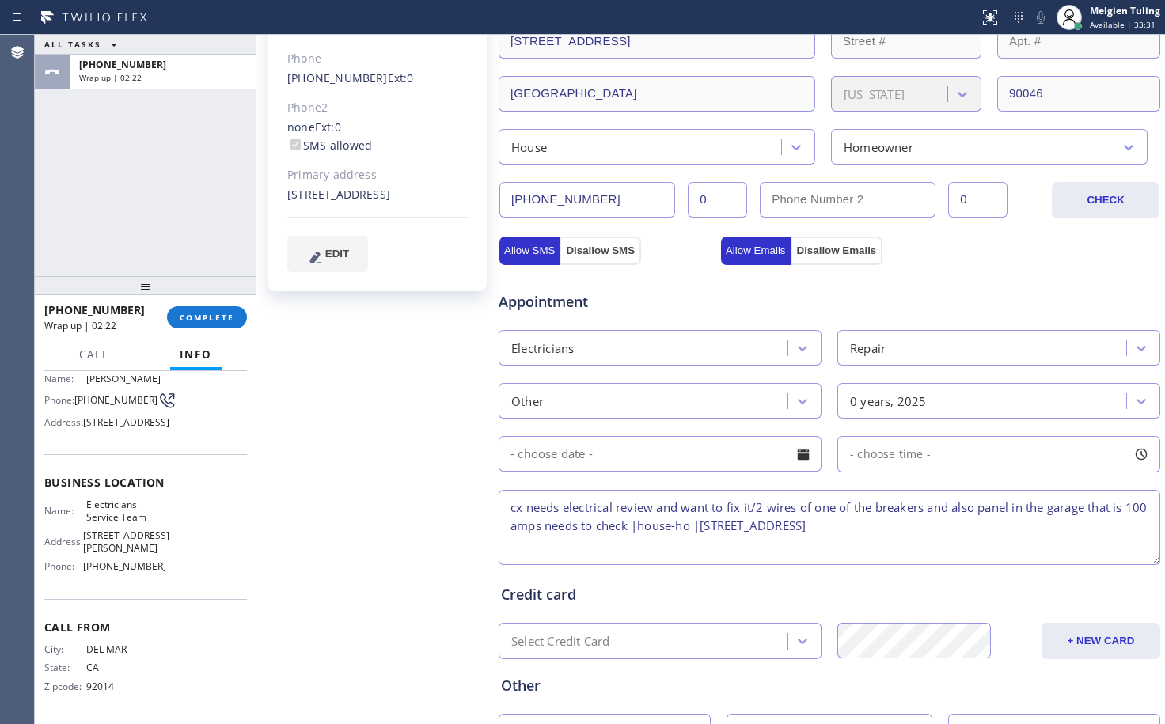
paste textarea "Electricians Service Team"
click at [511, 544] on textarea "cx needs electrical review and want to fix it/2 wires of one of the breakers an…" at bounding box center [830, 527] width 662 height 75
click at [722, 547] on textarea "cx needs electrical review and want to fix it/2 wires of one of the breakers an…" at bounding box center [830, 527] width 662 height 75
click at [582, 540] on textarea "cx needs electrical review and want to fix it/2 wires of one of the breakers an…" at bounding box center [830, 527] width 662 height 75
click at [627, 540] on textarea "cx needs electrical review and want to fix it/2 wires of one of the breakers an…" at bounding box center [830, 527] width 662 height 75
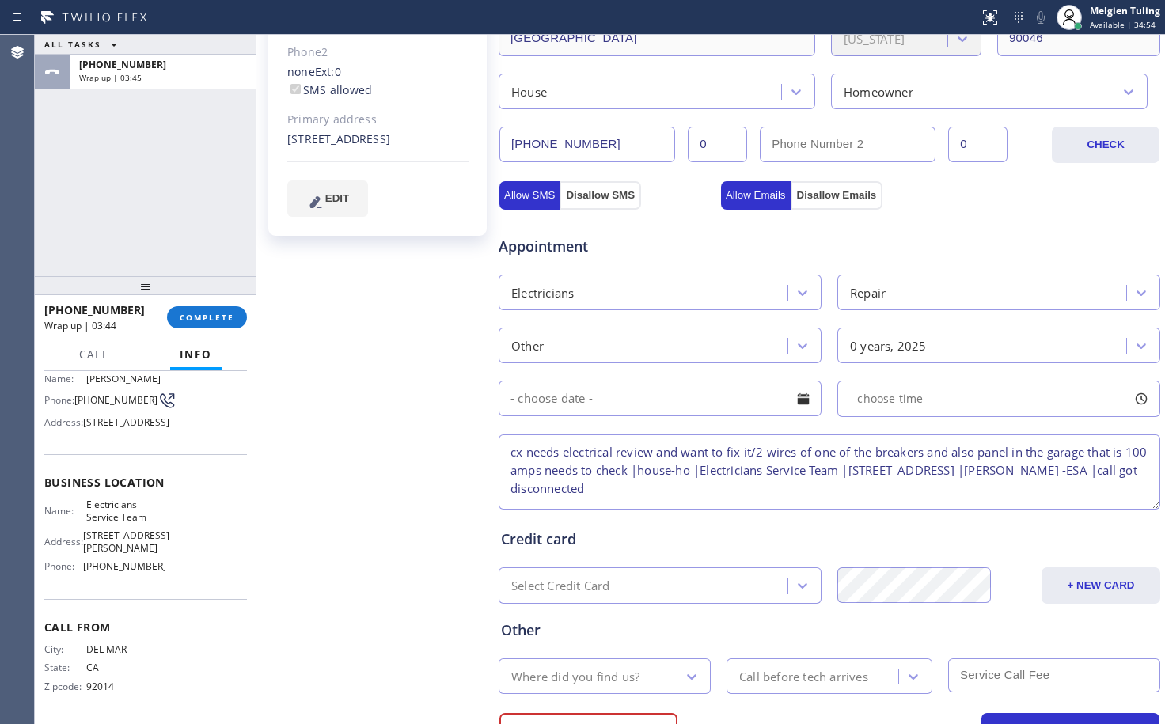
scroll to position [396, 0]
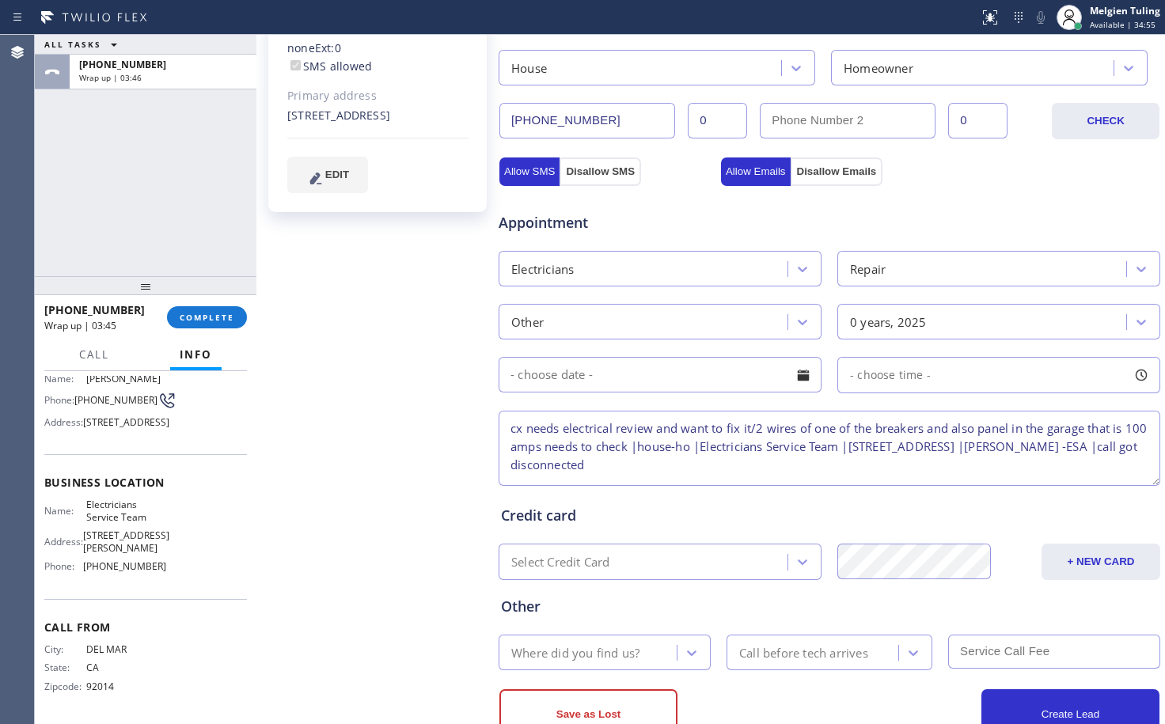
type textarea "cx needs electrical review and want to fix it/2 wires of one of the breakers an…"
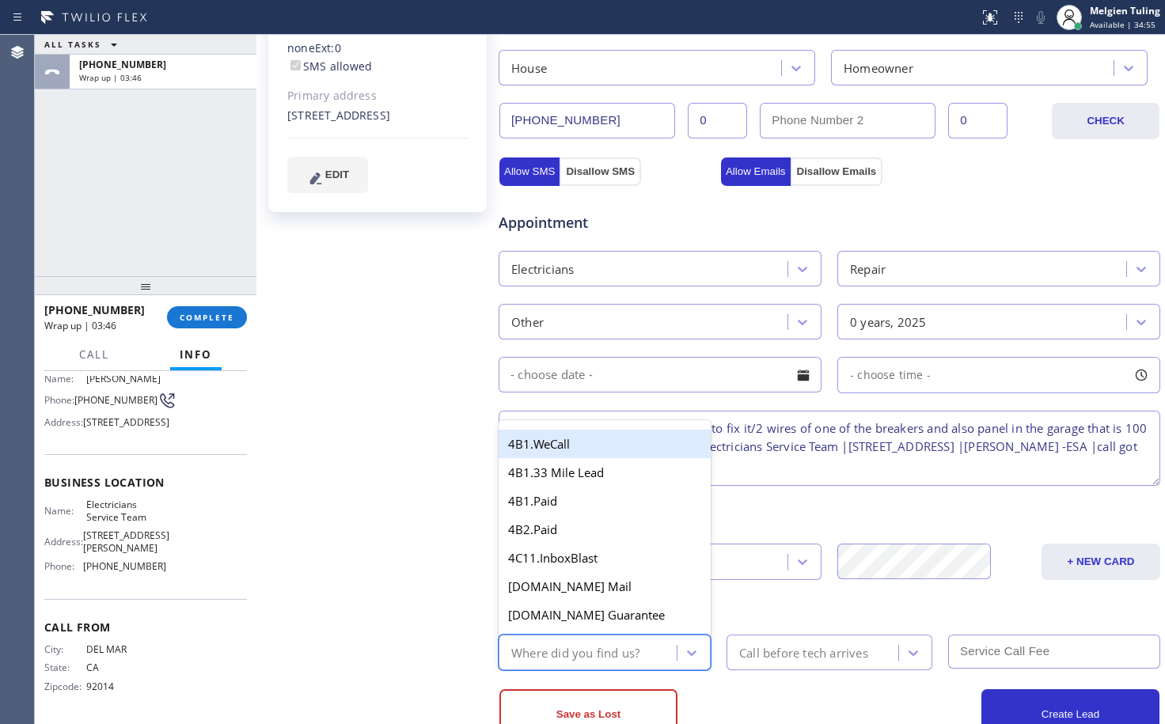
click at [617, 660] on div "Where did you find us?" at bounding box center [575, 652] width 128 height 18
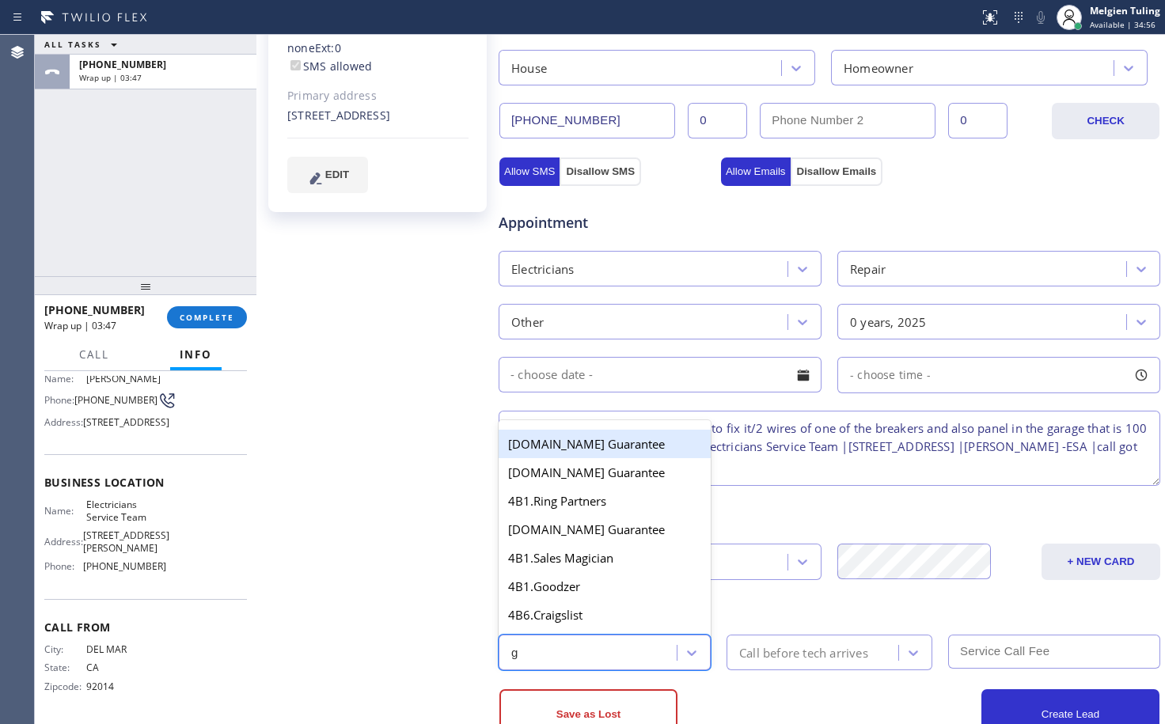
type input "go"
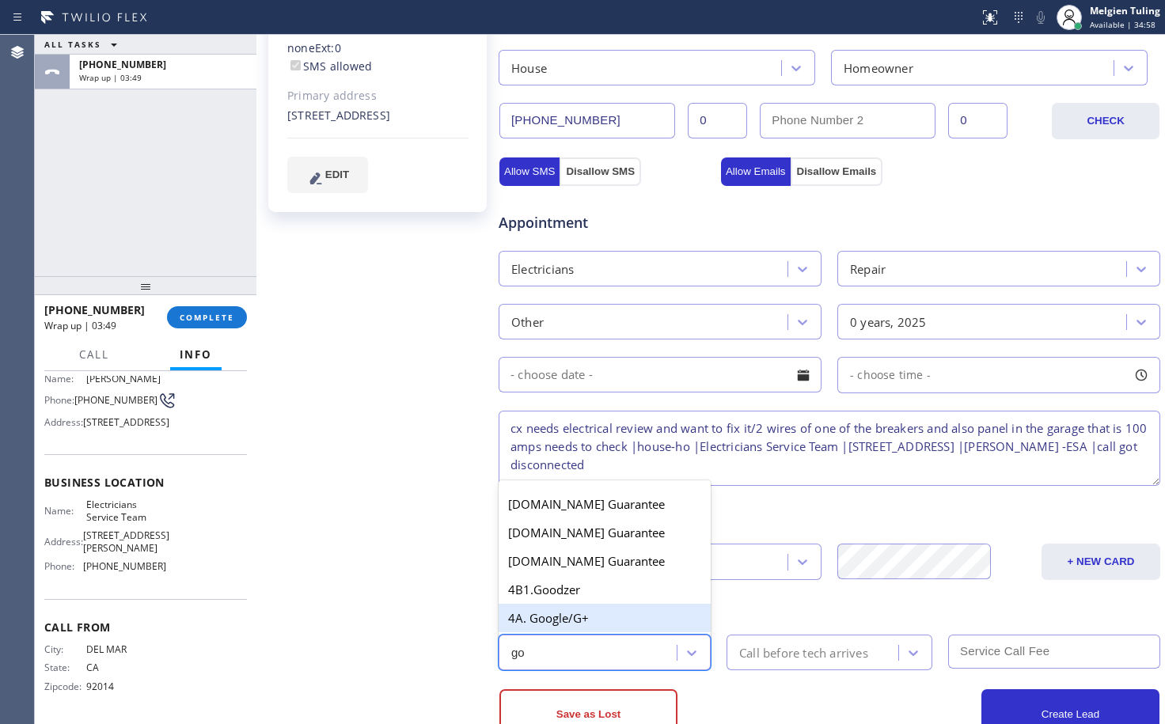
click at [577, 609] on div "4A. Google/G+" at bounding box center [605, 618] width 212 height 28
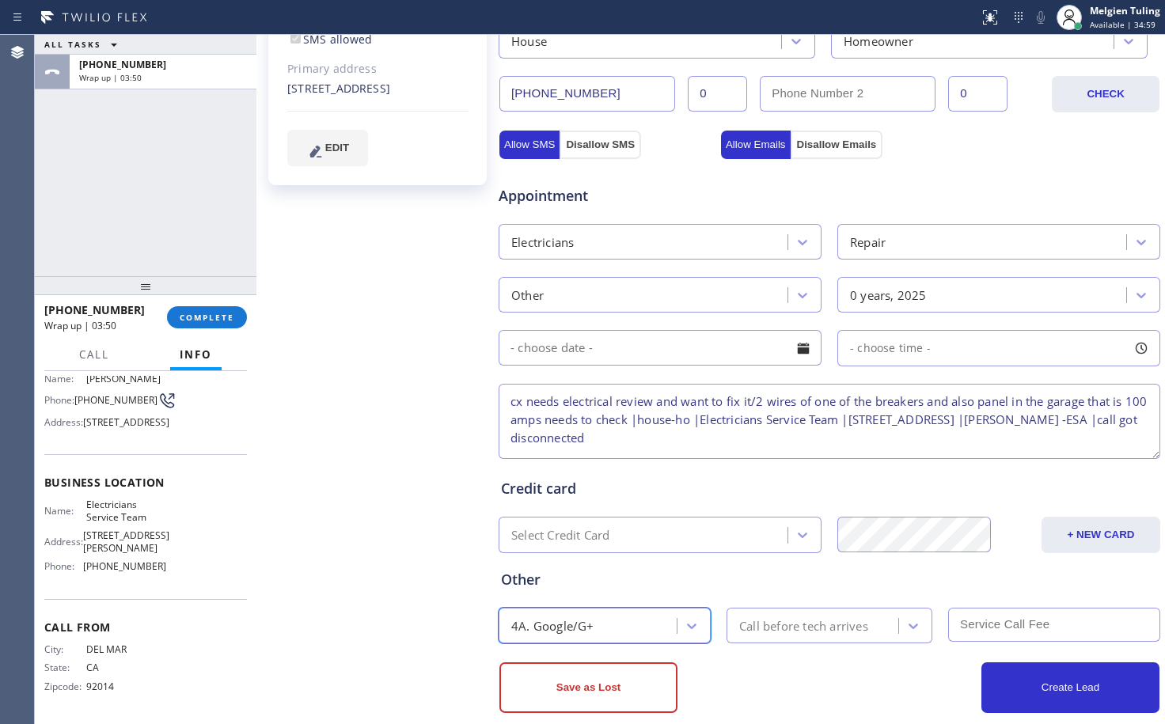
scroll to position [447, 0]
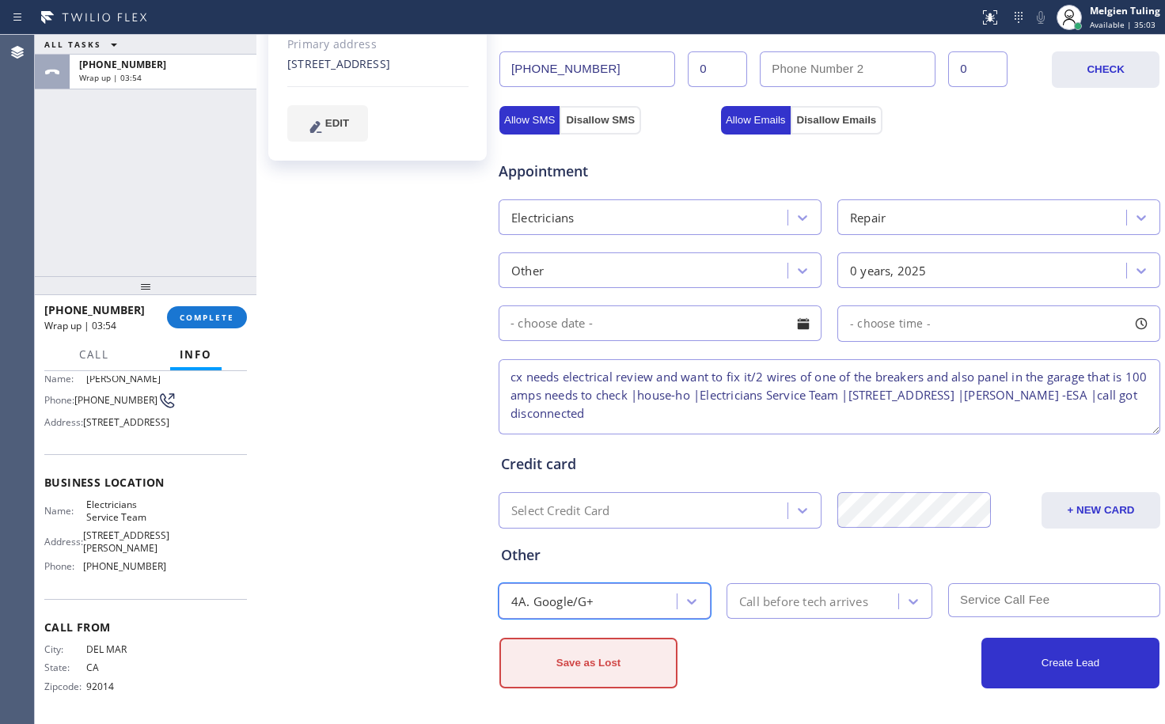
click at [554, 673] on button "Save as Lost" at bounding box center [588, 663] width 178 height 51
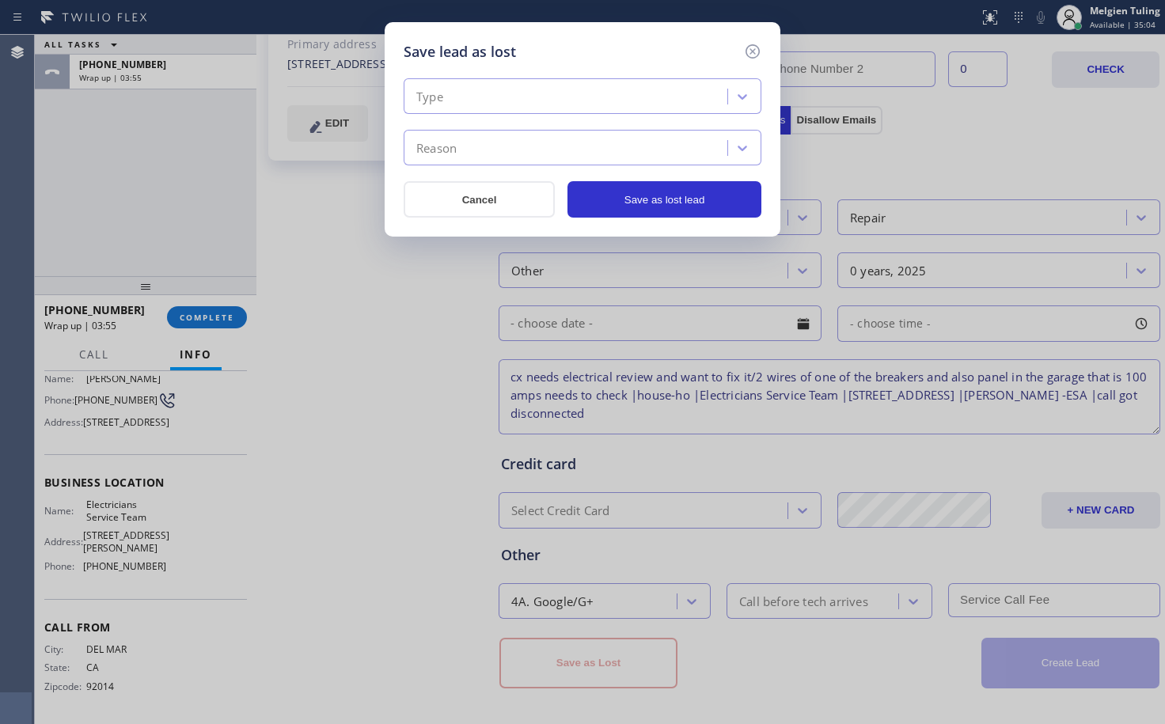
click at [508, 94] on div "Type" at bounding box center [567, 97] width 319 height 28
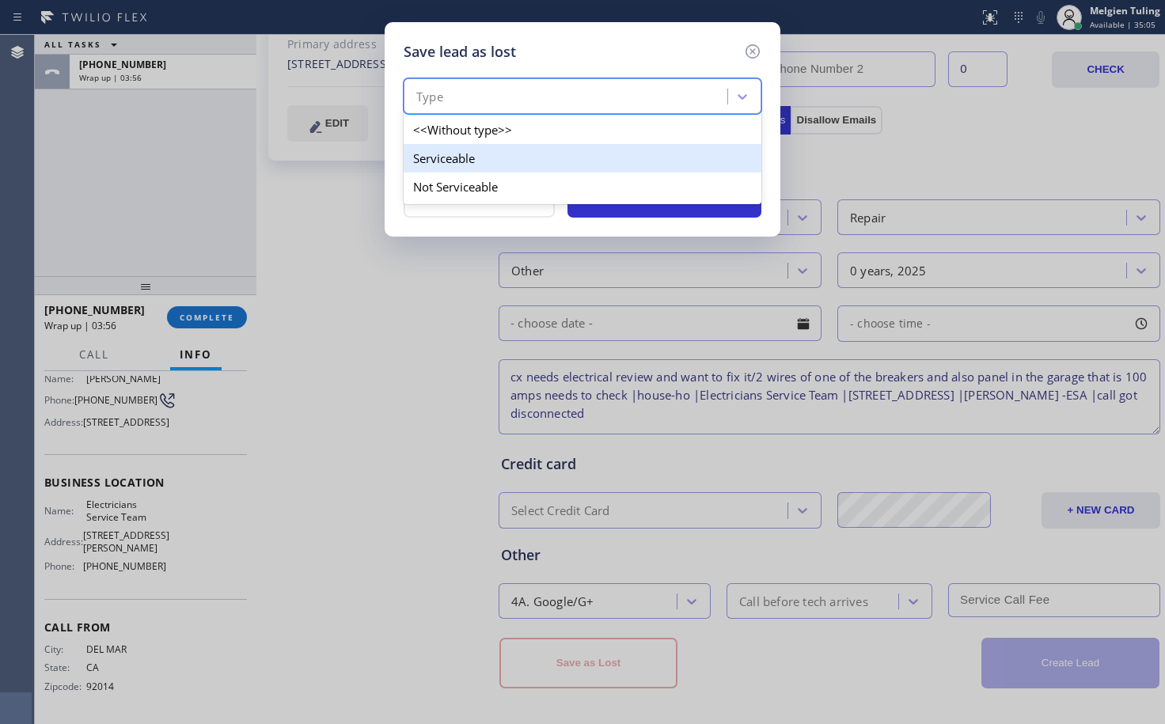
click at [442, 156] on div "Serviceable" at bounding box center [583, 158] width 358 height 28
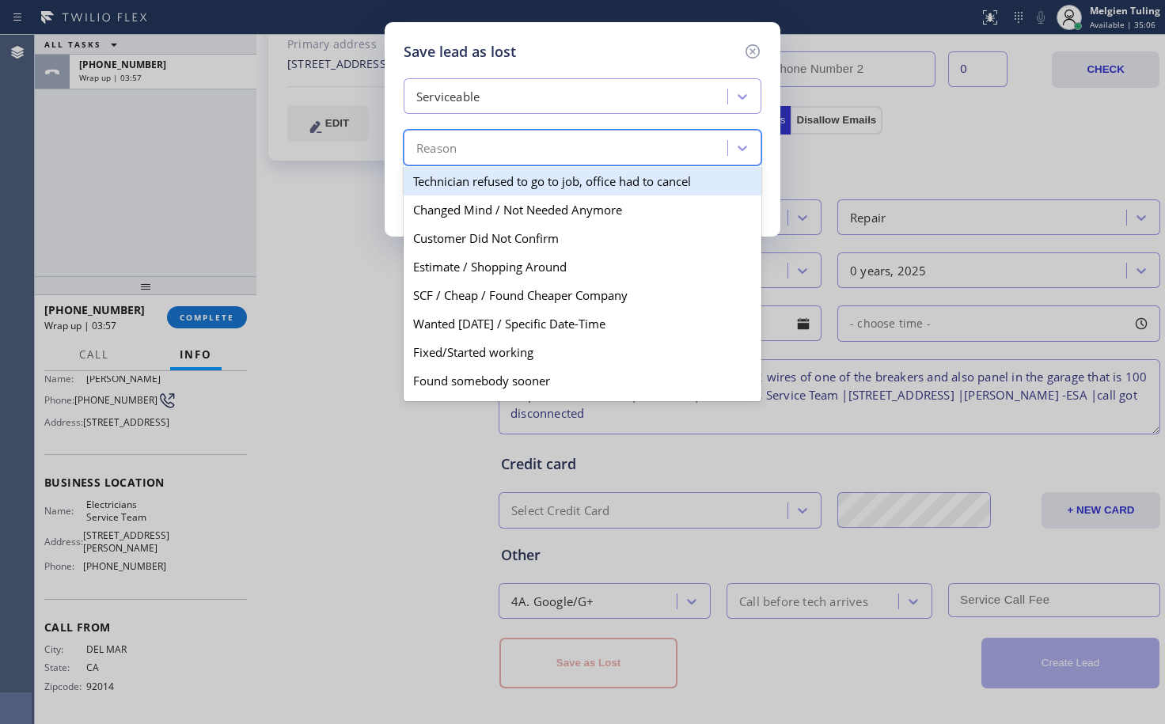
click at [440, 142] on div "Reason" at bounding box center [436, 148] width 40 height 18
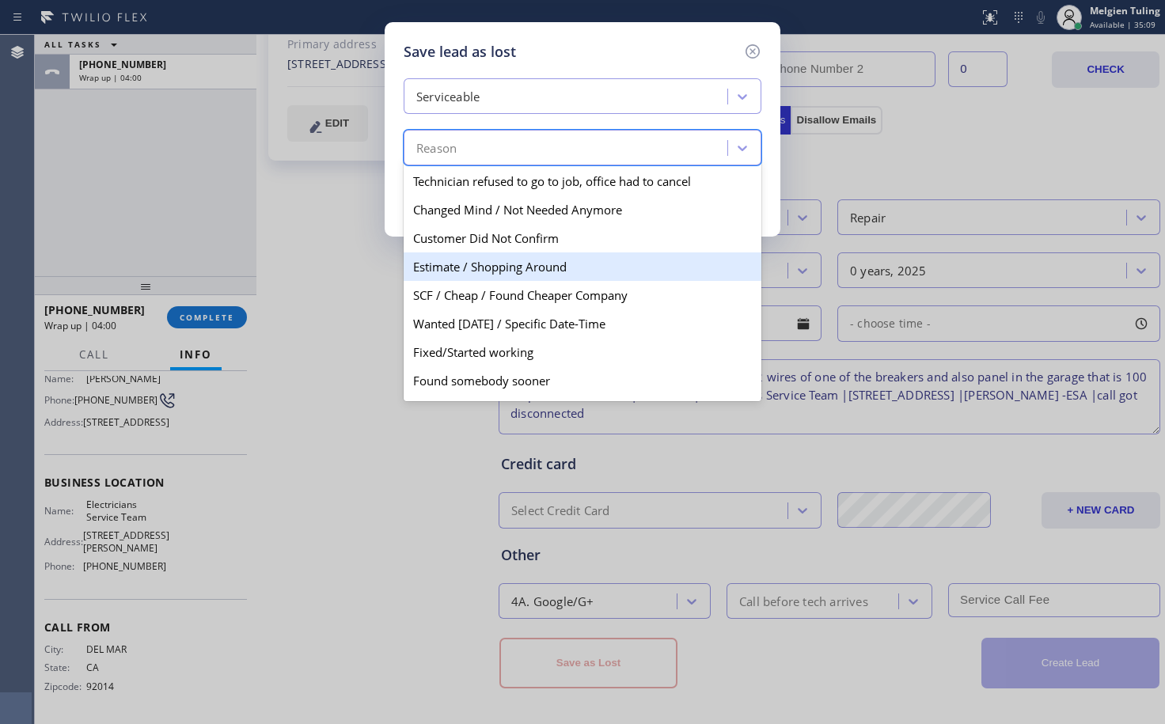
click at [448, 265] on div "Estimate / Shopping Around" at bounding box center [583, 266] width 358 height 28
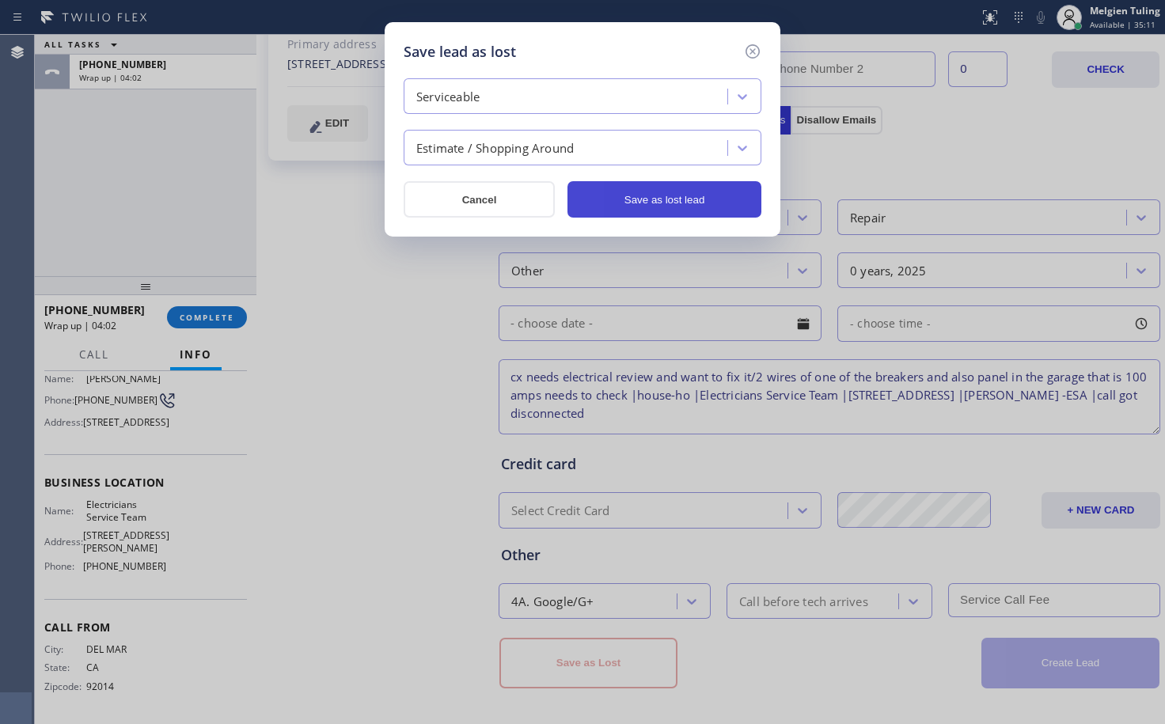
click at [648, 199] on button "Save as lost lead" at bounding box center [664, 199] width 194 height 36
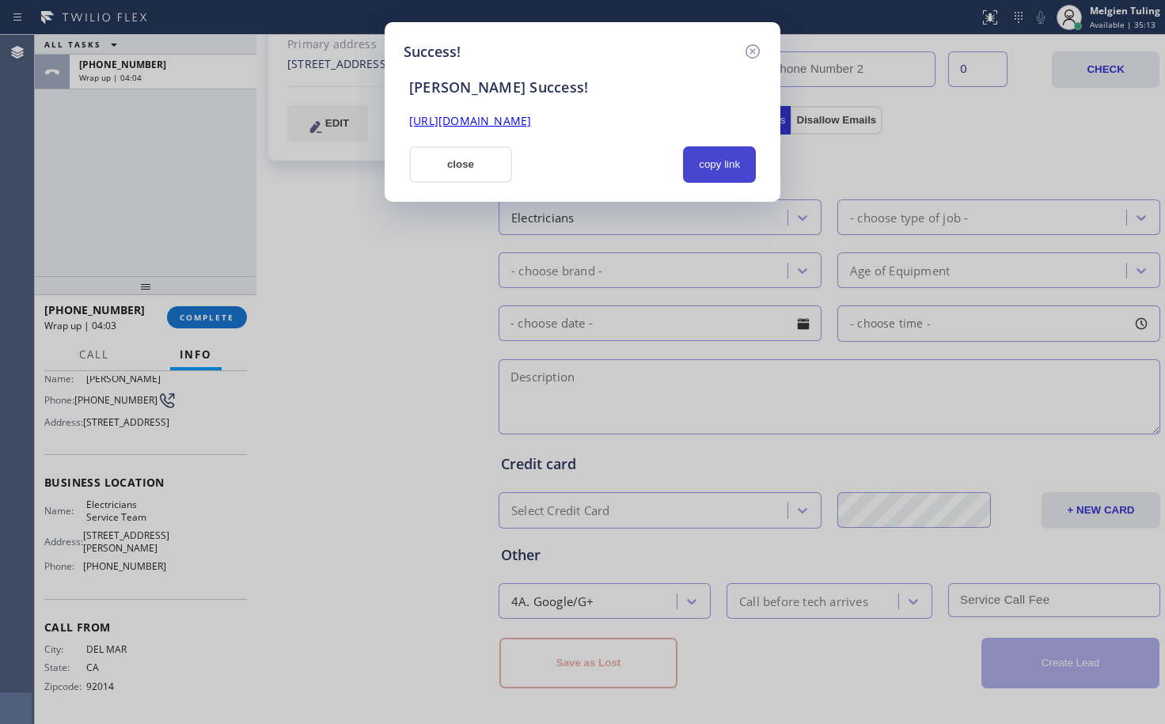
click at [729, 167] on button "copy link" at bounding box center [719, 164] width 73 height 36
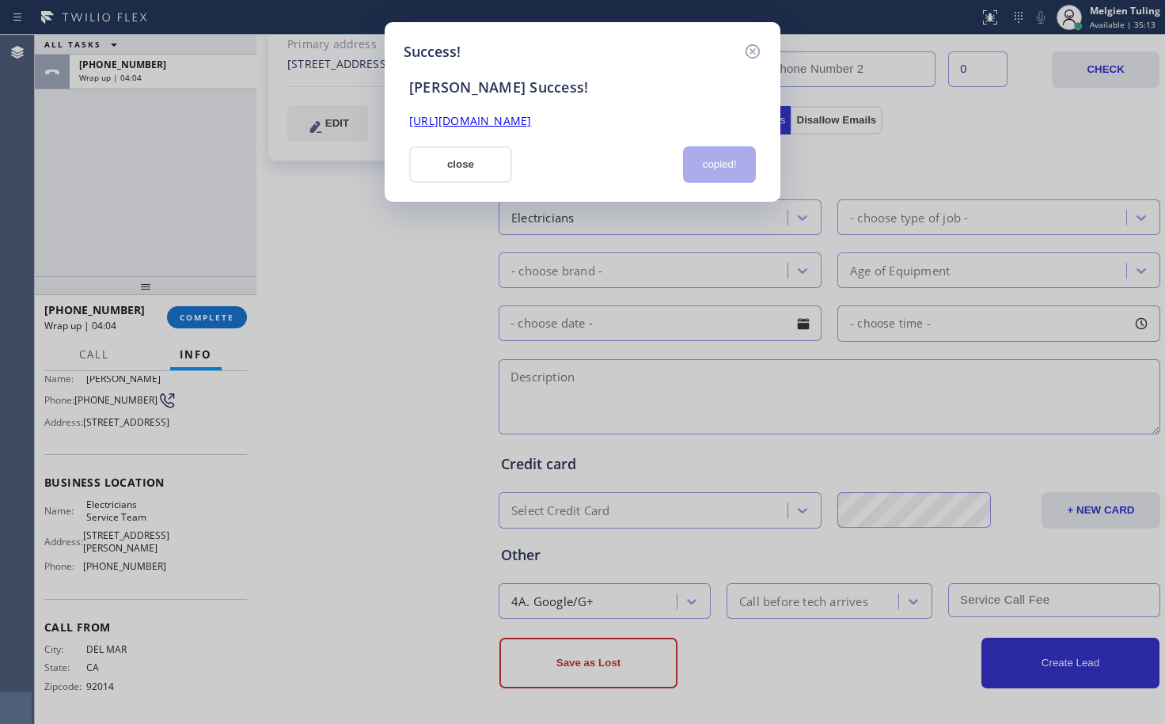
click at [531, 119] on link "[URL][DOMAIN_NAME]" at bounding box center [470, 120] width 122 height 15
click at [464, 159] on button "close" at bounding box center [460, 164] width 103 height 36
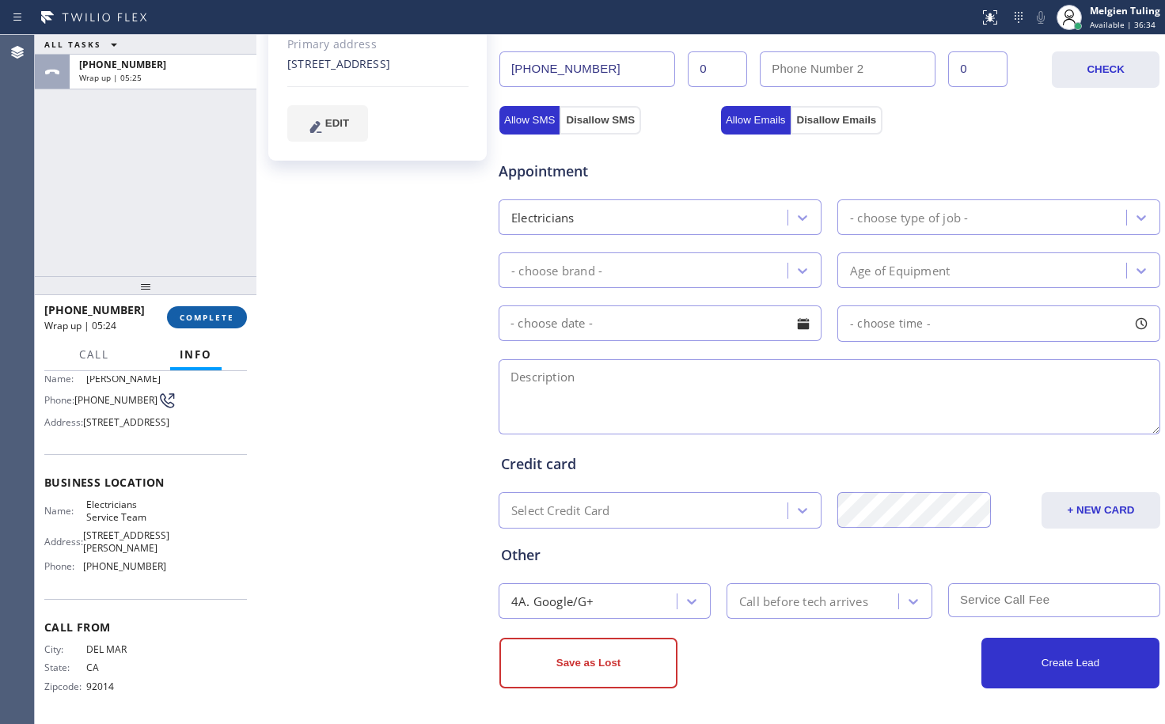
click at [206, 312] on span "COMPLETE" at bounding box center [207, 317] width 55 height 11
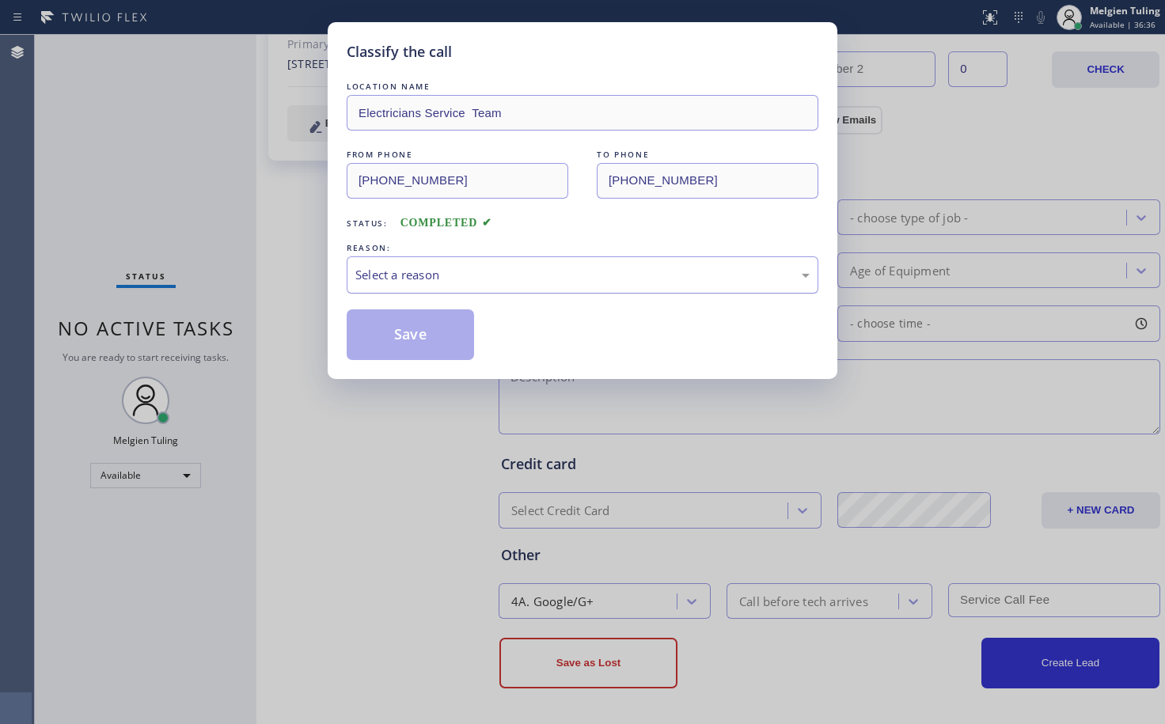
click at [445, 279] on div "Select a reason" at bounding box center [582, 275] width 454 height 18
click at [404, 337] on button "Save" at bounding box center [410, 334] width 127 height 51
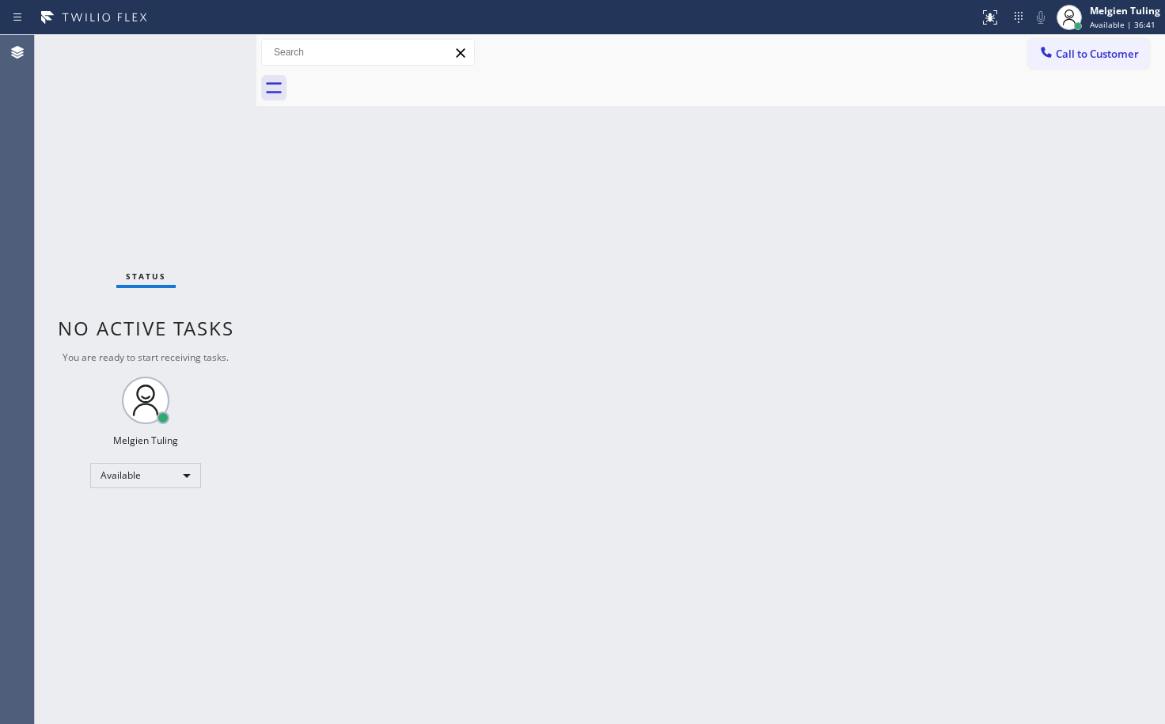
click at [500, 319] on div "Back to Dashboard Change Sender ID Customers Technicians Select a contact Outbo…" at bounding box center [710, 379] width 908 height 689
click at [742, 251] on div "Back to Dashboard Change Sender ID Customers Technicians Select a contact Outbo…" at bounding box center [710, 379] width 908 height 689
click at [471, 294] on div "Back to Dashboard Change Sender ID Customers Technicians Select a contact Outbo…" at bounding box center [710, 379] width 908 height 689
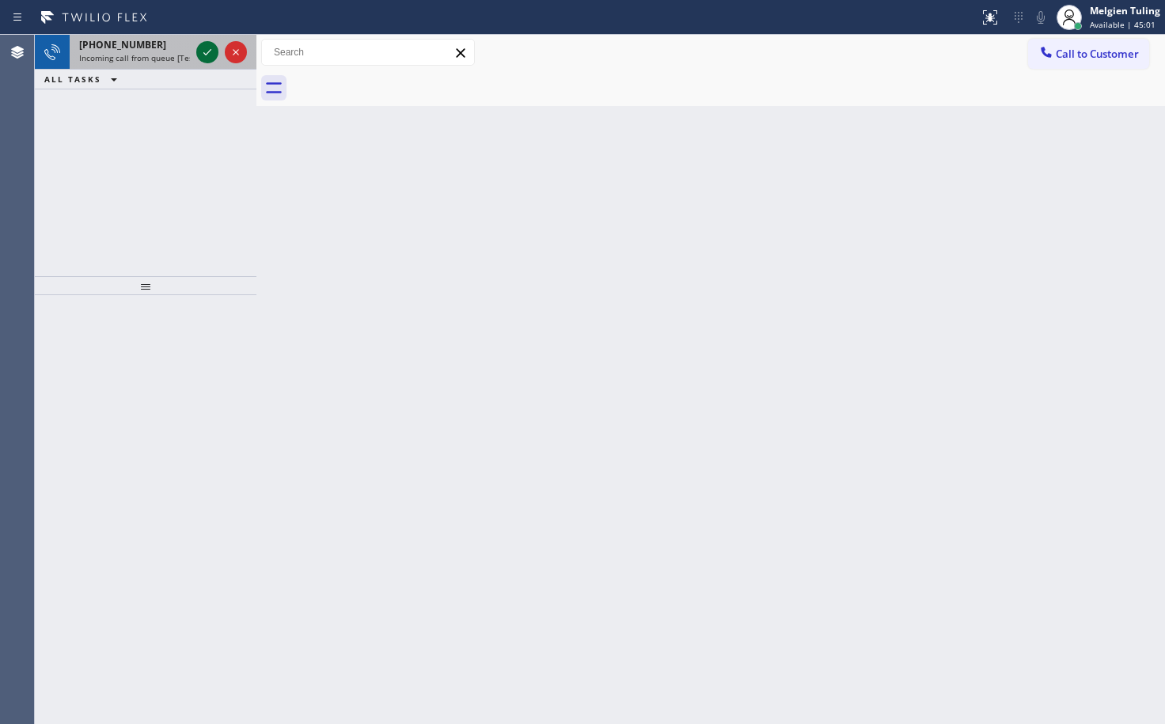
click at [201, 51] on icon at bounding box center [207, 52] width 19 height 19
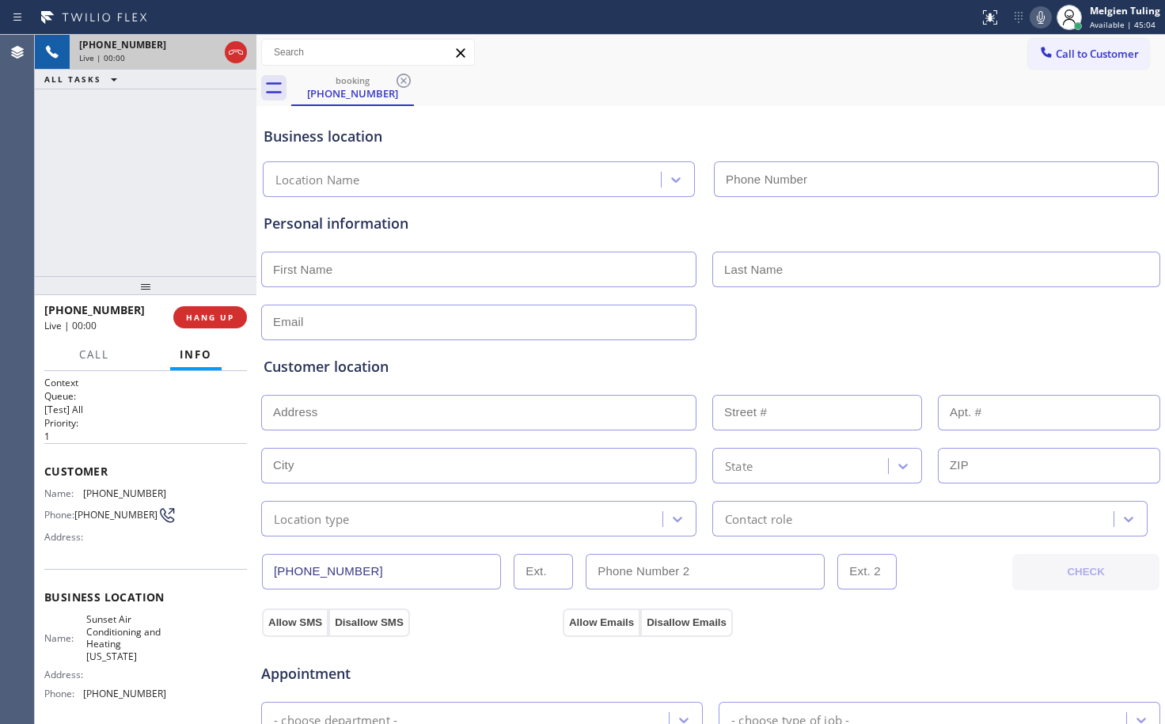
type input "[PHONE_NUMBER]"
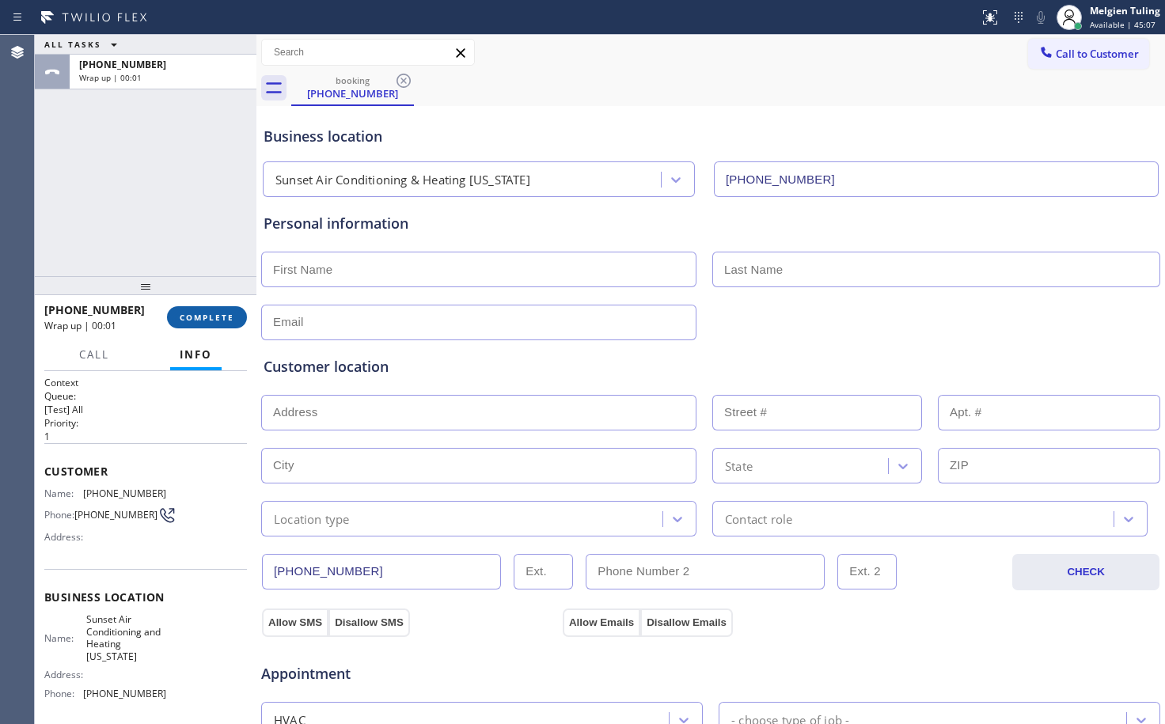
click at [210, 320] on span "COMPLETE" at bounding box center [207, 317] width 55 height 11
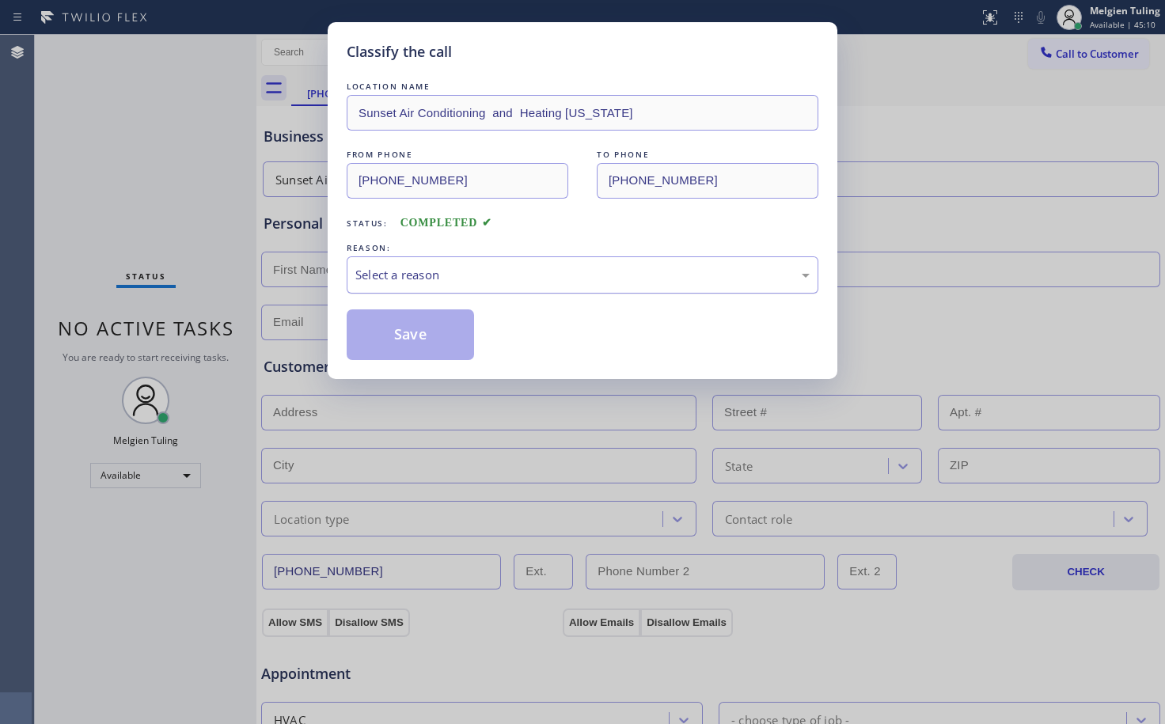
click at [381, 270] on div "Select a reason" at bounding box center [582, 275] width 454 height 18
click at [378, 337] on button "Save" at bounding box center [410, 334] width 127 height 51
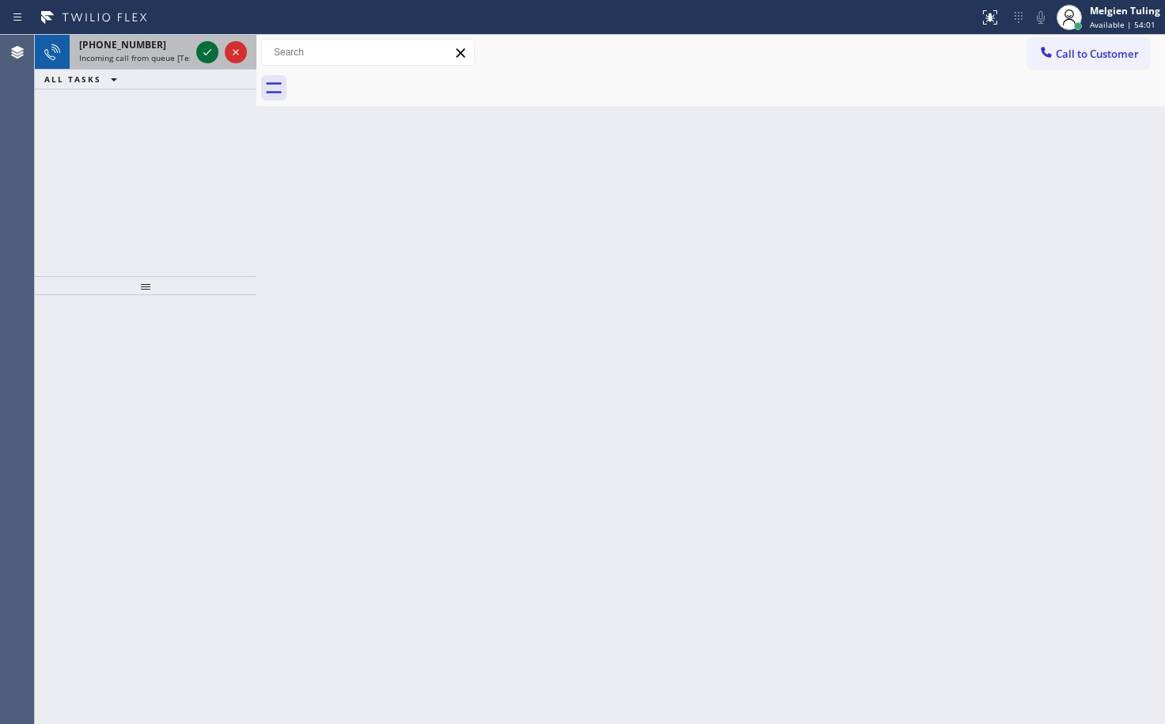
click at [216, 51] on icon at bounding box center [207, 52] width 19 height 19
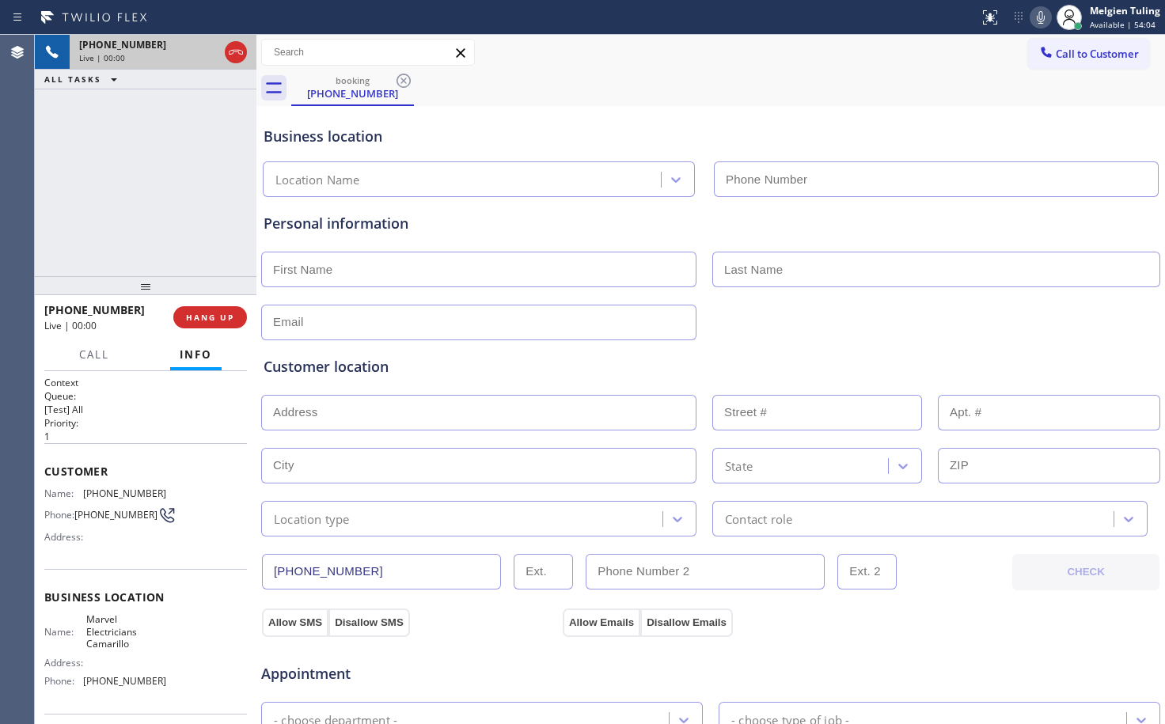
type input "[PHONE_NUMBER]"
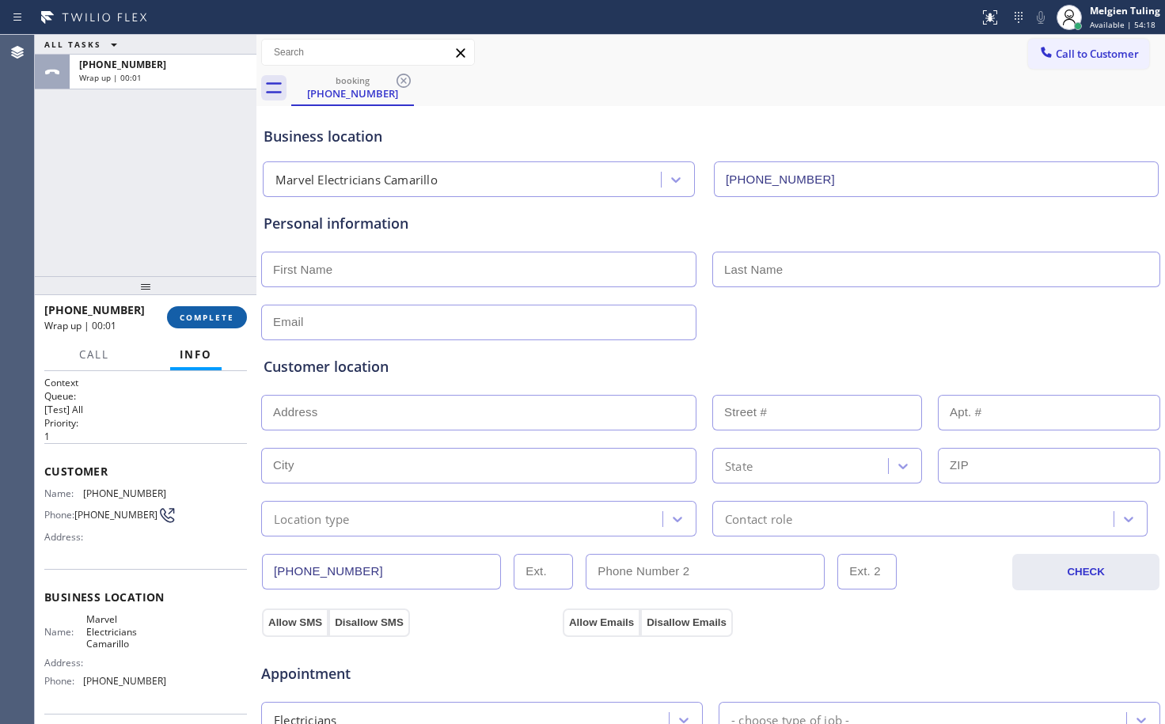
click at [192, 318] on span "COMPLETE" at bounding box center [207, 317] width 55 height 11
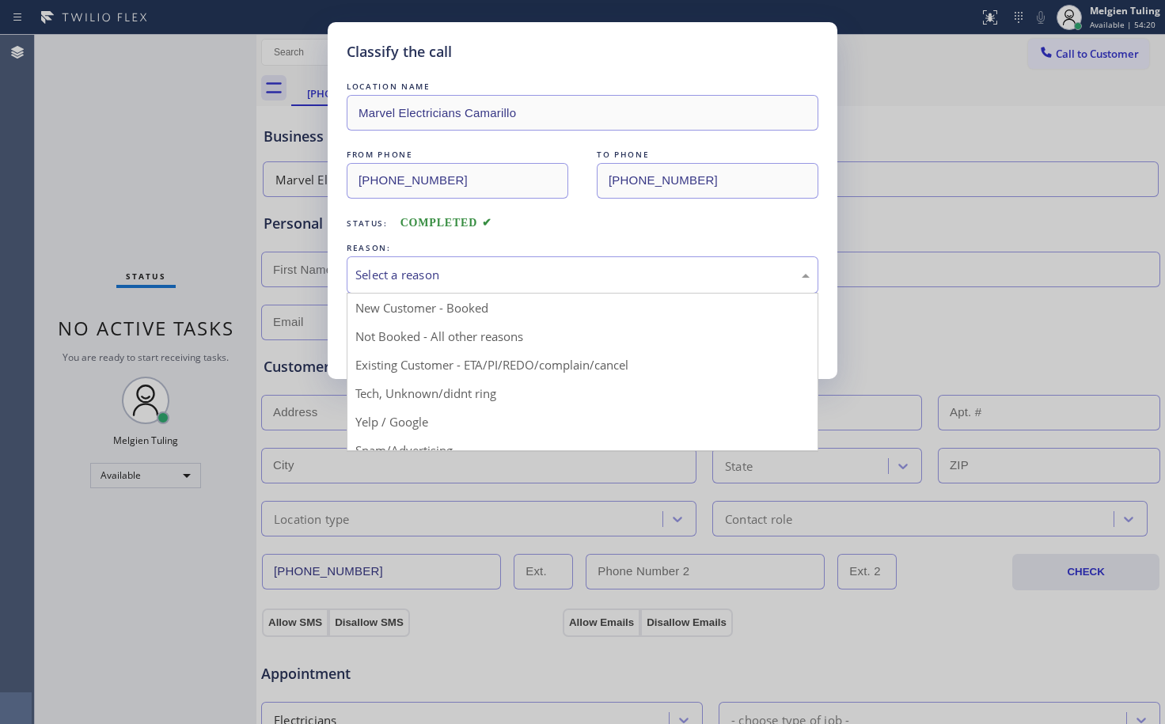
click at [368, 273] on div "Select a reason" at bounding box center [582, 275] width 454 height 18
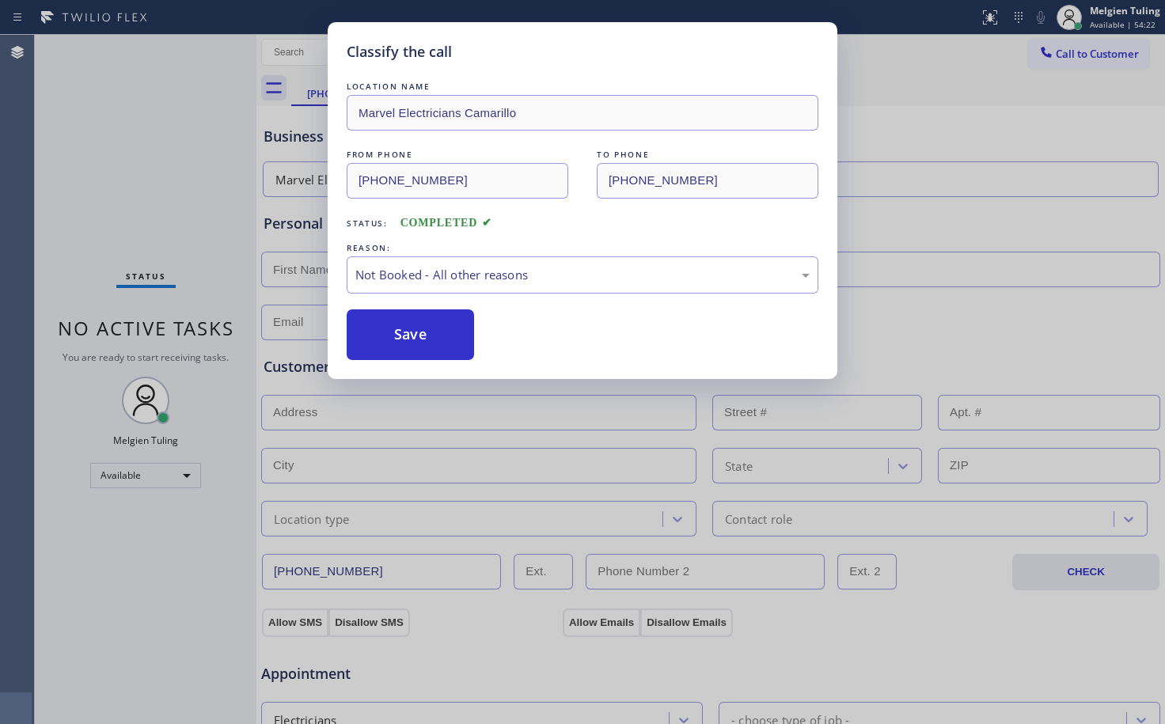
click at [381, 338] on button "Save" at bounding box center [410, 334] width 127 height 51
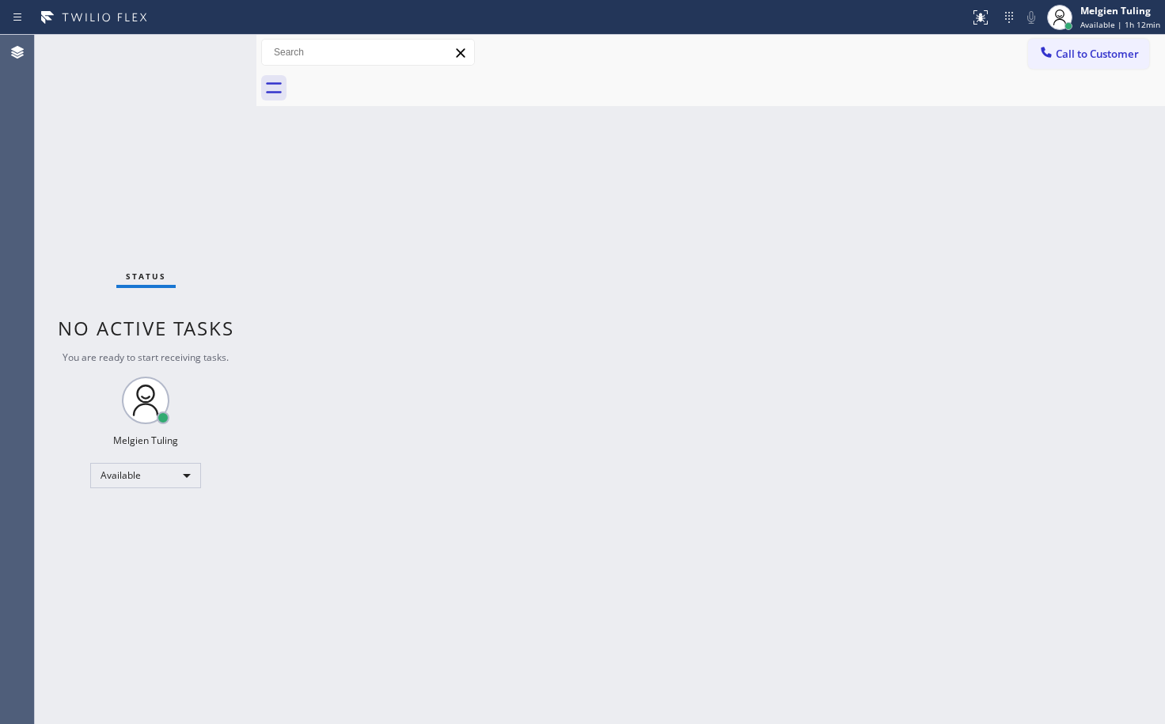
click at [498, 230] on div "Back to Dashboard Change Sender ID Customers Technicians Select a contact Outbo…" at bounding box center [710, 379] width 908 height 689
click at [158, 88] on div "Status No active tasks You are ready to start receiving tasks. Melgien Tuling A…" at bounding box center [146, 379] width 222 height 689
click at [714, 370] on div "Back to Dashboard Change Sender ID Customers Technicians Select a contact Outbo…" at bounding box center [710, 379] width 908 height 689
click at [308, 230] on div "Back to Dashboard Change Sender ID Customers Technicians Select a contact Outbo…" at bounding box center [710, 379] width 908 height 689
click at [207, 51] on div "Status No active tasks You are ready to start receiving tasks. Melgien Tuling A…" at bounding box center [146, 379] width 222 height 689
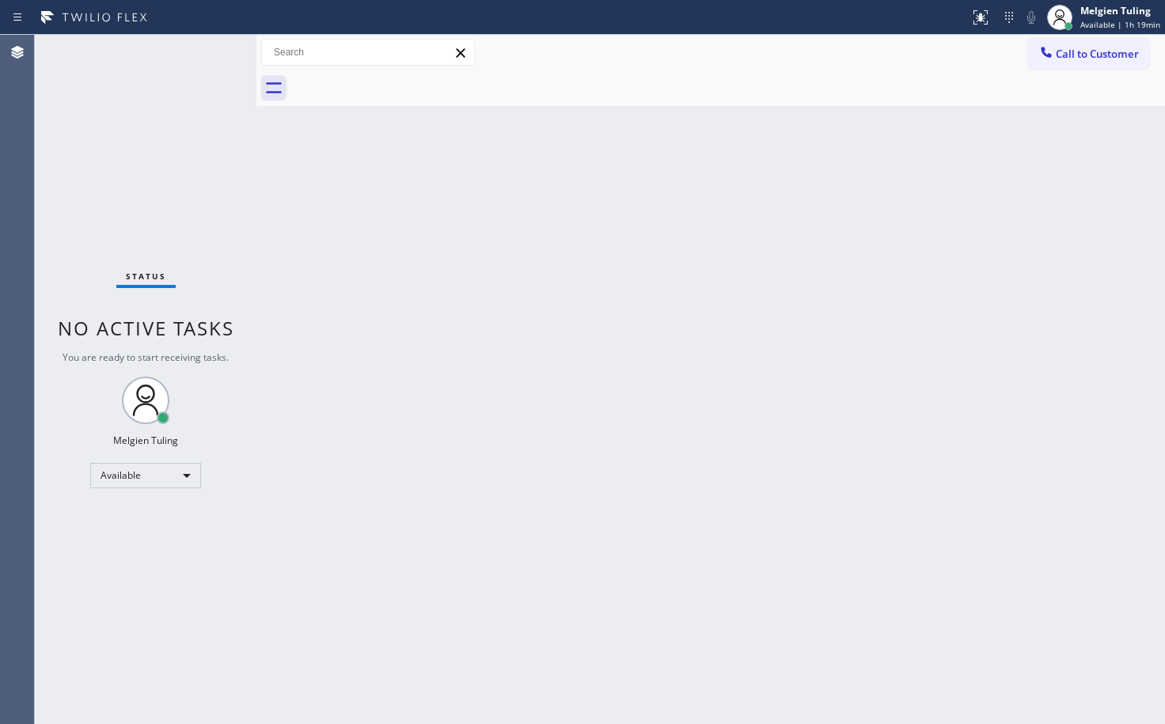
click at [207, 51] on div "Status No active tasks You are ready to start receiving tasks. Melgien Tuling A…" at bounding box center [146, 379] width 222 height 689
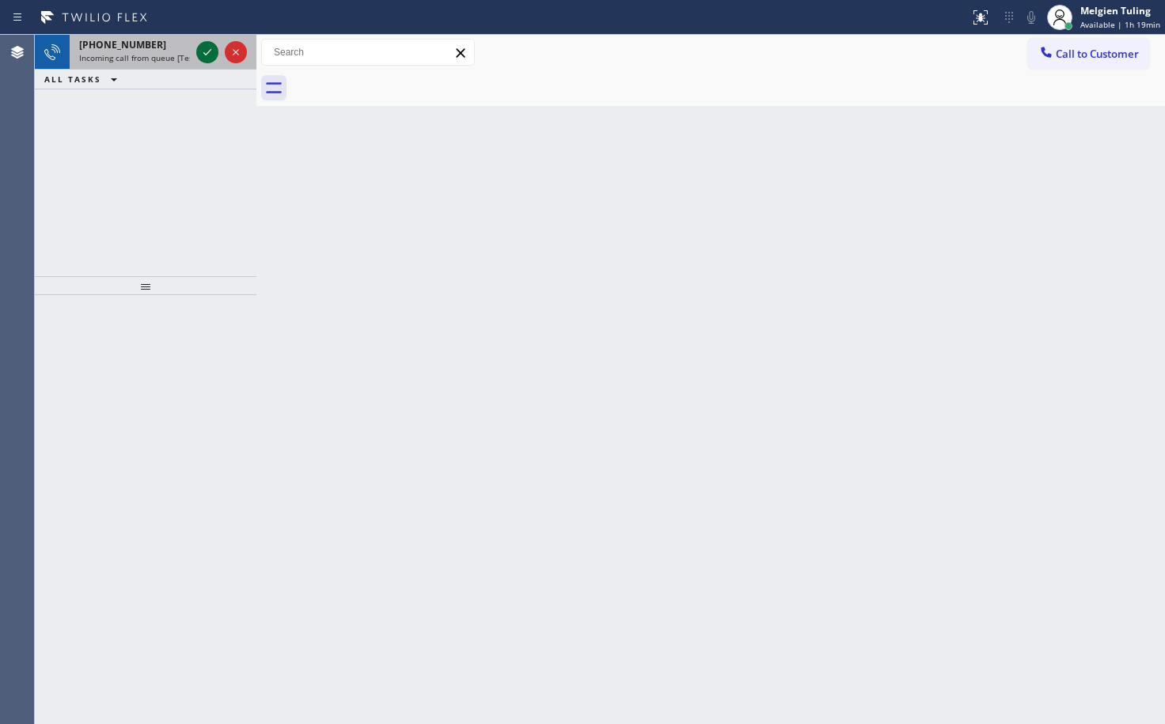
click at [204, 49] on icon at bounding box center [207, 52] width 19 height 19
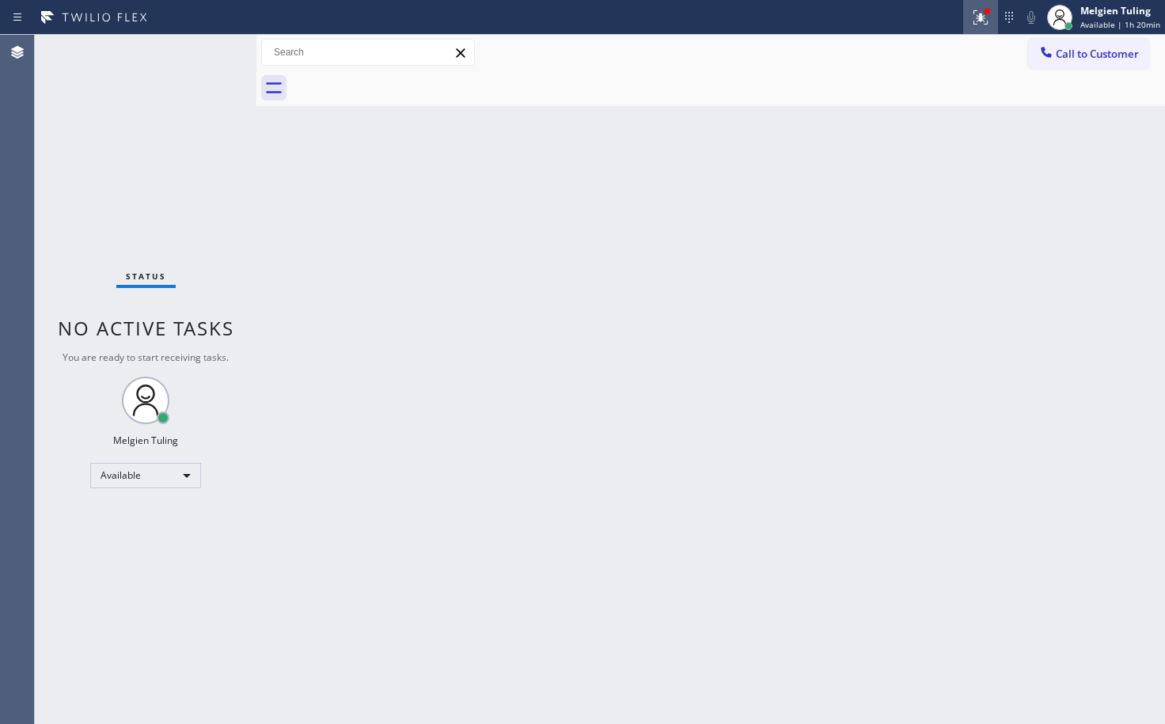
click at [976, 19] on icon at bounding box center [980, 17] width 19 height 19
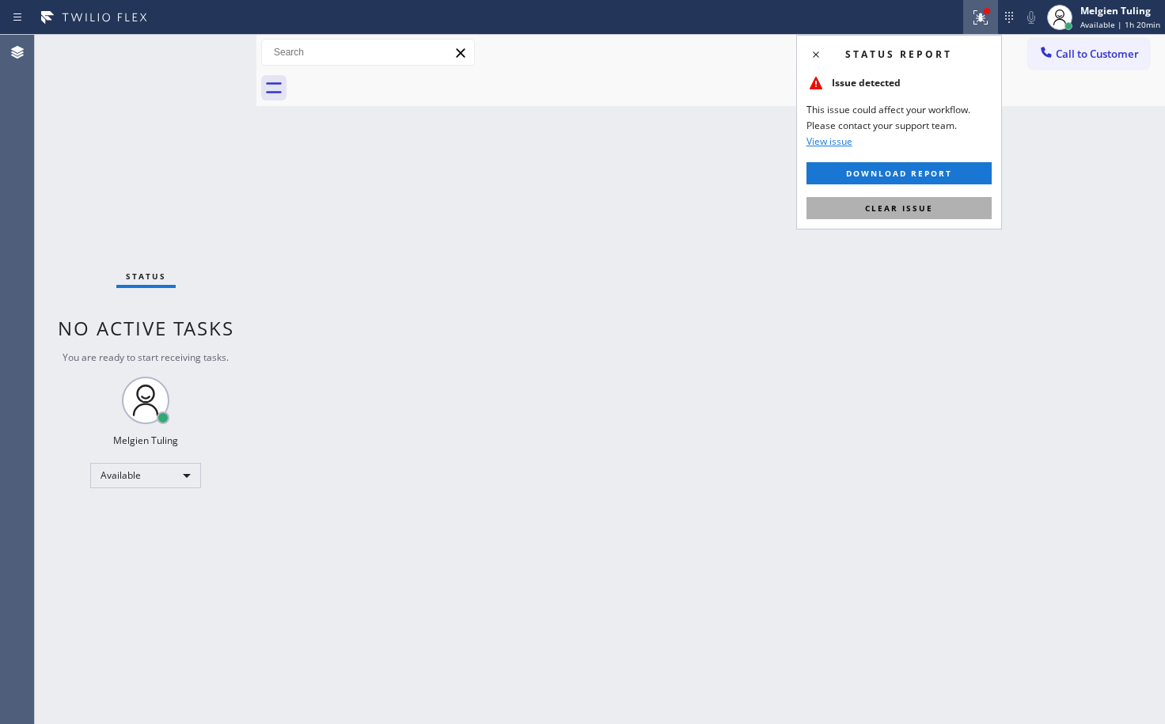
click at [894, 210] on span "Clear issue" at bounding box center [899, 208] width 68 height 11
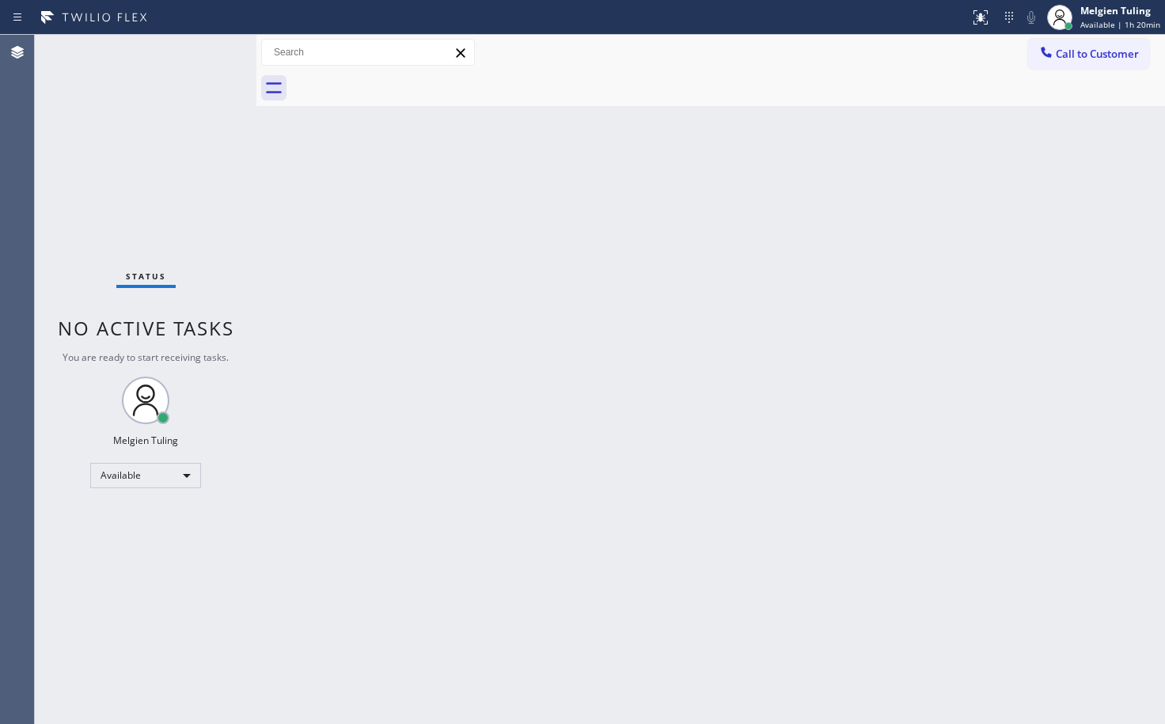
click at [894, 210] on div "Back to Dashboard Change Sender ID Customers Technicians Select a contact Outbo…" at bounding box center [710, 379] width 908 height 689
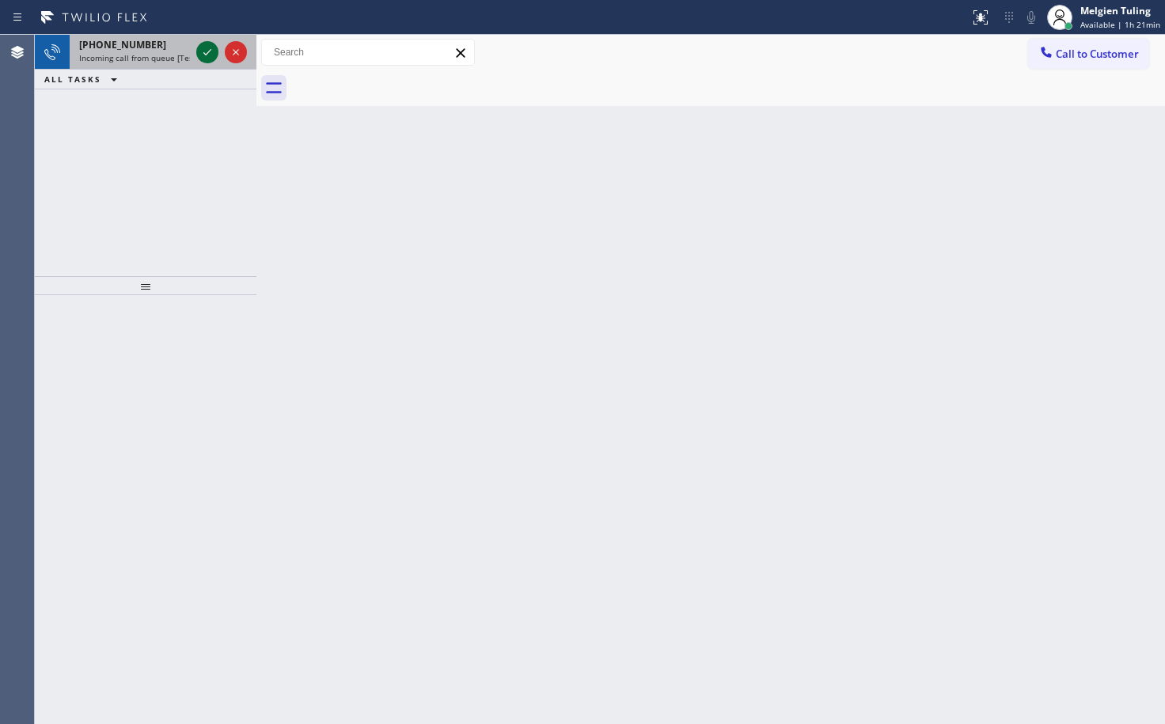
click at [207, 51] on icon at bounding box center [207, 52] width 19 height 19
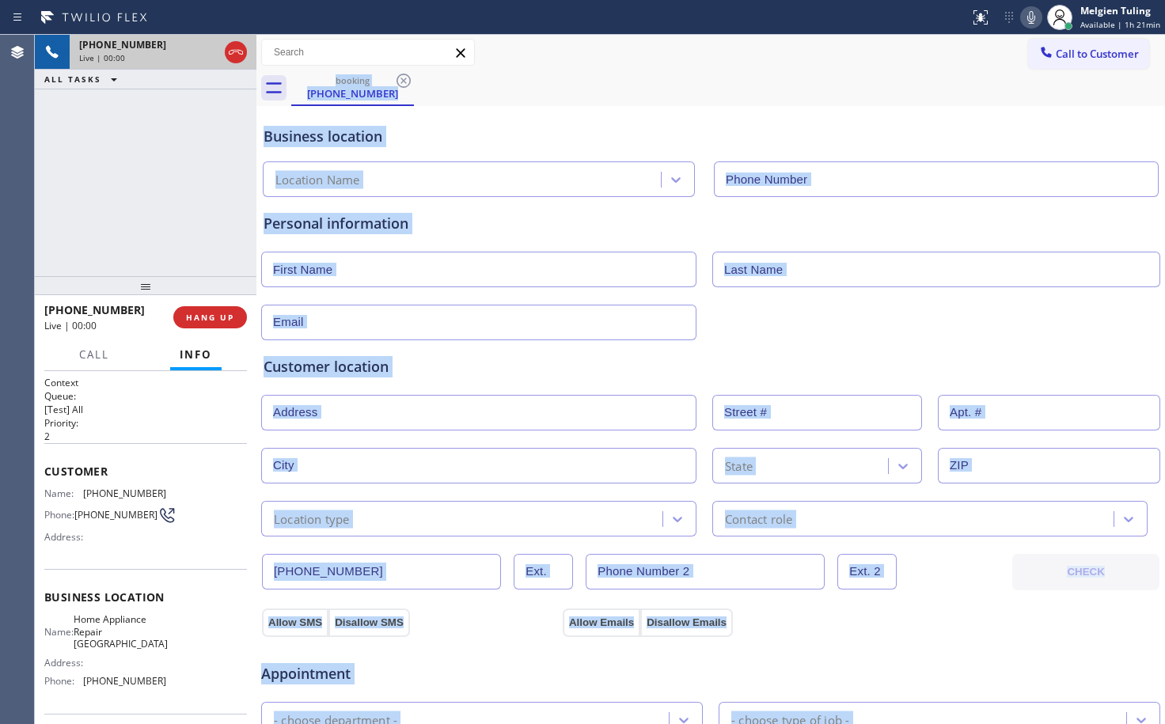
type input "[PHONE_NUMBER]"
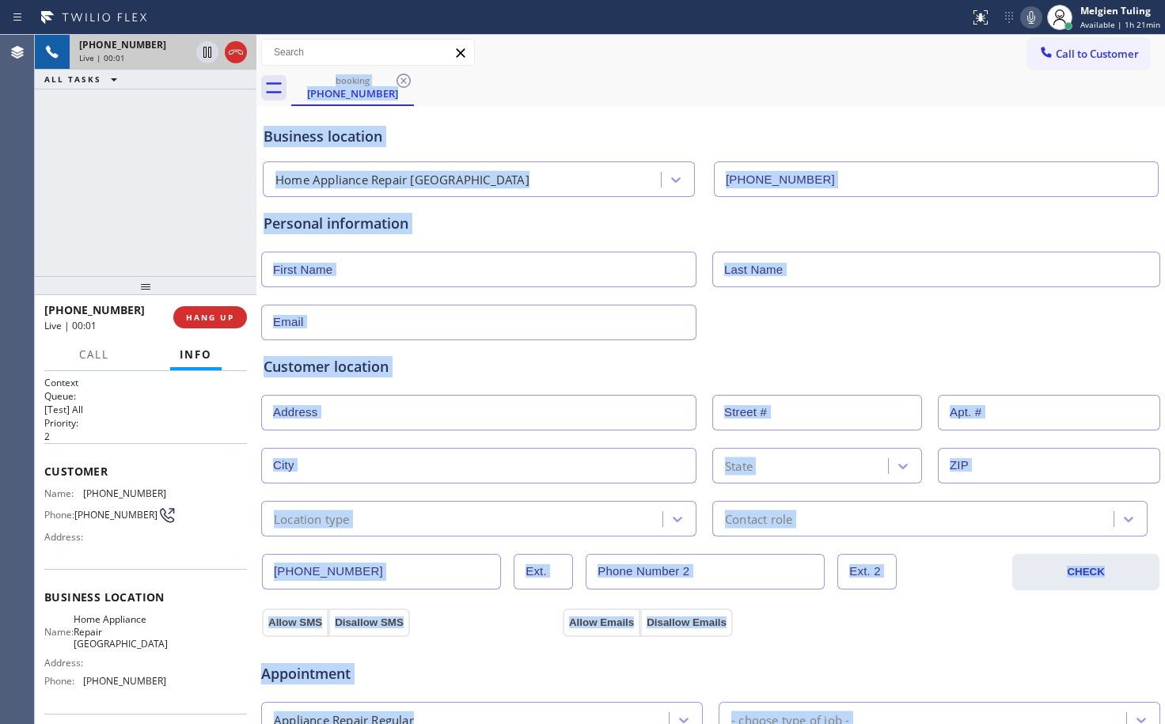
click at [586, 125] on div "Business location Home Appliance Repair [GEOGRAPHIC_DATA] [PHONE_NUMBER]" at bounding box center [710, 153] width 901 height 87
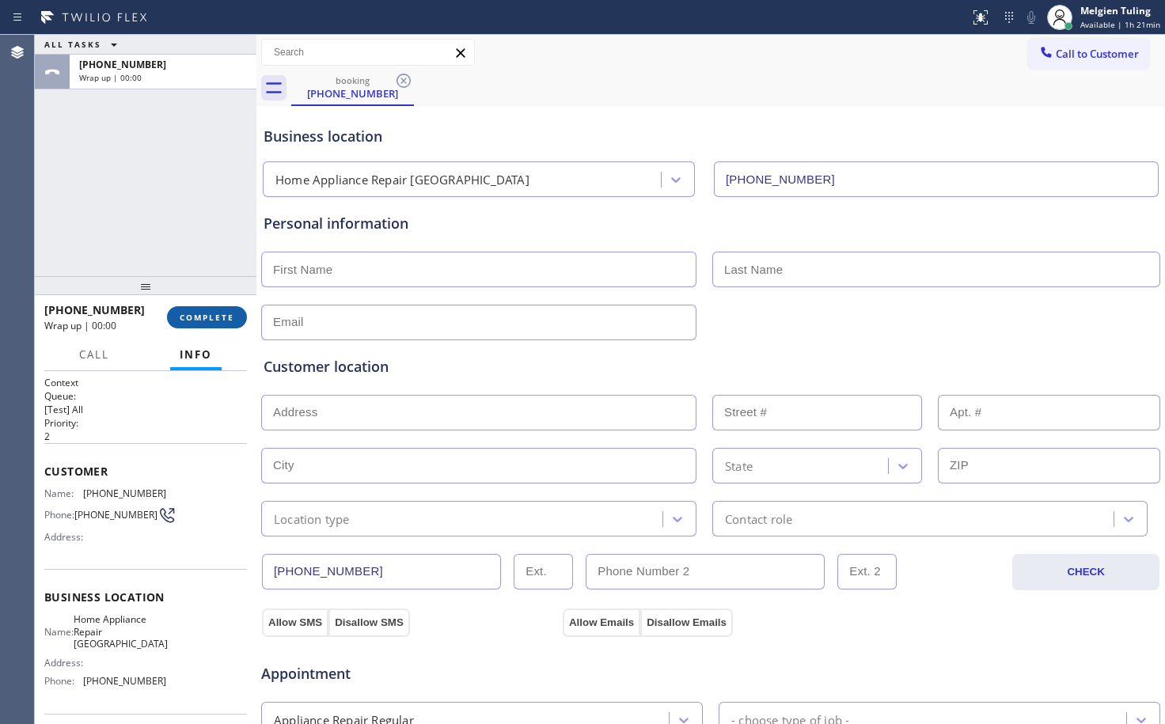
click at [209, 316] on span "COMPLETE" at bounding box center [207, 317] width 55 height 11
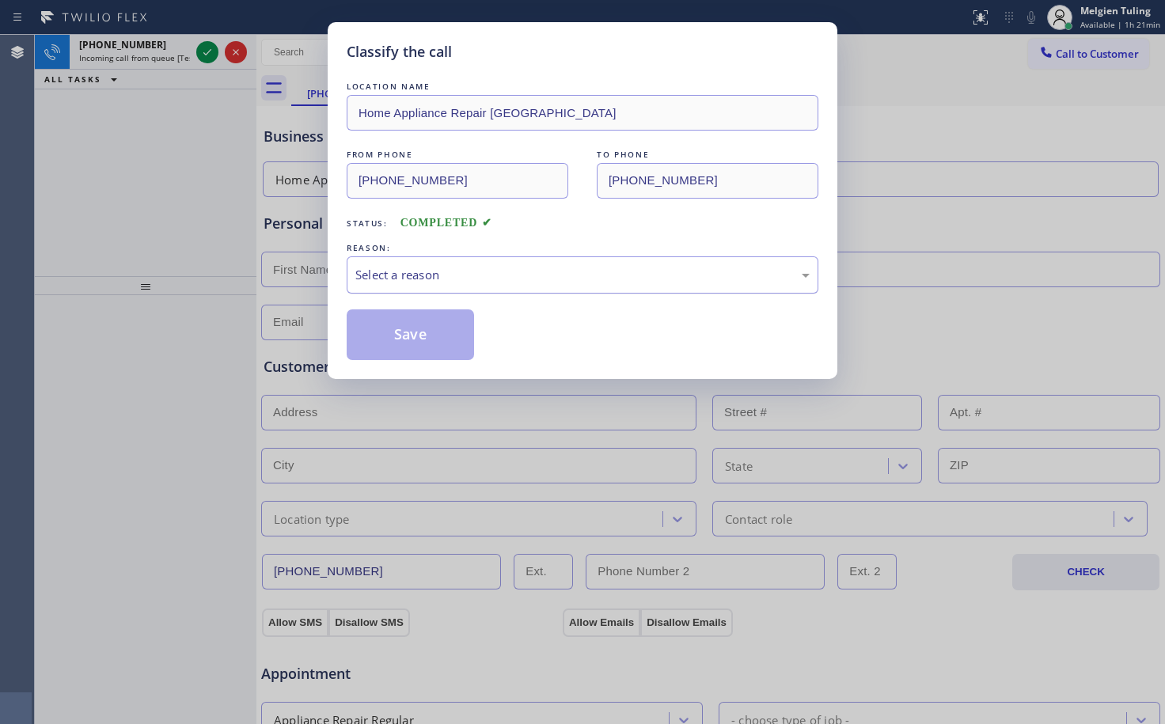
click at [434, 277] on div "Select a reason" at bounding box center [582, 275] width 454 height 18
click at [415, 343] on button "Save" at bounding box center [410, 334] width 127 height 51
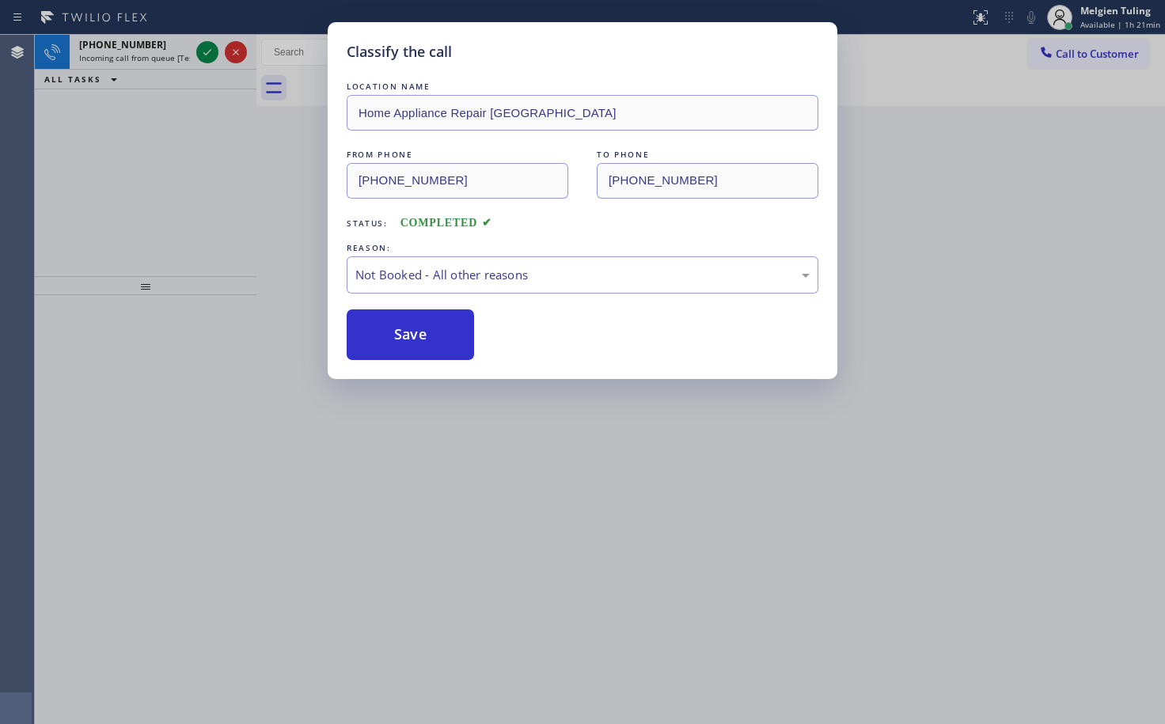
click at [154, 165] on div "Classify the call LOCATION NAME Home Appliance Repair [GEOGRAPHIC_DATA] FROM PH…" at bounding box center [582, 362] width 1165 height 724
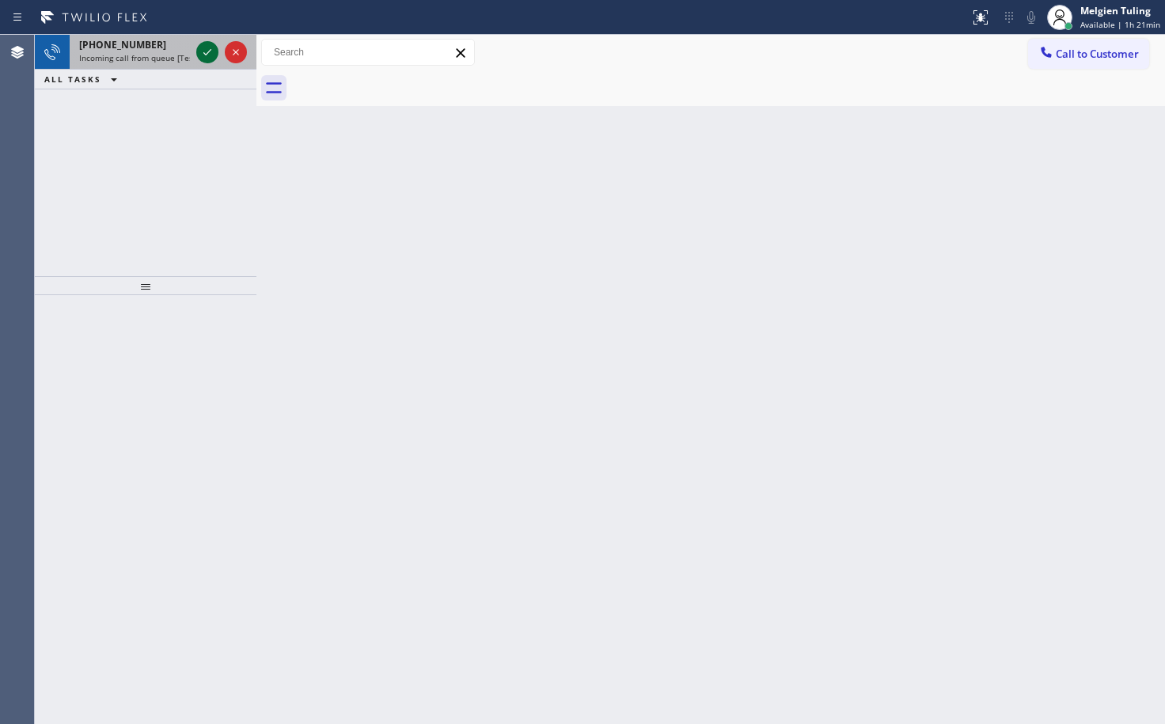
click at [207, 55] on icon at bounding box center [207, 52] width 19 height 19
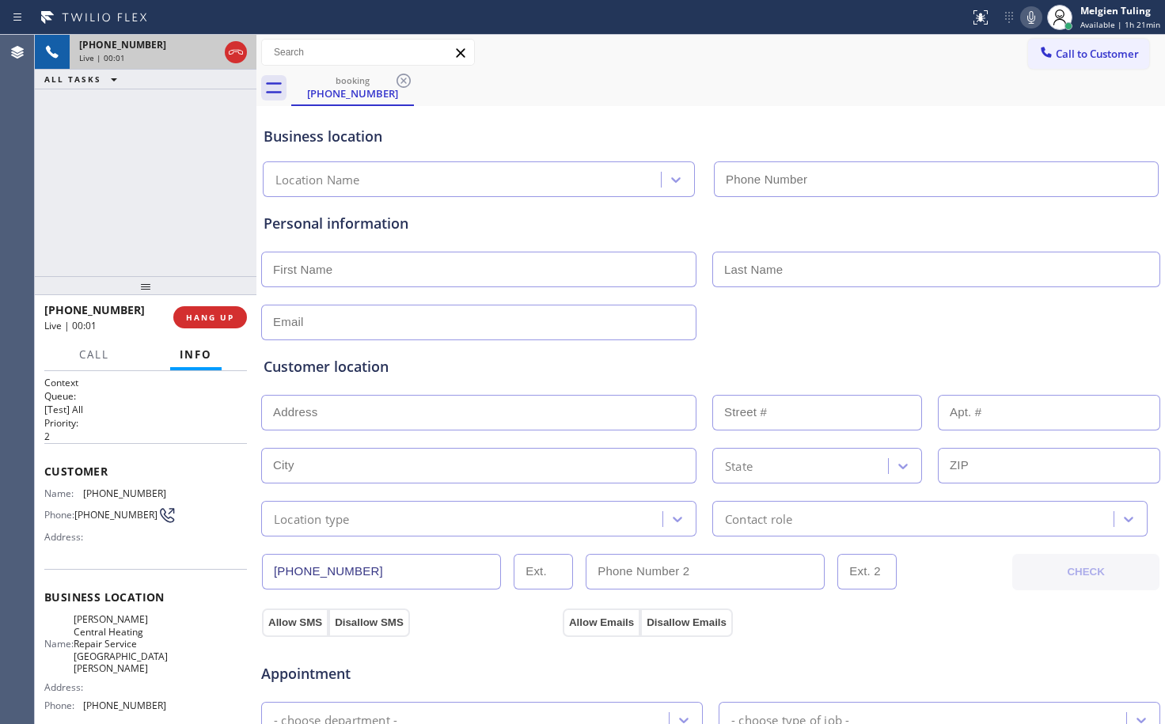
type input "[PHONE_NUMBER]"
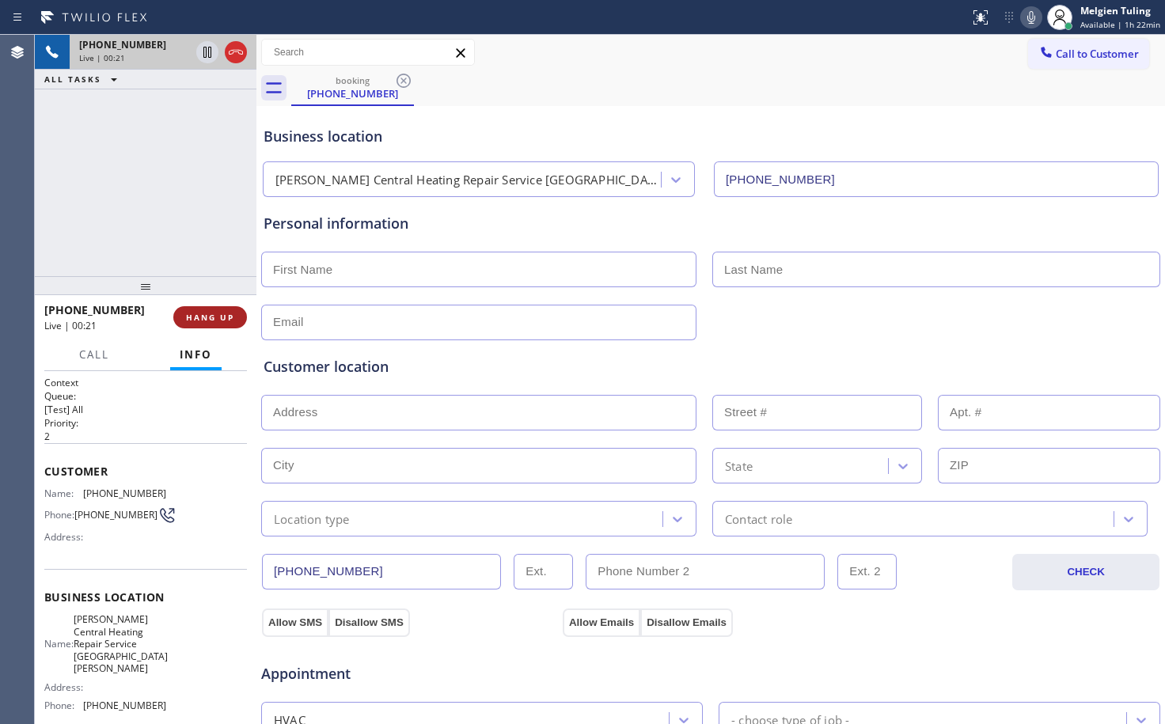
click at [204, 317] on span "HANG UP" at bounding box center [210, 317] width 48 height 11
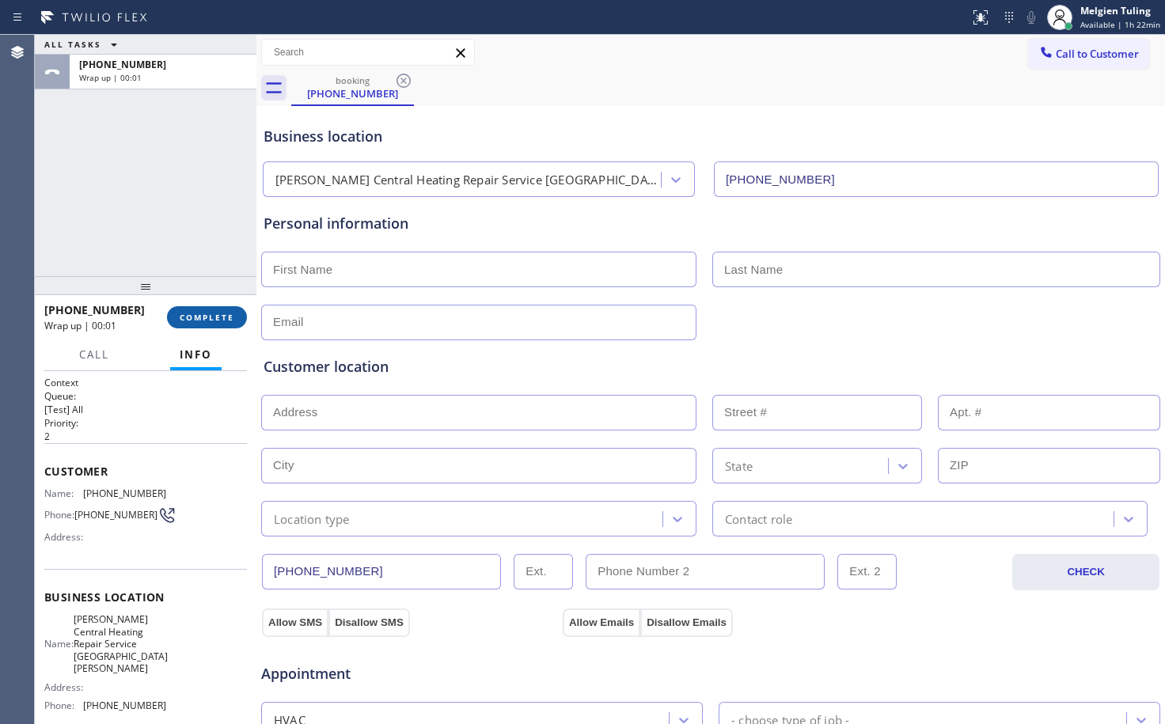
click at [204, 317] on span "COMPLETE" at bounding box center [207, 317] width 55 height 11
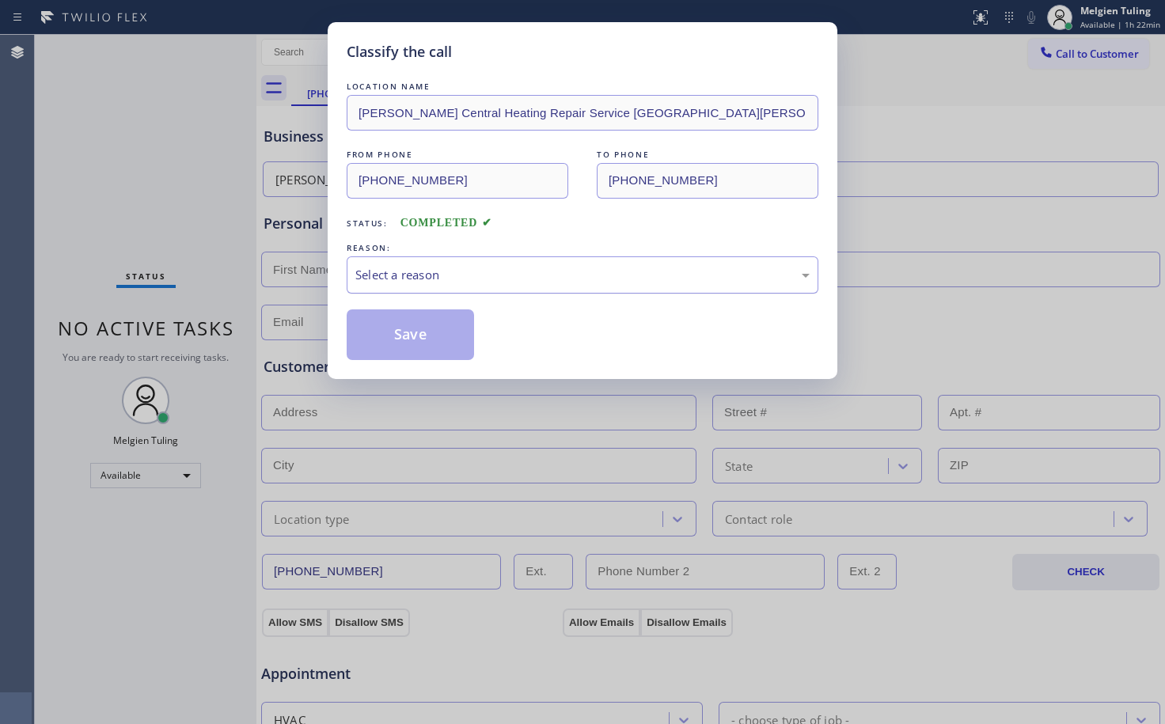
click at [442, 264] on div "Select a reason" at bounding box center [583, 274] width 472 height 37
click at [383, 317] on button "Save" at bounding box center [410, 334] width 127 height 51
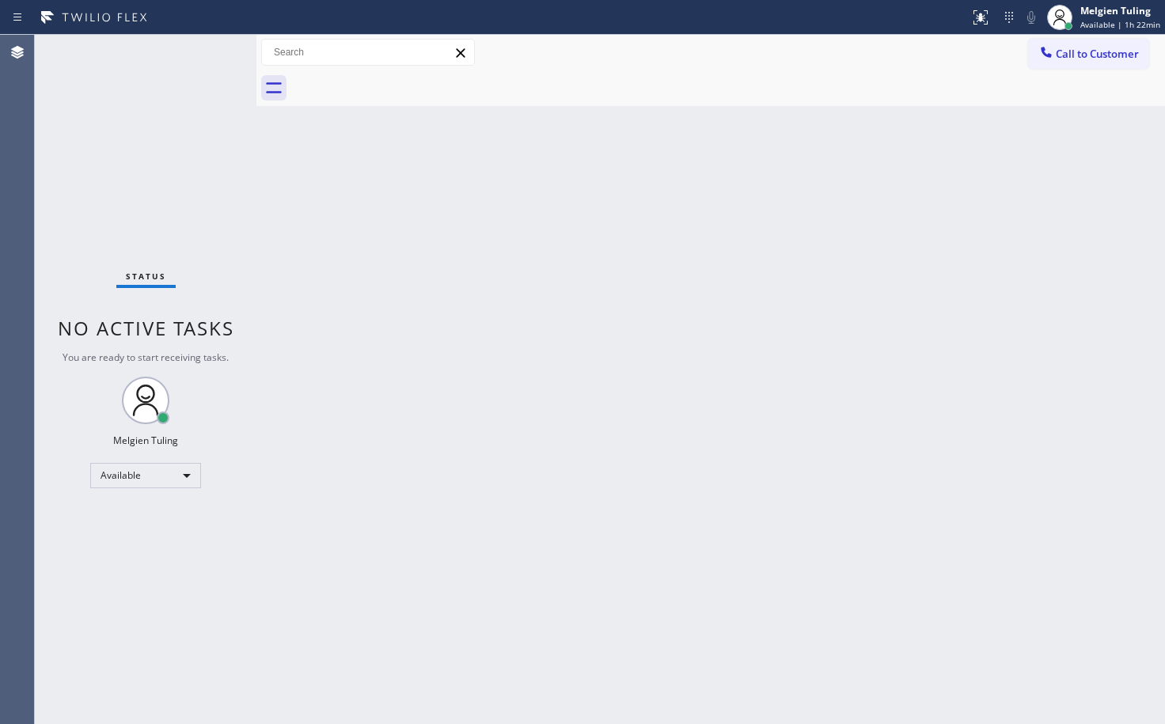
click at [383, 317] on div "Back to Dashboard Change Sender ID Customers Technicians Select a contact Outbo…" at bounding box center [710, 379] width 908 height 689
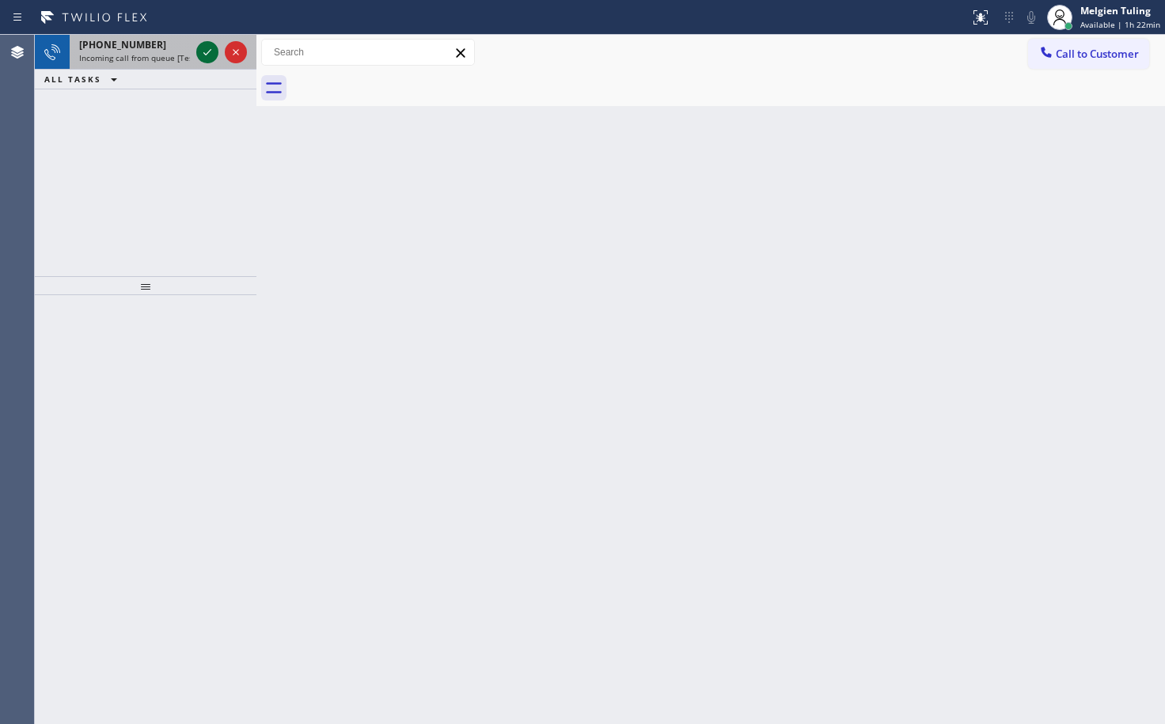
drag, startPoint x: 213, startPoint y: 55, endPoint x: 199, endPoint y: 56, distance: 14.3
click at [199, 56] on icon at bounding box center [207, 52] width 19 height 19
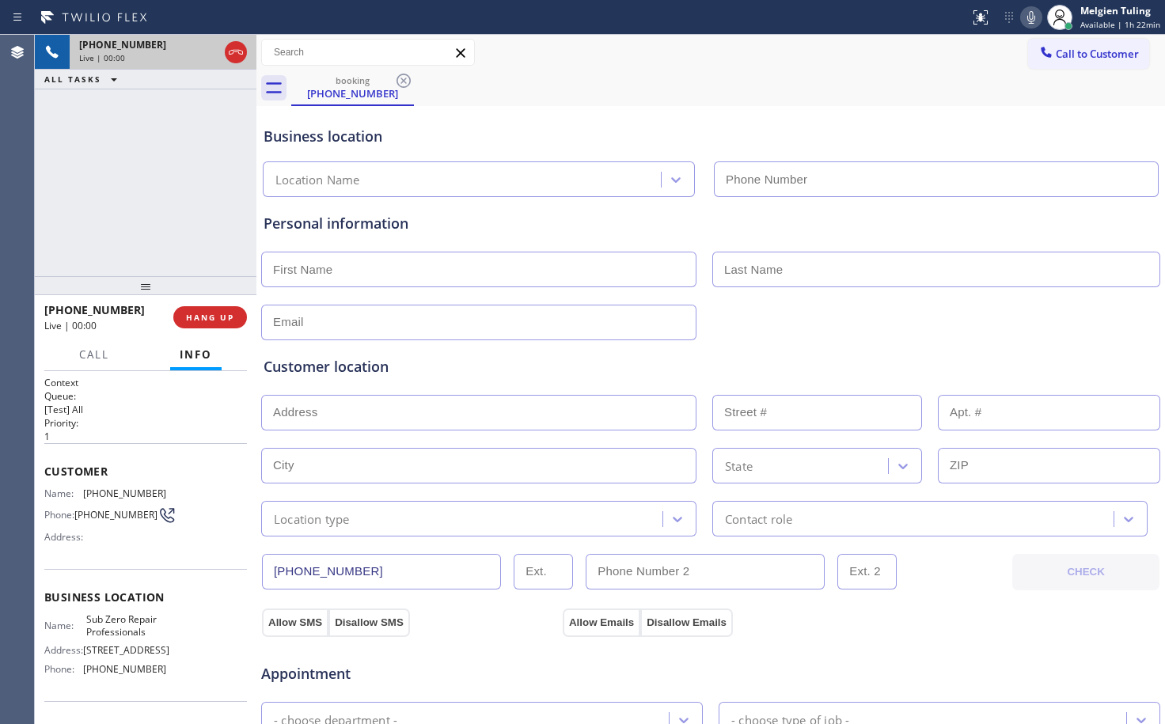
type input "[PHONE_NUMBER]"
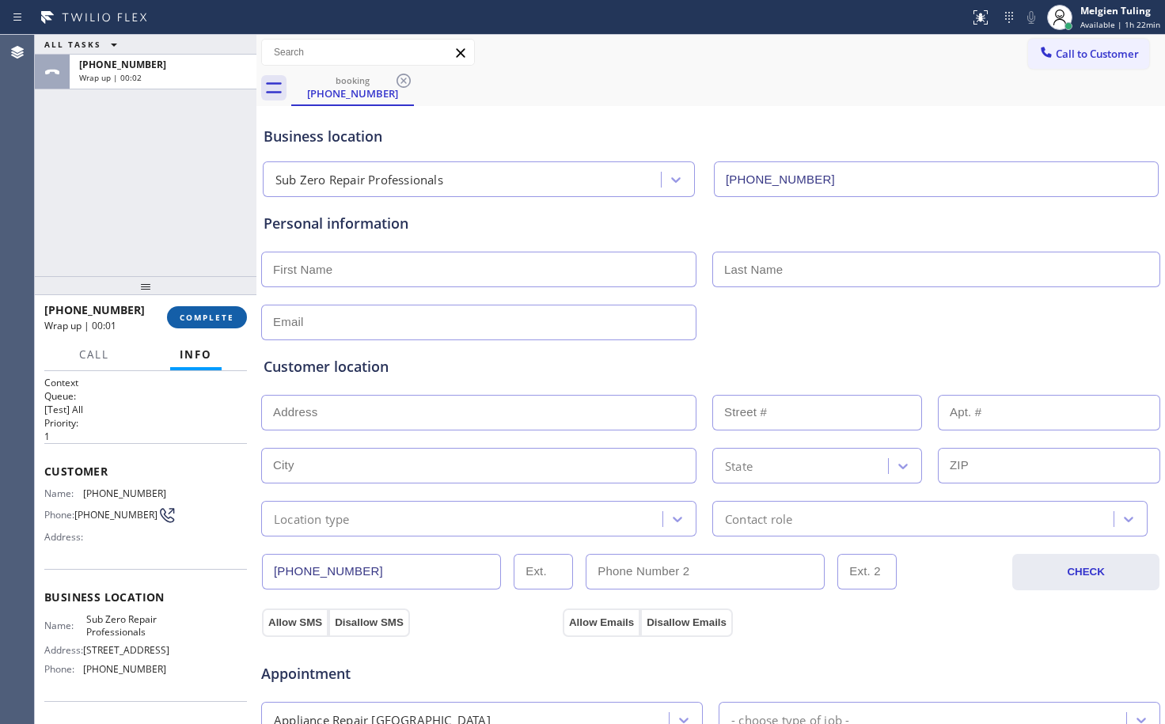
click at [205, 318] on span "COMPLETE" at bounding box center [207, 317] width 55 height 11
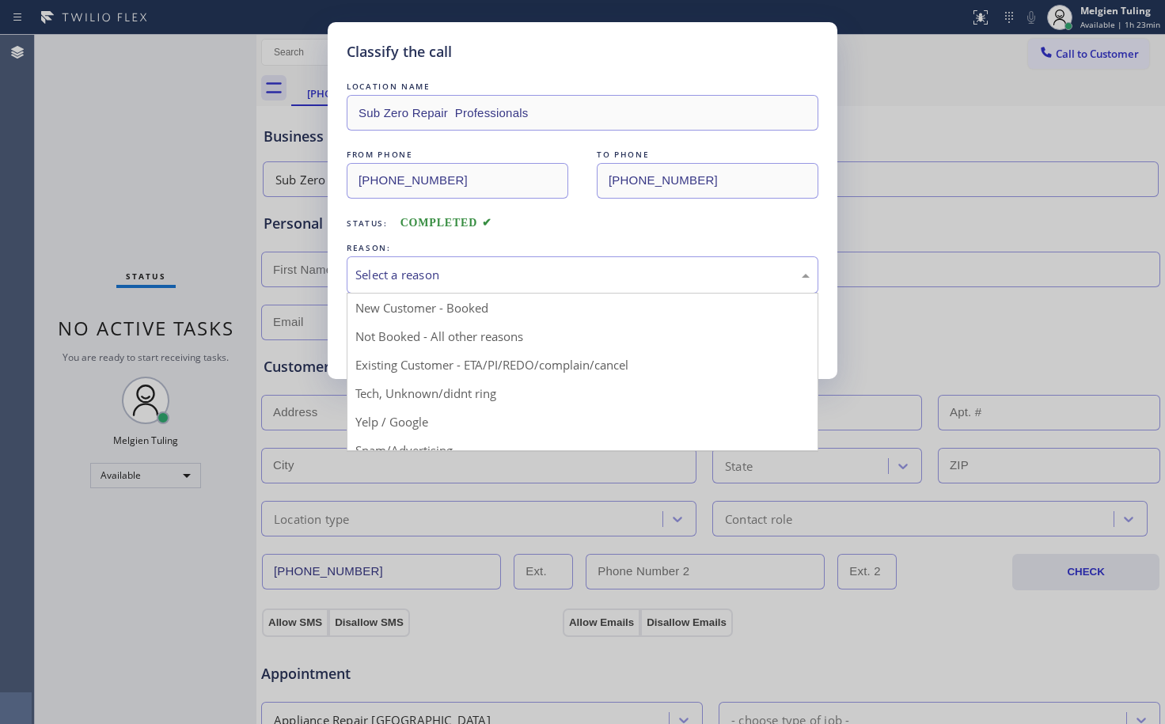
drag, startPoint x: 383, startPoint y: 282, endPoint x: 391, endPoint y: 266, distance: 17.7
click at [383, 279] on div "Select a reason" at bounding box center [582, 275] width 454 height 18
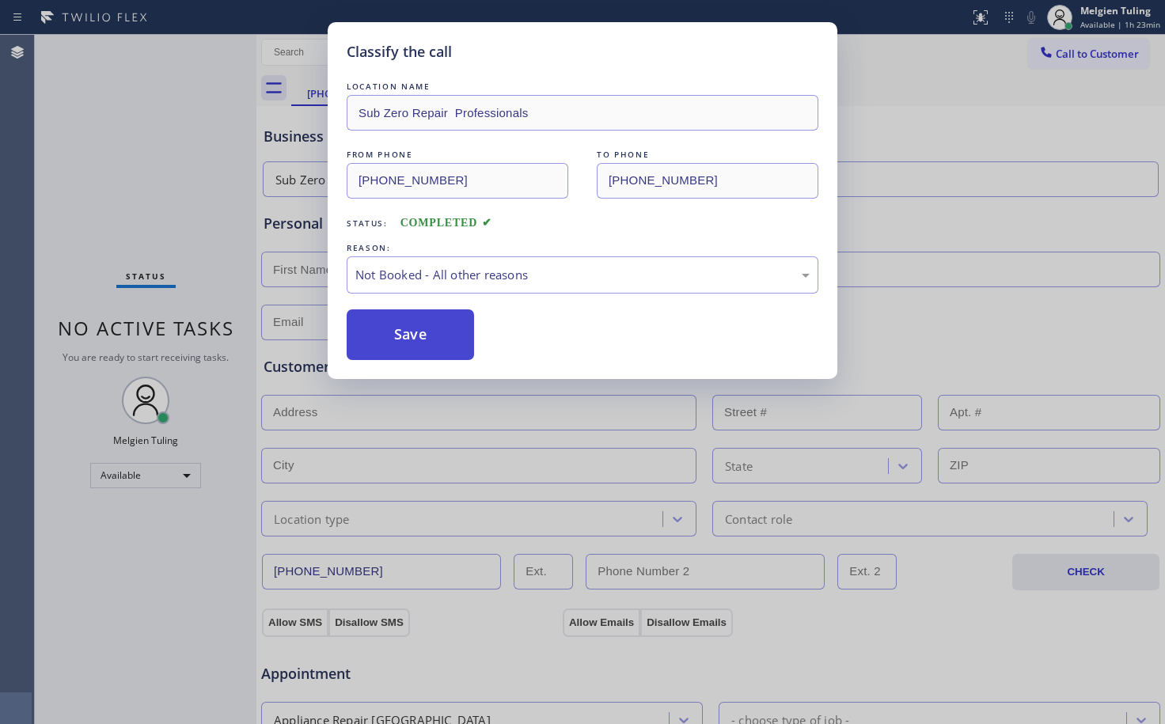
click at [415, 332] on button "Save" at bounding box center [410, 334] width 127 height 51
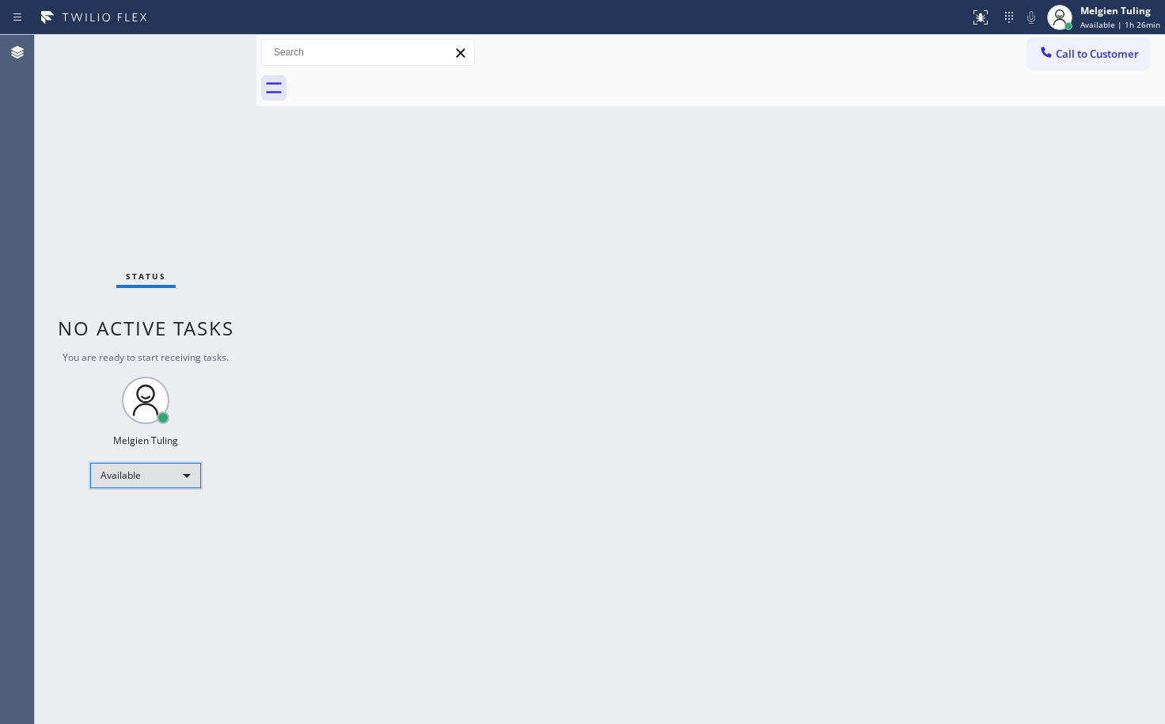
click at [176, 472] on div "Available" at bounding box center [145, 475] width 111 height 25
click at [130, 552] on li "Break" at bounding box center [145, 557] width 108 height 19
click at [410, 424] on div "Back to Dashboard Change Sender ID Customers Technicians Select a contact Outbo…" at bounding box center [710, 379] width 908 height 689
